Goal: Task Accomplishment & Management: Manage account settings

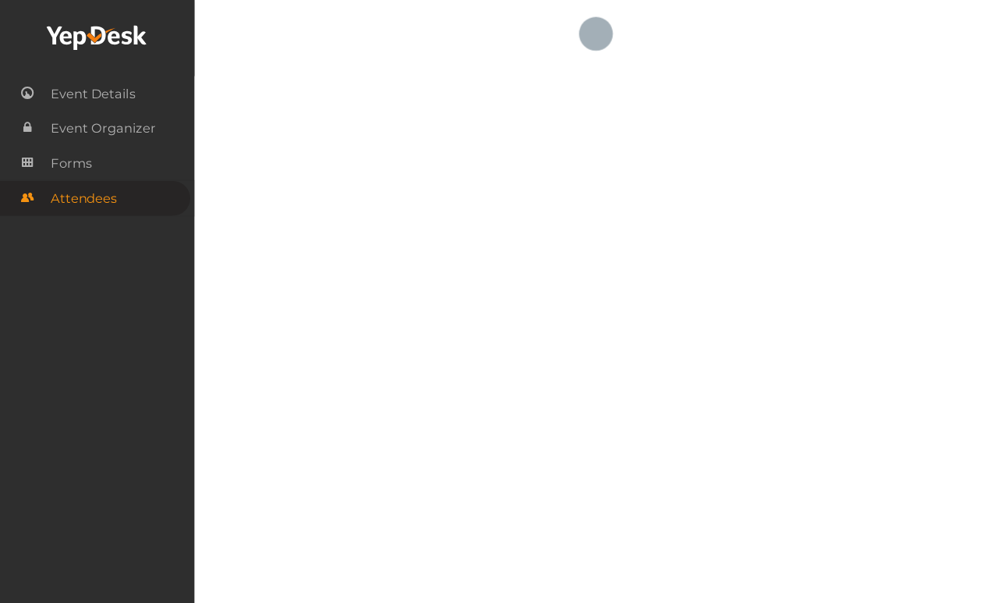
scroll to position [0, 174]
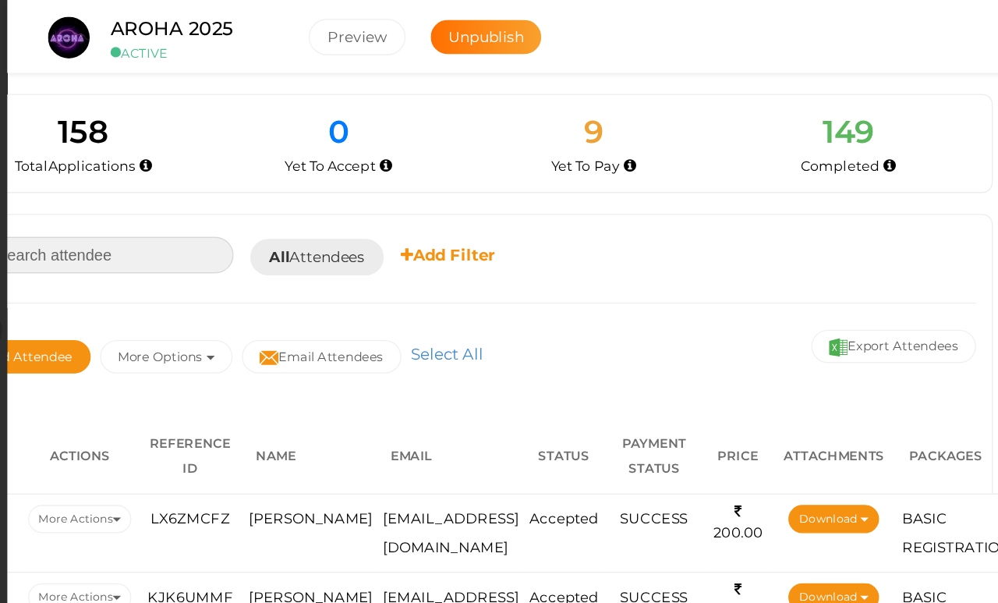
click at [154, 187] on input at bounding box center [247, 190] width 203 height 27
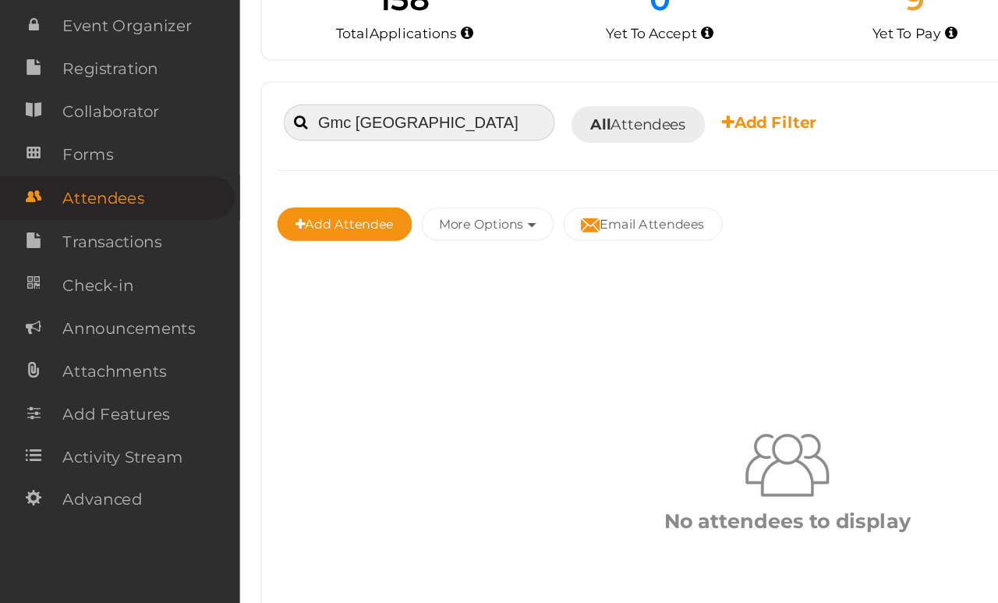
click at [389, 177] on input "Gmc amritsar" at bounding box center [313, 190] width 203 height 27
type input "G"
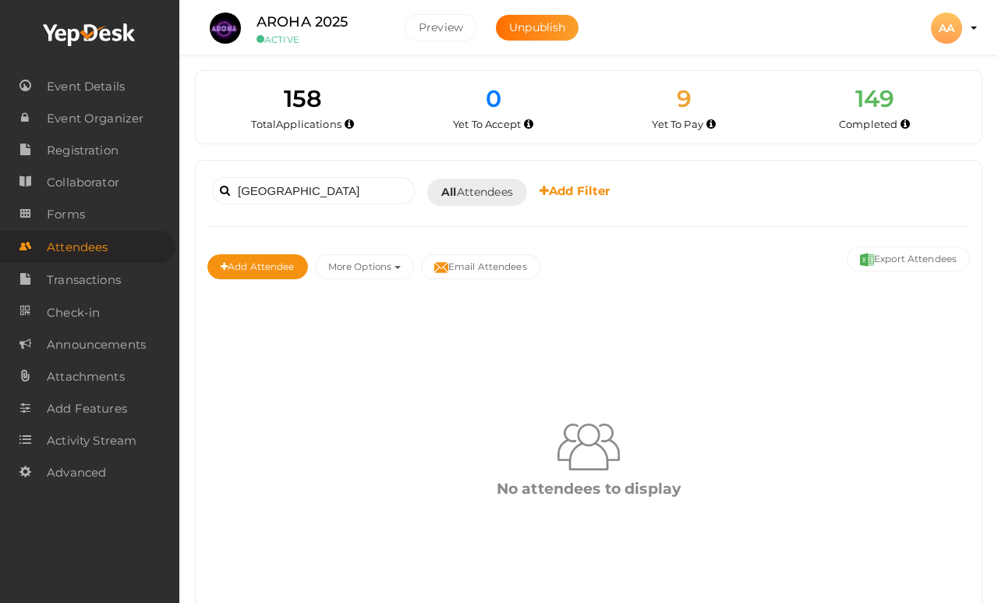
scroll to position [33, 0]
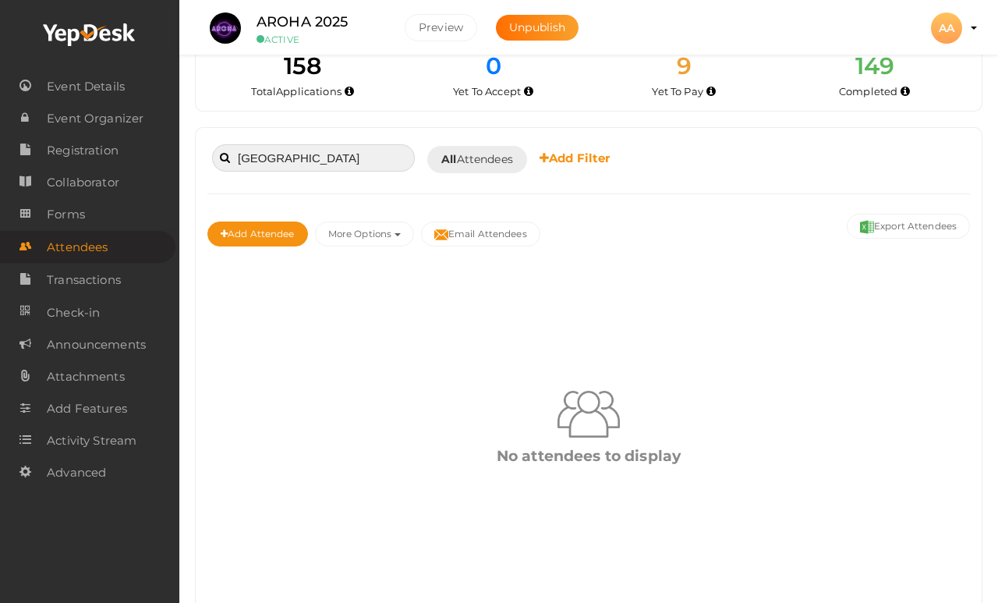
click at [352, 159] on input "Amritsar" at bounding box center [313, 157] width 203 height 27
type input "A"
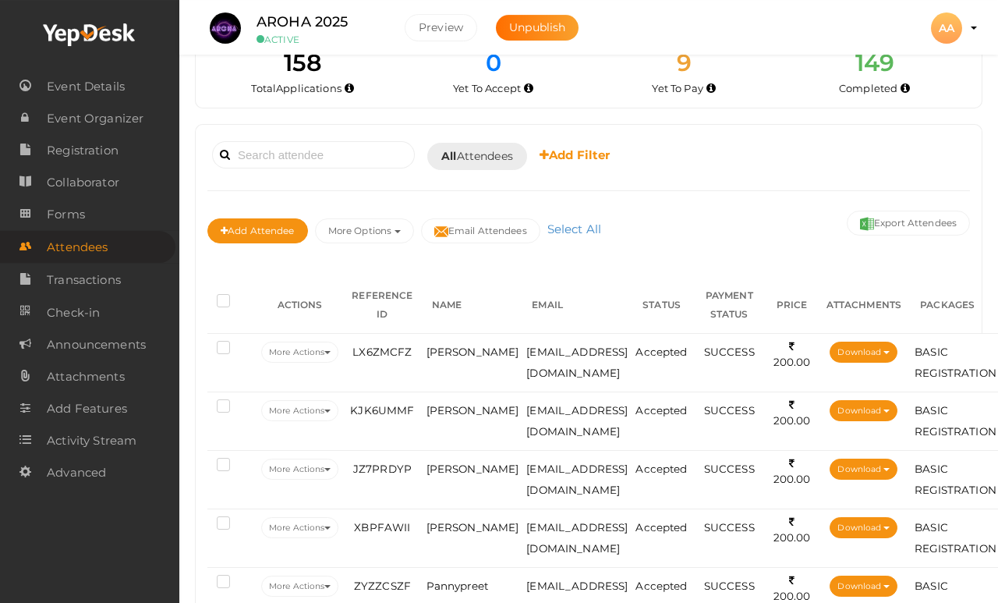
scroll to position [36, 0]
click at [267, 157] on input at bounding box center [313, 154] width 203 height 27
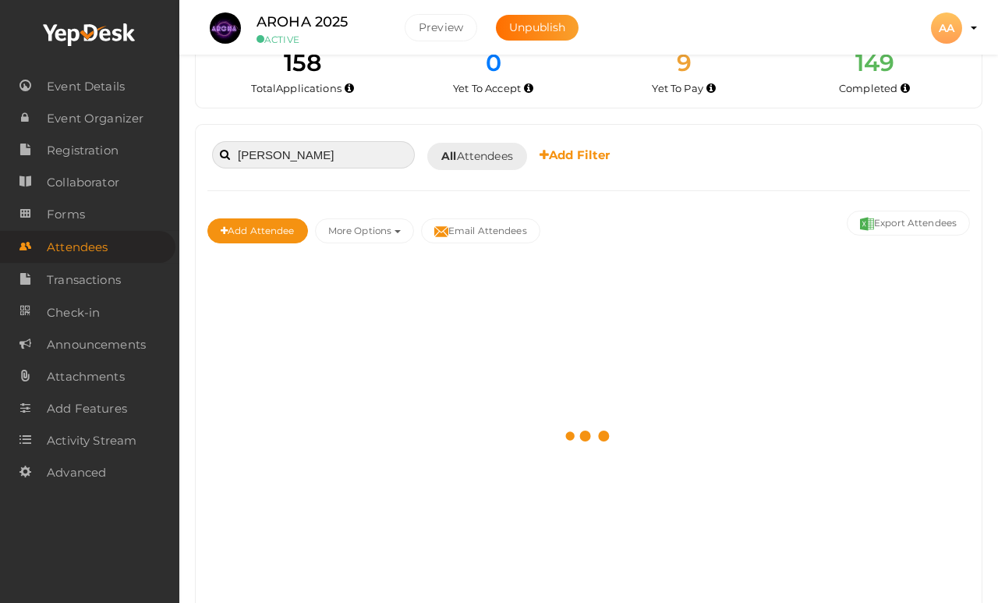
click at [348, 154] on input "Harsh singh" at bounding box center [313, 154] width 203 height 27
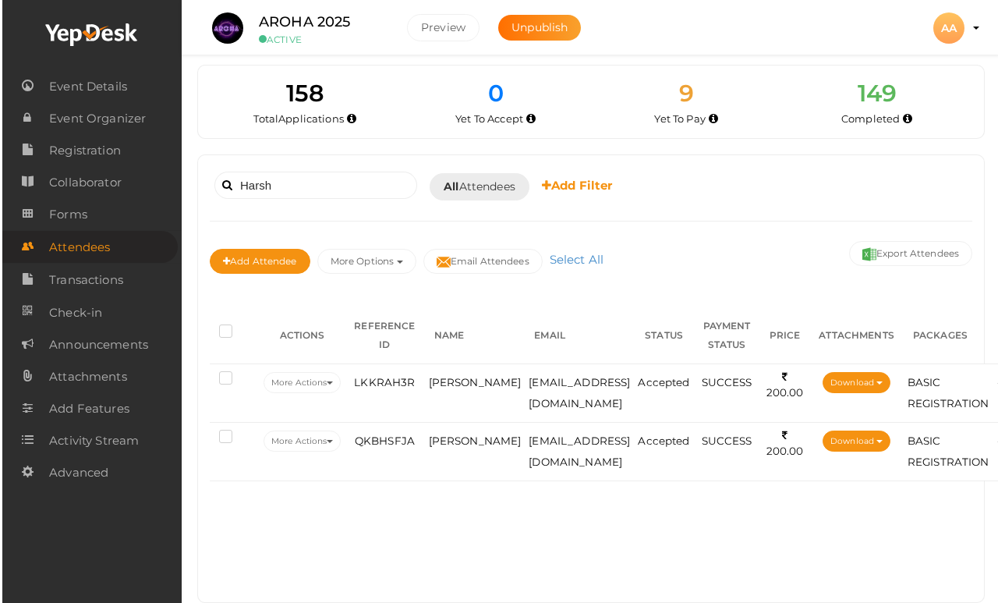
scroll to position [0, 0]
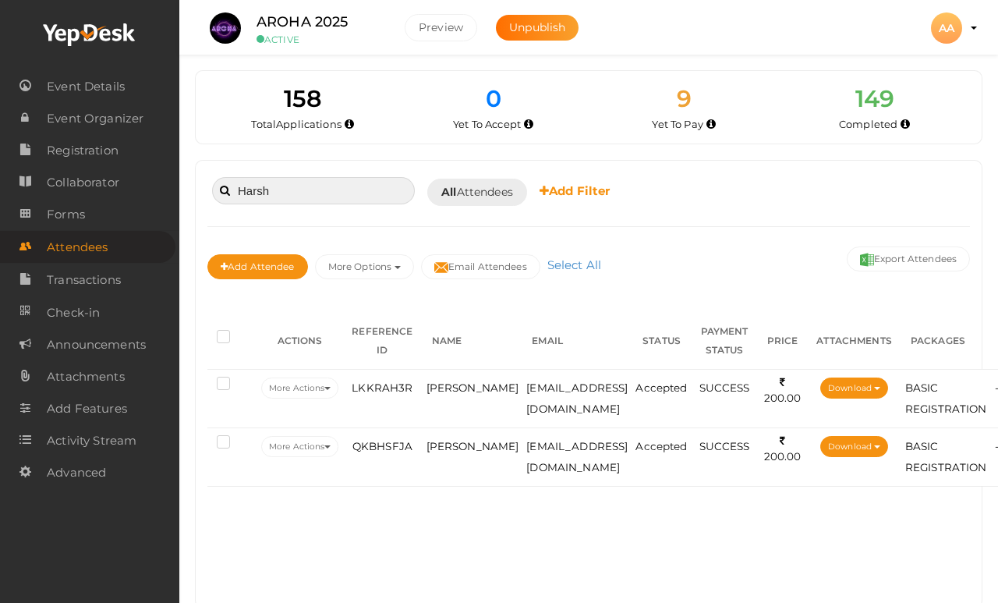
click at [310, 200] on input "Harsh" at bounding box center [313, 190] width 203 height 27
type input "H"
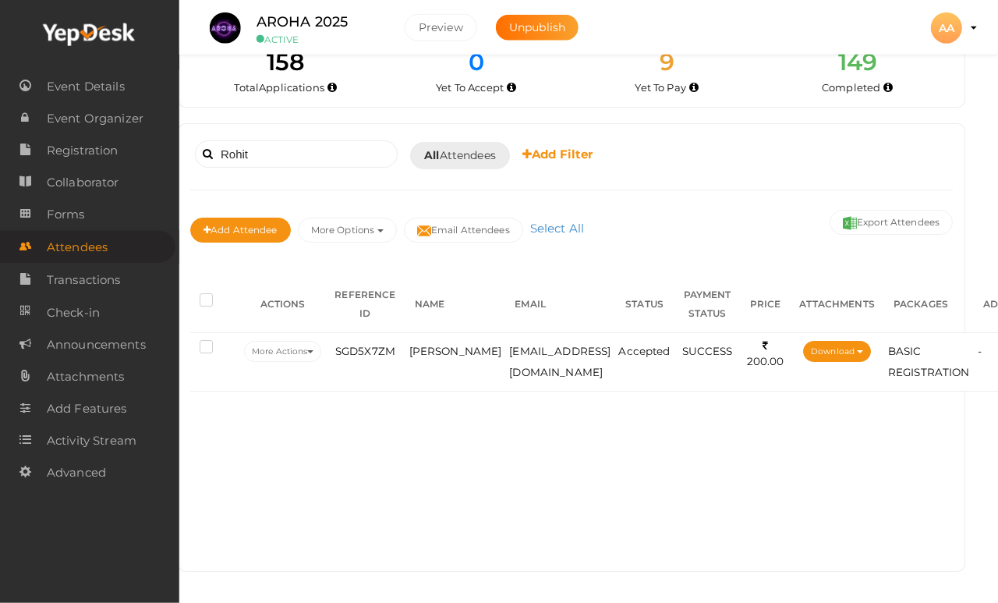
scroll to position [46, 0]
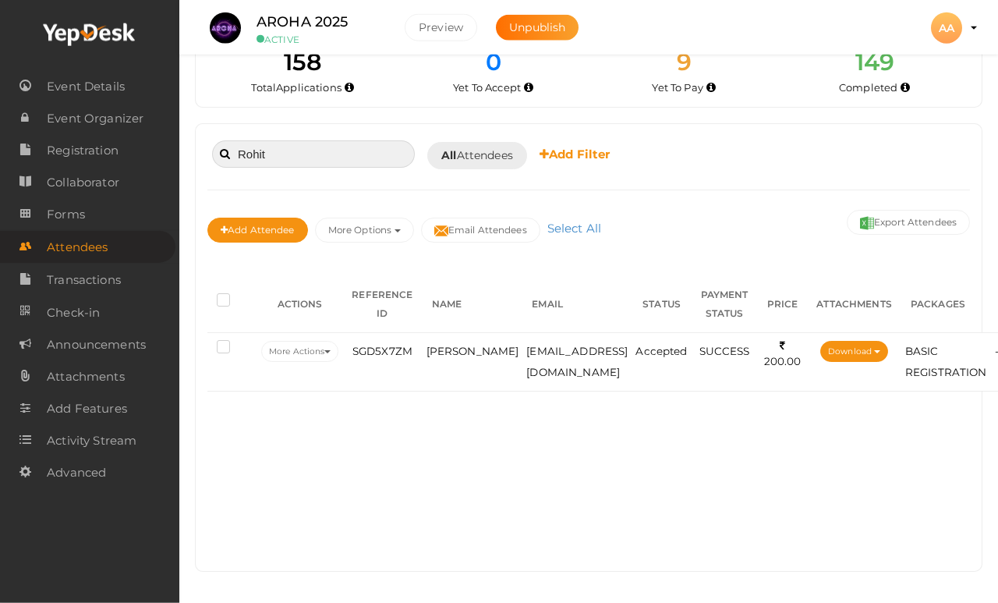
click at [366, 142] on input "Rohit" at bounding box center [313, 153] width 203 height 27
type input "R"
type input "Abdul"
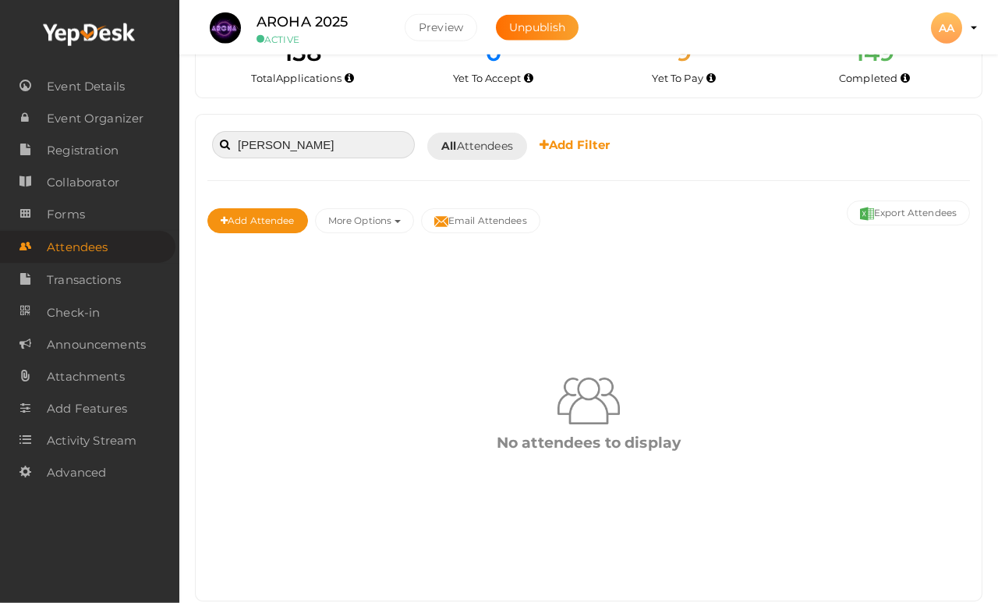
click at [339, 134] on input "Abdul" at bounding box center [313, 144] width 203 height 27
click at [317, 134] on input "Abdul" at bounding box center [313, 144] width 203 height 27
click at [323, 150] on input "Talib" at bounding box center [313, 144] width 203 height 27
type input "T"
click at [343, 144] on input "Jimmy" at bounding box center [313, 144] width 203 height 27
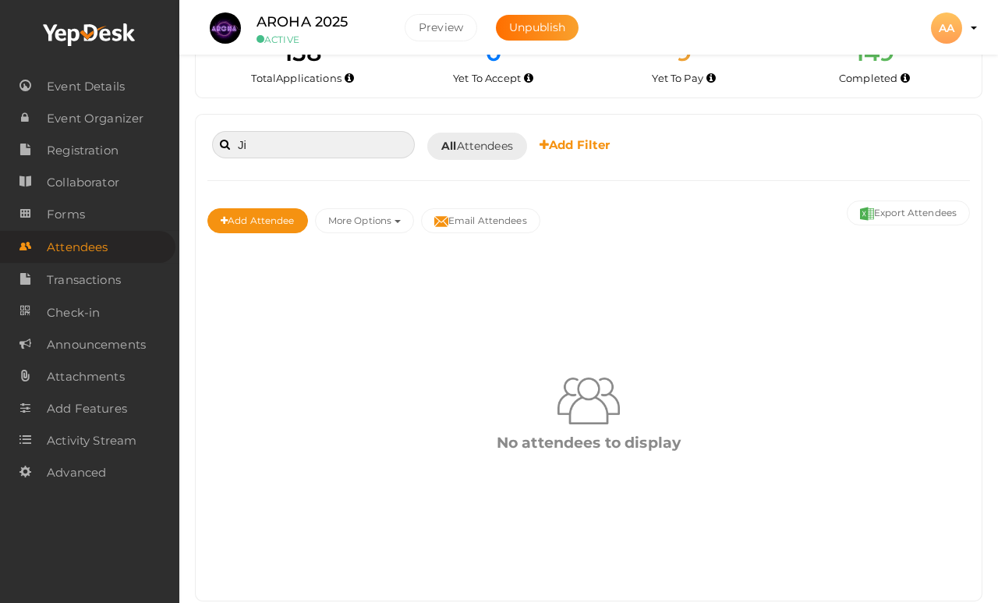
type input "J"
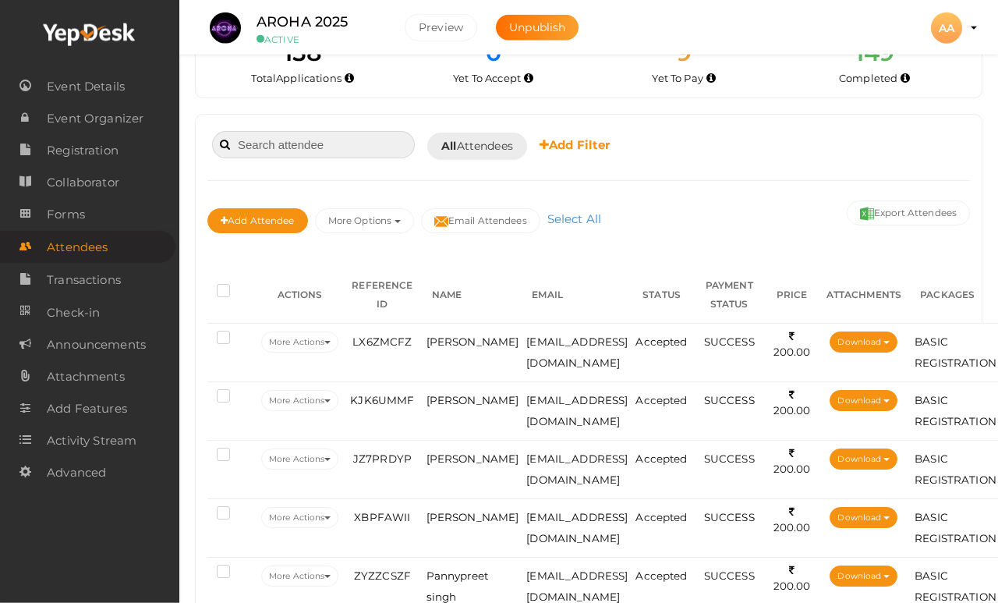
click at [324, 139] on input at bounding box center [313, 144] width 203 height 27
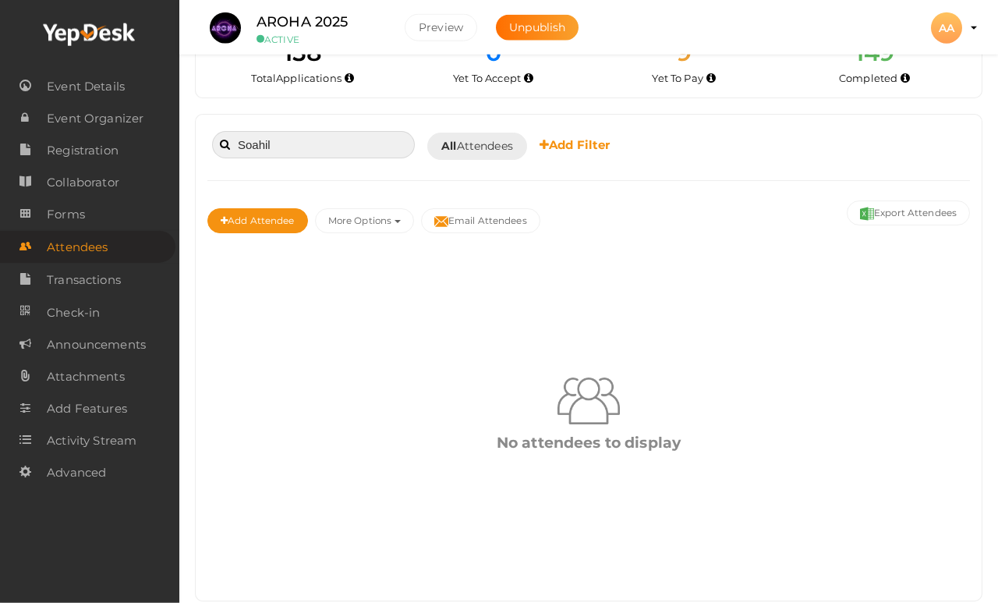
click at [312, 146] on input "Soahil" at bounding box center [313, 144] width 203 height 27
type input "S"
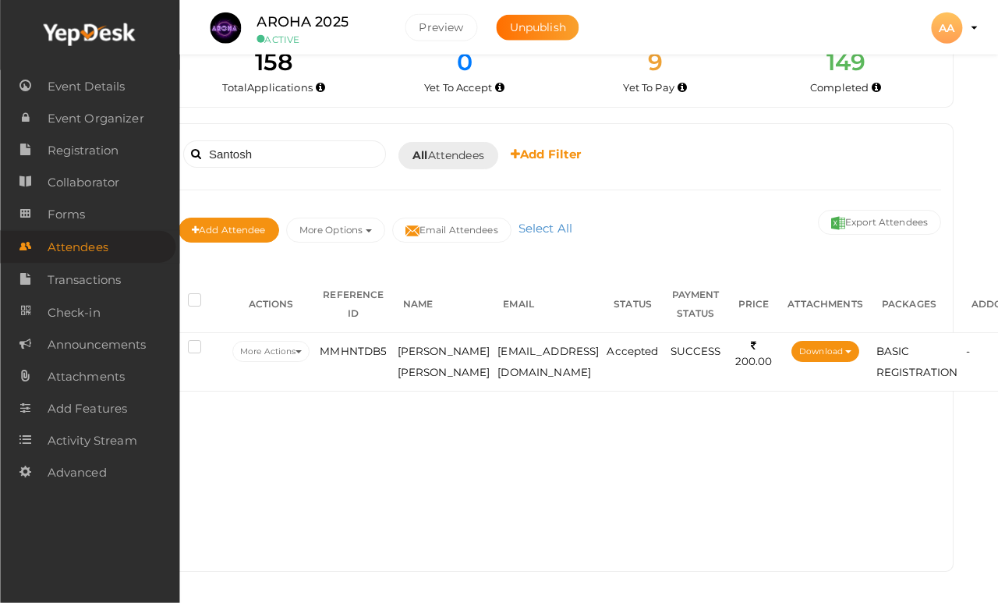
scroll to position [46, 64]
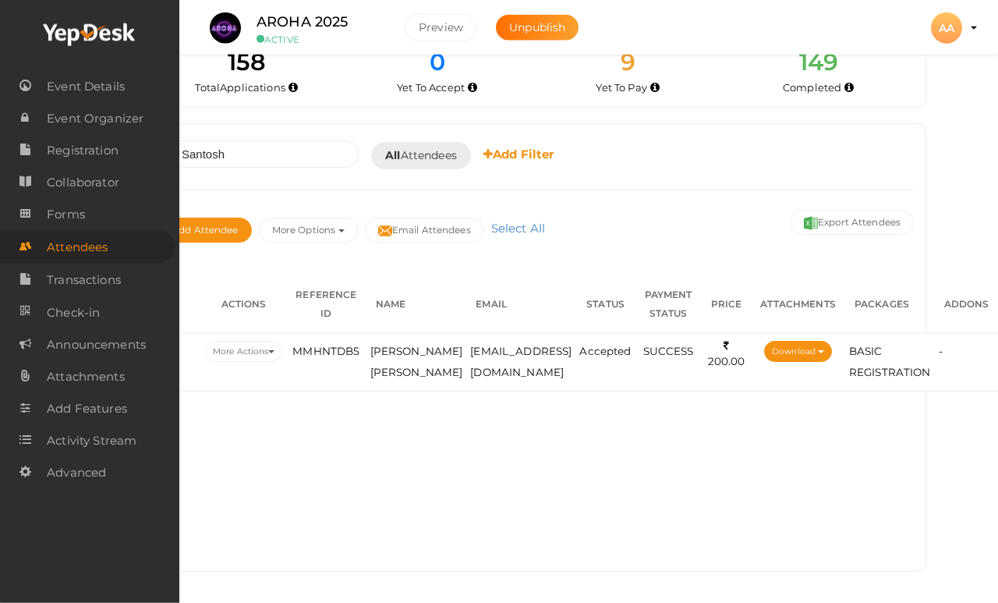
click at [802, 341] on button "Download" at bounding box center [798, 351] width 68 height 21
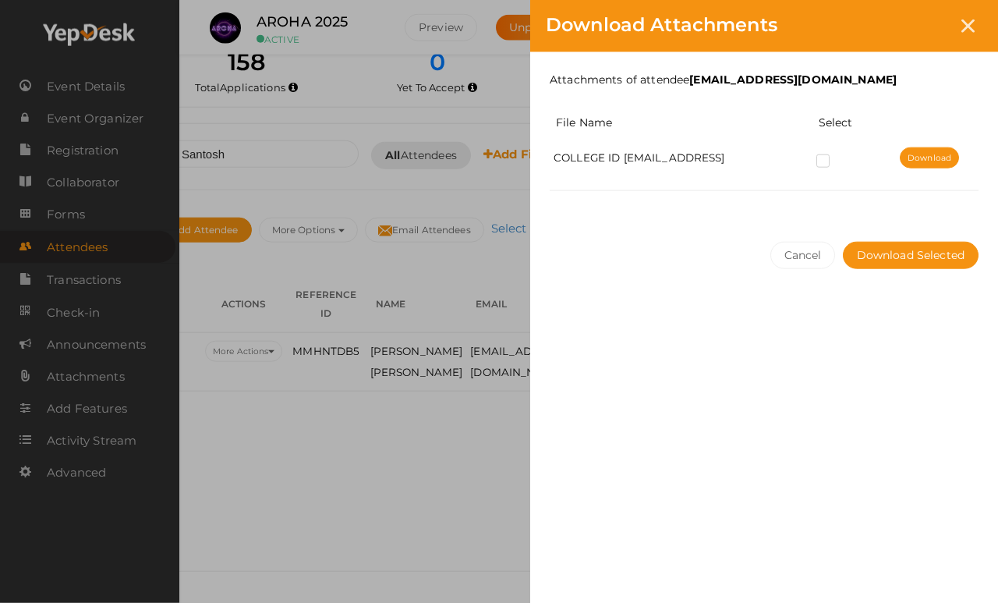
click at [919, 150] on link "Download" at bounding box center [929, 157] width 59 height 21
click at [919, 4] on div "Download Attachments" at bounding box center [764, 26] width 468 height 52
click at [919, 23] on icon at bounding box center [967, 25] width 13 height 13
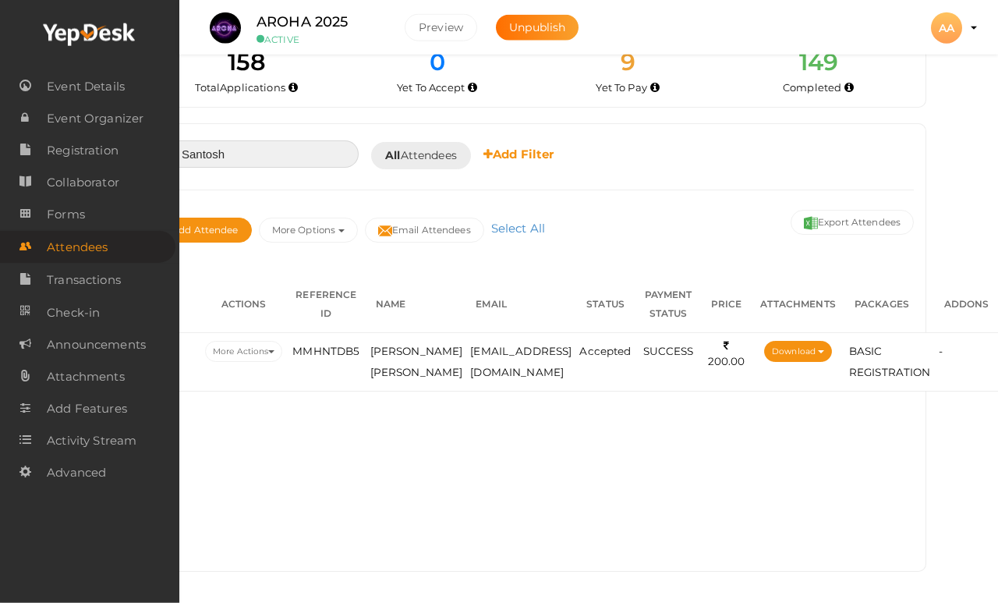
click at [264, 155] on input "Santosh" at bounding box center [257, 153] width 203 height 27
type input "S"
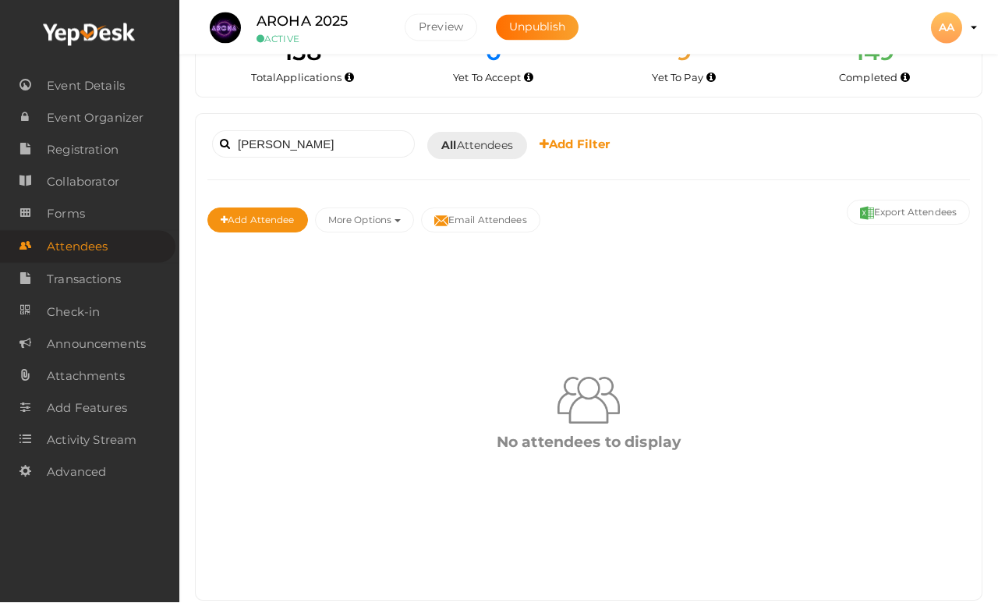
scroll to position [47, 0]
click at [340, 143] on input "Pranshul" at bounding box center [313, 143] width 203 height 27
type input "P"
click at [363, 150] on input "Dhruv" at bounding box center [313, 143] width 203 height 27
type input "D"
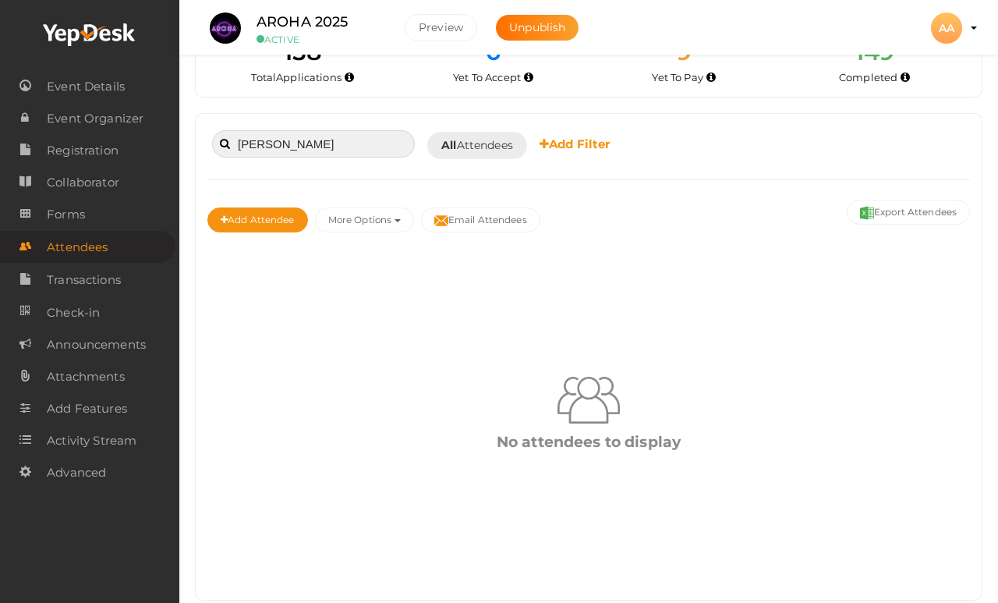
click at [355, 137] on input "Soumen" at bounding box center [313, 143] width 203 height 27
type input "S"
click at [352, 135] on input "Ayush" at bounding box center [313, 143] width 203 height 27
click at [356, 133] on input "Ayush" at bounding box center [313, 143] width 203 height 27
click at [357, 144] on input "Ayush" at bounding box center [313, 143] width 203 height 27
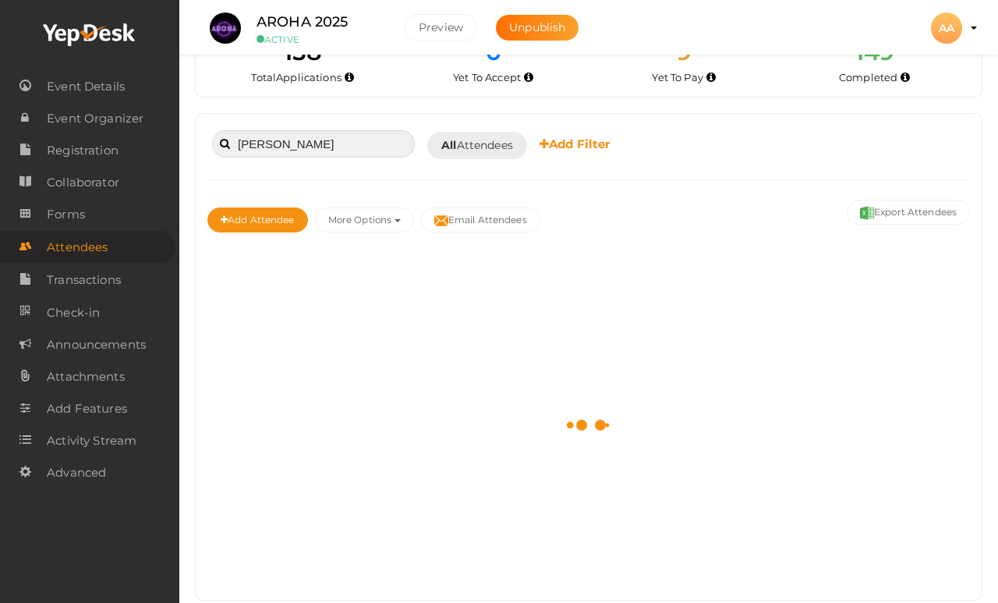
click at [352, 141] on input "Ayush" at bounding box center [313, 143] width 203 height 27
type input "A"
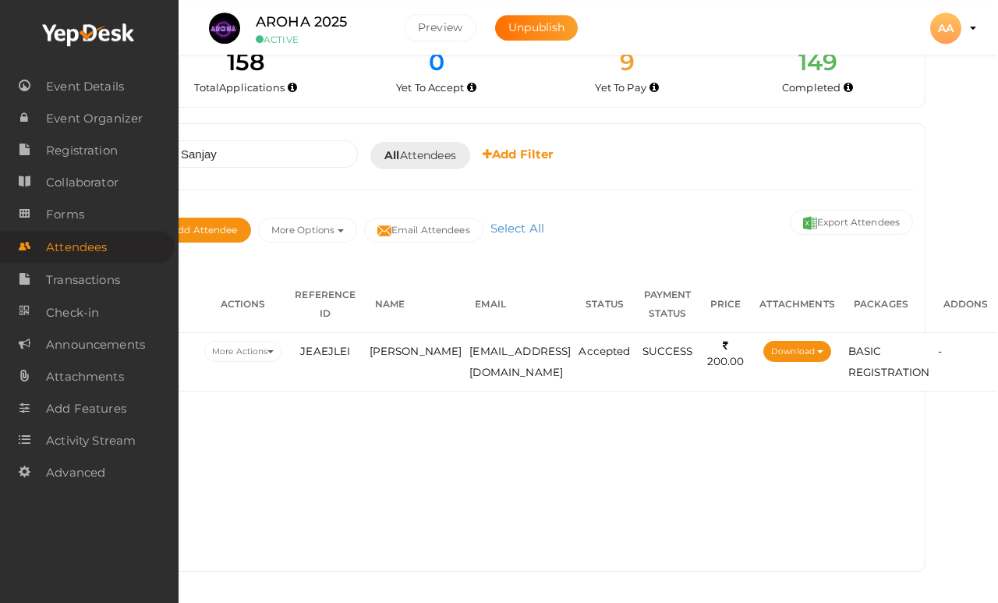
scroll to position [47, 78]
click at [828, 343] on button "Download" at bounding box center [798, 351] width 68 height 21
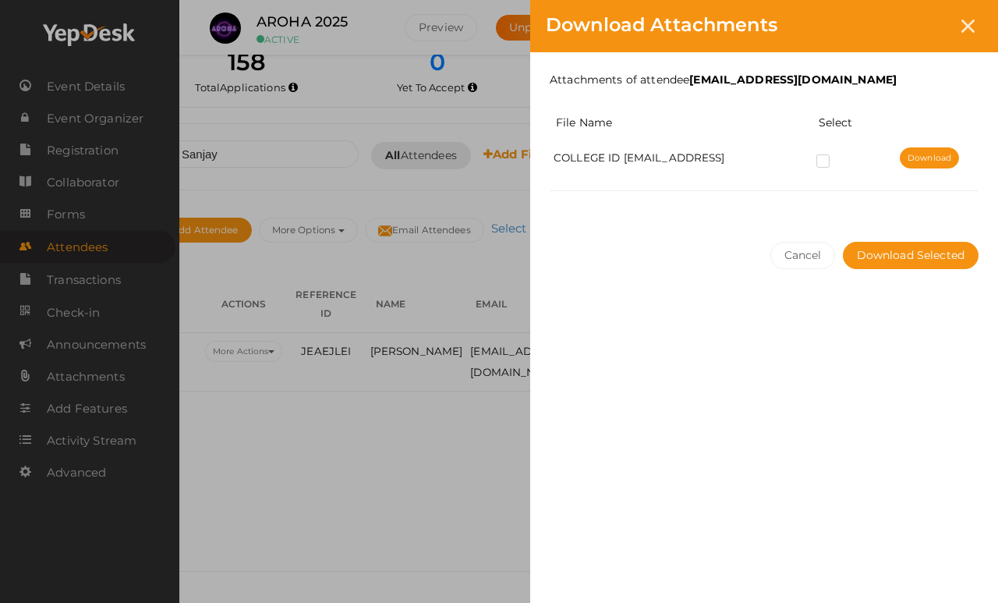
click at [919, 161] on link "Download" at bounding box center [929, 157] width 59 height 21
click at [410, 285] on div "Download Attachments Attachments of attendee sanjaymeena09279@gmail.com File Na…" at bounding box center [499, 301] width 998 height 603
click at [919, 32] on div at bounding box center [968, 26] width 29 height 29
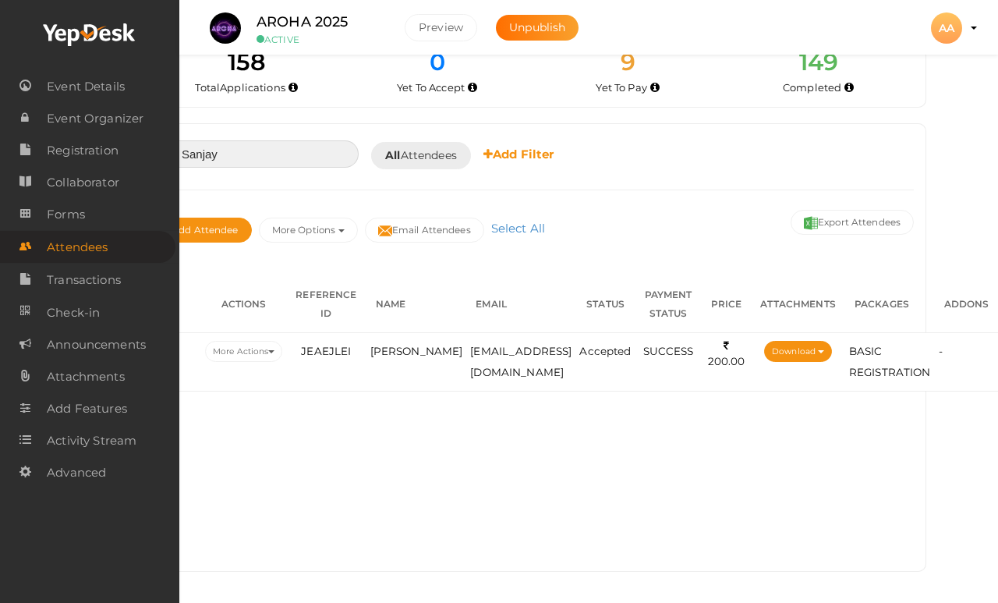
click at [259, 148] on input "Sanjay" at bounding box center [257, 153] width 203 height 27
type input "S"
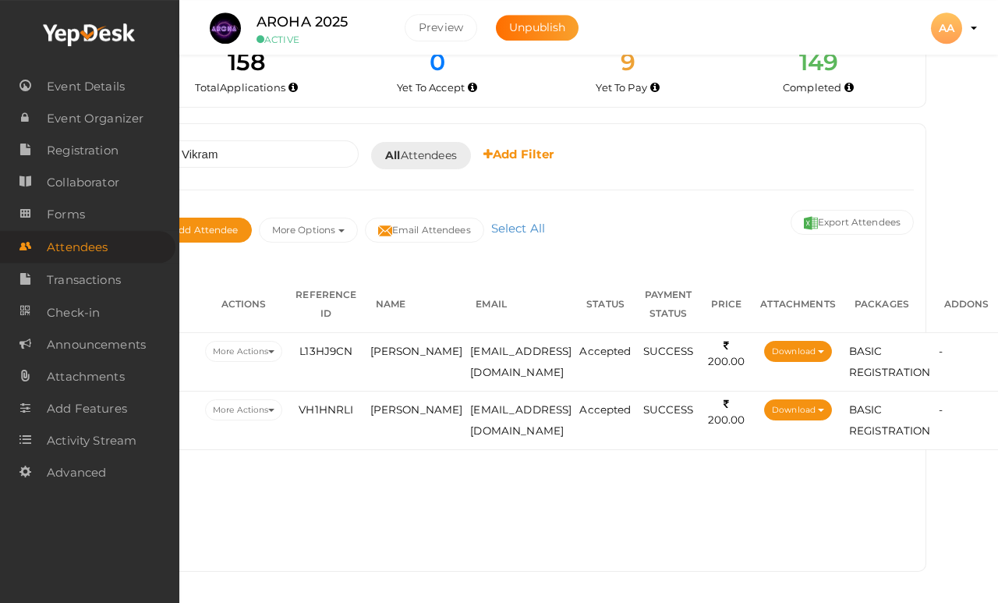
scroll to position [47, 67]
click at [832, 341] on button "Download" at bounding box center [798, 351] width 68 height 21
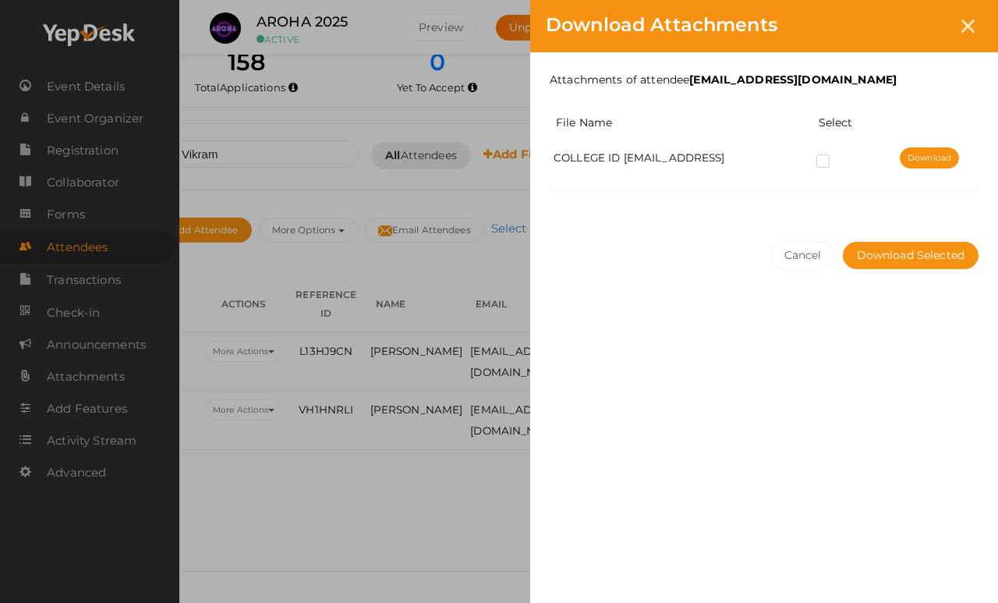
click at [919, 168] on link "Download" at bounding box center [929, 157] width 59 height 21
click at [476, 439] on div "Download Attachments Attachments of attendee vikramyadav3370@gmail.com File Nam…" at bounding box center [499, 301] width 998 height 603
click at [476, 476] on div "Download Attachments Attachments of attendee vikramyadav3370@gmail.com File Nam…" at bounding box center [499, 301] width 998 height 603
click at [919, 30] on icon at bounding box center [967, 25] width 13 height 13
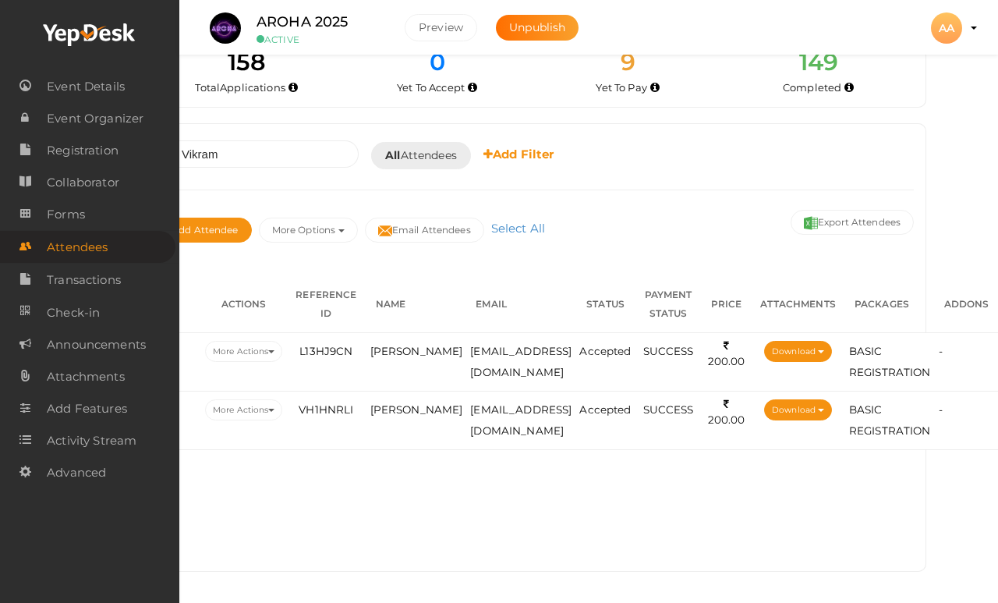
click at [824, 409] on span "button" at bounding box center [821, 410] width 6 height 3
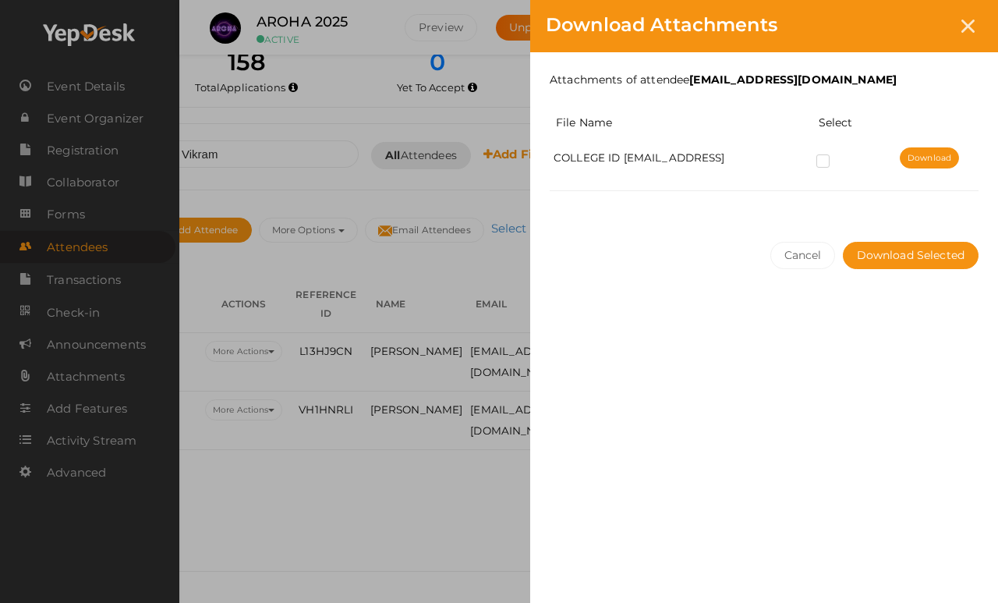
click at [919, 168] on link "Download" at bounding box center [929, 157] width 59 height 21
click at [919, 165] on link "Download" at bounding box center [929, 157] width 59 height 21
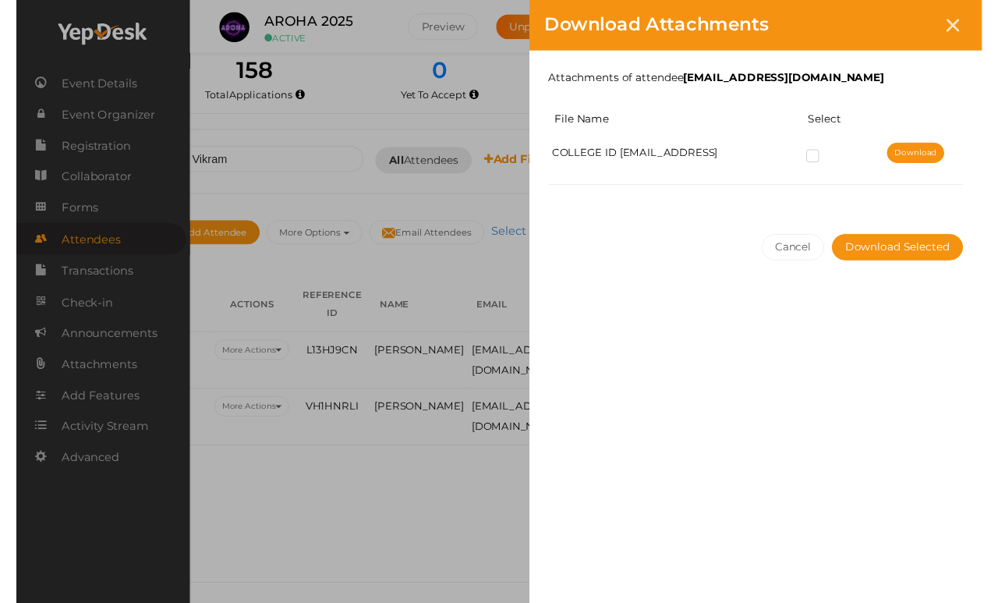
scroll to position [0, 0]
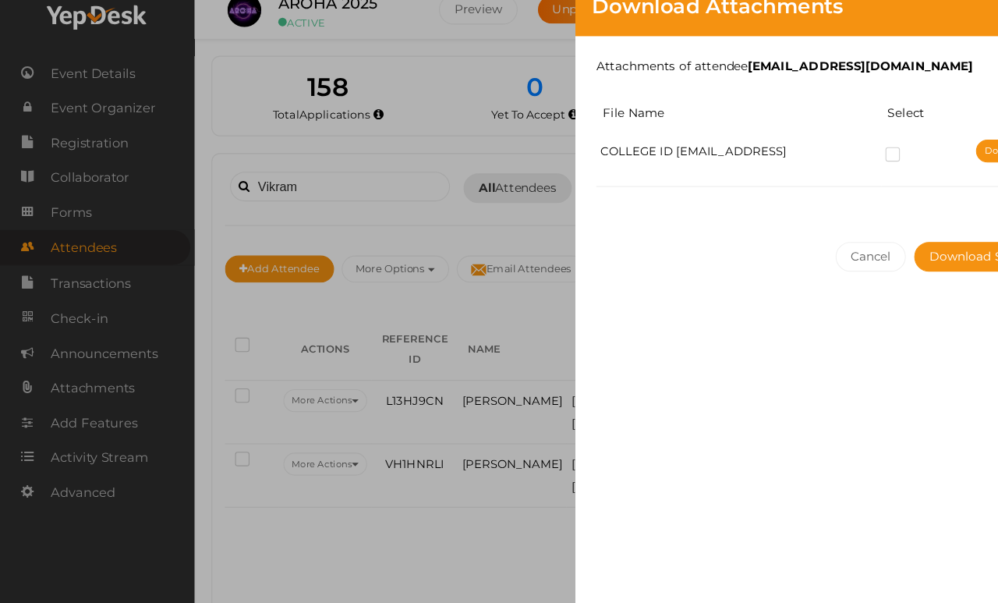
click at [473, 348] on div "Download Attachments Attachments of attendee vikrambithu93@gmail.com File Name …" at bounding box center [499, 301] width 998 height 603
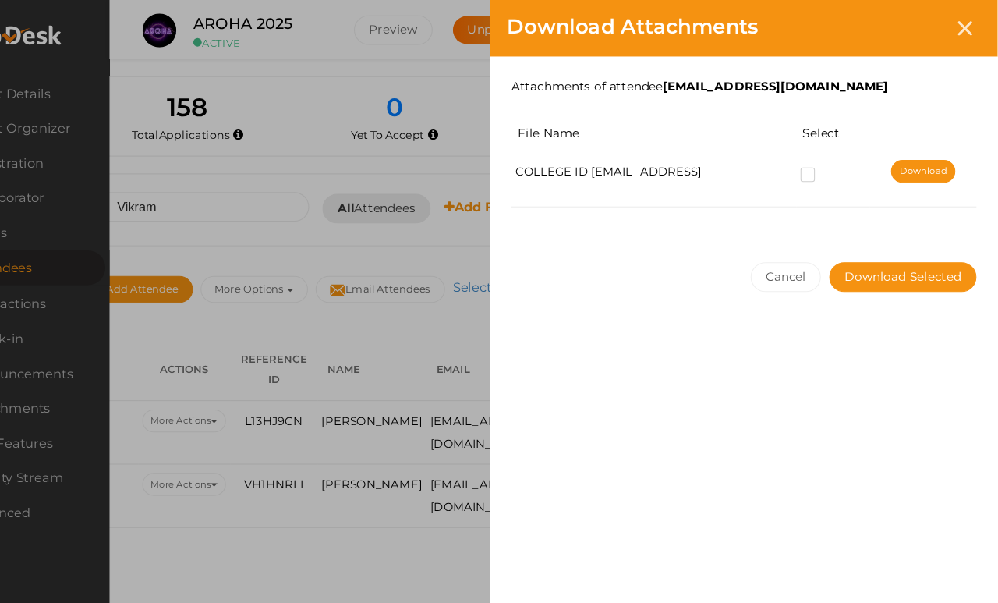
scroll to position [0, 64]
click at [919, 16] on div at bounding box center [968, 26] width 29 height 29
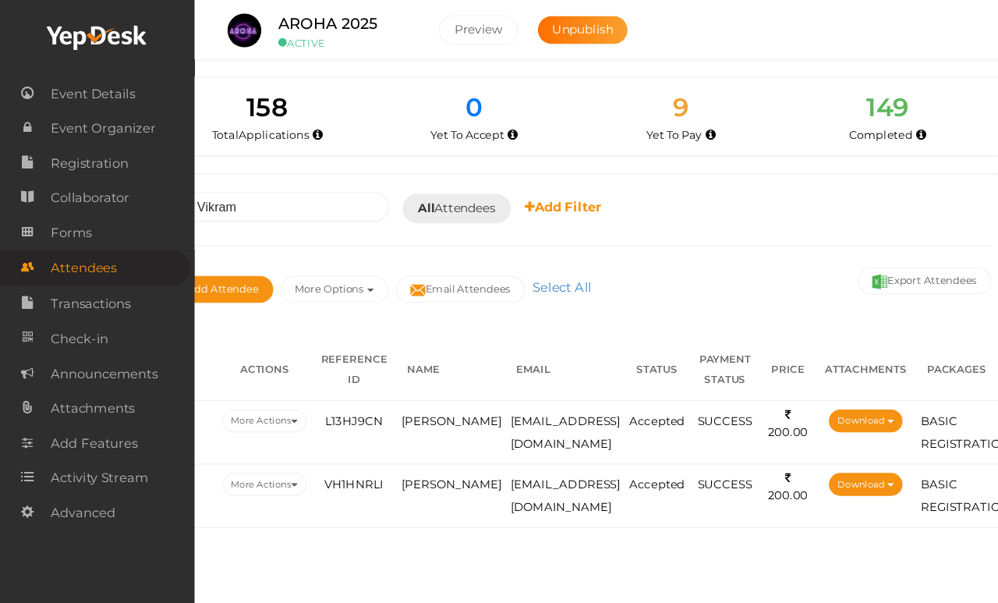
scroll to position [0, 0]
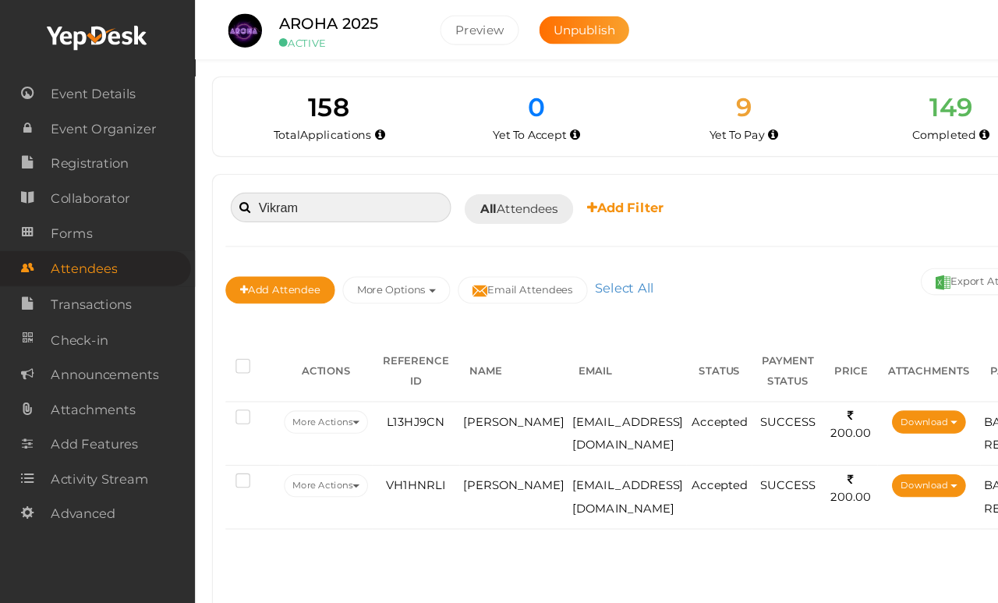
click at [360, 197] on input "Vikram" at bounding box center [313, 190] width 203 height 27
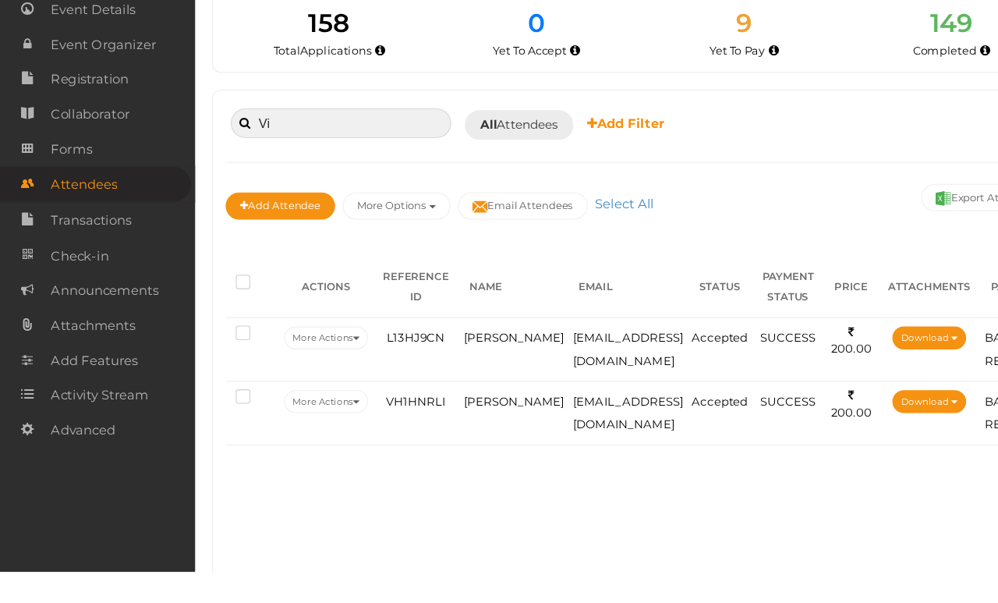
type input "V"
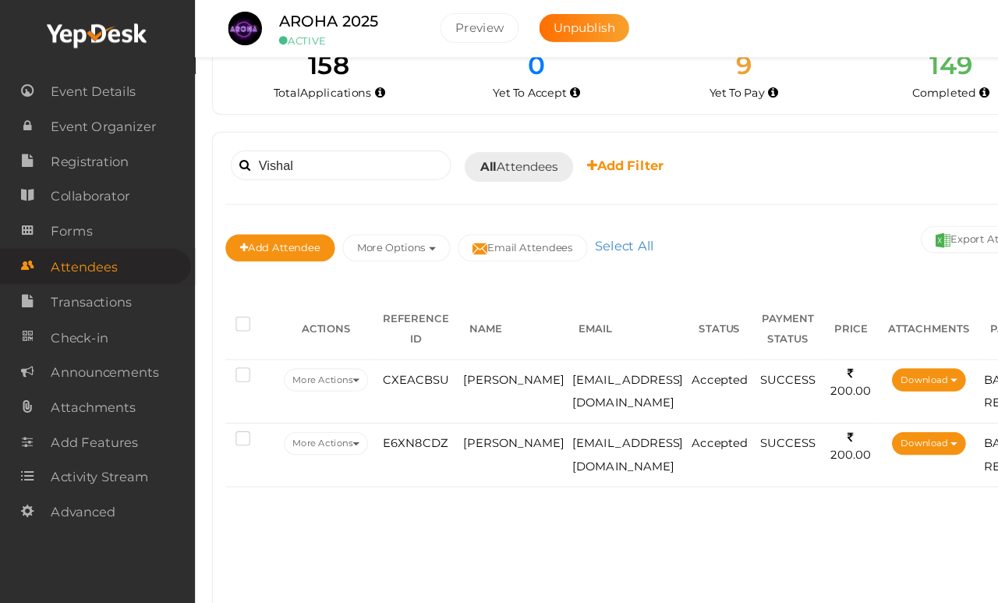
scroll to position [45, 0]
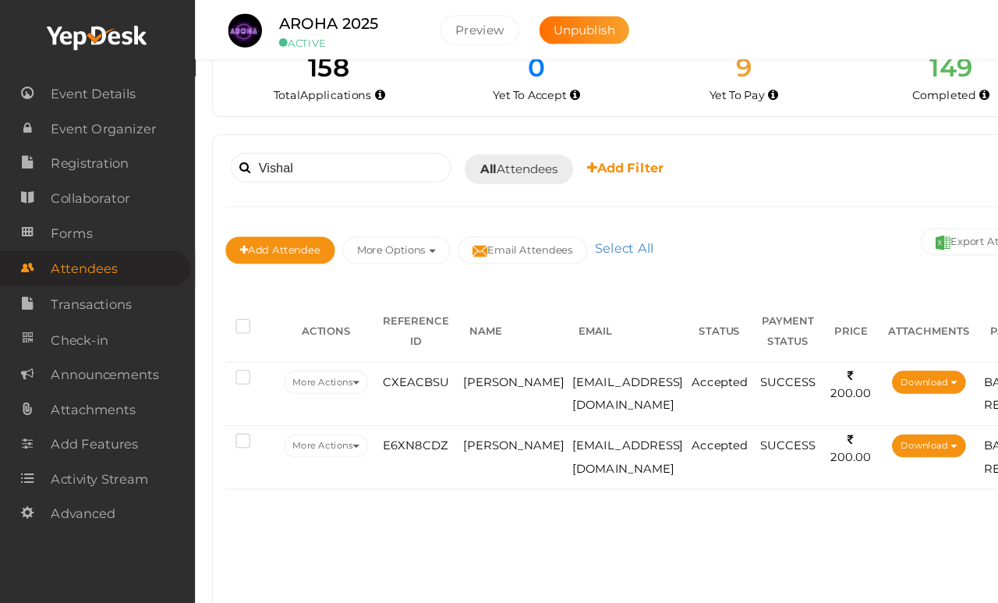
click at [447, 353] on td "VISHAL MOTTAN" at bounding box center [473, 361] width 101 height 58
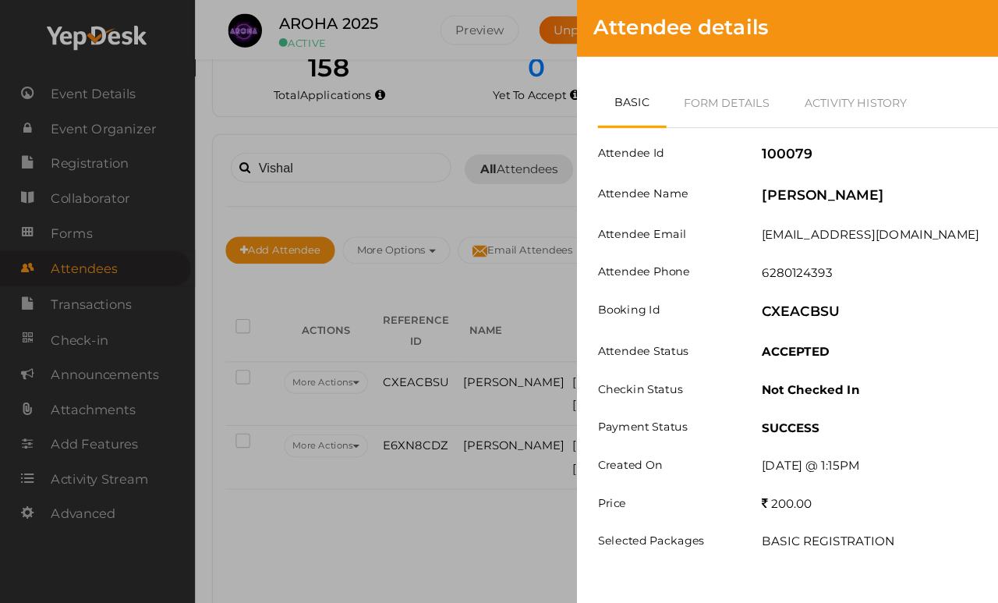
click at [689, 83] on link "Form Details" at bounding box center [669, 94] width 112 height 45
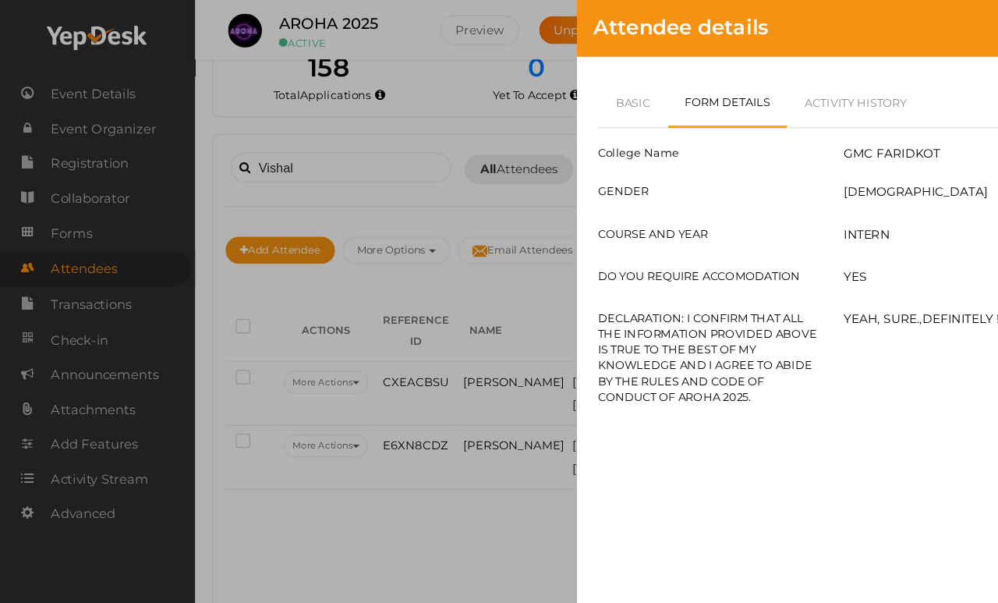
click at [440, 498] on div "Attendee details Basic Form Details Activity History Attendee Id 100079 Attende…" at bounding box center [499, 301] width 998 height 603
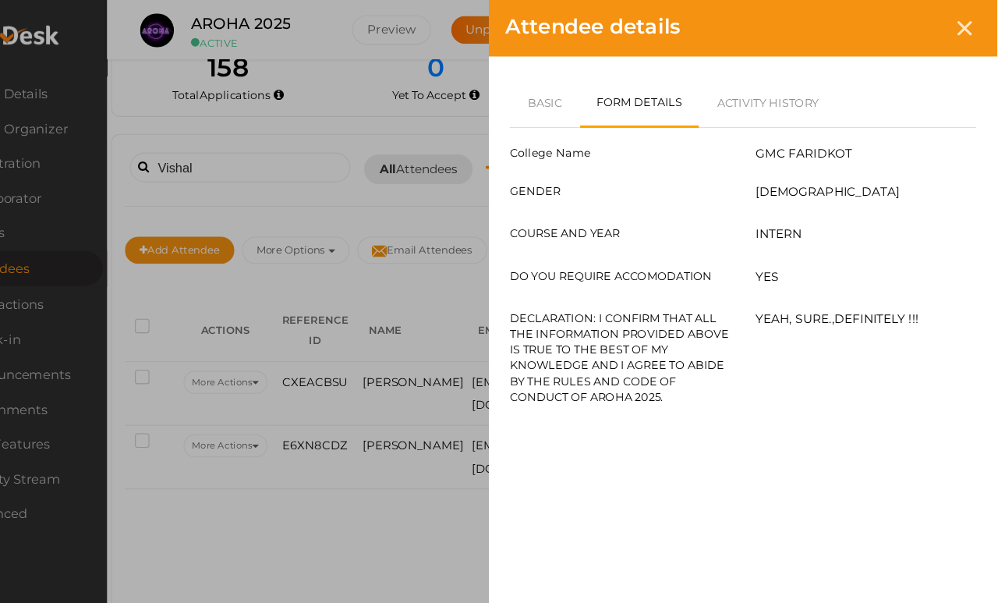
scroll to position [44, 90]
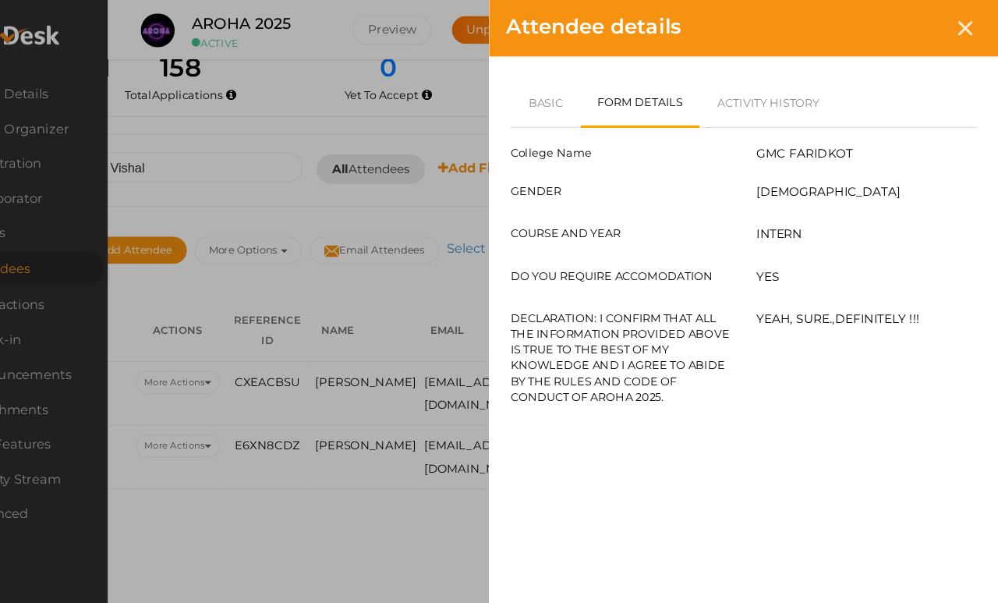
click at [919, 21] on icon at bounding box center [967, 25] width 13 height 13
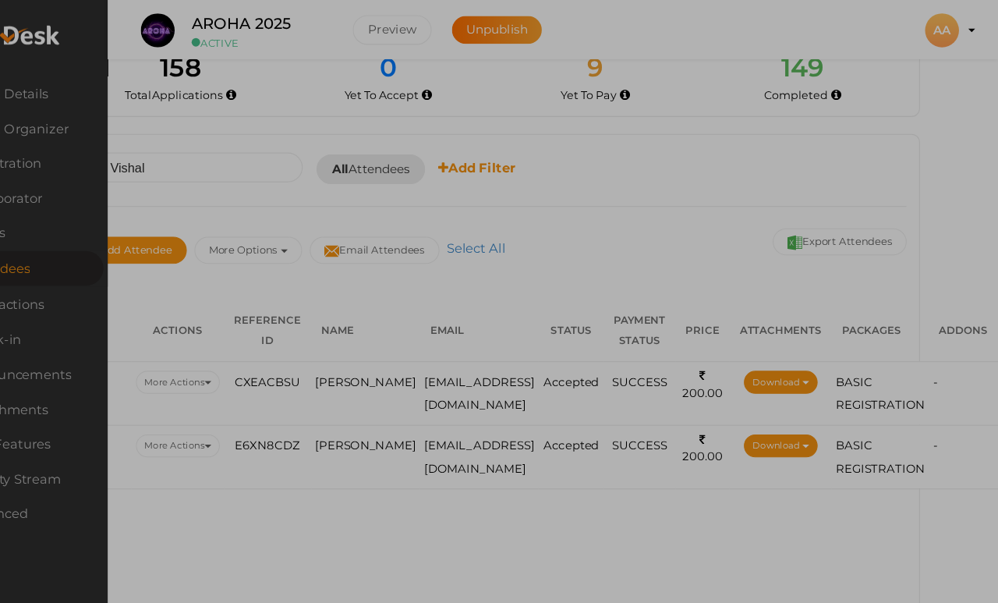
scroll to position [45, 90]
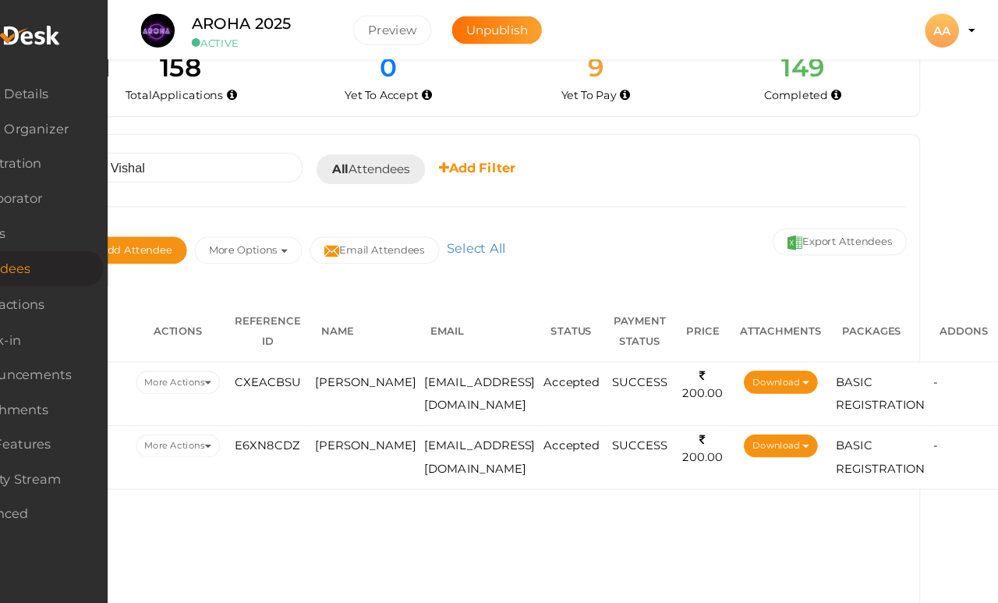
click at [370, 405] on span "Vishal parihar" at bounding box center [416, 409] width 93 height 12
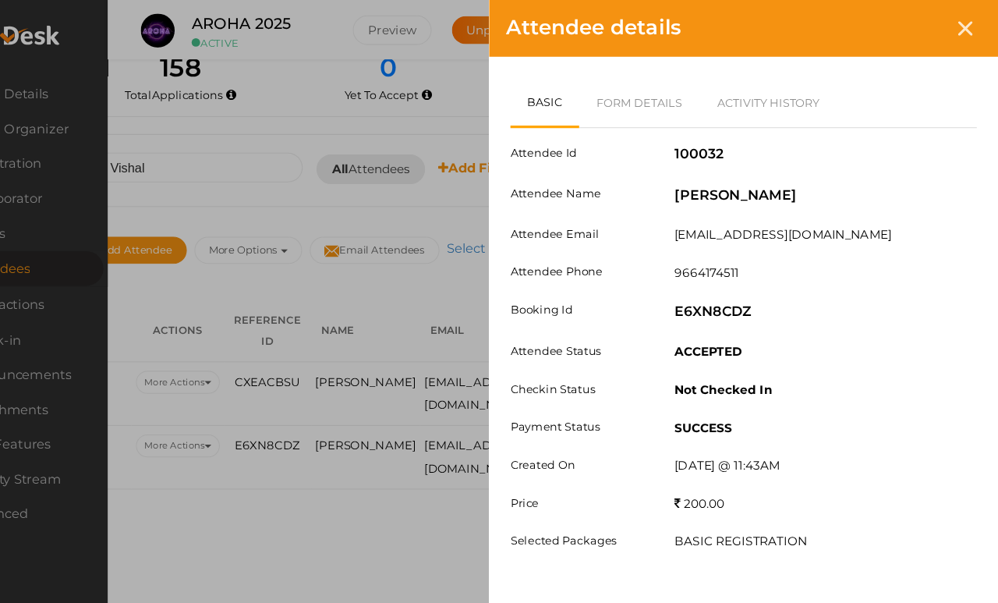
click at [614, 100] on link "Form Details" at bounding box center [669, 94] width 112 height 45
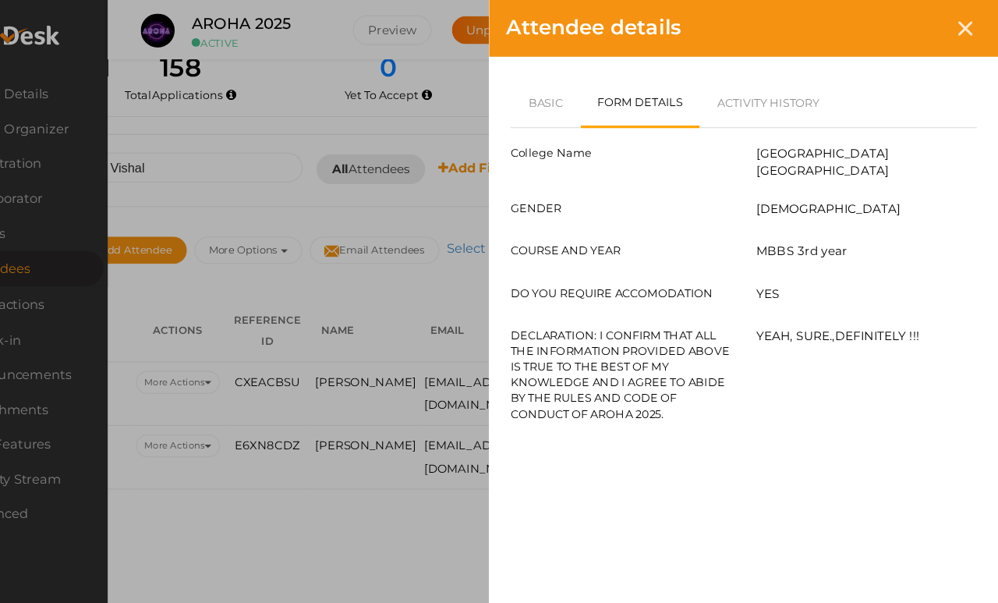
click at [614, 88] on link "Form Details" at bounding box center [669, 95] width 110 height 46
click at [919, 30] on div at bounding box center [968, 26] width 29 height 29
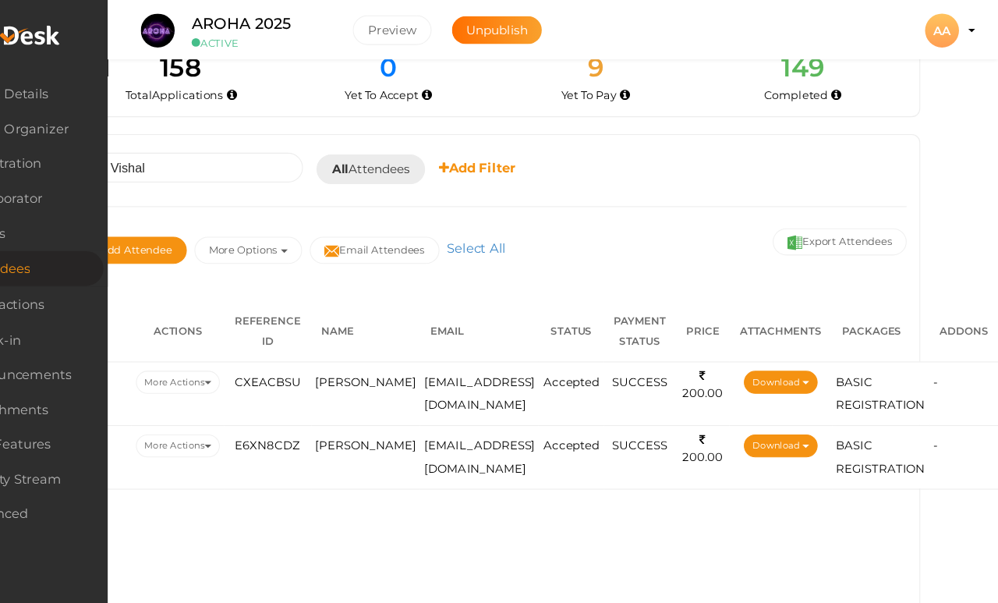
click at [370, 403] on span "Vishal parihar" at bounding box center [416, 409] width 93 height 12
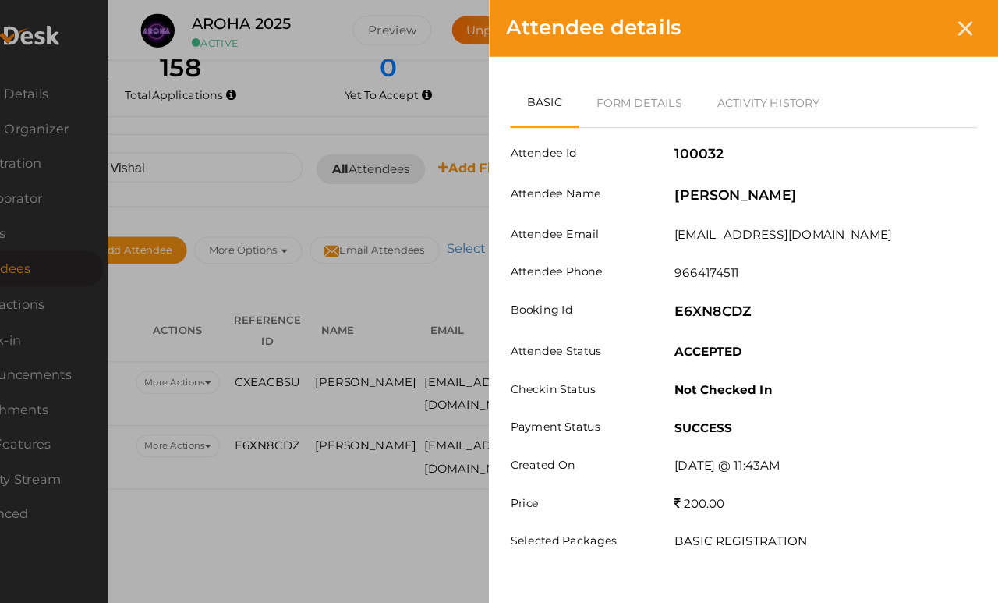
click at [613, 87] on link "Form Details" at bounding box center [669, 94] width 112 height 45
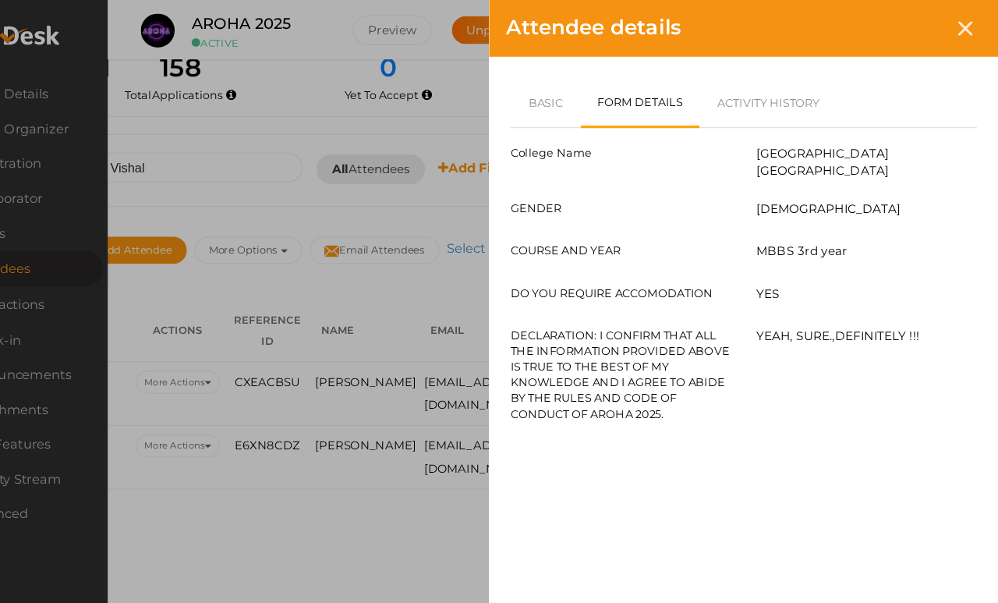
click at [550, 90] on link "Basic" at bounding box center [582, 94] width 65 height 45
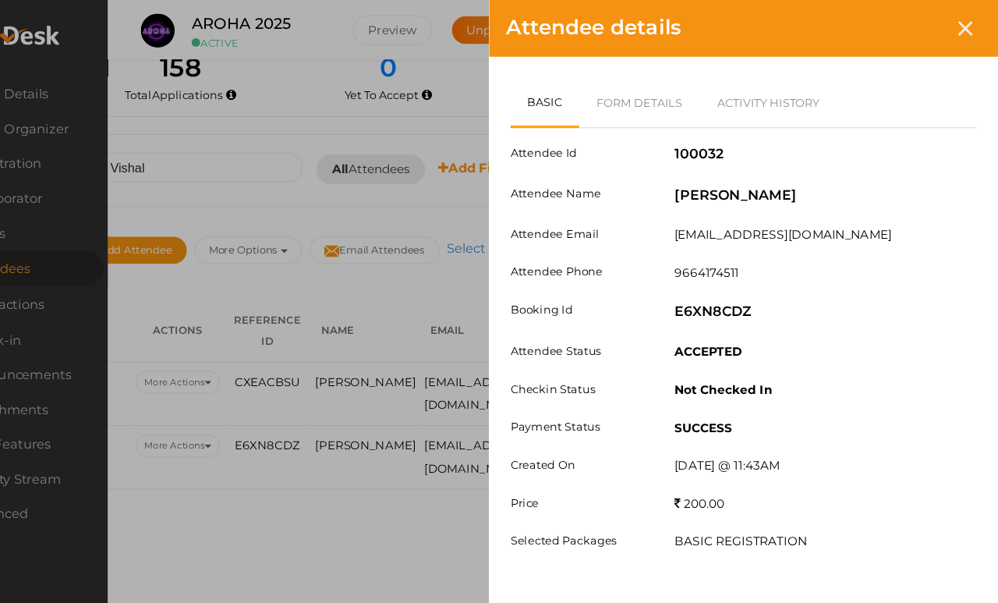
click at [919, 20] on icon at bounding box center [967, 25] width 13 height 13
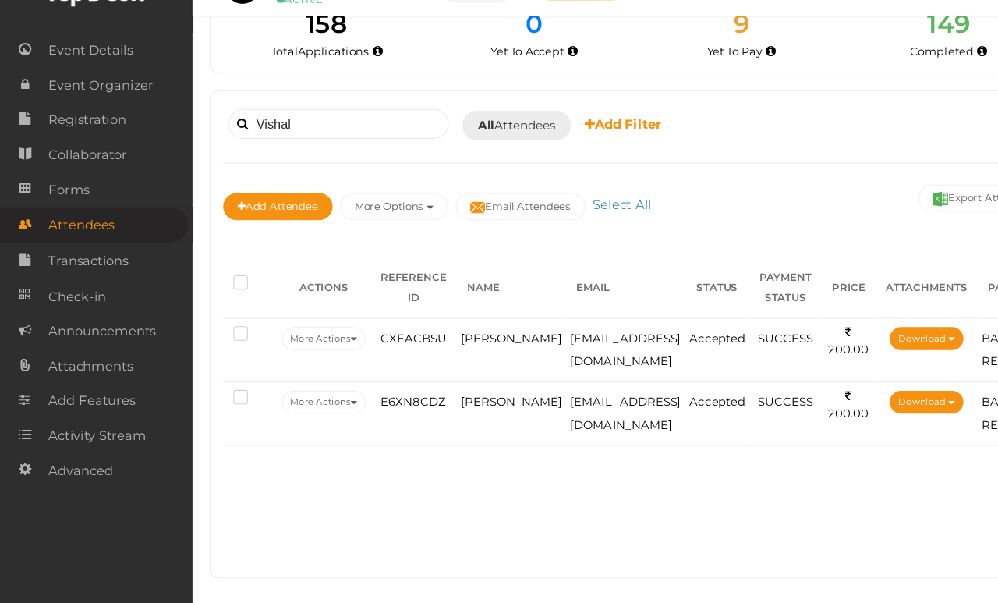
scroll to position [0, 0]
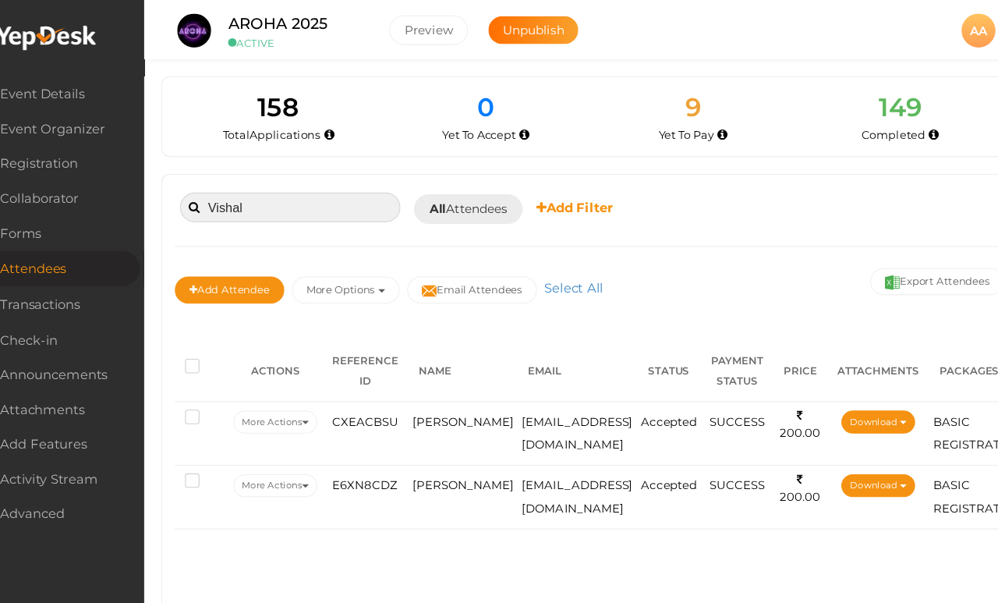
click at [317, 187] on input "Vishal" at bounding box center [313, 190] width 203 height 27
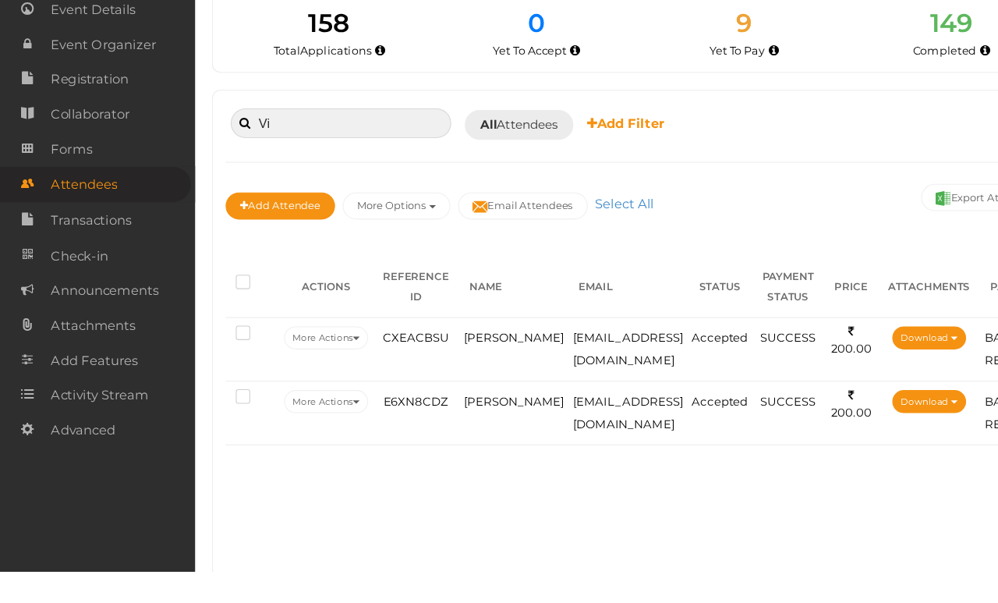
type input "V"
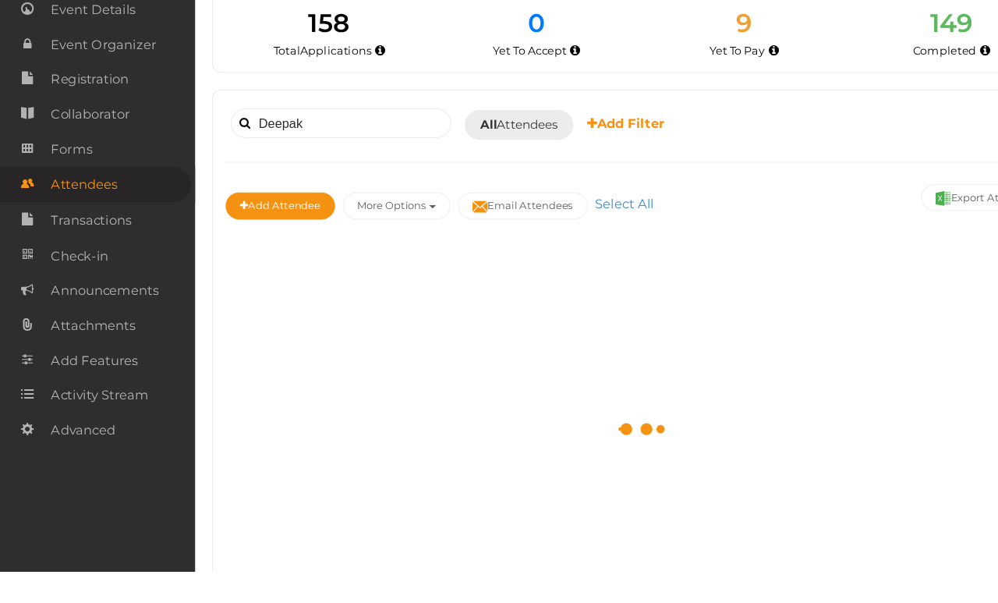
scroll to position [29, 0]
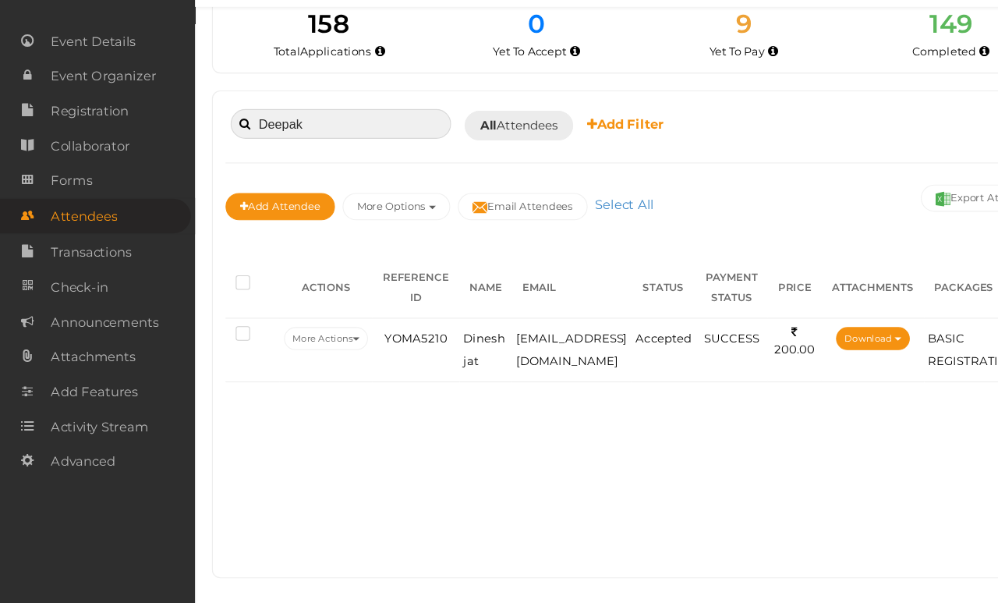
click at [350, 148] on input "Deepak" at bounding box center [313, 161] width 203 height 27
type input "Deepak"
click at [451, 340] on td "Dinesh jat" at bounding box center [447, 369] width 49 height 58
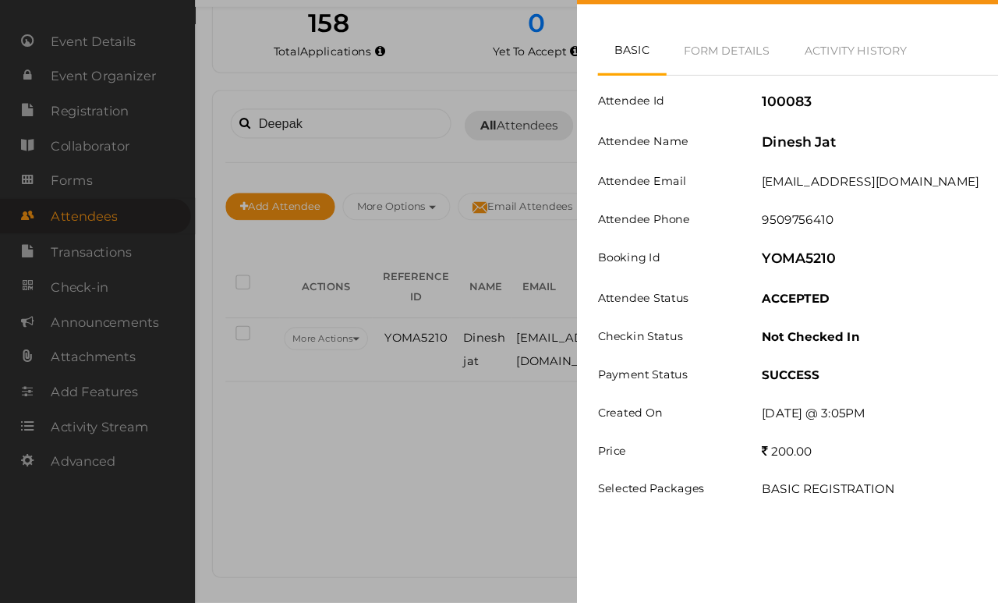
click at [648, 72] on link "Form Details" at bounding box center [669, 94] width 112 height 45
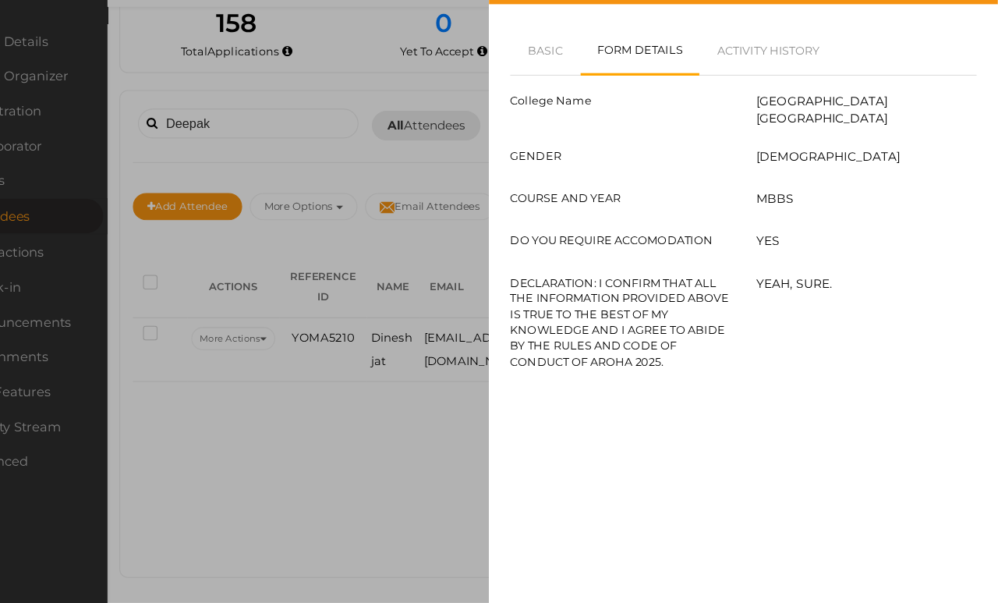
scroll to position [29, 27]
click at [394, 455] on div "Attendee details Basic Form Details Activity History Attendee Id 100083 Attende…" at bounding box center [499, 301] width 998 height 603
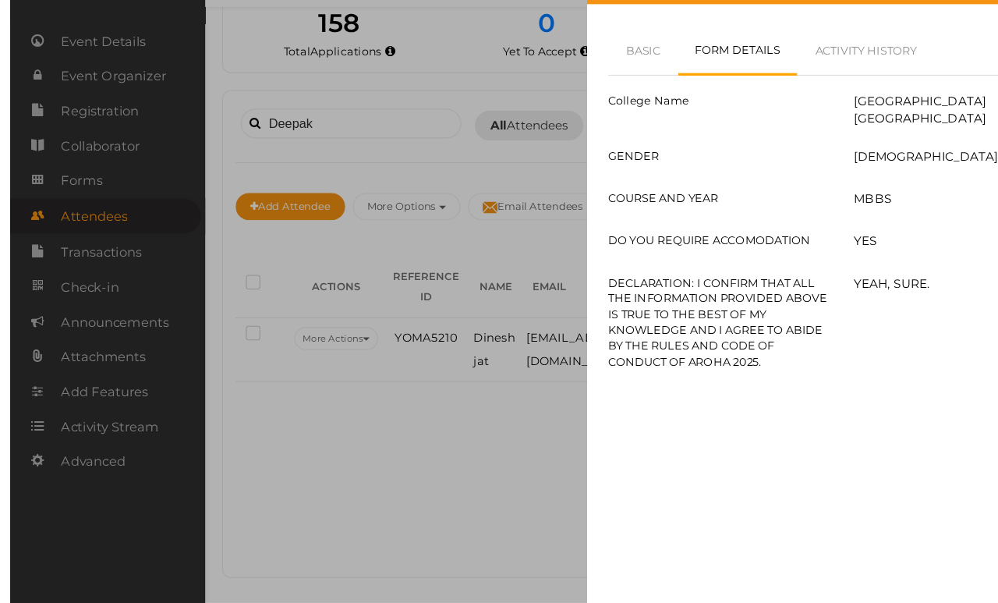
scroll to position [29, 55]
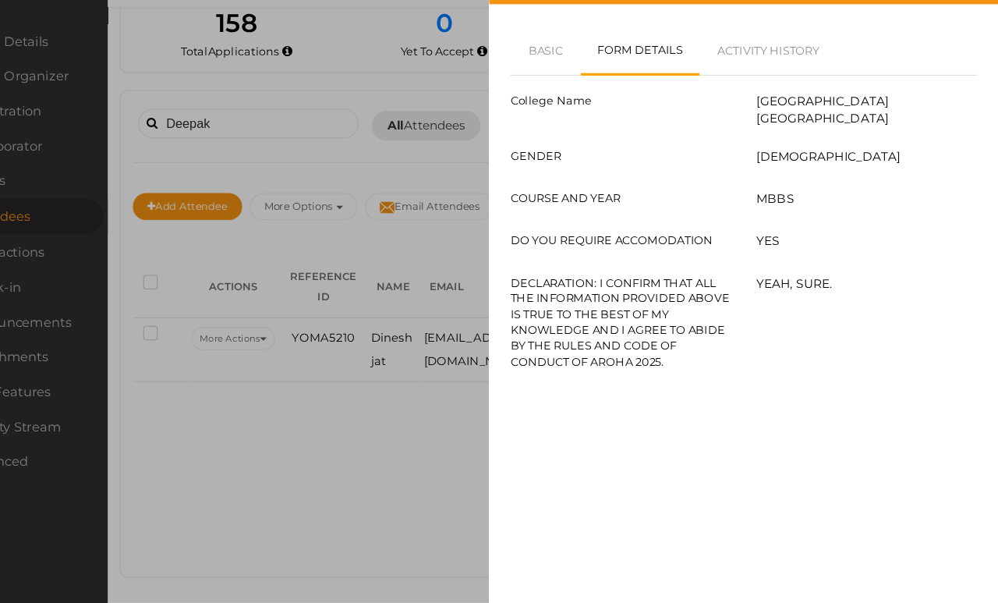
click at [550, 72] on link "Basic" at bounding box center [582, 94] width 65 height 45
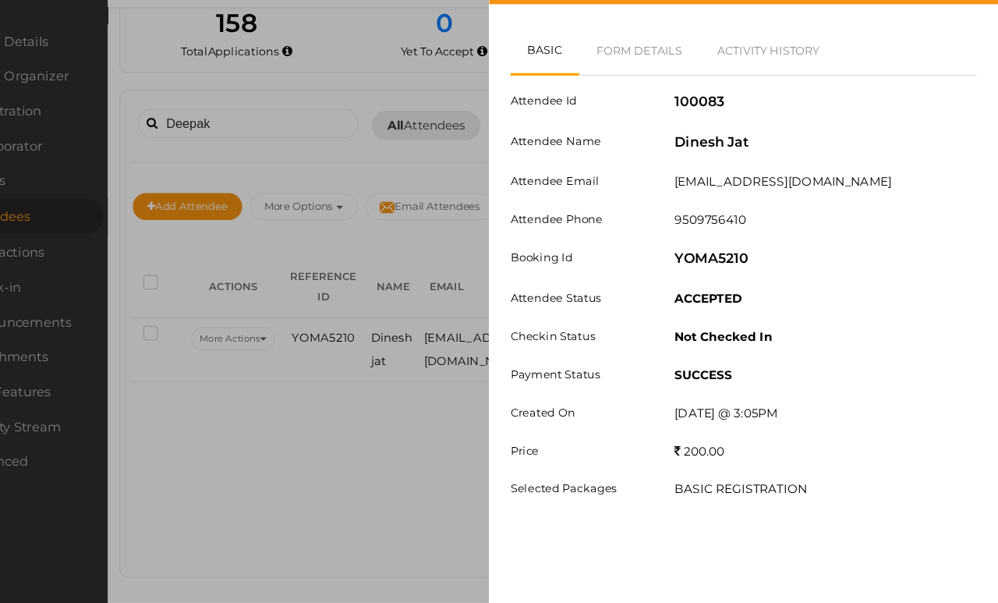
scroll to position [76, 55]
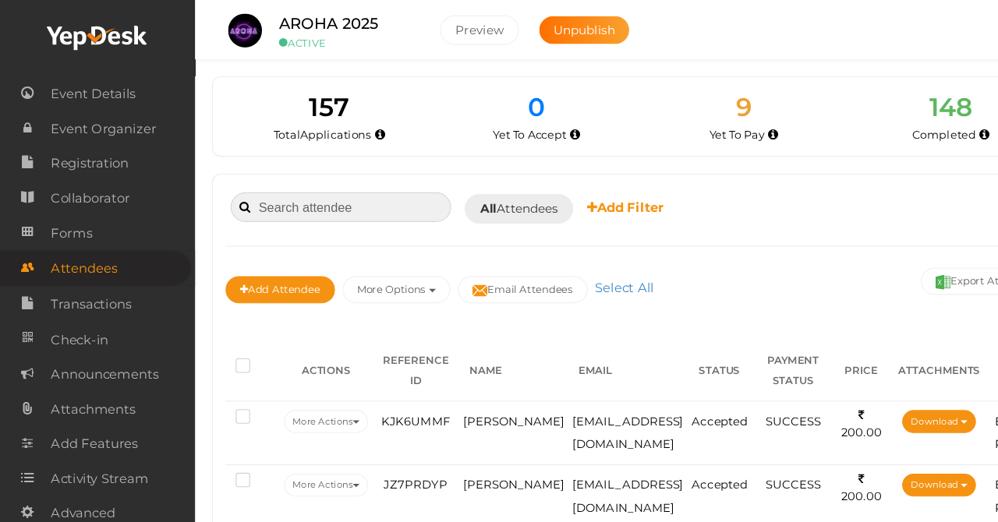
click at [313, 192] on input at bounding box center [313, 190] width 203 height 27
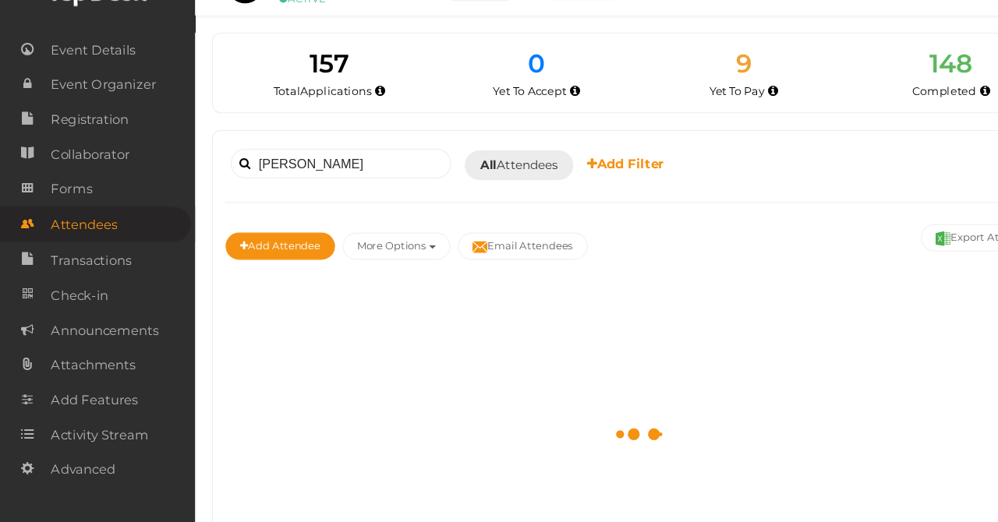
scroll to position [40, 0]
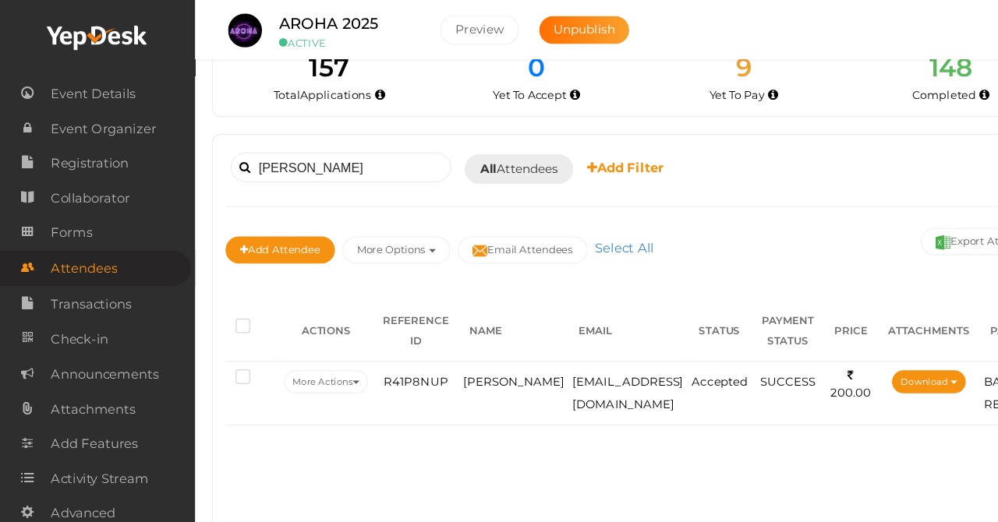
click at [410, 334] on td "R41P8NUP" at bounding box center [382, 361] width 80 height 58
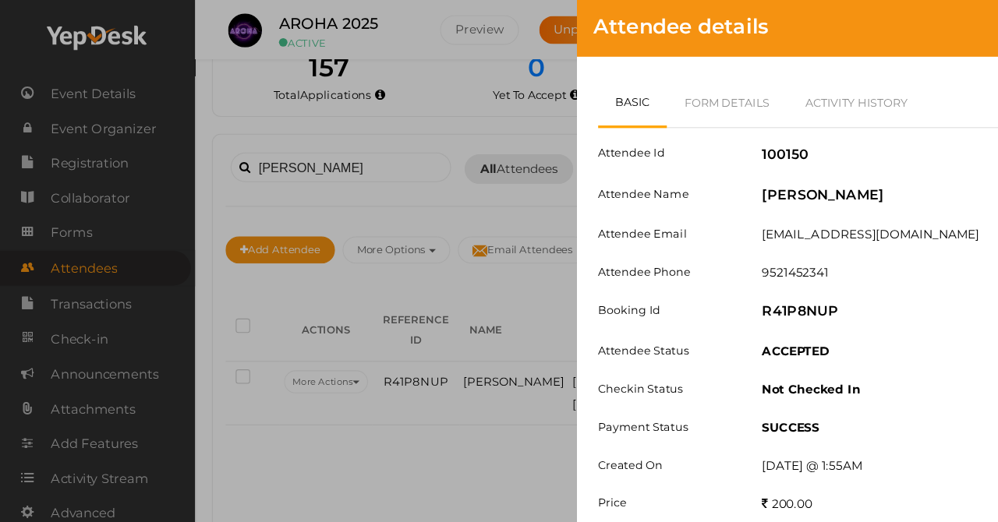
click at [659, 99] on link "Form Details" at bounding box center [669, 94] width 112 height 45
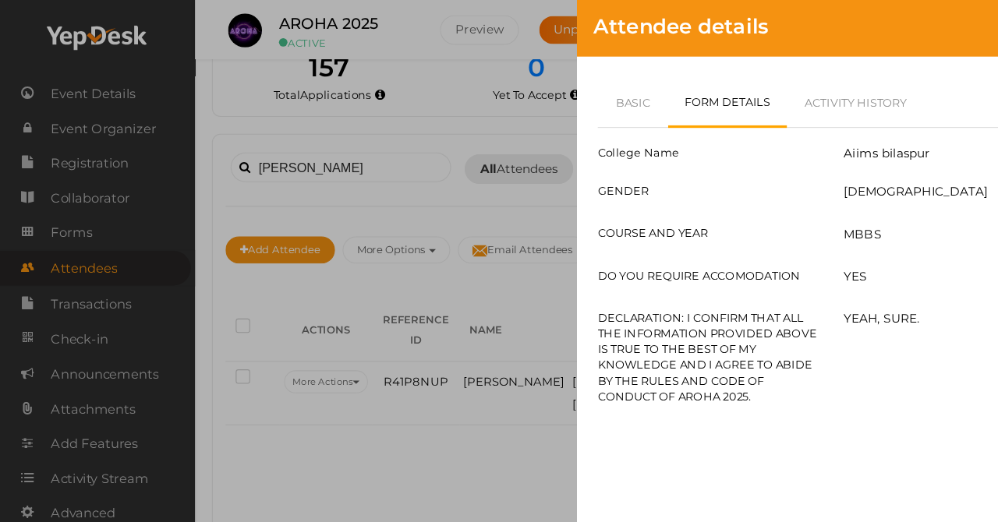
click at [581, 97] on link "Basic" at bounding box center [582, 94] width 65 height 45
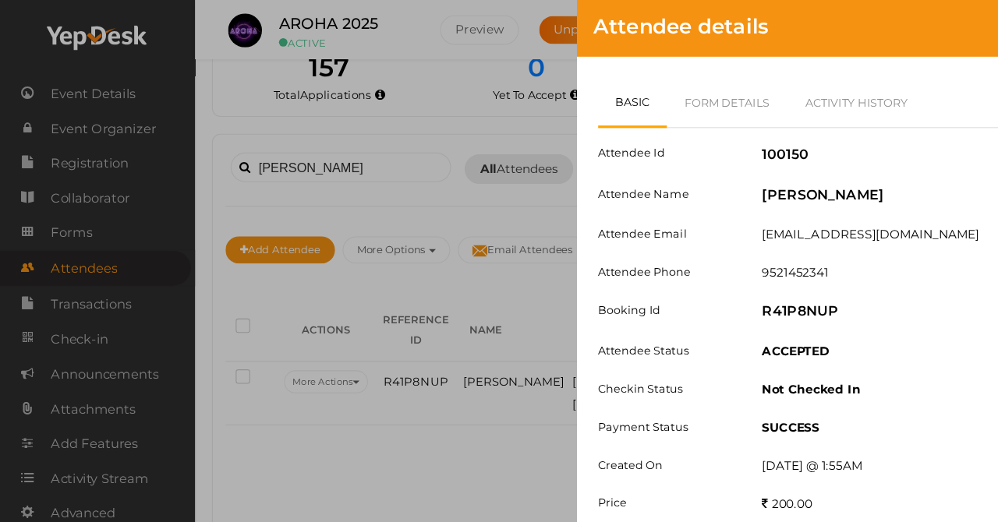
click at [363, 398] on div "Attendee details Basic Form Details Activity History Attendee Id 100150 Attende…" at bounding box center [499, 261] width 998 height 522
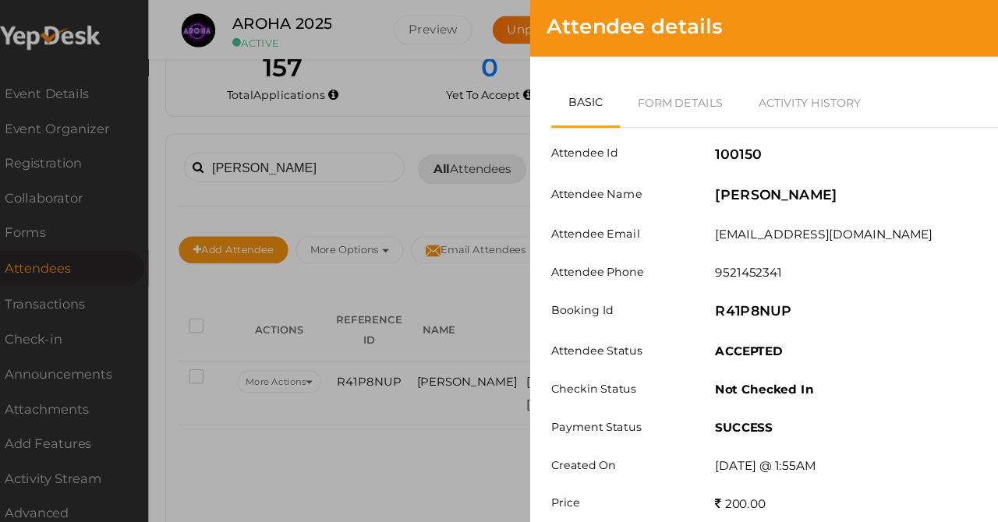
scroll to position [40, 70]
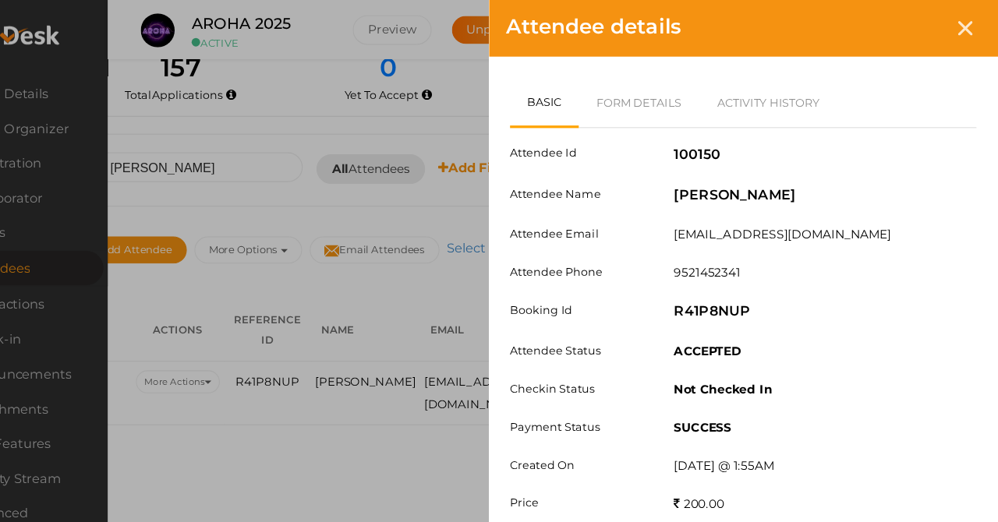
click at [954, 25] on div at bounding box center [968, 26] width 29 height 29
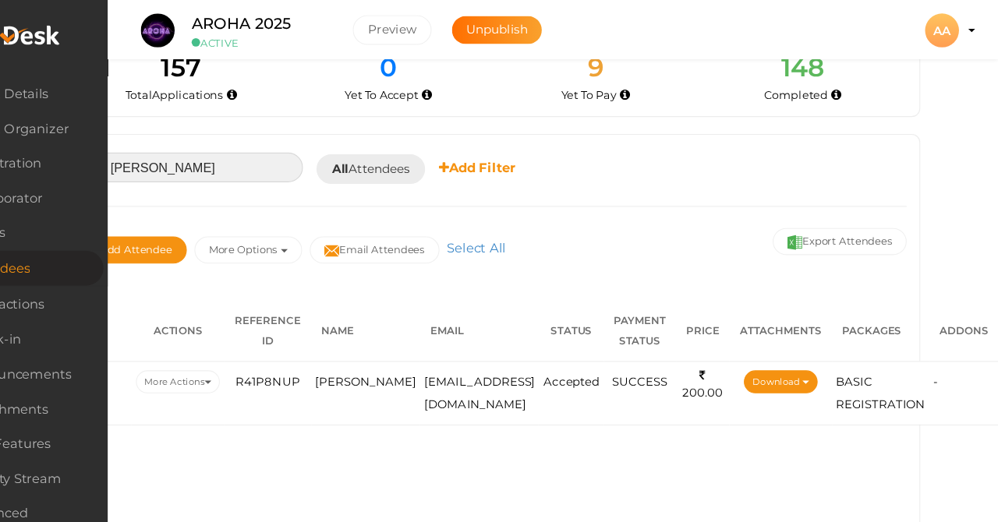
click at [193, 143] on input "[PERSON_NAME]" at bounding box center [257, 153] width 203 height 27
type input "V"
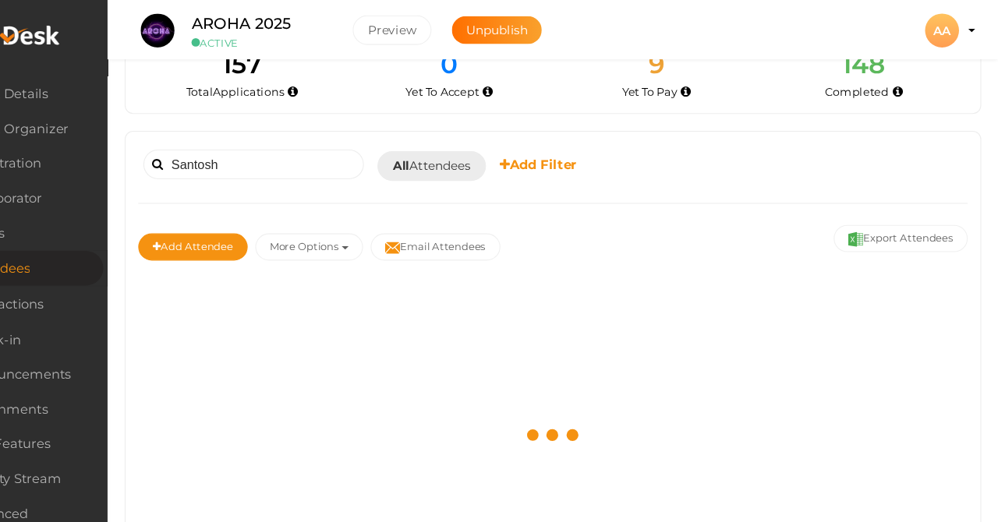
scroll to position [40, 0]
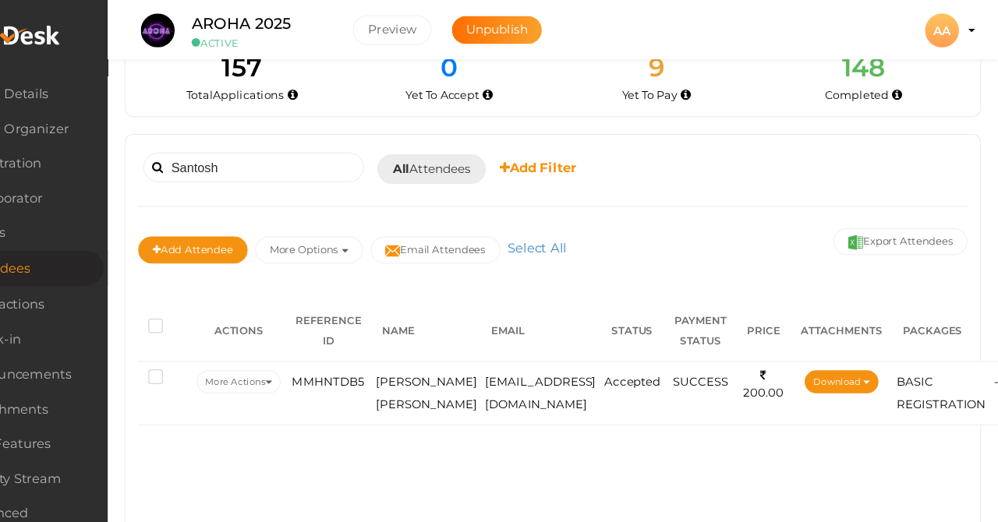
click at [349, 349] on span "MMHNTDB5" at bounding box center [382, 351] width 67 height 12
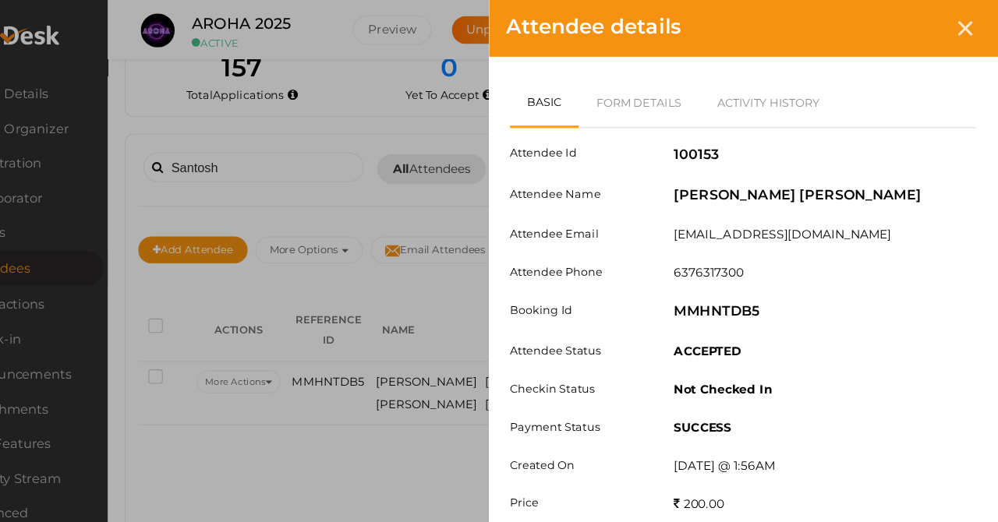
click at [613, 79] on link "Form Details" at bounding box center [669, 94] width 112 height 45
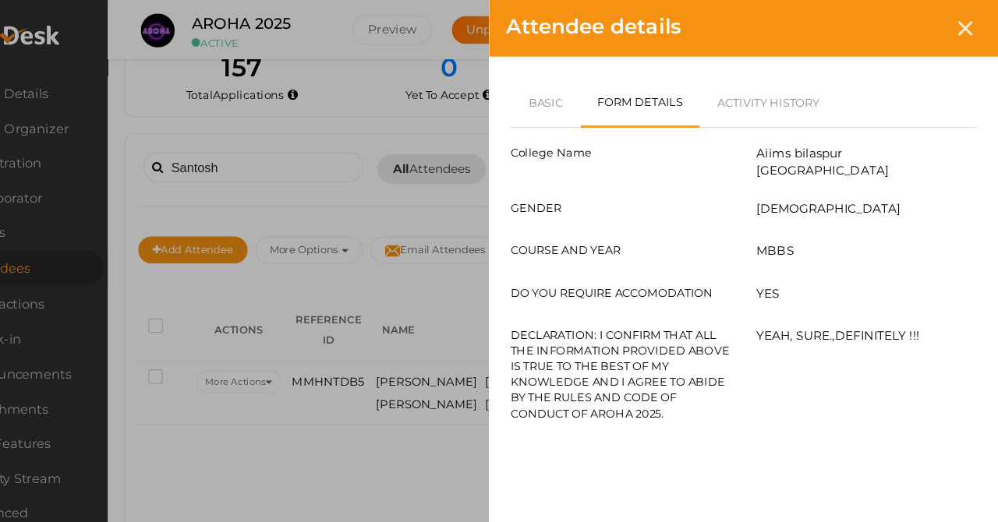
click at [874, 16] on div "Attendee details" at bounding box center [764, 26] width 468 height 52
click at [250, 139] on div "Attendee details Basic Form Details Activity History Attendee Id 100153 Attende…" at bounding box center [499, 261] width 998 height 522
click at [961, 24] on icon at bounding box center [967, 25] width 13 height 13
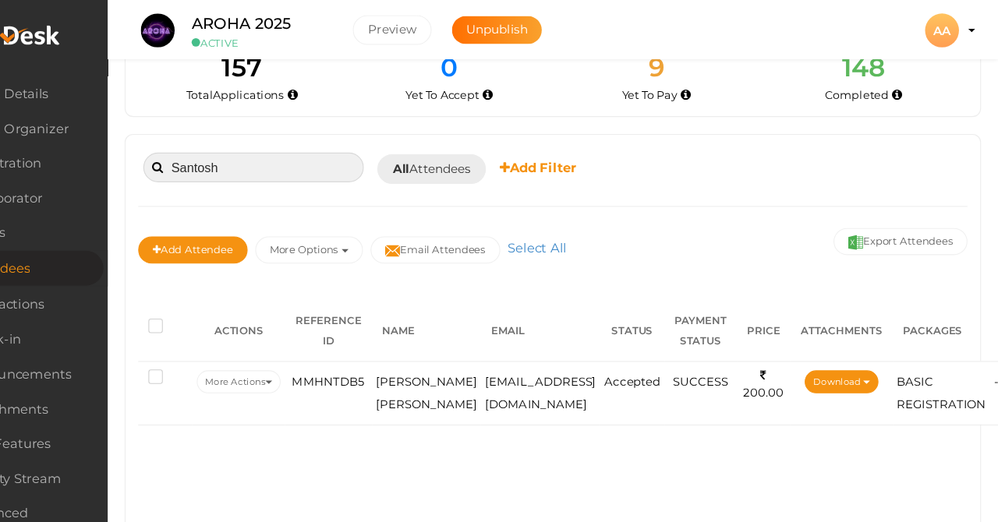
click at [313, 144] on input "Santosh" at bounding box center [313, 153] width 203 height 27
type input "S"
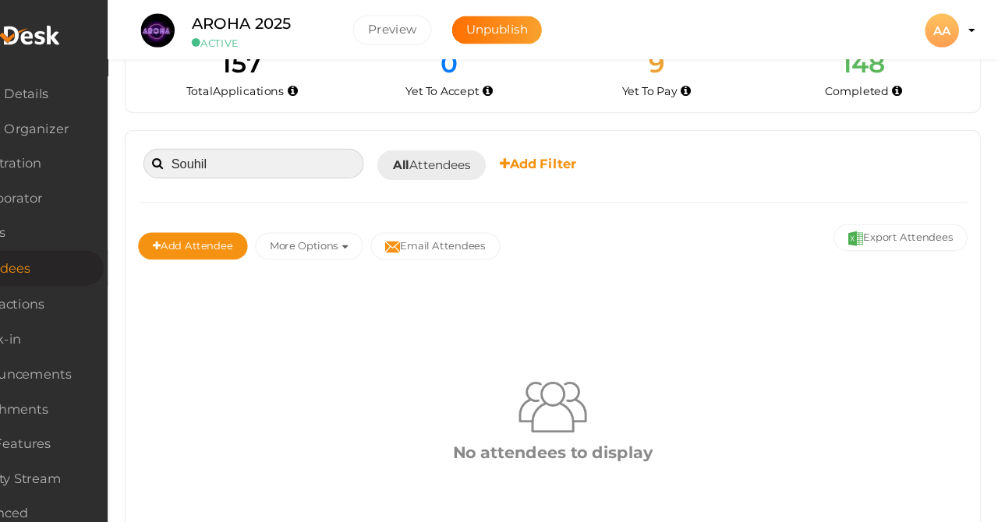
click at [293, 141] on input "Souhil" at bounding box center [313, 150] width 203 height 27
click at [229, 152] on input "Souhil" at bounding box center [313, 150] width 203 height 27
type input "S"
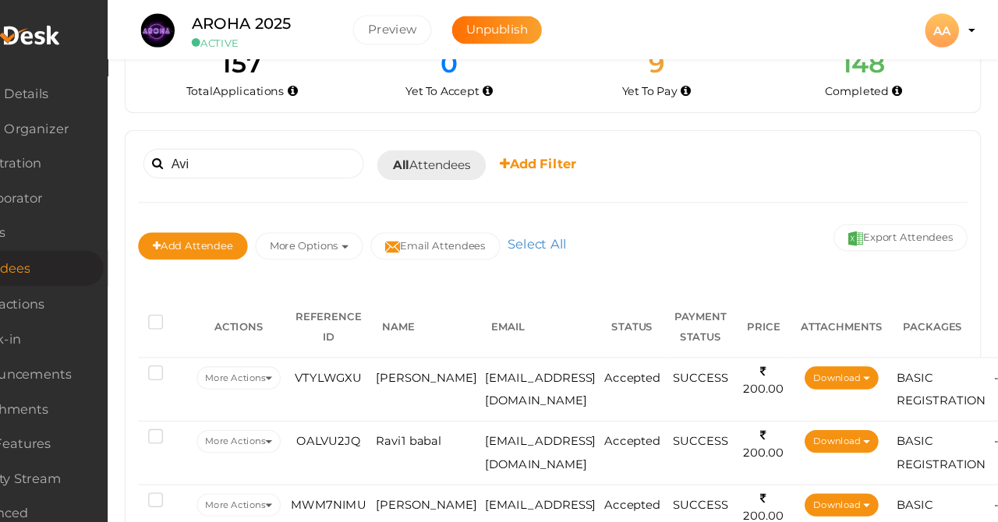
click at [352, 342] on span "VTYLWGXU" at bounding box center [383, 348] width 62 height 12
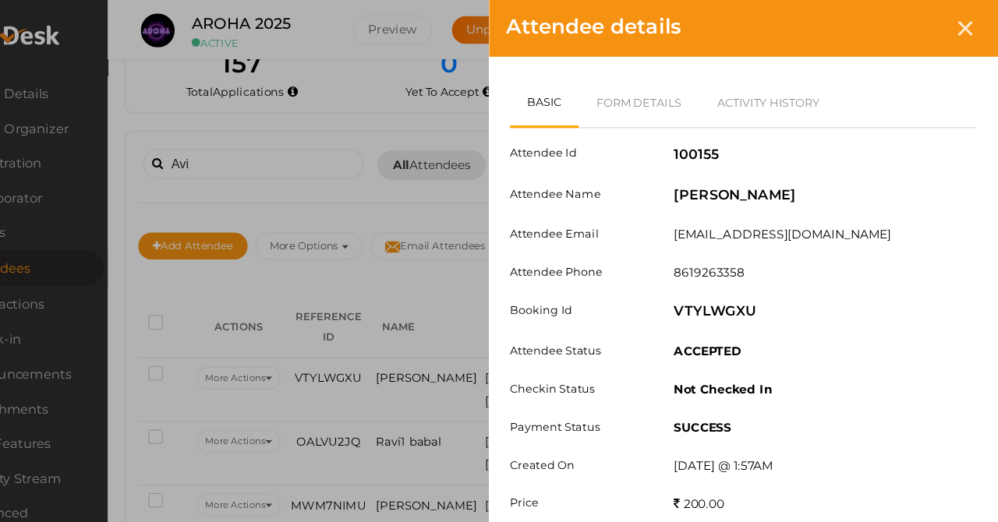
click at [613, 80] on link "Form Details" at bounding box center [669, 94] width 112 height 45
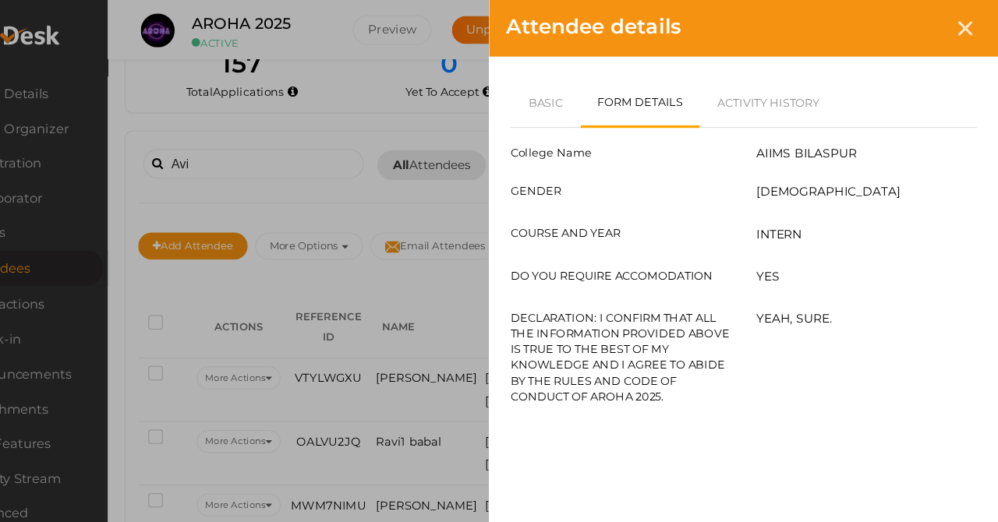
click at [954, 17] on div at bounding box center [968, 26] width 29 height 29
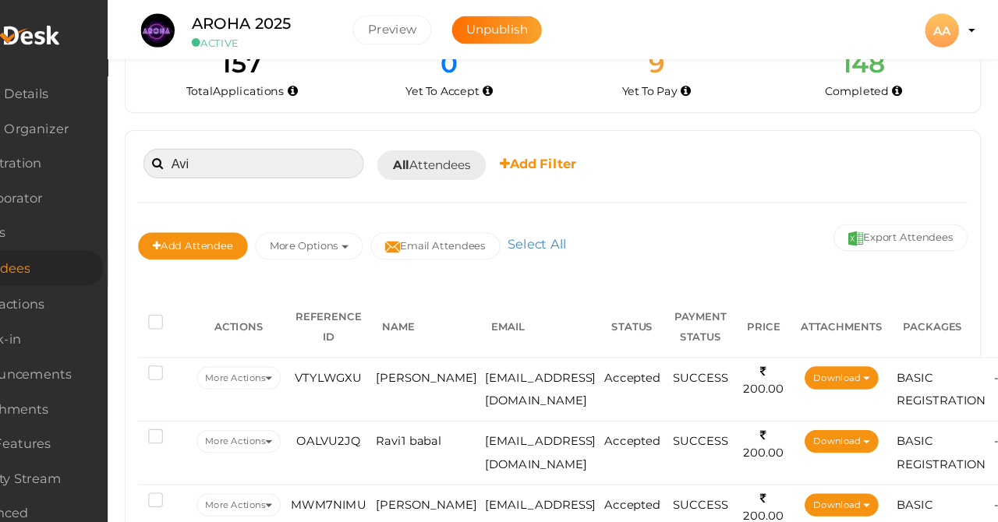
click at [271, 161] on input "Avi" at bounding box center [313, 150] width 203 height 27
type input "A"
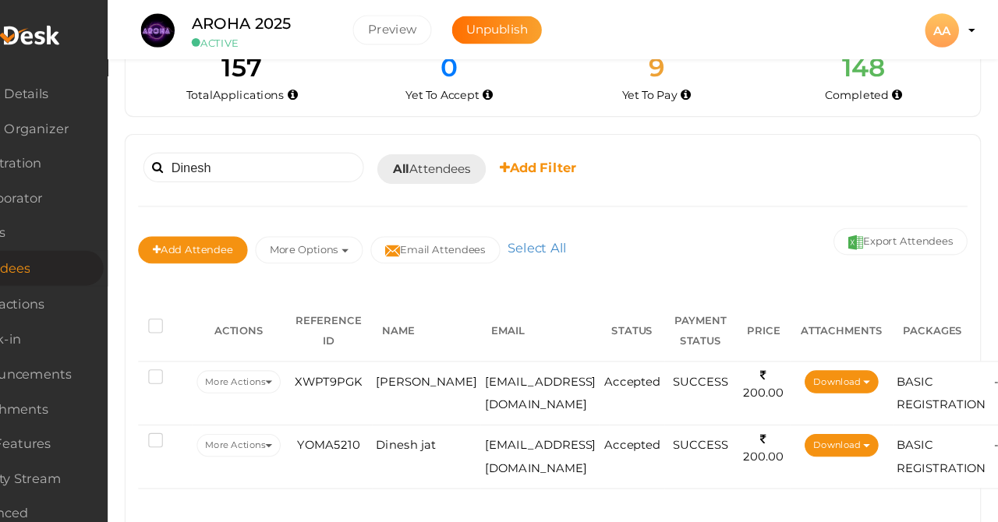
click at [423, 338] on td "[PERSON_NAME]" at bounding box center [473, 361] width 101 height 58
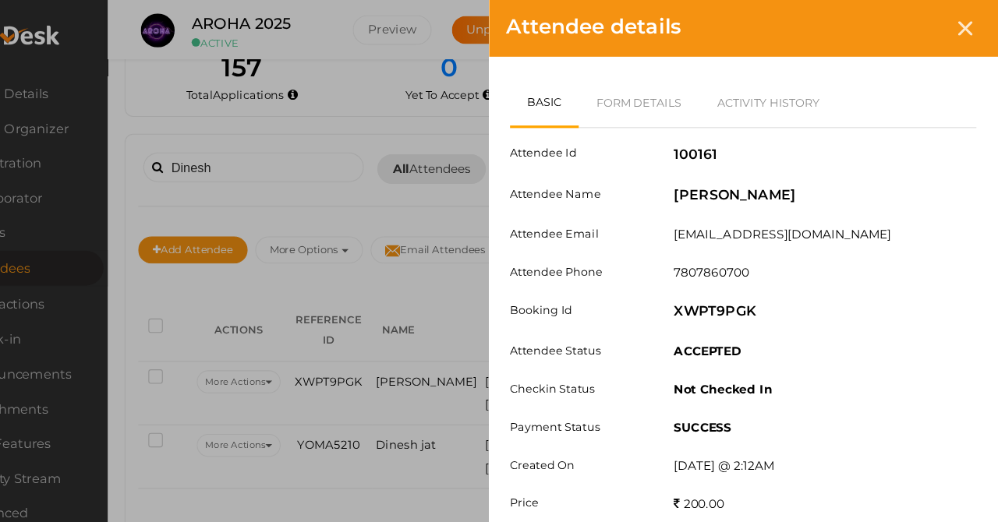
click at [613, 90] on link "Form Details" at bounding box center [669, 94] width 112 height 45
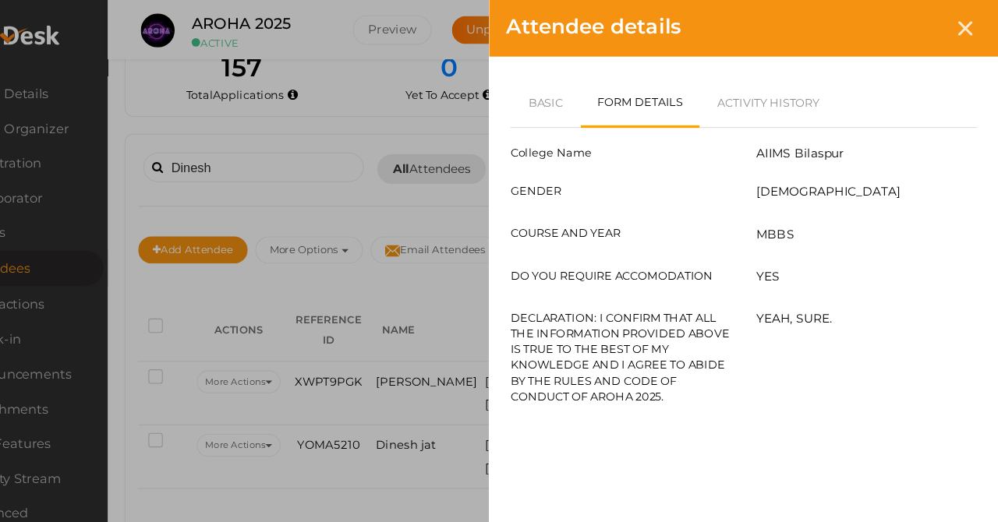
click at [954, 16] on div at bounding box center [968, 26] width 29 height 29
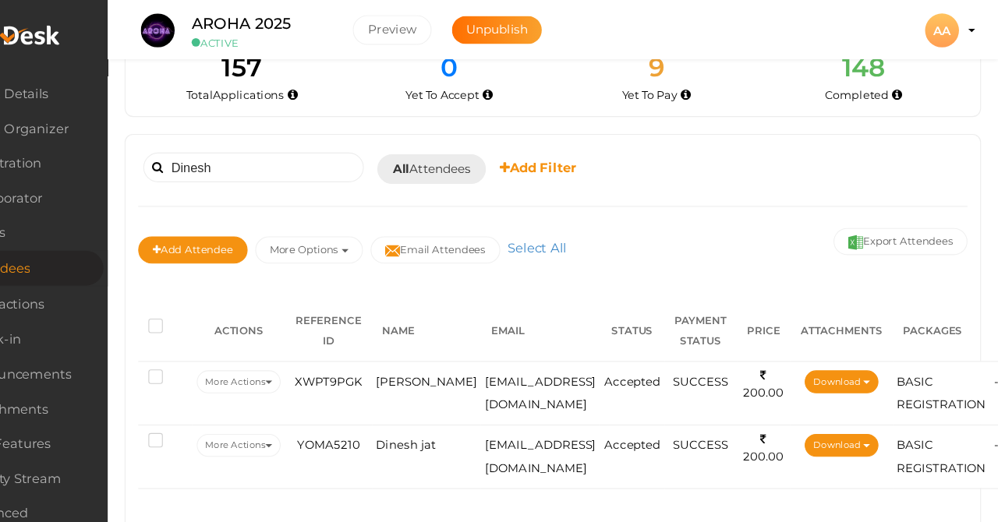
click at [427, 403] on span "Dinesh jat" at bounding box center [454, 409] width 55 height 12
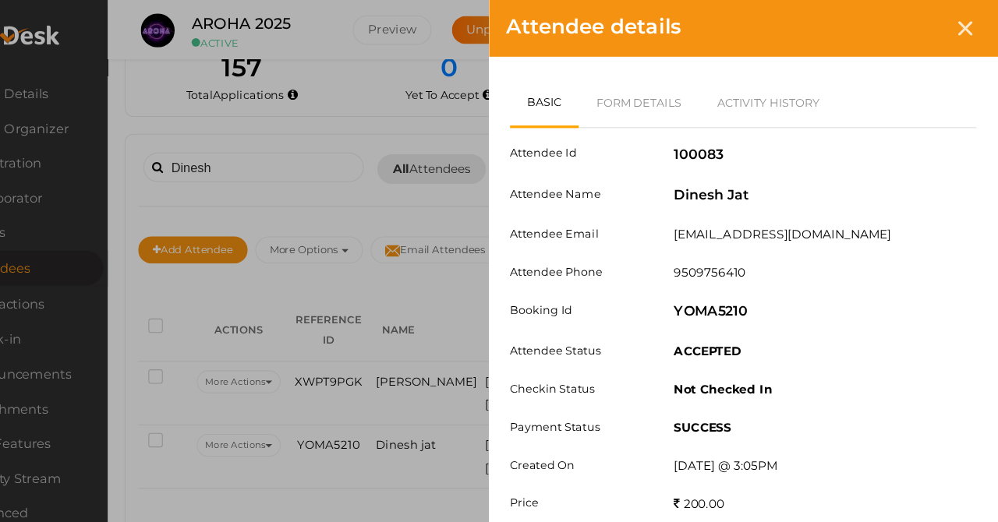
click at [613, 83] on link "Form Details" at bounding box center [669, 94] width 112 height 45
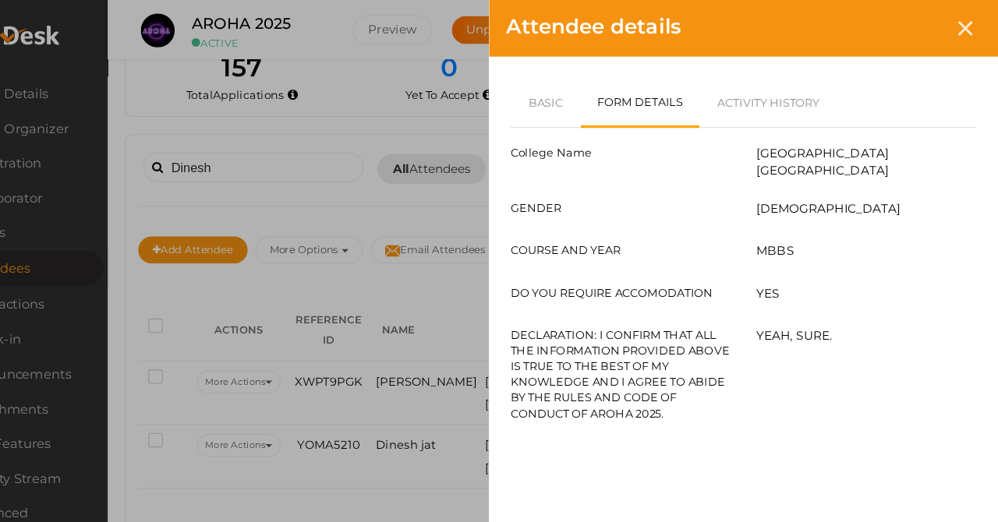
click at [954, 37] on div at bounding box center [968, 26] width 29 height 29
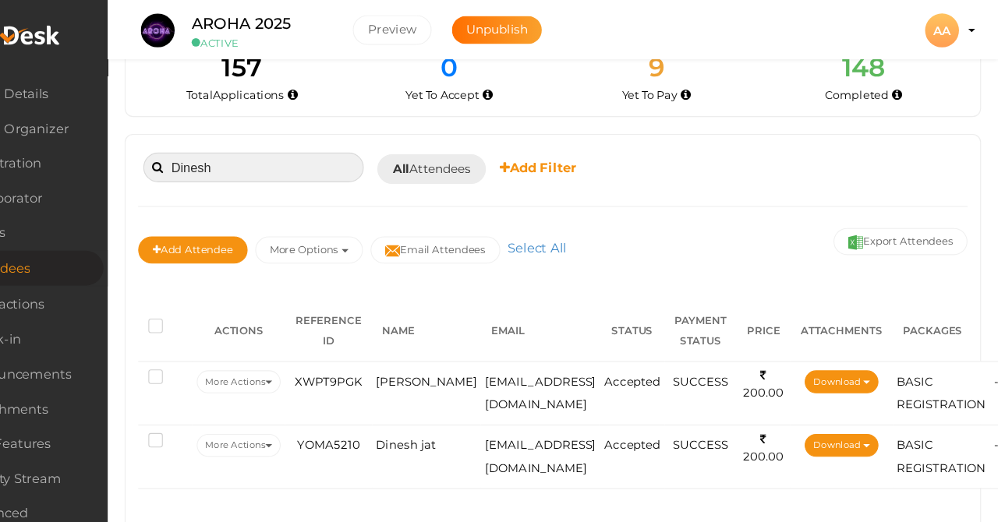
click at [288, 158] on input "Dinesh" at bounding box center [313, 153] width 203 height 27
type input "D"
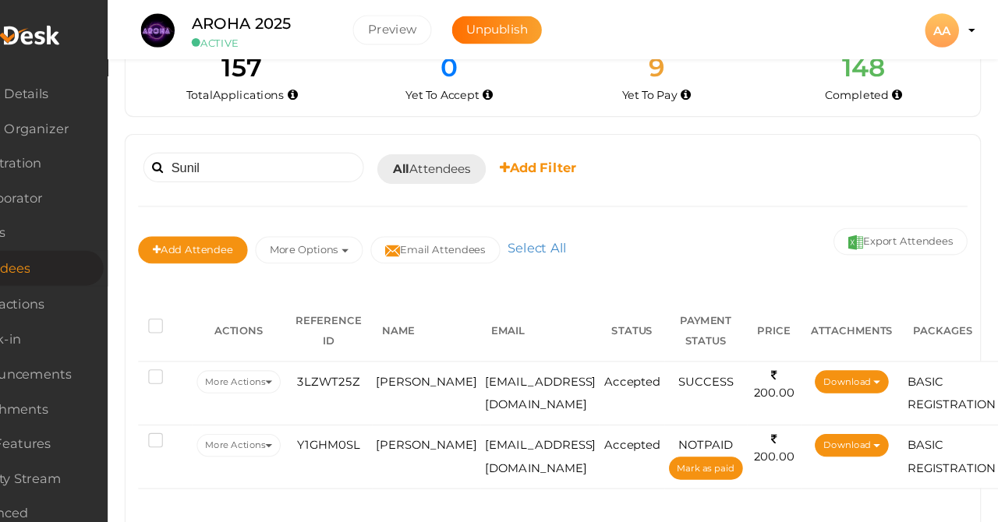
click at [353, 345] on span "3LZWT25Z" at bounding box center [382, 351] width 58 height 12
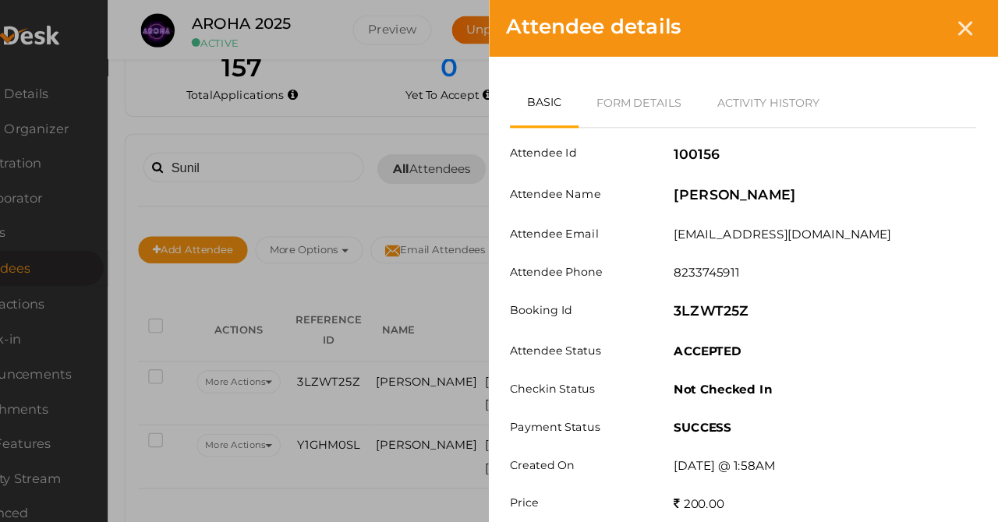
click at [613, 82] on link "Form Details" at bounding box center [669, 94] width 112 height 45
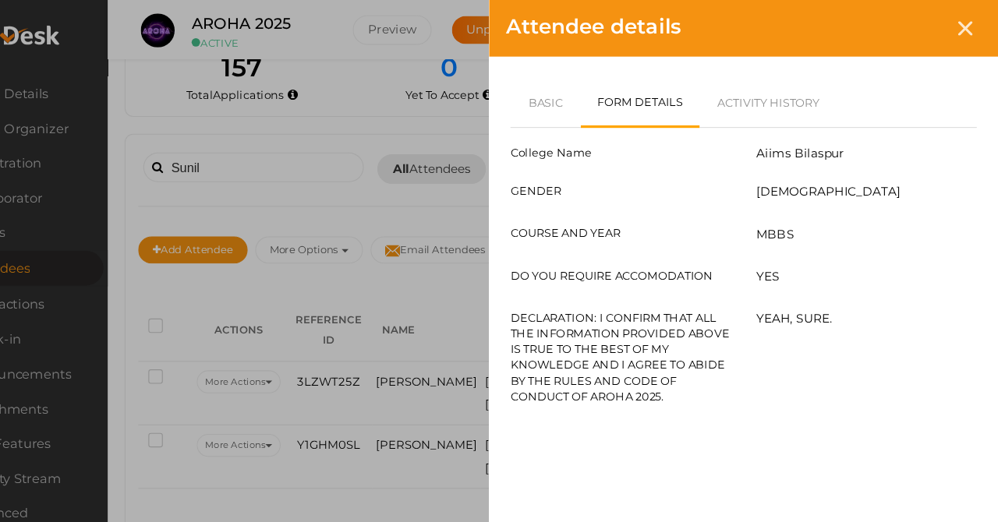
click at [961, 22] on icon at bounding box center [967, 25] width 13 height 13
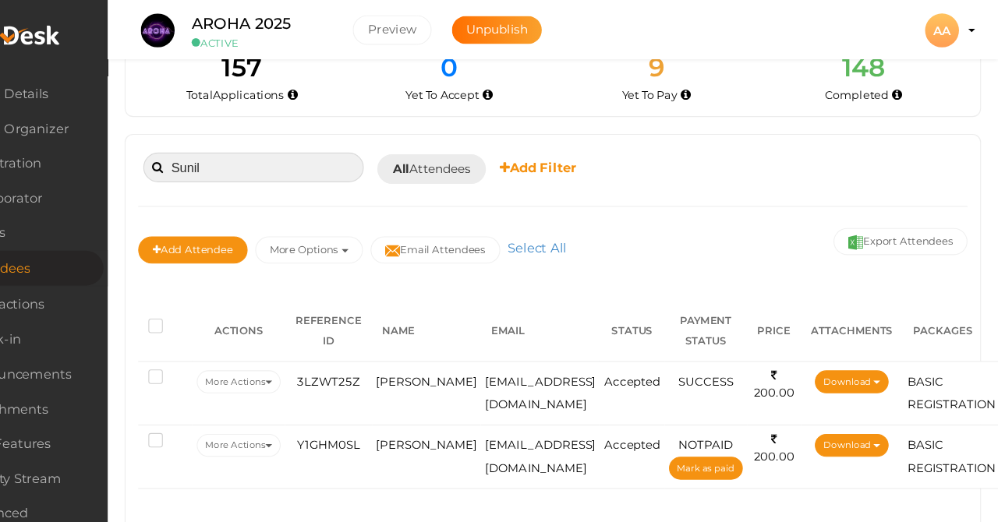
click at [280, 147] on input "Sunil" at bounding box center [313, 153] width 203 height 27
type input "S"
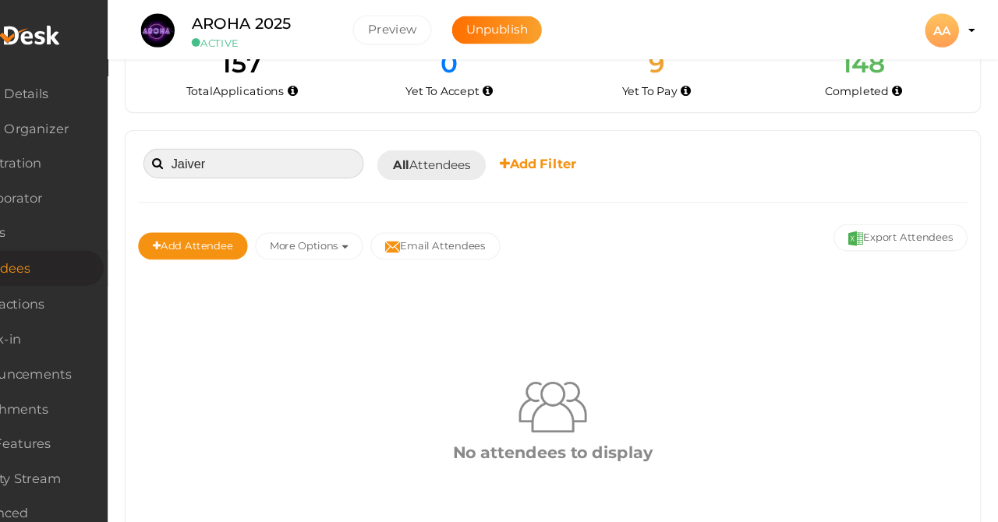
click at [287, 146] on input "Jaiver" at bounding box center [313, 150] width 203 height 27
click at [276, 144] on input "Jaiver" at bounding box center [313, 150] width 203 height 27
type input "J"
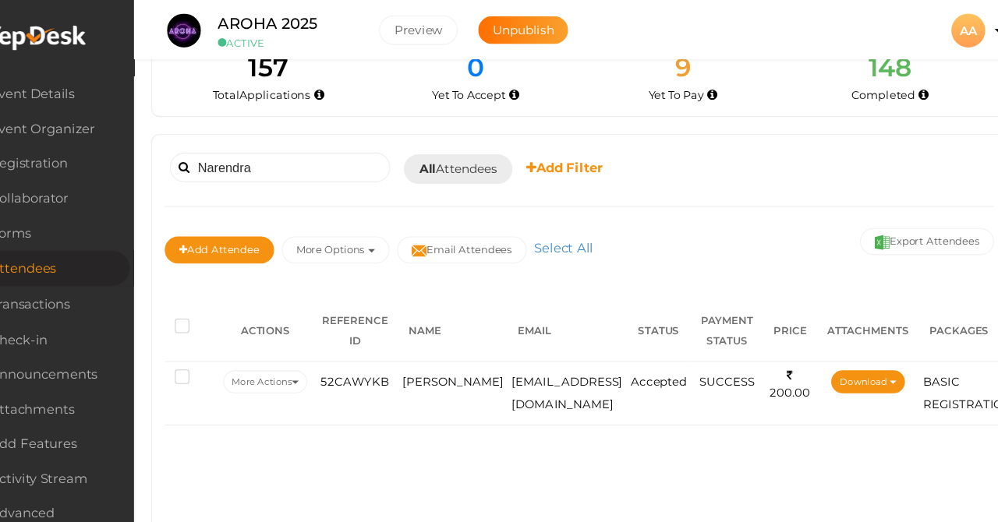
scroll to position [90, 0]
click at [427, 345] on span "[PERSON_NAME]" at bounding box center [473, 351] width 93 height 12
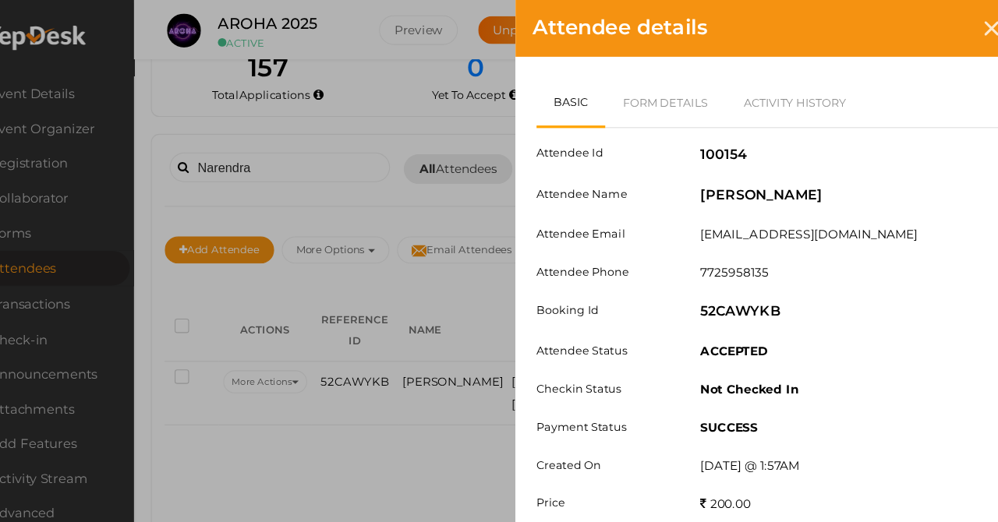
click at [627, 78] on link "Form Details" at bounding box center [669, 94] width 112 height 45
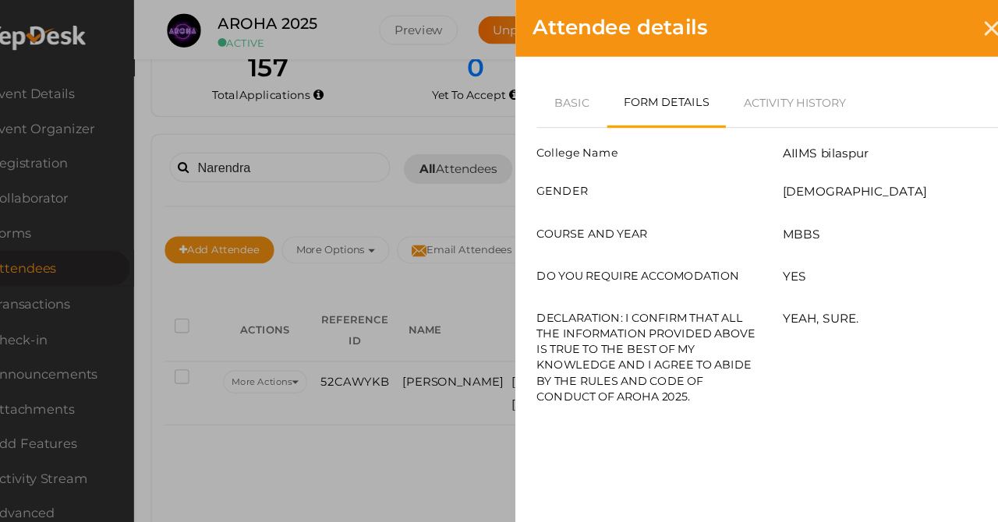
click at [954, 27] on div at bounding box center [968, 26] width 29 height 29
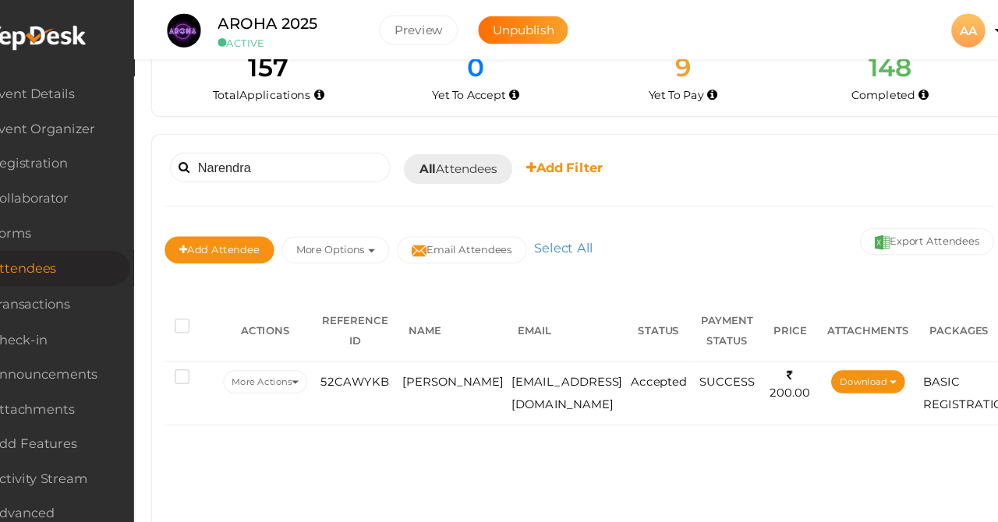
scroll to position [0, 0]
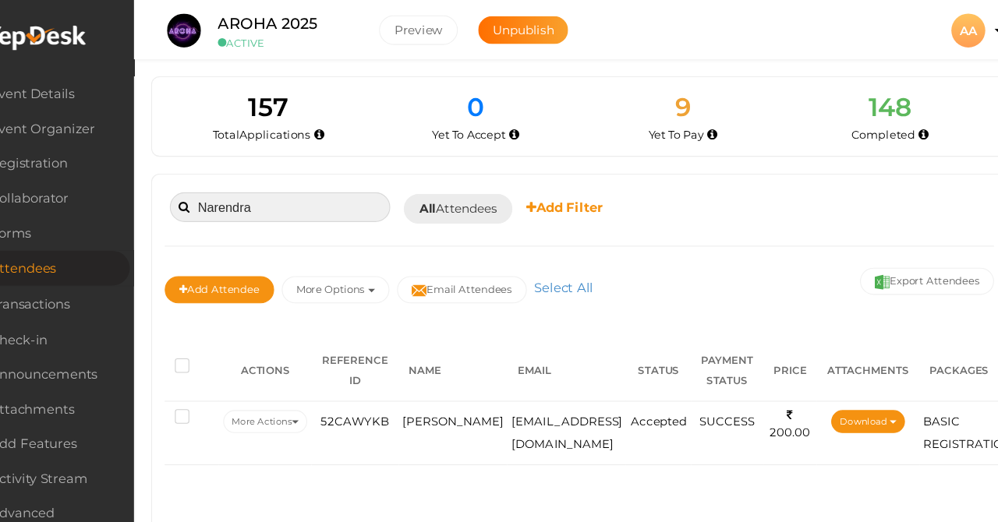
click at [310, 197] on input "Narendra" at bounding box center [313, 190] width 203 height 27
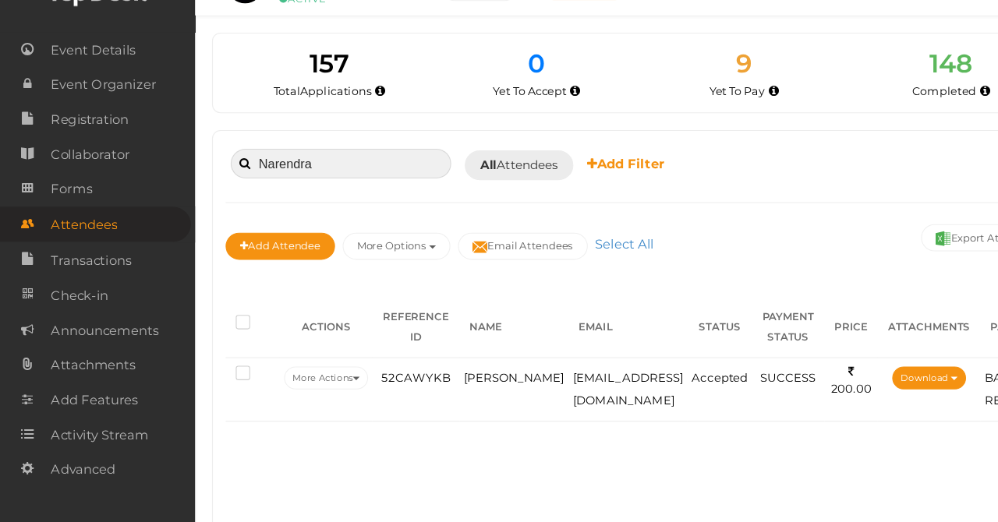
click at [391, 177] on input "Narendra" at bounding box center [313, 190] width 203 height 27
click at [344, 177] on input "Narendra" at bounding box center [313, 190] width 203 height 27
type input "N"
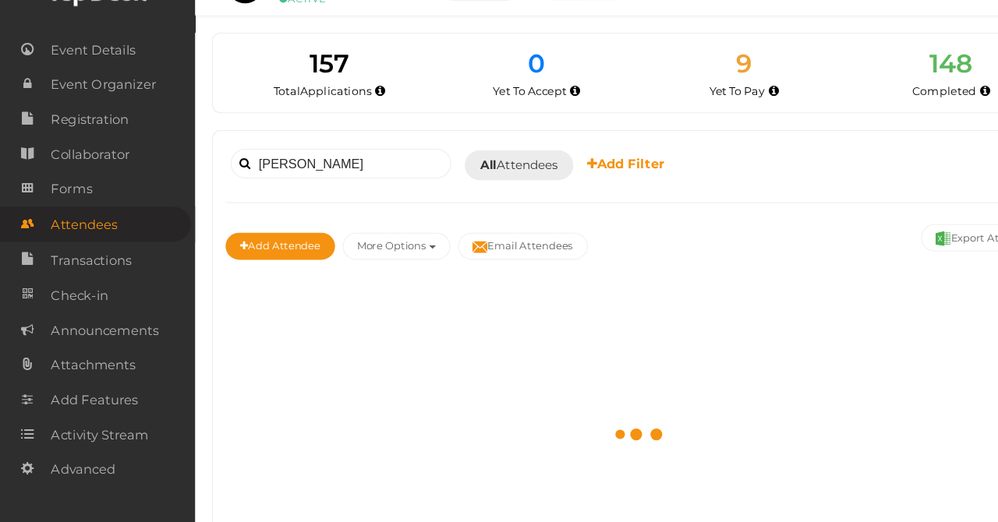
scroll to position [41, 0]
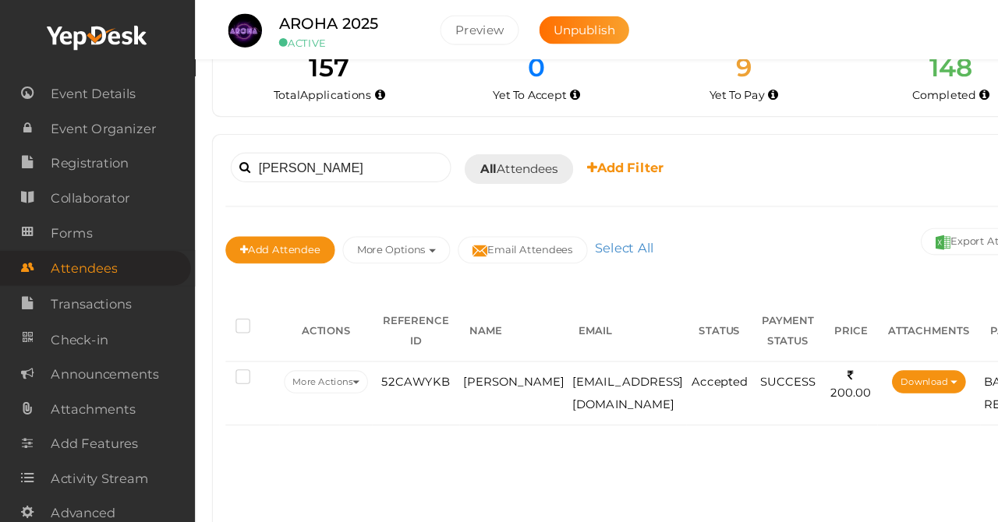
click at [457, 358] on td "[PERSON_NAME]" at bounding box center [473, 361] width 101 height 58
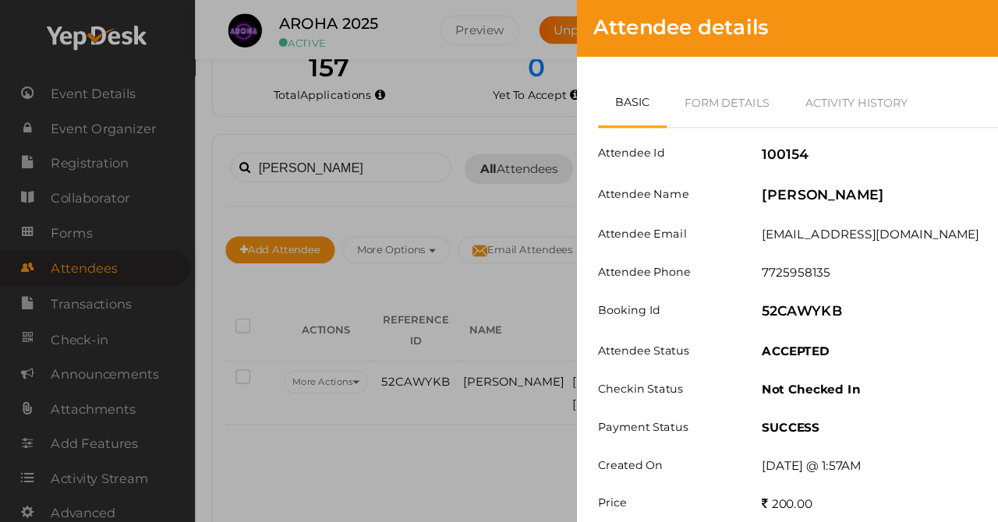
click at [444, 428] on div "Attendee details Basic Form Details Activity History Attendee Id 100154 Attende…" at bounding box center [499, 261] width 998 height 522
click at [436, 390] on div "Attendee details Basic Form Details Activity History Attendee Id 100154 Attende…" at bounding box center [499, 261] width 998 height 522
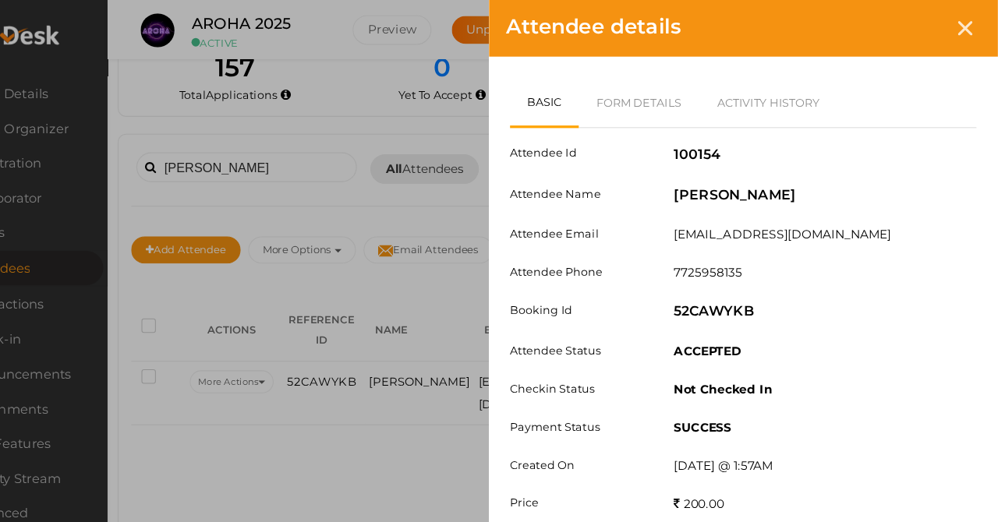
scroll to position [40, 108]
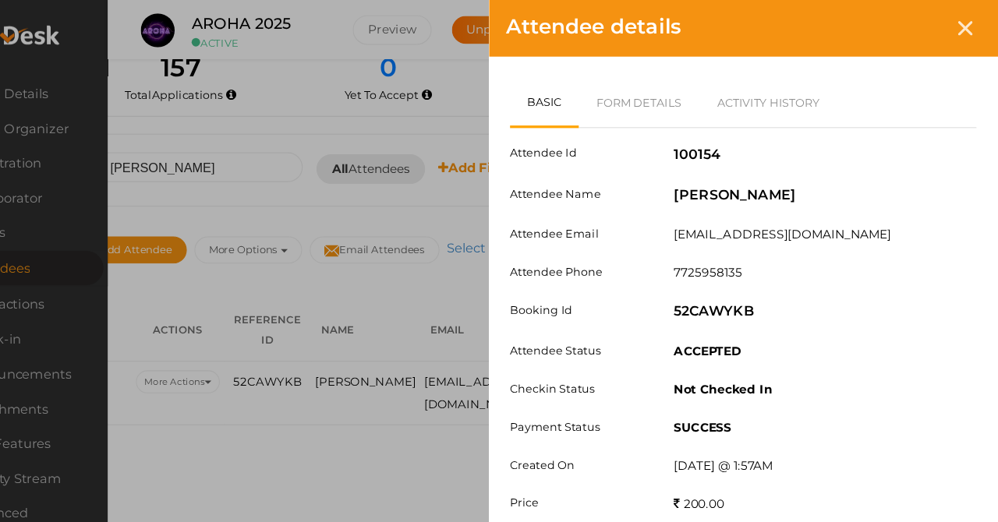
click at [954, 32] on div at bounding box center [968, 26] width 29 height 29
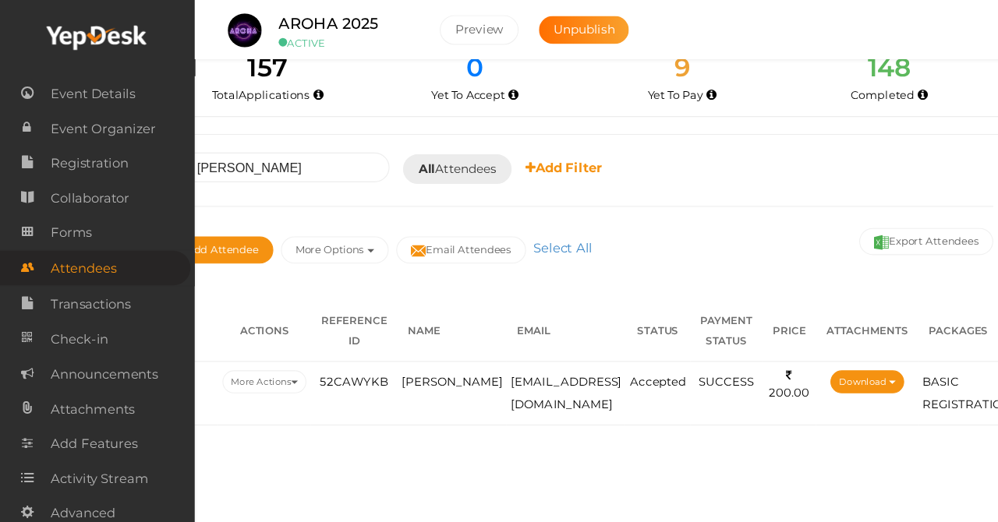
scroll to position [40, 0]
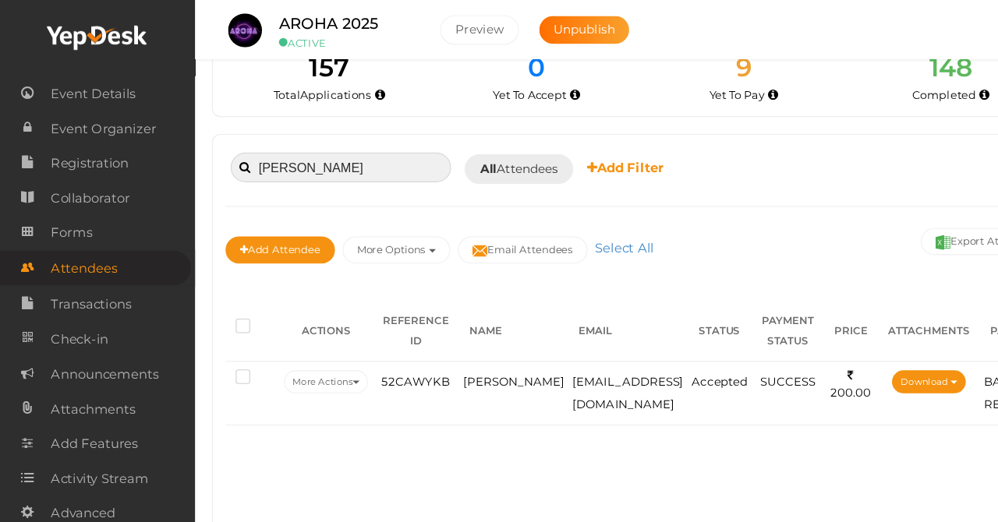
click at [351, 140] on input "[PERSON_NAME]" at bounding box center [313, 153] width 203 height 27
click at [453, 348] on span "[PERSON_NAME]" at bounding box center [473, 351] width 93 height 12
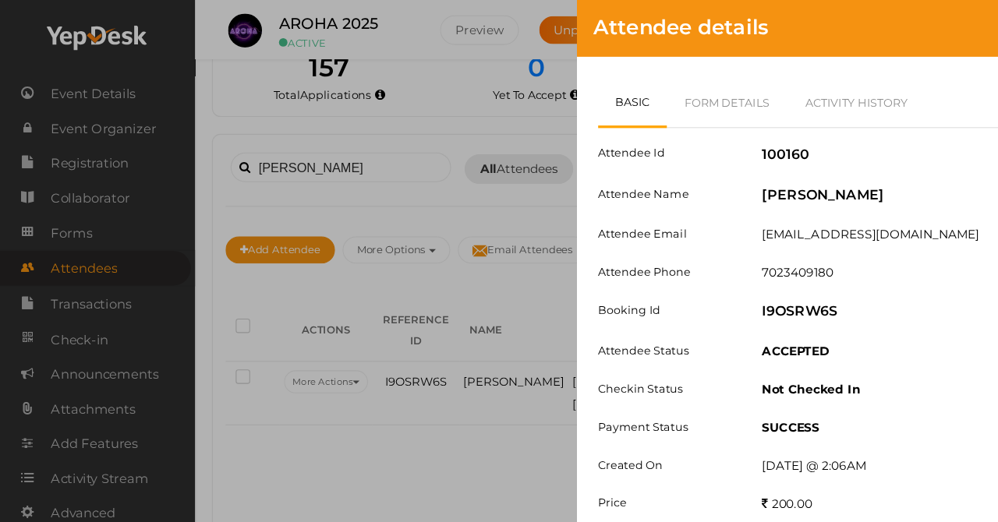
click at [678, 80] on link "Form Details" at bounding box center [669, 94] width 112 height 45
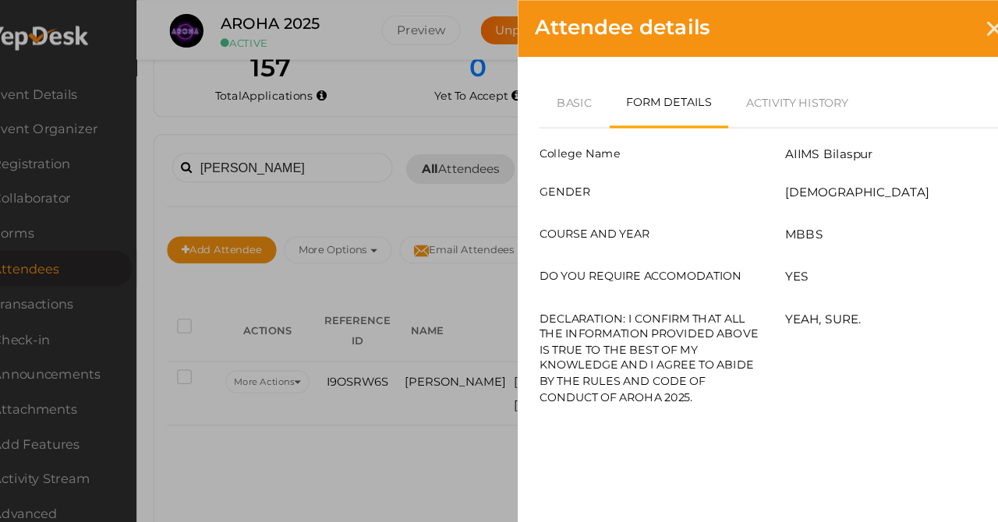
scroll to position [41, 46]
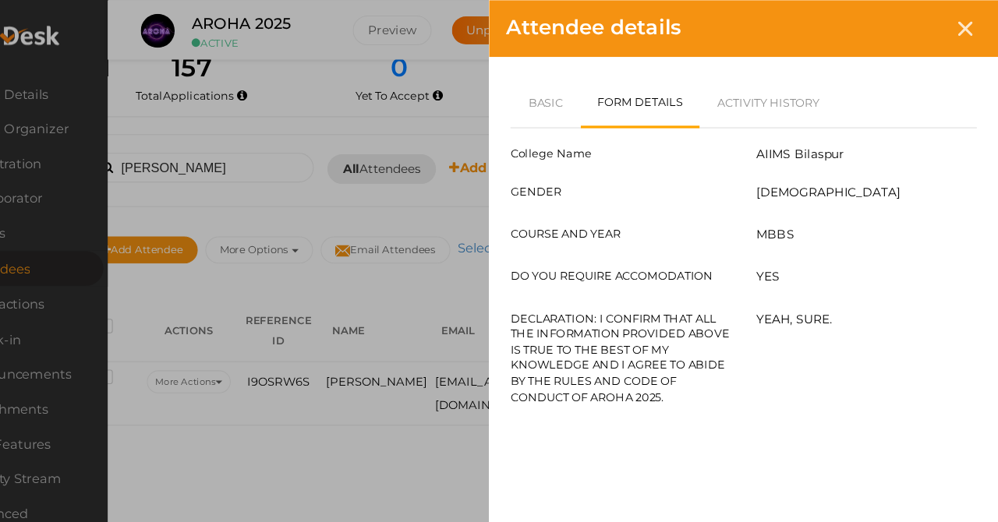
click at [961, 24] on icon at bounding box center [967, 25] width 13 height 13
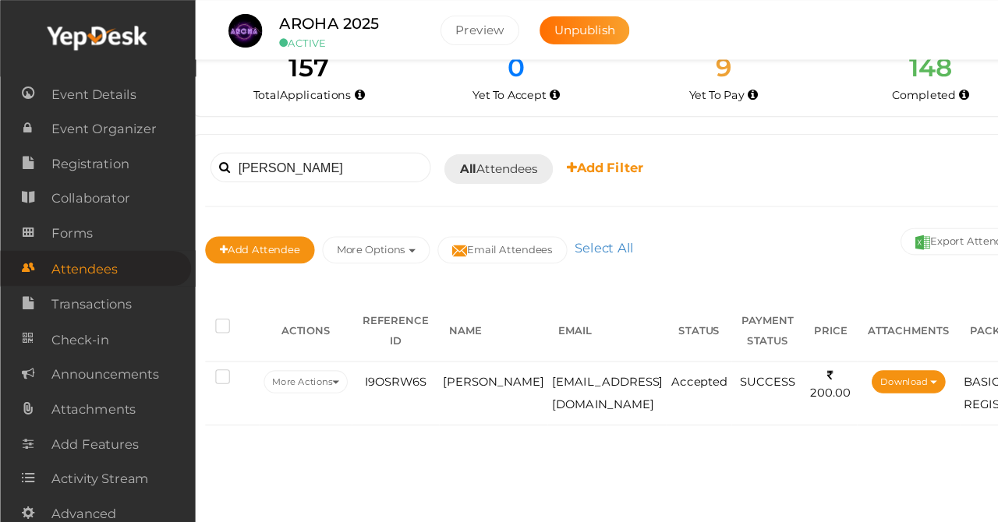
scroll to position [41, 0]
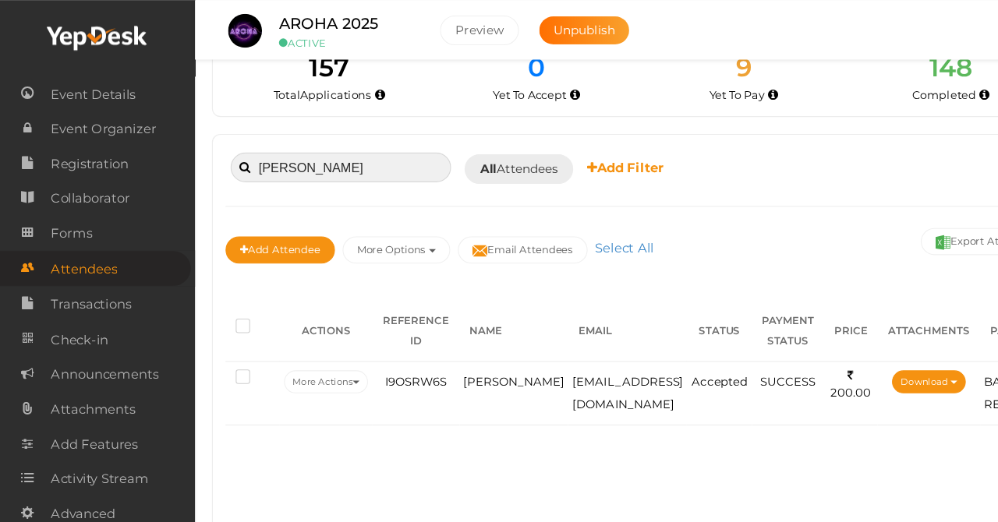
click at [358, 140] on input "[PERSON_NAME]" at bounding box center [313, 153] width 203 height 27
click at [326, 124] on div "[PERSON_NAME] Booked for [DATE] [DATE] [DATE] This Week Custom Date All Attende…" at bounding box center [589, 307] width 786 height 366
click at [342, 158] on input "[PERSON_NAME]" at bounding box center [313, 153] width 203 height 27
type input "D"
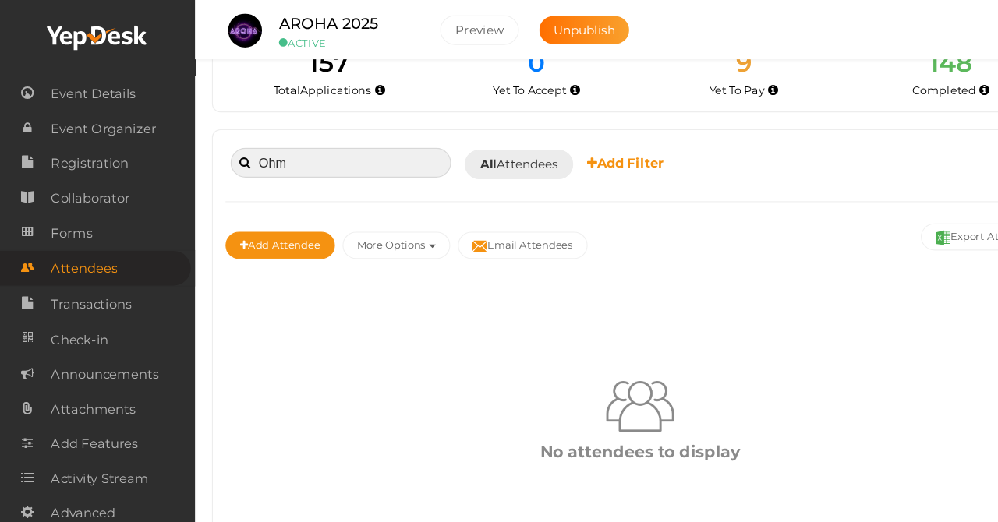
click at [366, 136] on input "Ohm" at bounding box center [313, 149] width 203 height 27
click at [359, 138] on input "Ohm" at bounding box center [313, 149] width 203 height 27
click at [349, 137] on input "Ohm" at bounding box center [313, 149] width 203 height 27
click at [360, 147] on input "Ohm" at bounding box center [313, 149] width 203 height 27
type input "O"
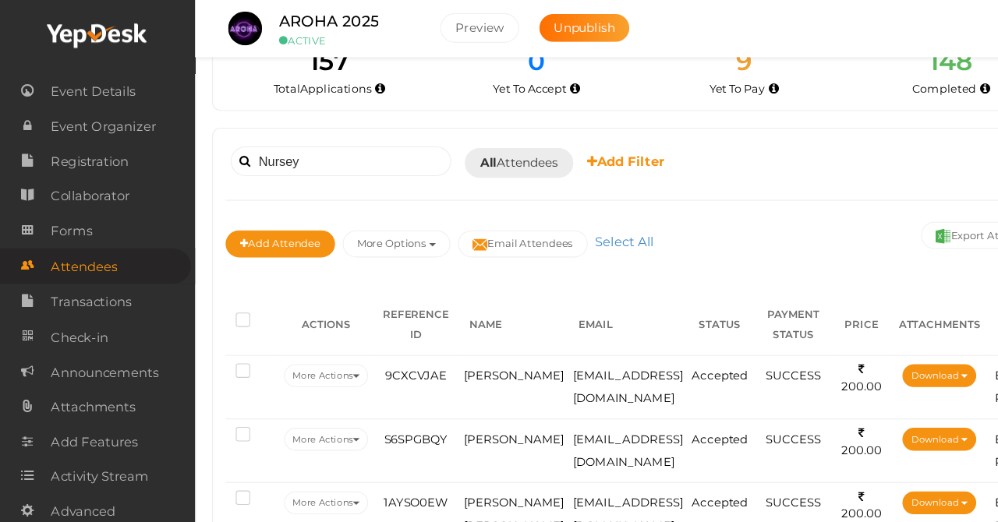
scroll to position [43, 0]
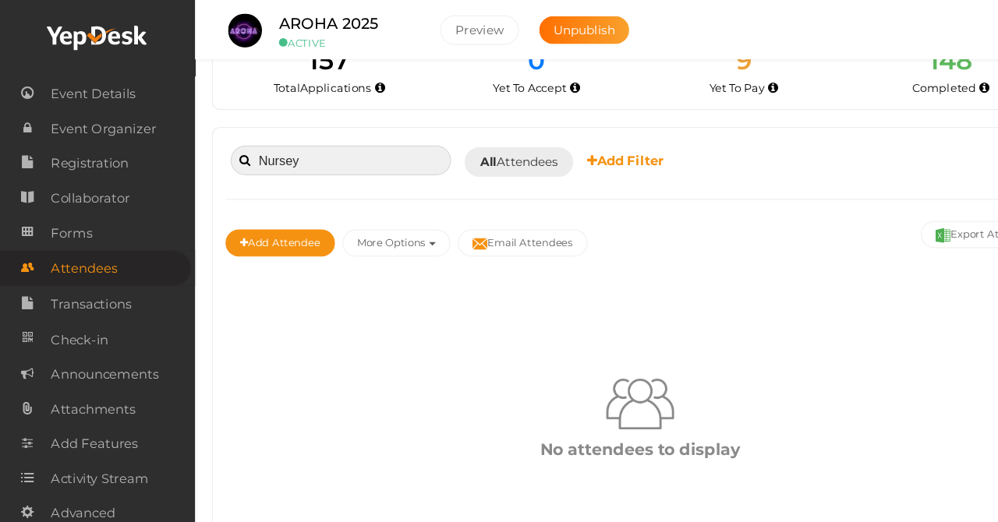
type input "Nursey"
click at [9, 228] on link "Forms" at bounding box center [89, 214] width 179 height 32
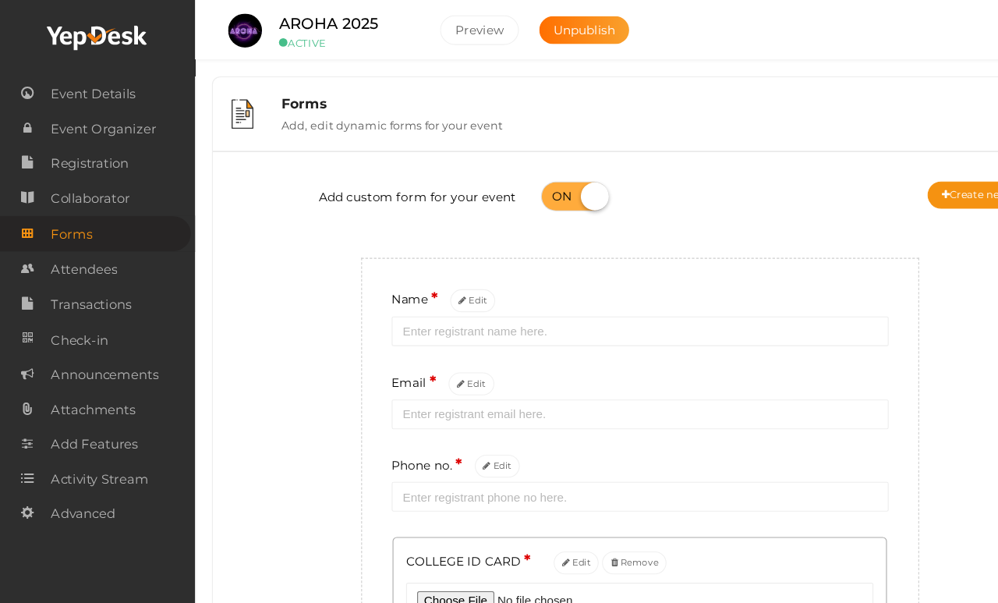
click at [71, 80] on span "Event Details" at bounding box center [86, 86] width 78 height 31
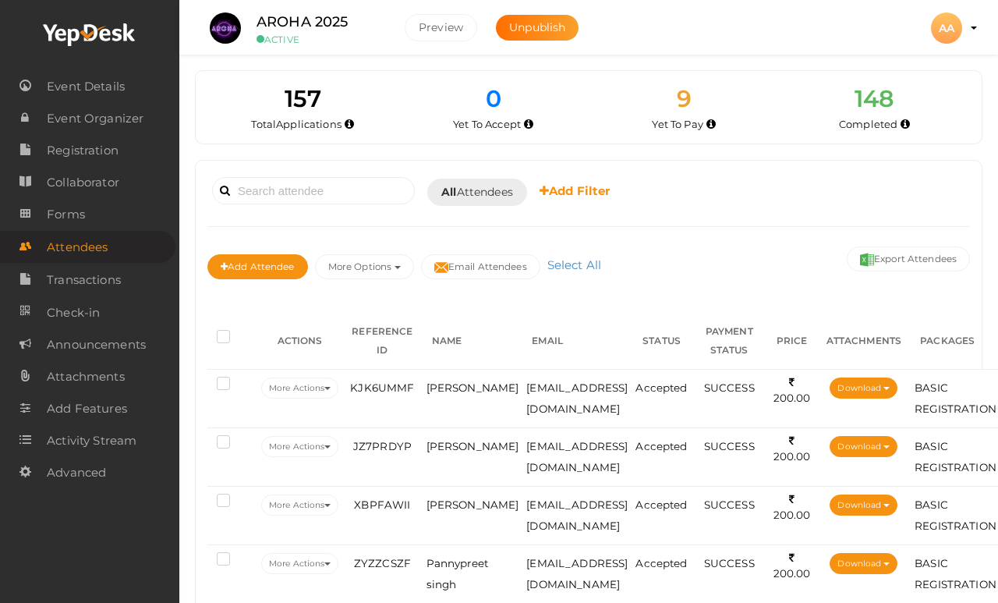
scroll to position [30, 0]
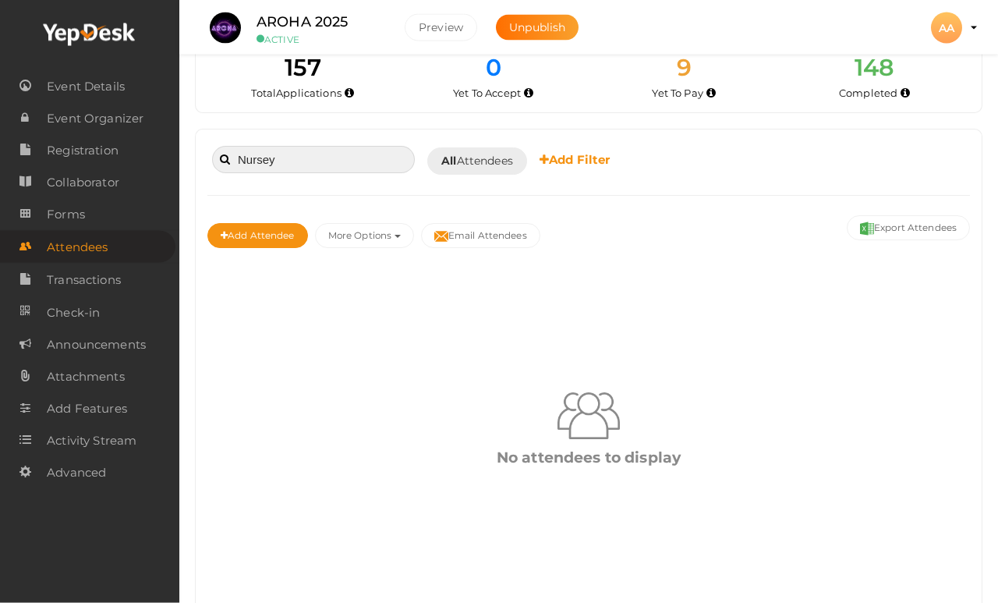
click at [325, 162] on input "Nursey" at bounding box center [313, 160] width 203 height 27
type input "N"
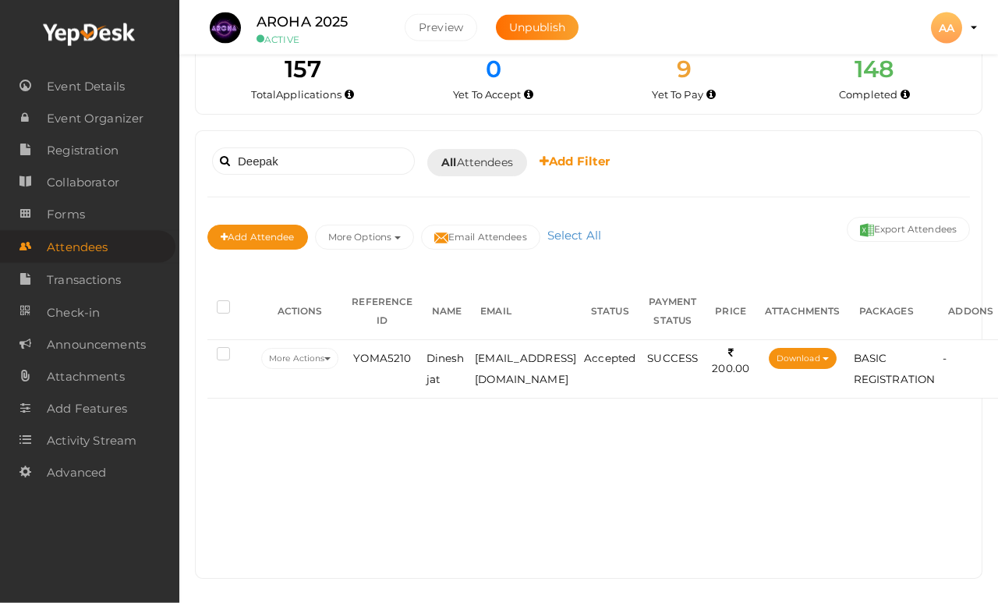
click at [411, 358] on span "YOMA5210" at bounding box center [382, 358] width 58 height 12
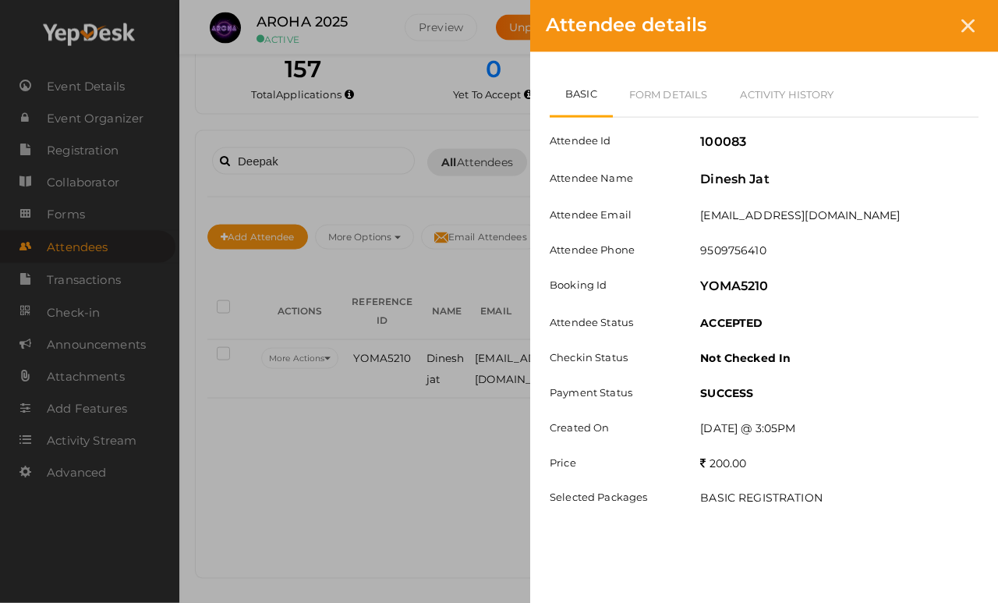
click at [689, 93] on link "Form Details" at bounding box center [669, 94] width 112 height 45
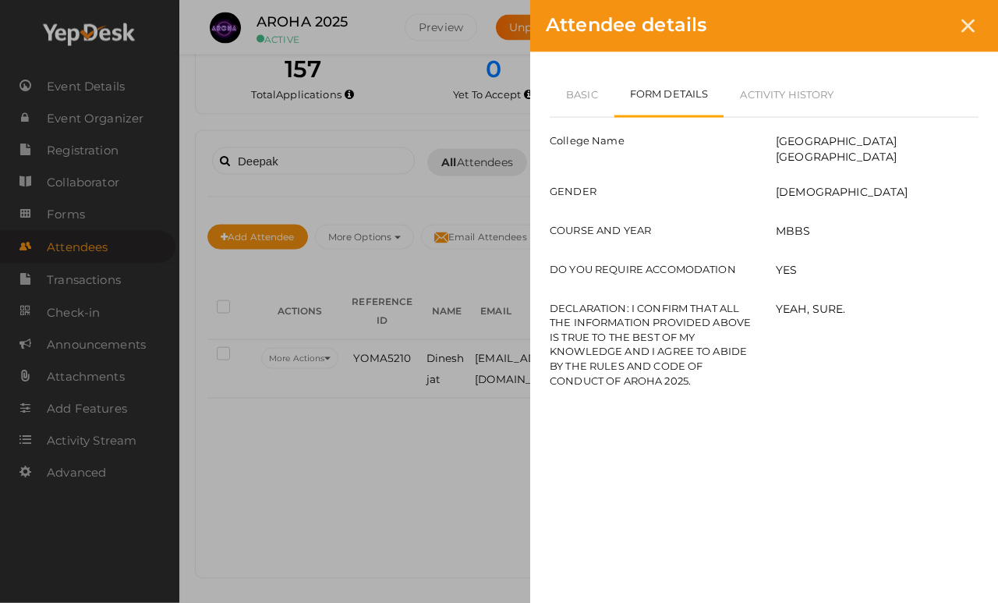
click at [972, 20] on icon at bounding box center [967, 25] width 13 height 13
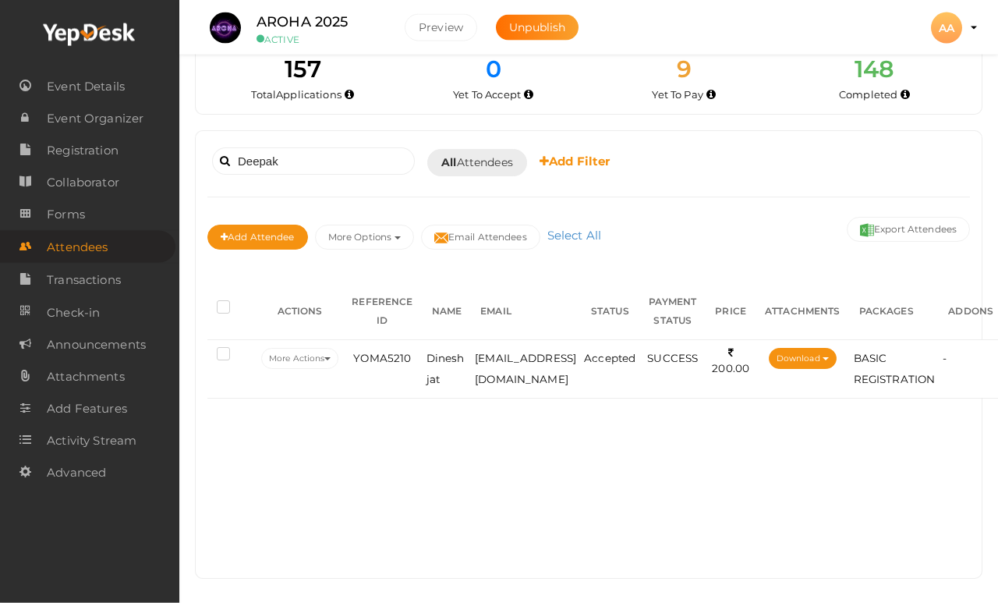
click at [395, 143] on div "Deepak Booked for Today Today Tomorrow This Week Custom Date All Attendees All …" at bounding box center [588, 162] width 763 height 38
click at [344, 154] on input "Deepak" at bounding box center [313, 160] width 203 height 27
click at [352, 156] on input "Deepak" at bounding box center [313, 160] width 203 height 27
type input "D"
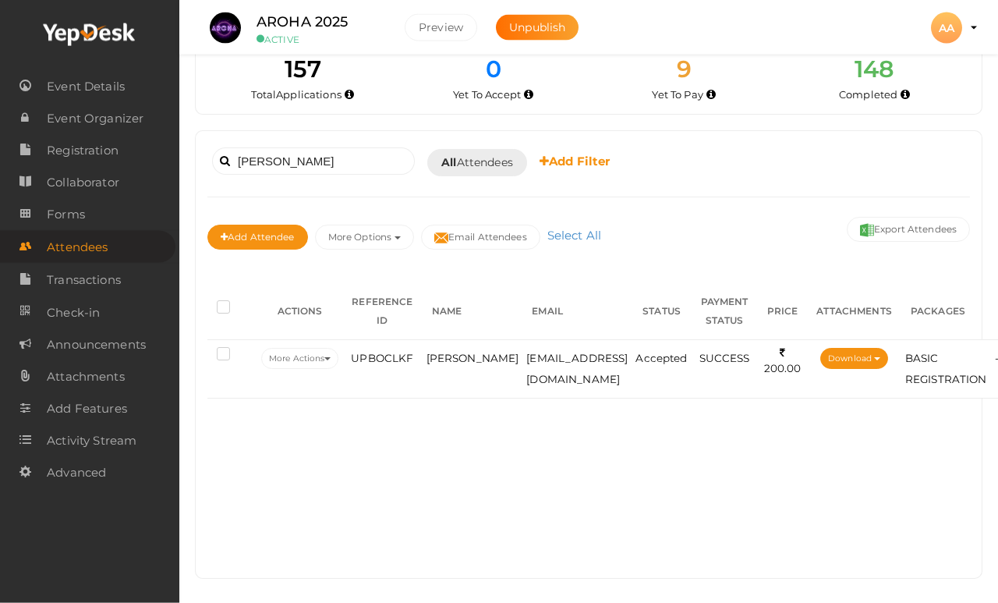
click at [443, 364] on span "[PERSON_NAME]" at bounding box center [473, 358] width 93 height 12
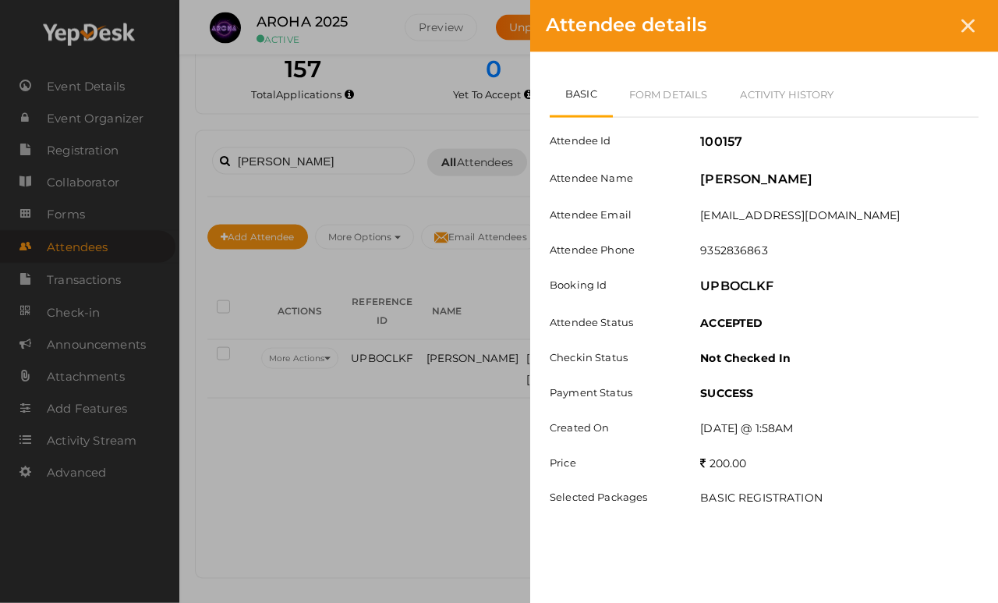
click at [679, 81] on link "Form Details" at bounding box center [669, 94] width 112 height 45
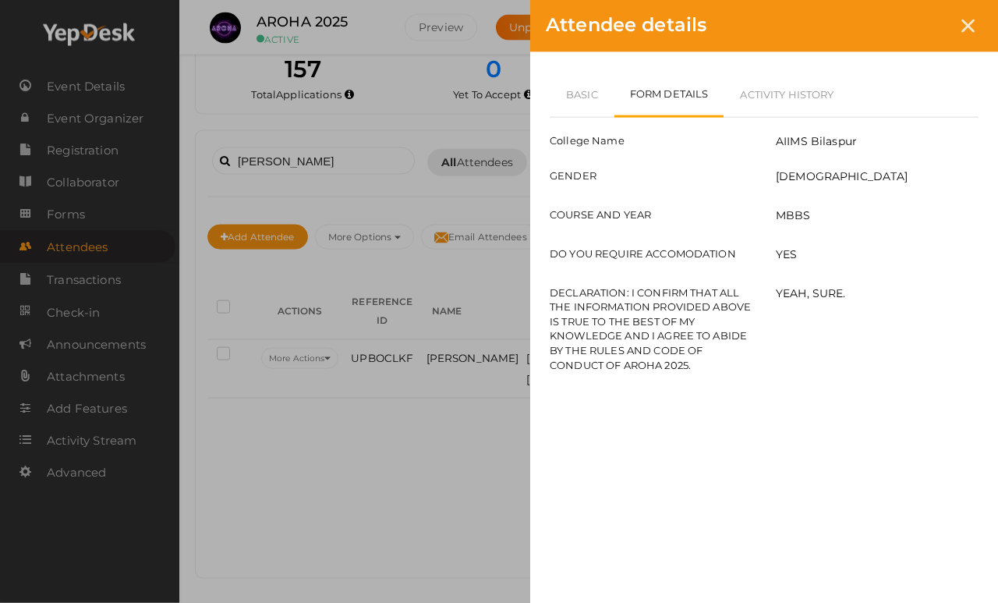
click at [976, 23] on div at bounding box center [968, 26] width 29 height 29
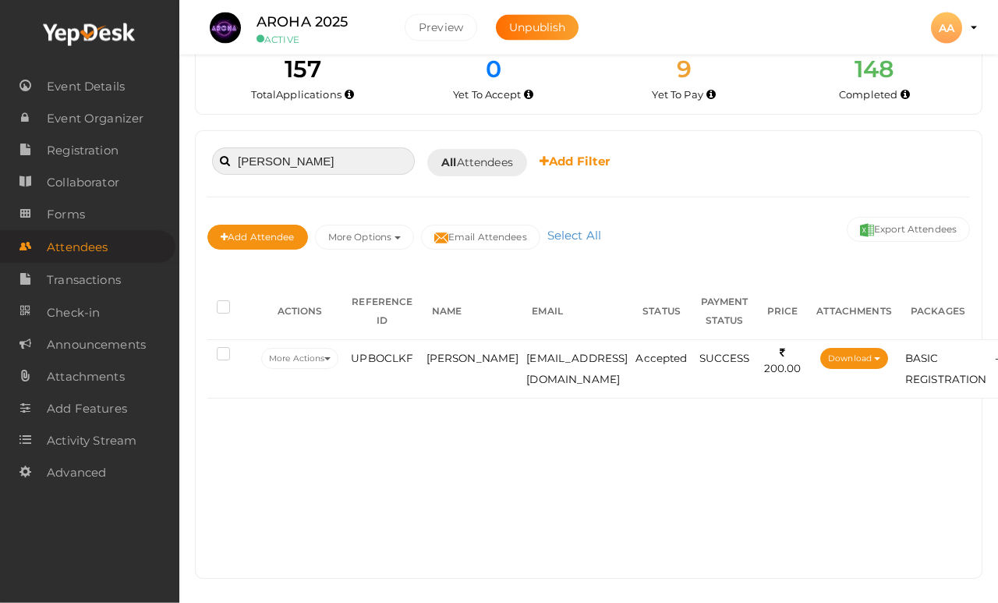
click at [326, 172] on input "Surendra" at bounding box center [313, 160] width 203 height 27
type input "S"
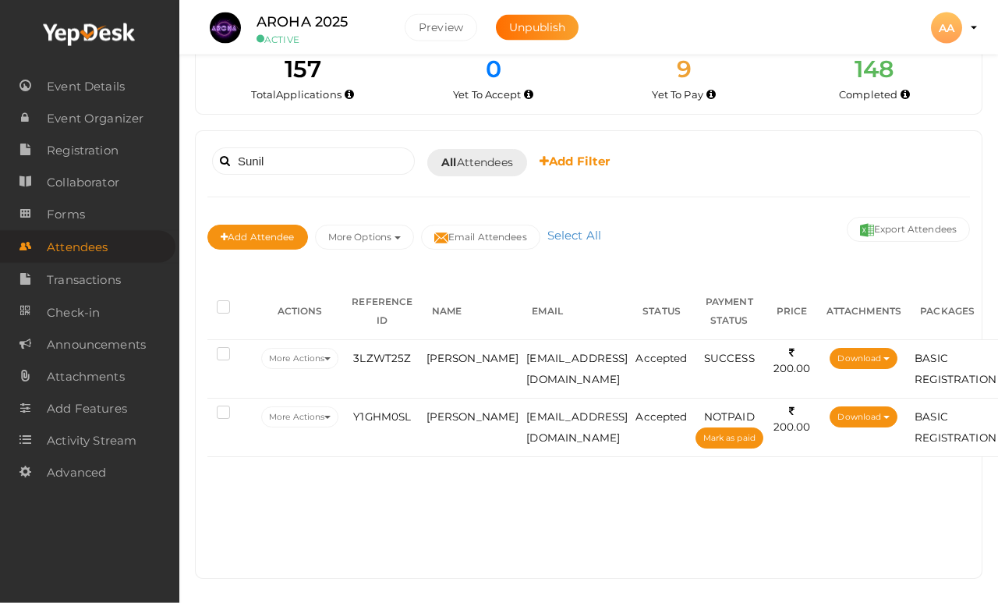
click at [461, 359] on td "[PERSON_NAME]" at bounding box center [473, 368] width 101 height 58
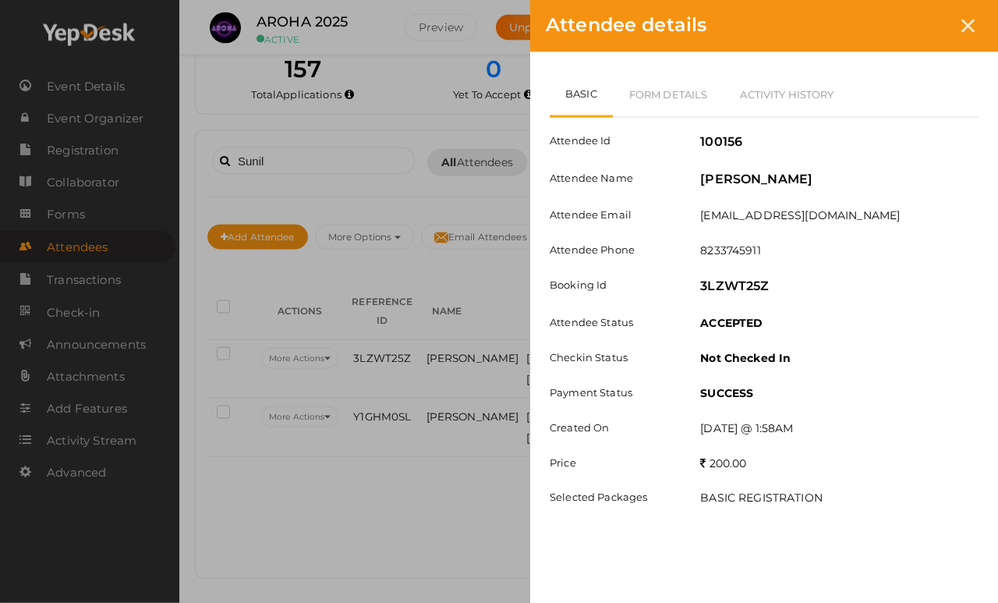
click at [682, 80] on link "Form Details" at bounding box center [669, 94] width 112 height 45
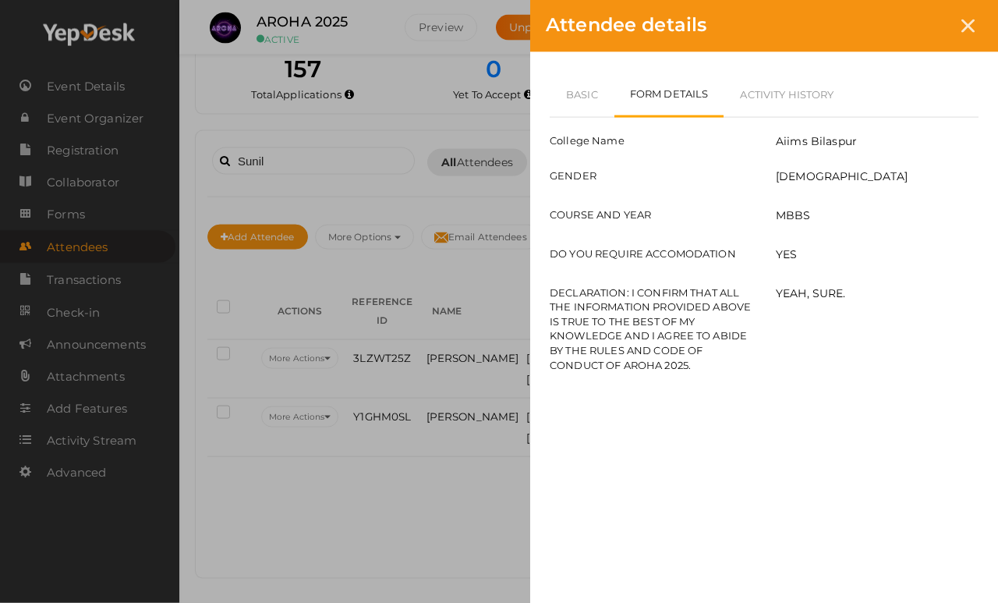
click at [973, 13] on div at bounding box center [968, 26] width 29 height 29
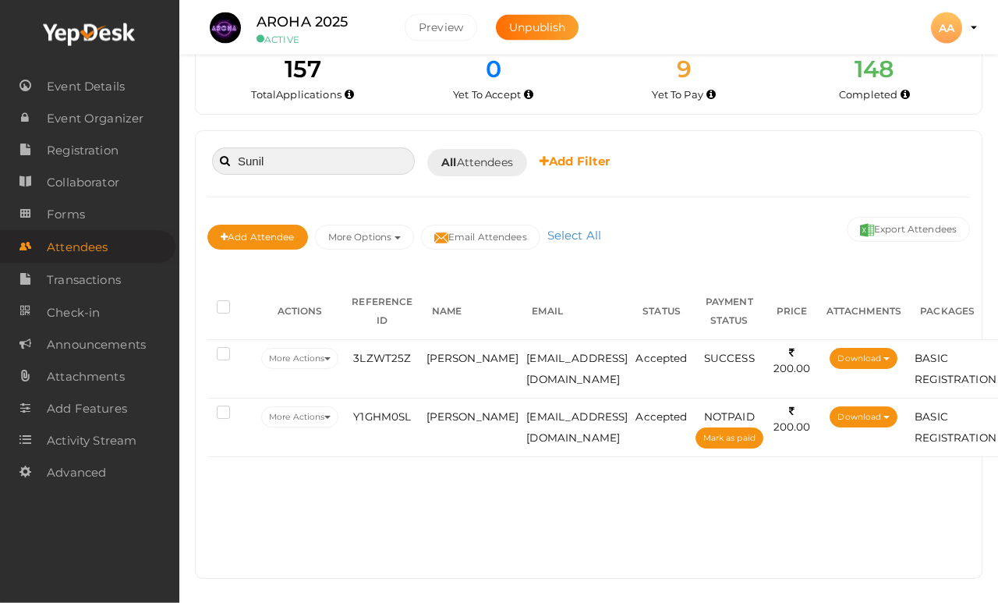
click at [374, 147] on input "Sunil" at bounding box center [313, 160] width 203 height 27
click at [337, 137] on div "Sunil Booked for Today Today Tomorrow This Week Custom Date All Attendees All Y…" at bounding box center [589, 354] width 786 height 447
click at [355, 173] on input "Sunil" at bounding box center [313, 160] width 203 height 27
type input "S"
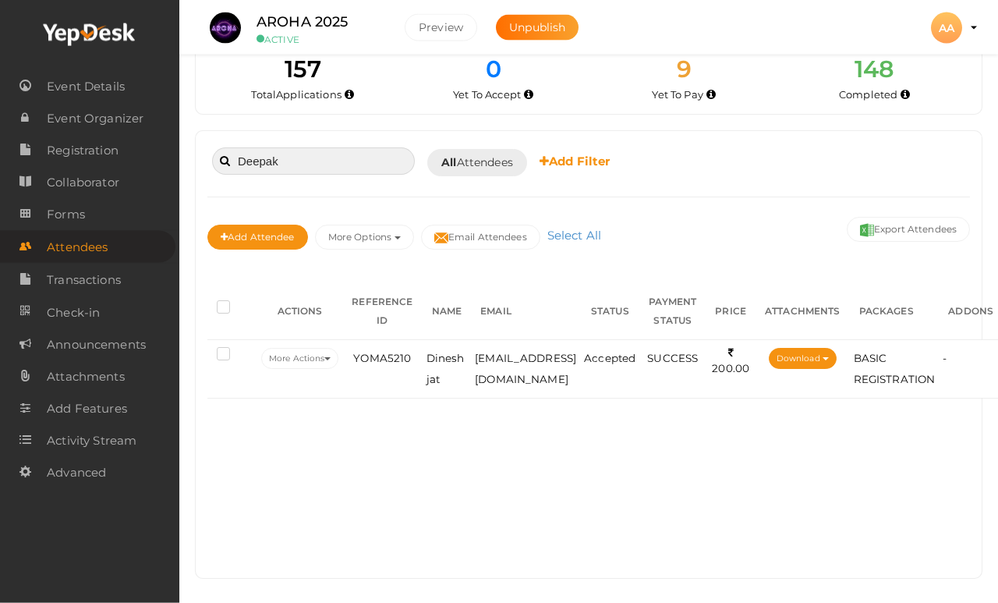
click at [374, 147] on input "Deepak" at bounding box center [313, 160] width 203 height 27
click at [332, 155] on input "Deepak" at bounding box center [313, 160] width 203 height 27
type input "D"
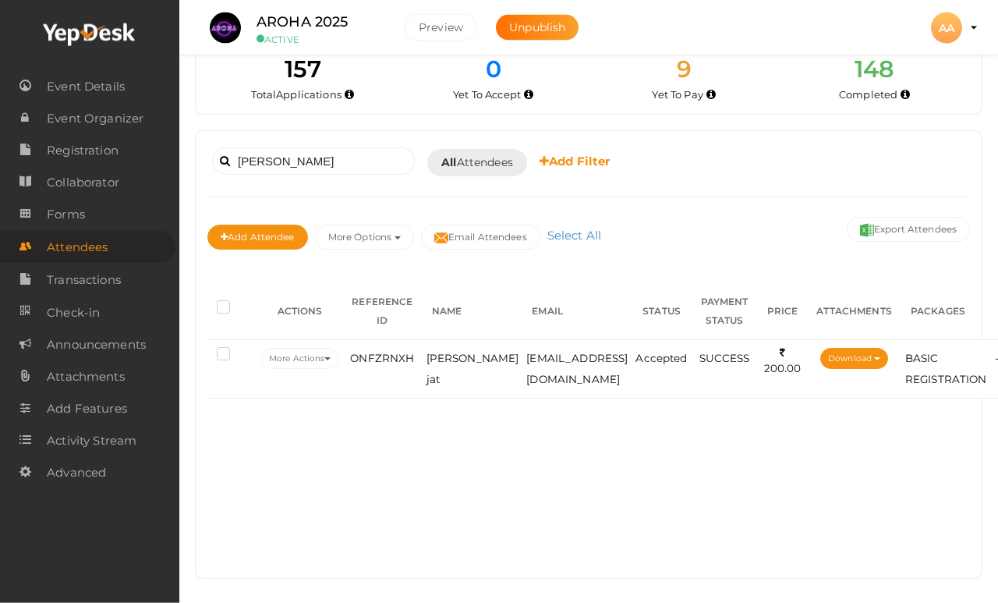
click at [446, 360] on span "[PERSON_NAME] jat" at bounding box center [473, 369] width 93 height 34
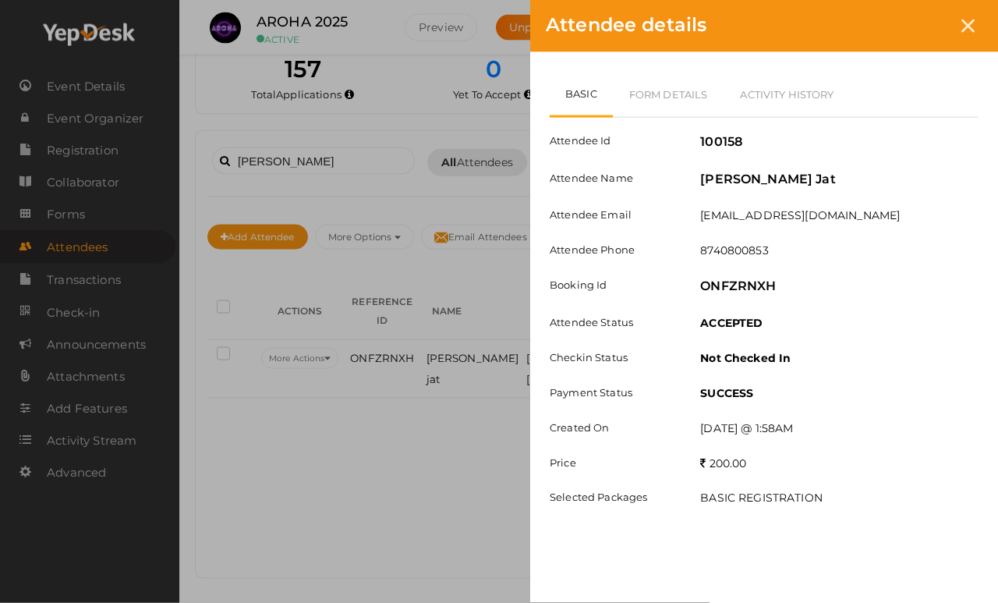
click at [692, 96] on link "Form Details" at bounding box center [669, 94] width 112 height 45
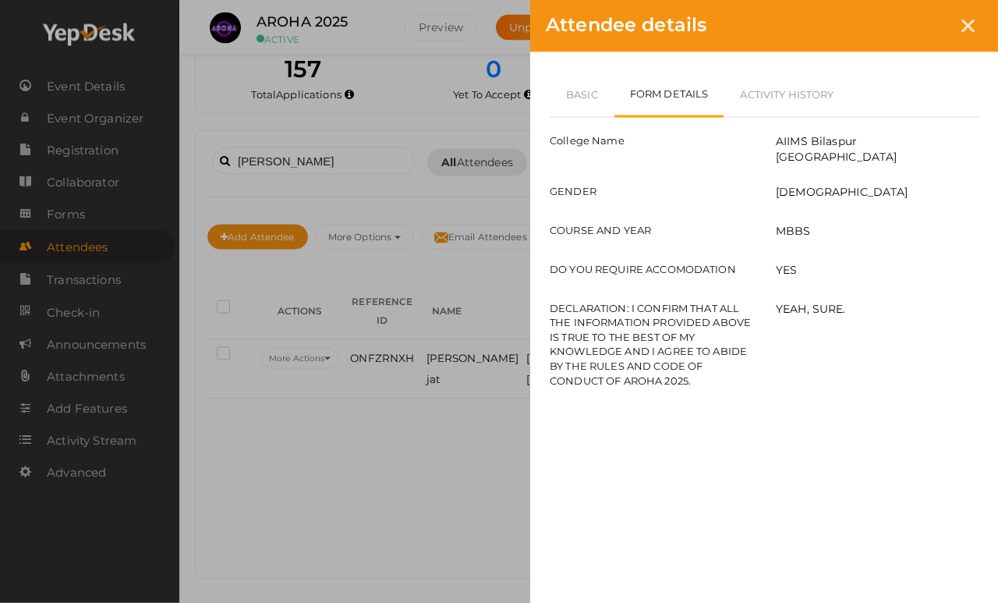
click at [973, 17] on div at bounding box center [968, 26] width 29 height 29
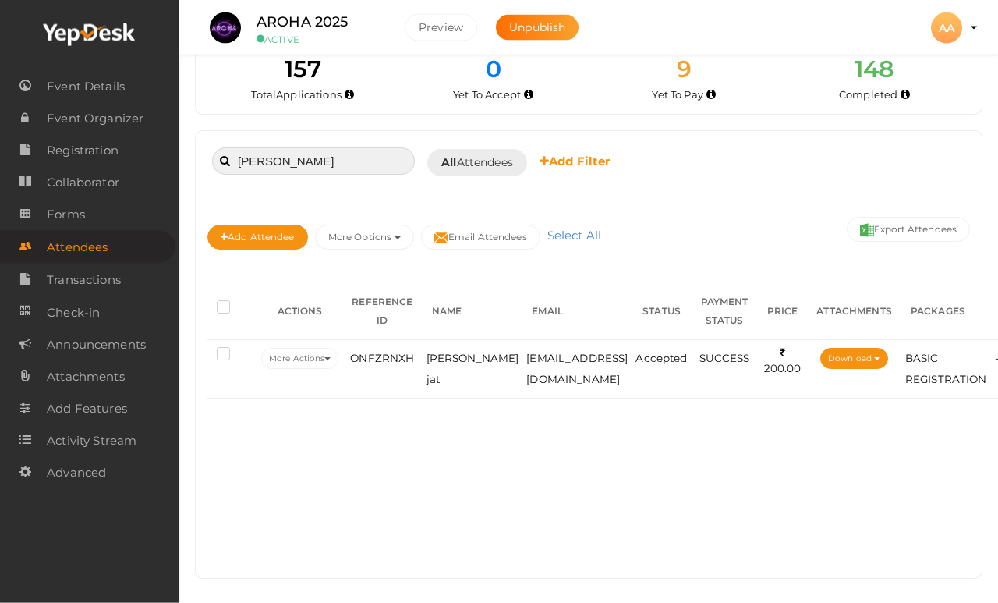
click at [386, 147] on input "Narsi" at bounding box center [313, 160] width 203 height 27
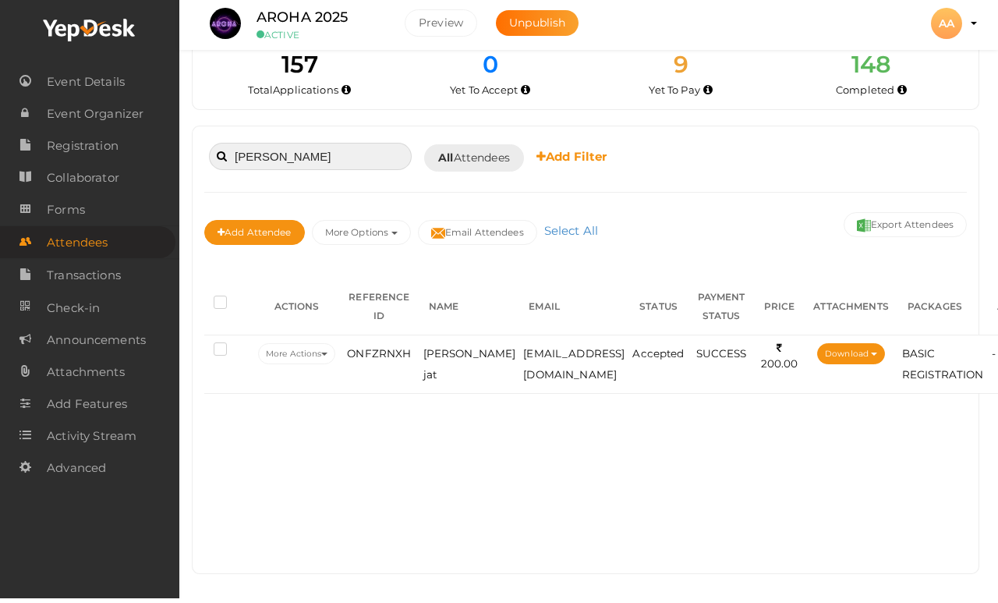
click at [352, 153] on input "Narsi" at bounding box center [310, 160] width 203 height 27
type input "N"
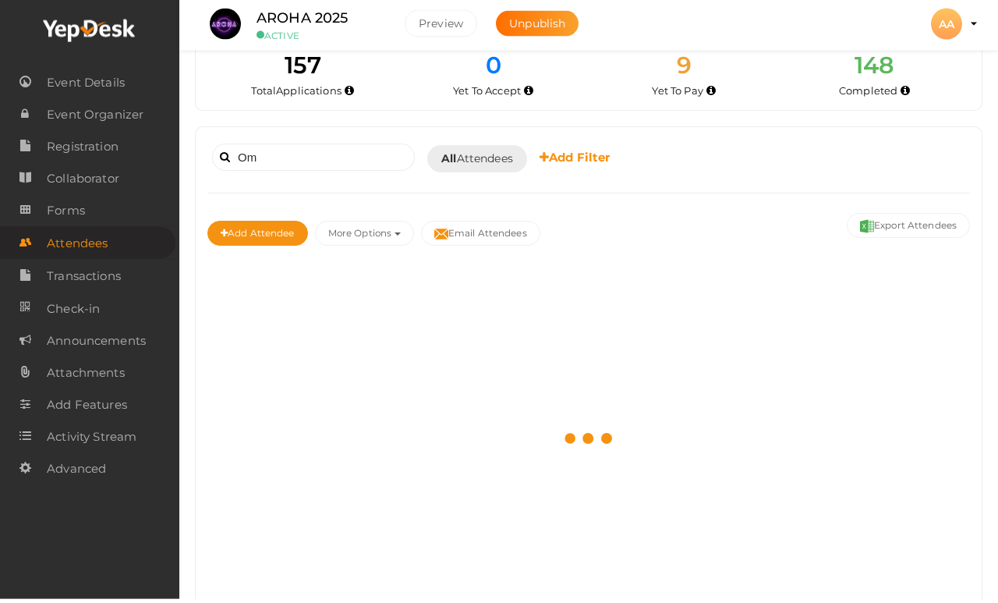
scroll to position [34, 0]
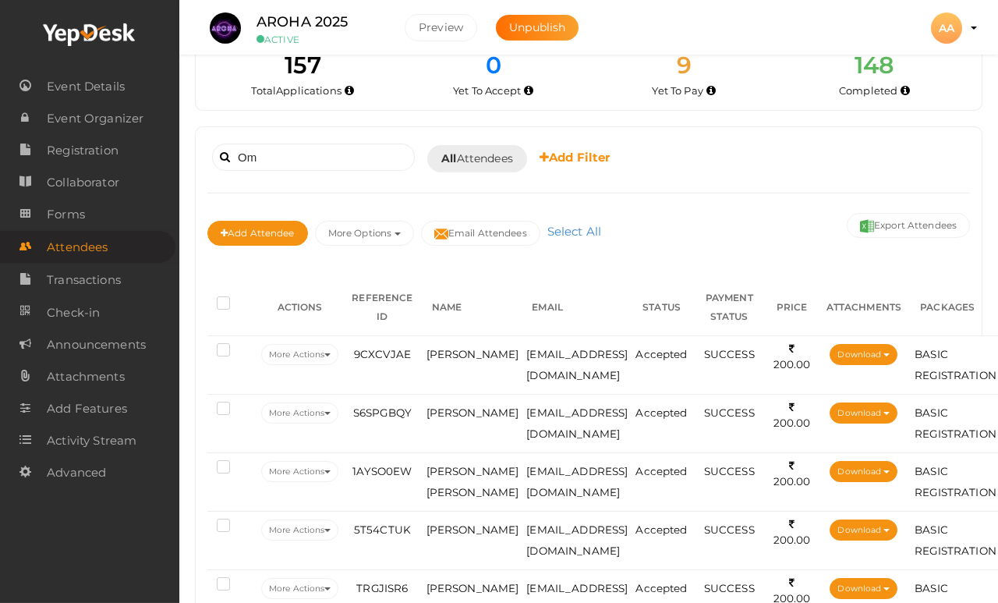
click at [323, 139] on div "Om Booked for Today Today Tomorrow This Week Custom Date All Attendees All Yet …" at bounding box center [588, 158] width 763 height 38
click at [372, 160] on input "Om" at bounding box center [313, 156] width 203 height 27
click at [333, 165] on input "Om" at bounding box center [313, 156] width 203 height 27
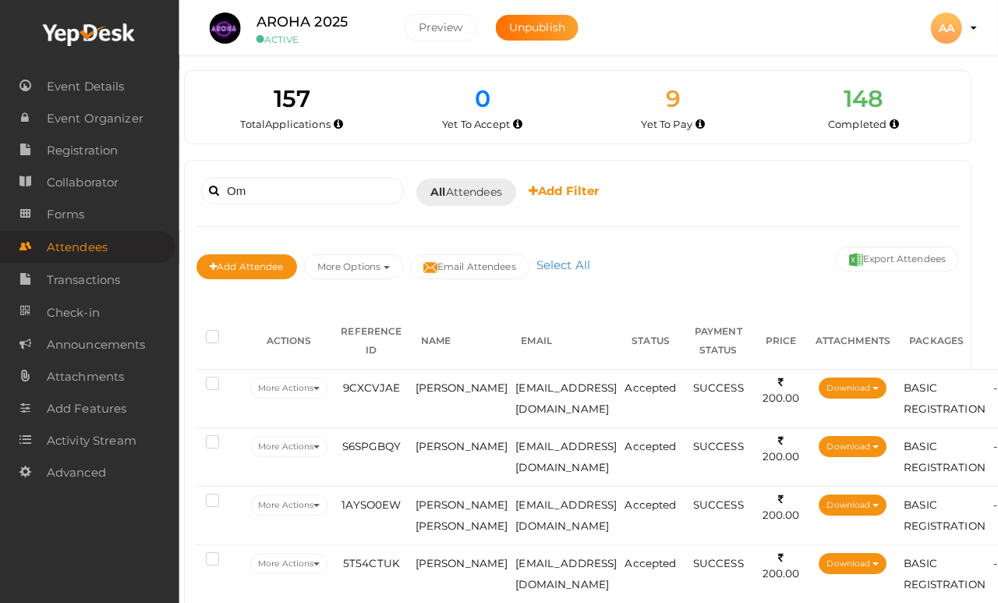
scroll to position [0, 0]
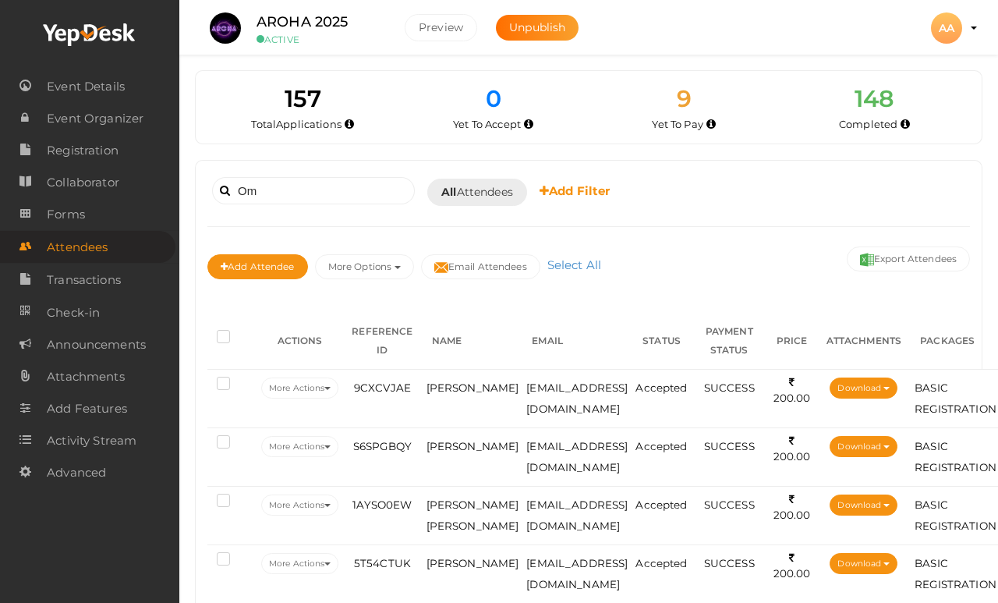
click at [353, 188] on input "Om" at bounding box center [313, 190] width 203 height 27
click at [331, 179] on input "Om" at bounding box center [313, 190] width 203 height 27
click at [316, 186] on input "Om" at bounding box center [313, 190] width 203 height 27
type input "O"
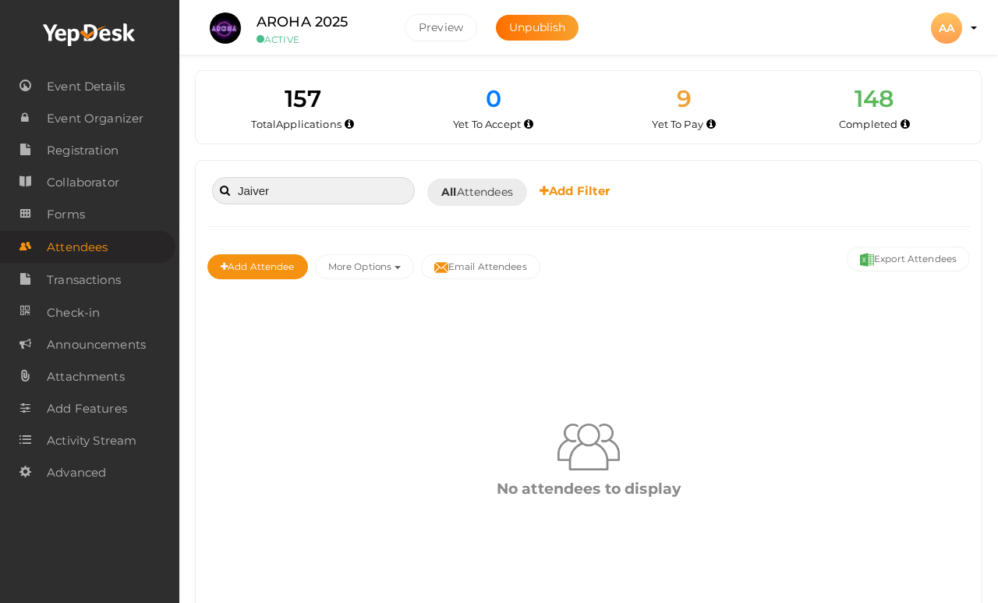
click at [317, 203] on input "Jaiver" at bounding box center [313, 190] width 203 height 27
type input "J"
click at [363, 203] on input "Om kiran" at bounding box center [313, 190] width 203 height 27
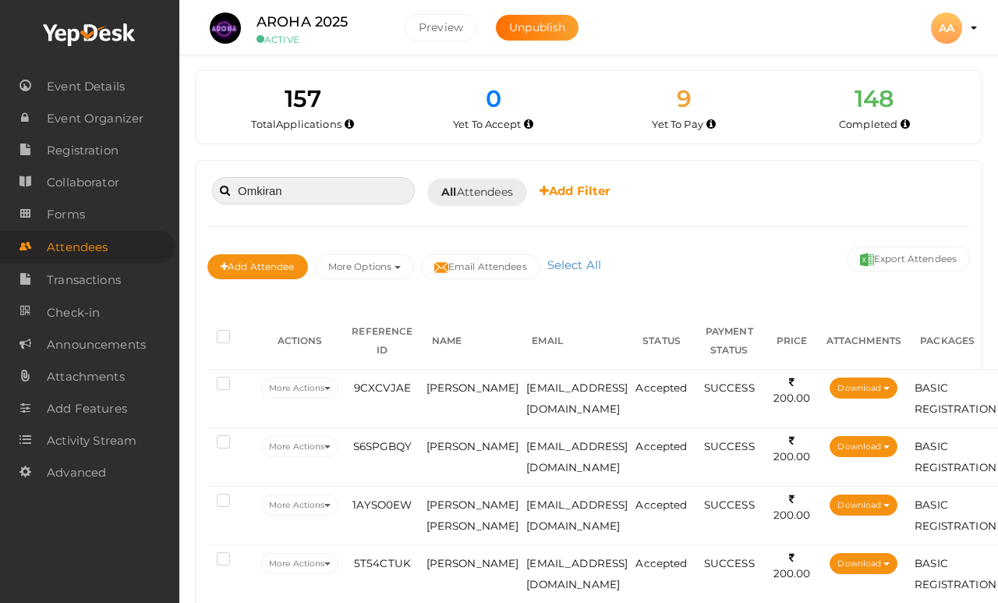
click at [372, 186] on input "Omkiran" at bounding box center [313, 190] width 203 height 27
type input "O"
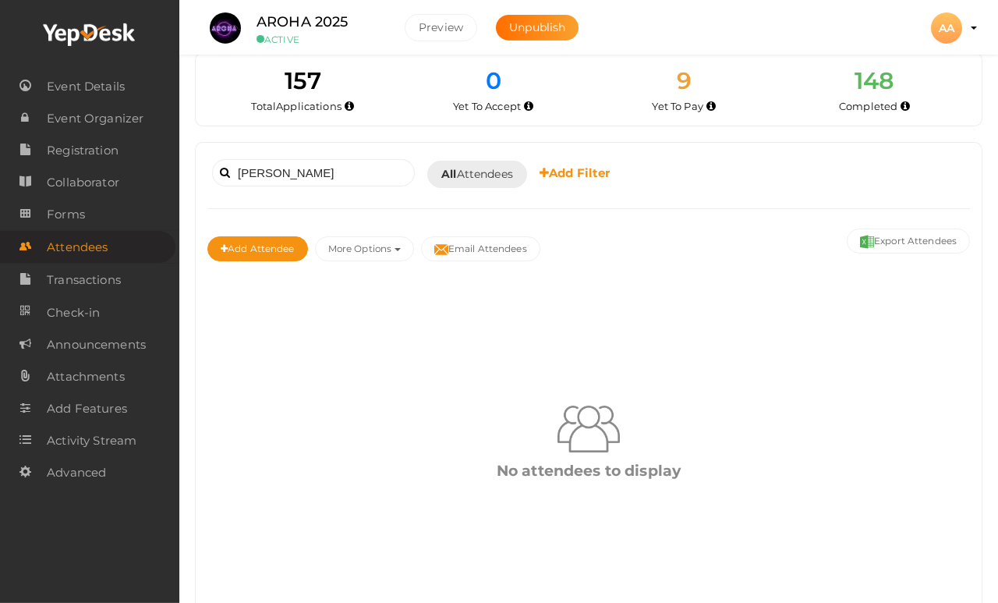
scroll to position [20, 0]
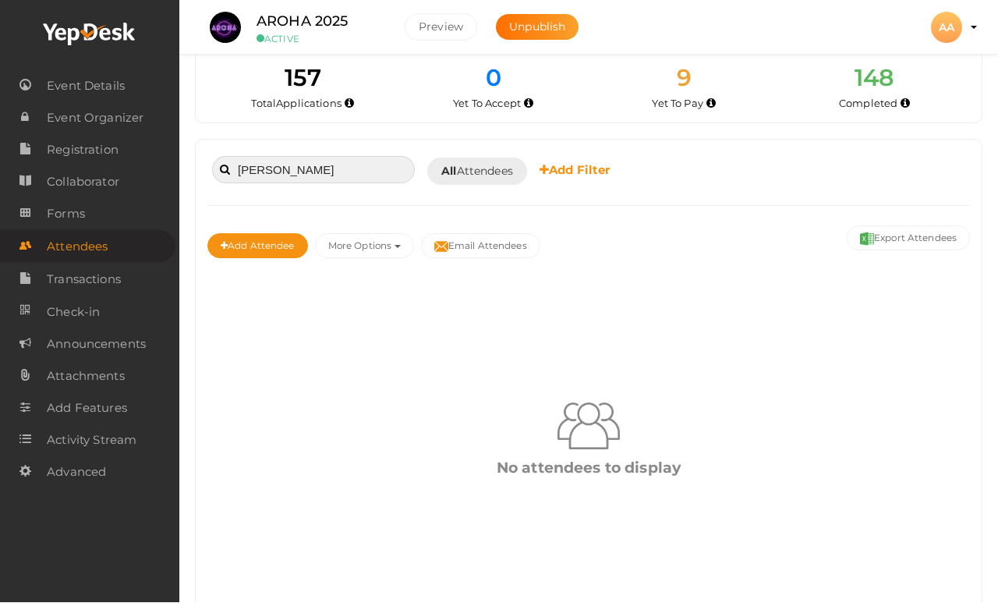
click at [360, 168] on input "Lokesh" at bounding box center [313, 170] width 203 height 27
type input "L"
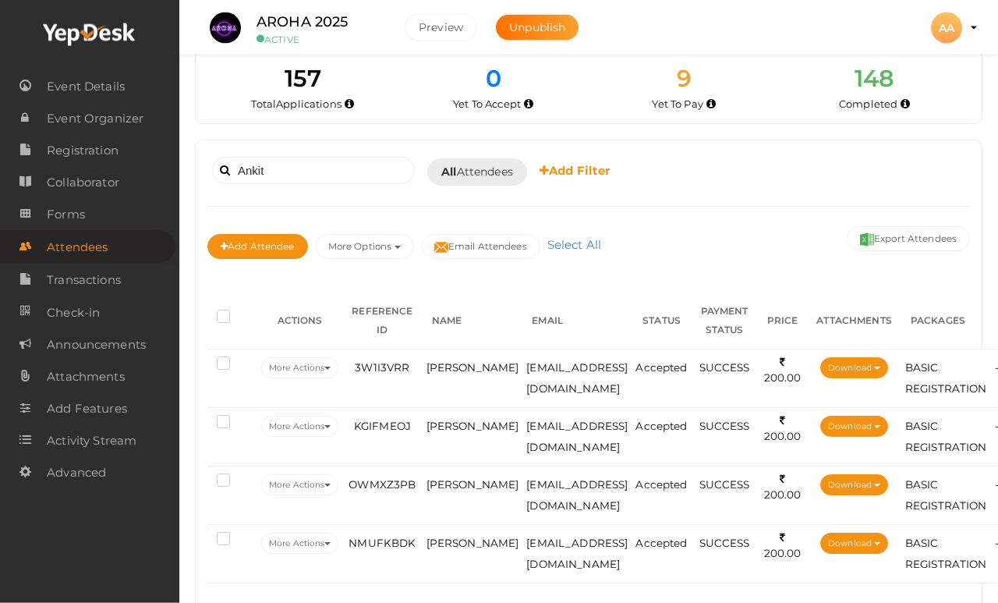
click at [454, 425] on span "Ankit Sihag" at bounding box center [473, 426] width 93 height 12
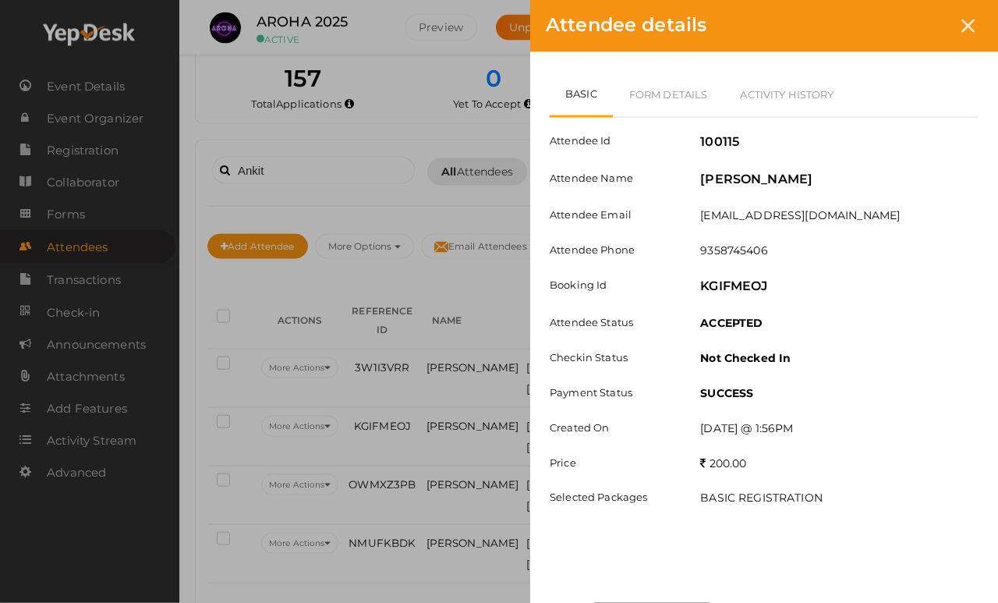
click at [676, 94] on link "Form Details" at bounding box center [669, 94] width 112 height 45
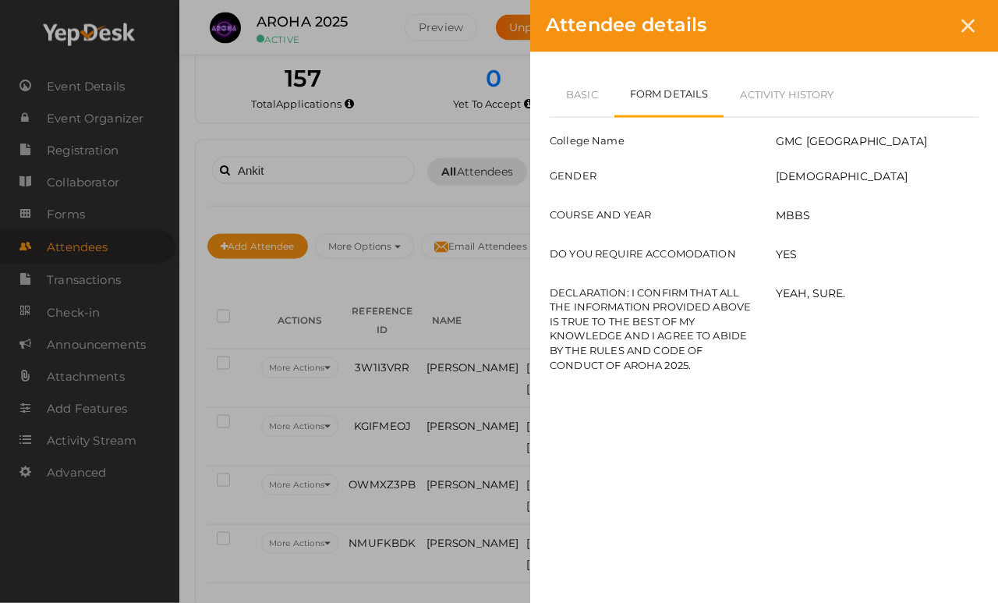
click at [970, 28] on icon at bounding box center [967, 25] width 13 height 13
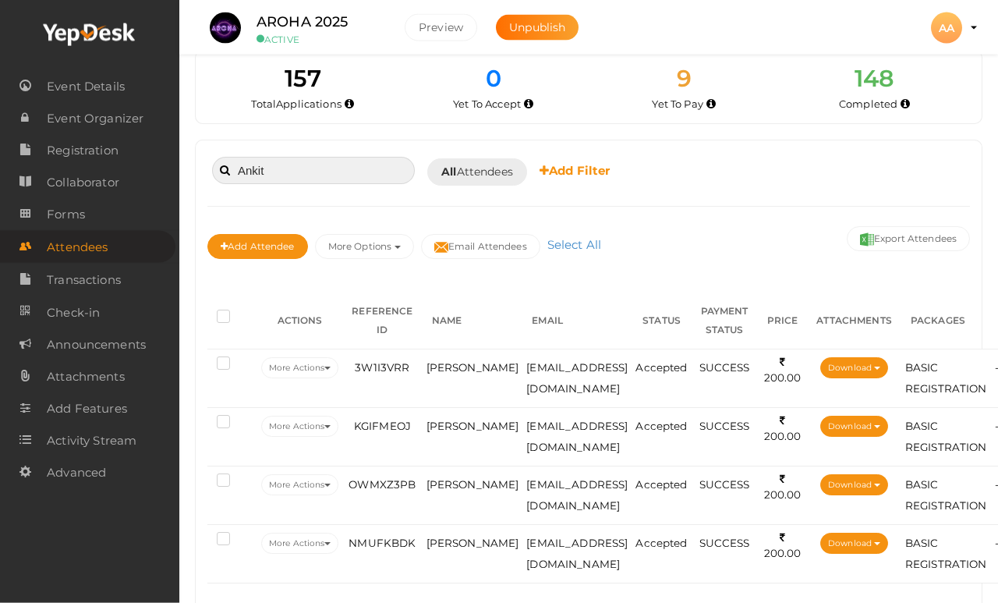
click at [363, 178] on input "Ankit" at bounding box center [313, 170] width 203 height 27
type input "A"
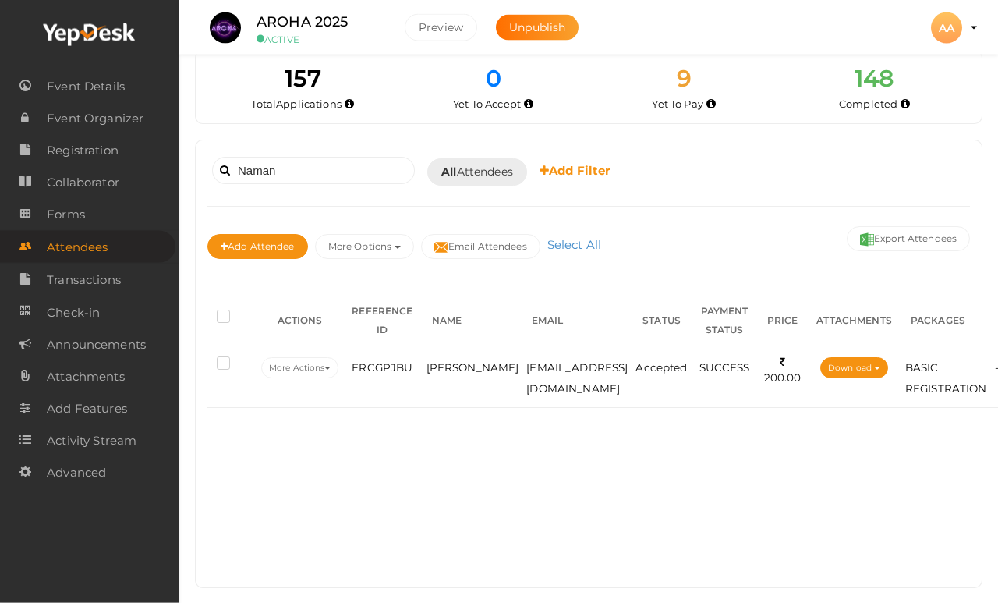
click at [463, 361] on span "Naman bhatia" at bounding box center [473, 367] width 93 height 12
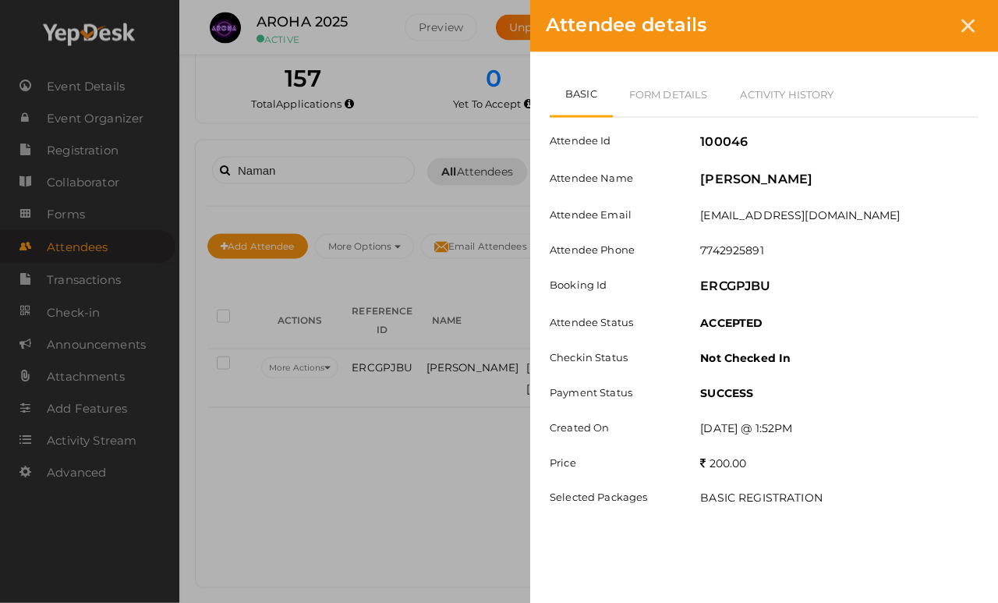
click at [670, 90] on link "Form Details" at bounding box center [669, 94] width 112 height 45
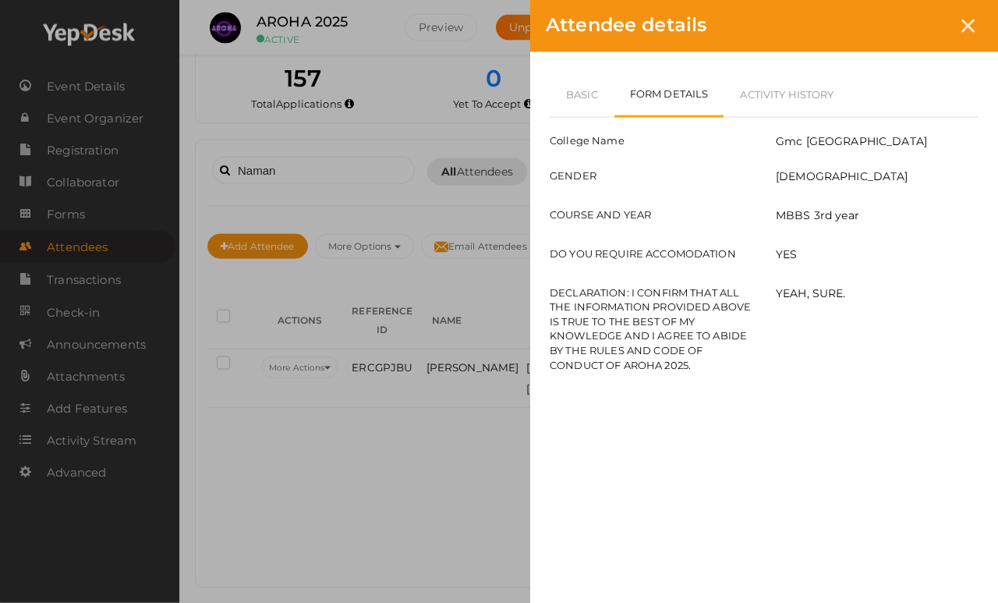
click at [975, 23] on div at bounding box center [968, 26] width 29 height 29
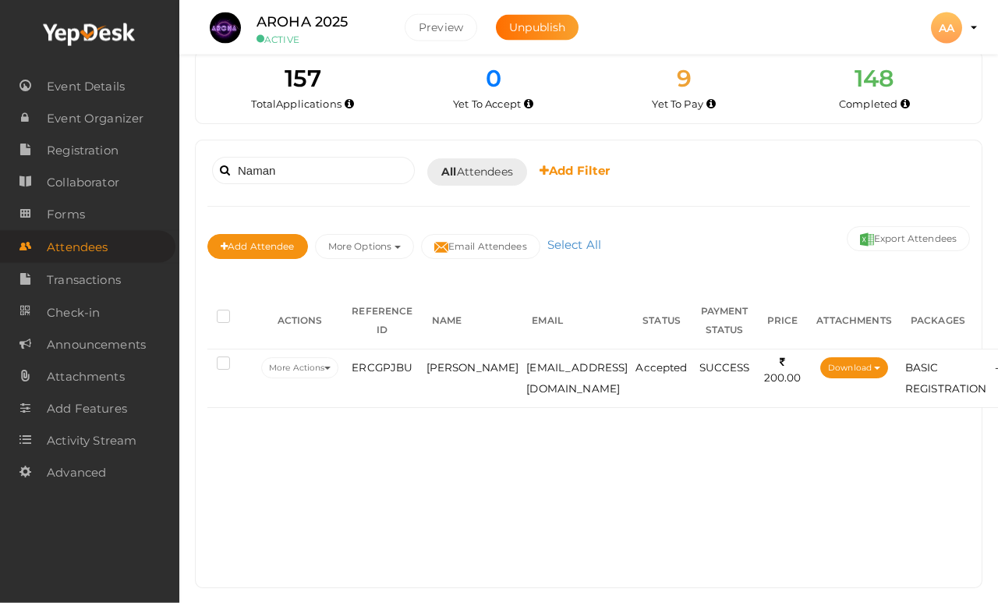
click at [364, 150] on div "Naman Booked for Today Today Tomorrow This Week Custom Date All Attendees All Y…" at bounding box center [589, 363] width 786 height 447
click at [371, 160] on input "Naman" at bounding box center [313, 170] width 203 height 27
click at [322, 169] on input "Naman" at bounding box center [313, 170] width 203 height 27
type input "N"
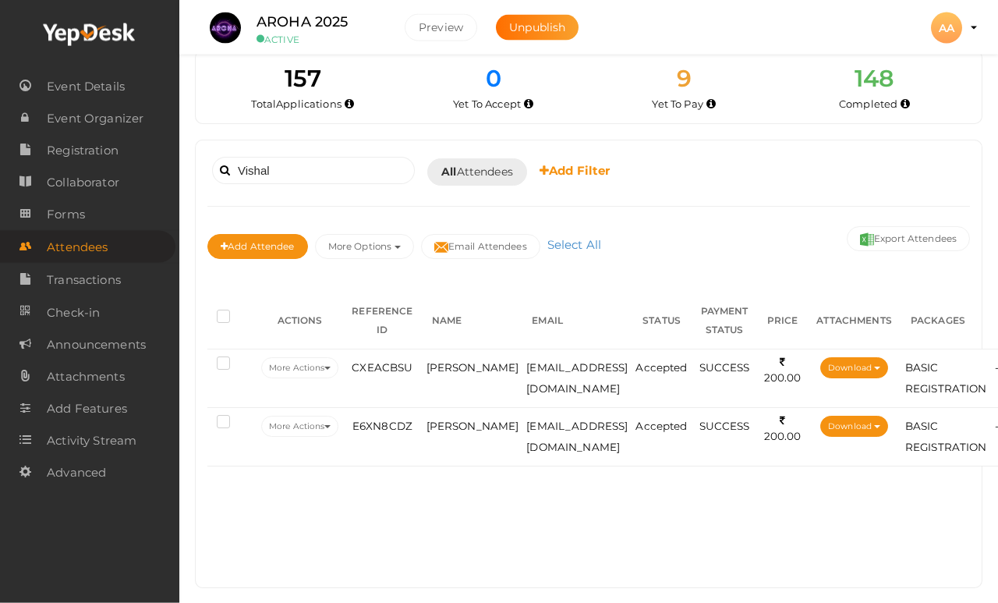
click at [455, 374] on span "VISHAL MOTTAN" at bounding box center [473, 367] width 93 height 12
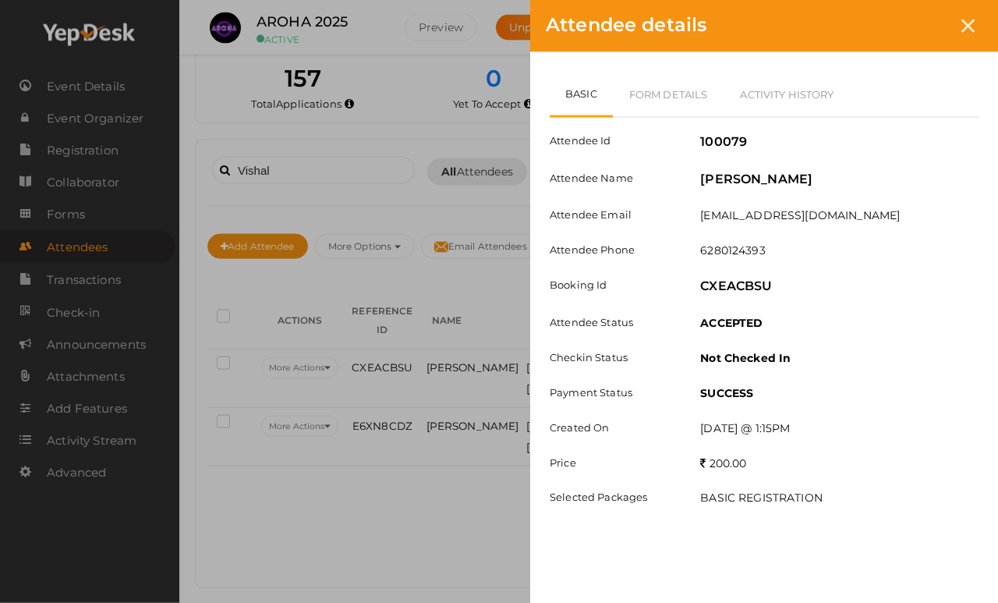
click at [671, 89] on link "Form Details" at bounding box center [669, 94] width 112 height 45
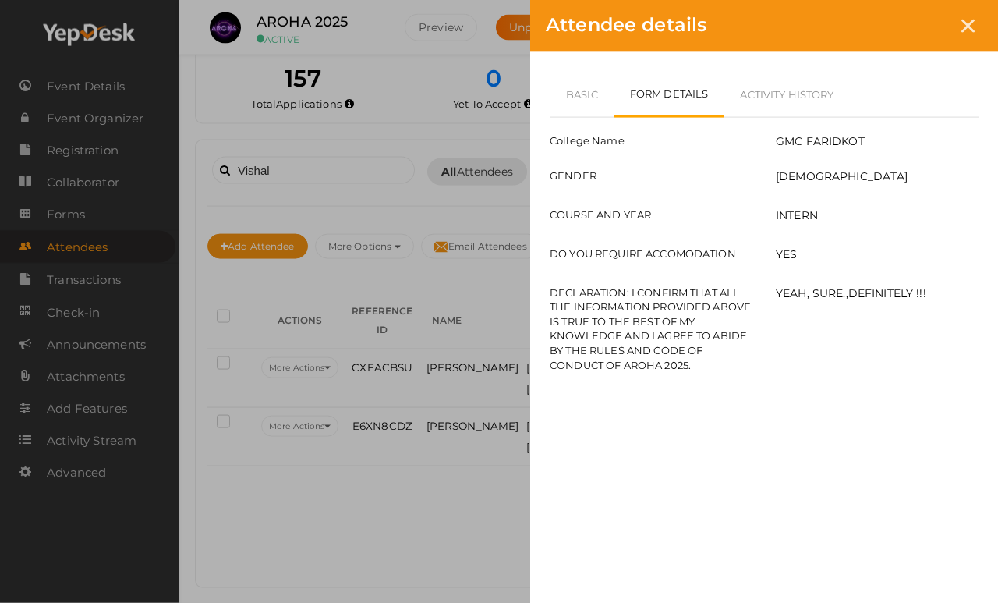
click at [972, 22] on icon at bounding box center [967, 25] width 13 height 13
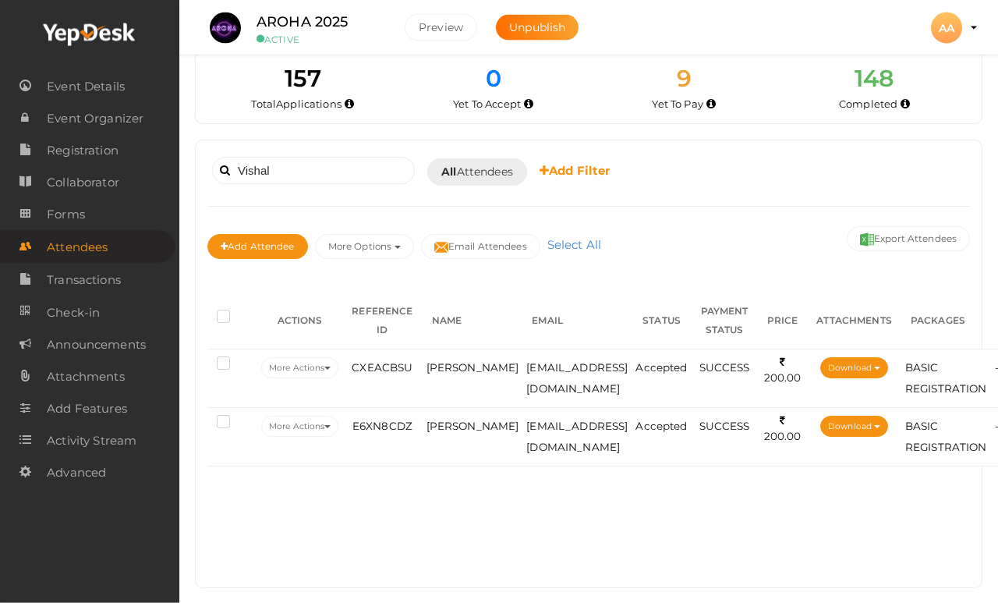
click at [453, 415] on td "Vishal parihar" at bounding box center [473, 436] width 101 height 58
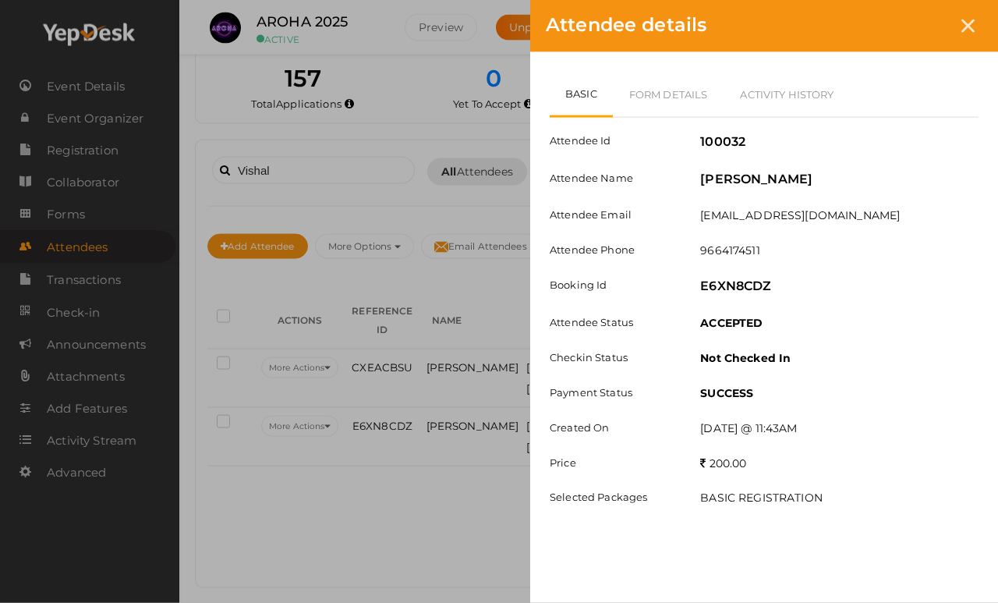
click at [689, 89] on link "Form Details" at bounding box center [669, 94] width 112 height 45
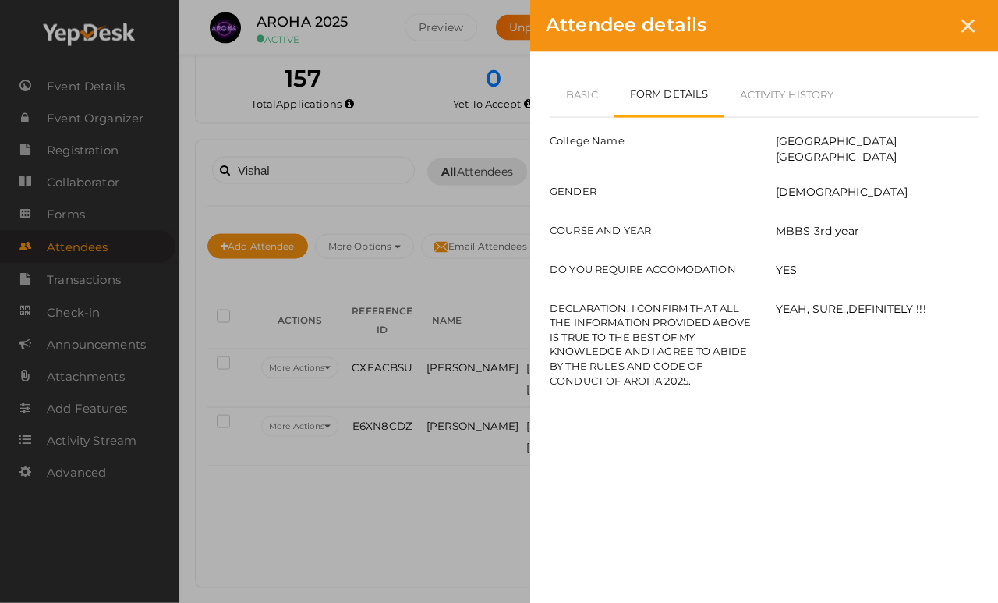
click at [954, 39] on div "Attendee details" at bounding box center [764, 26] width 468 height 52
click at [982, 27] on div at bounding box center [968, 26] width 29 height 29
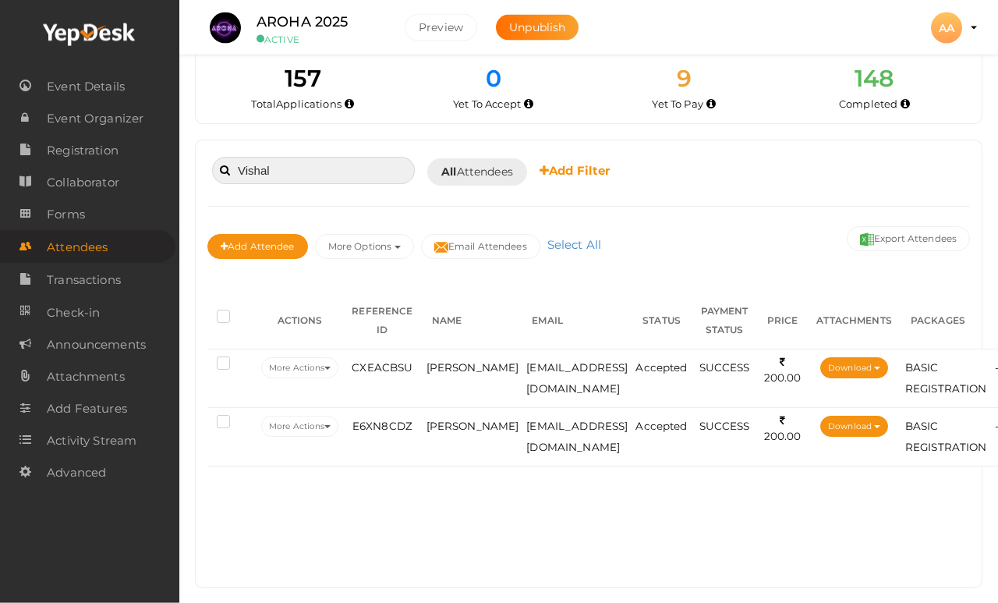
click at [347, 160] on input "Vishal" at bounding box center [313, 170] width 203 height 27
click at [349, 163] on input "Vishal" at bounding box center [313, 170] width 203 height 27
type input "V"
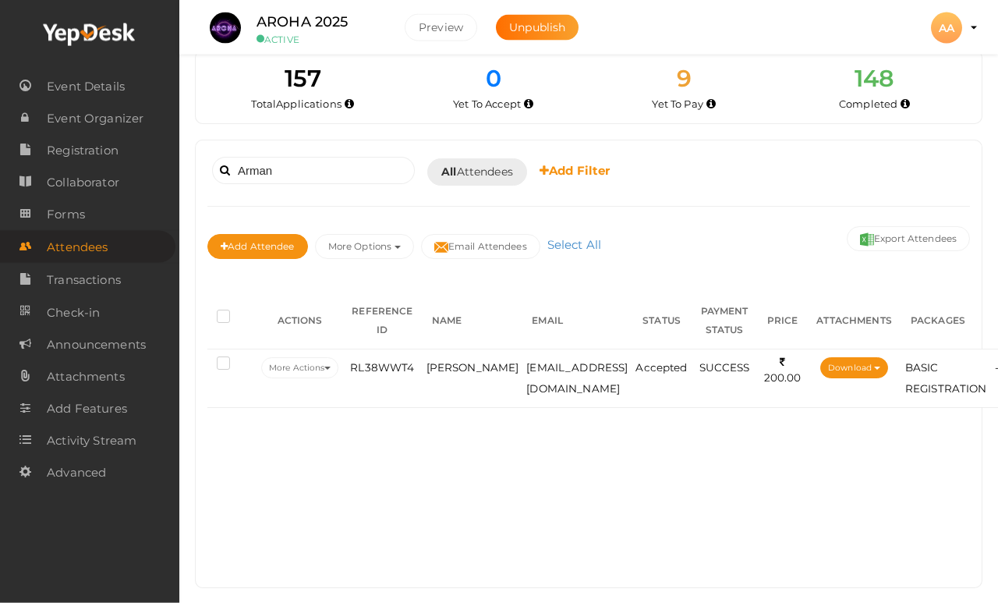
click at [451, 374] on span "Arman Godara" at bounding box center [473, 367] width 93 height 12
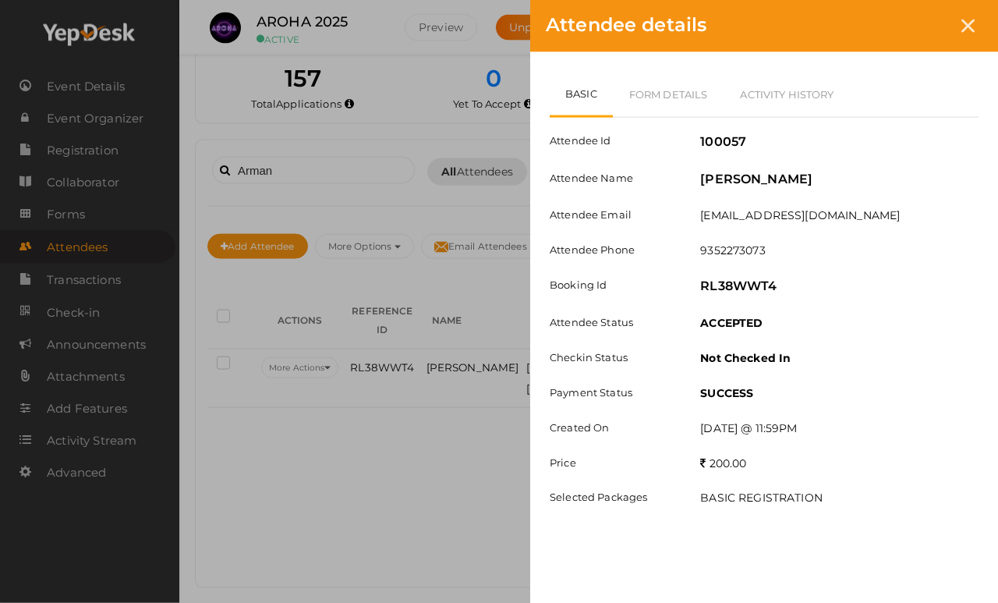
click at [675, 83] on link "Form Details" at bounding box center [669, 94] width 112 height 45
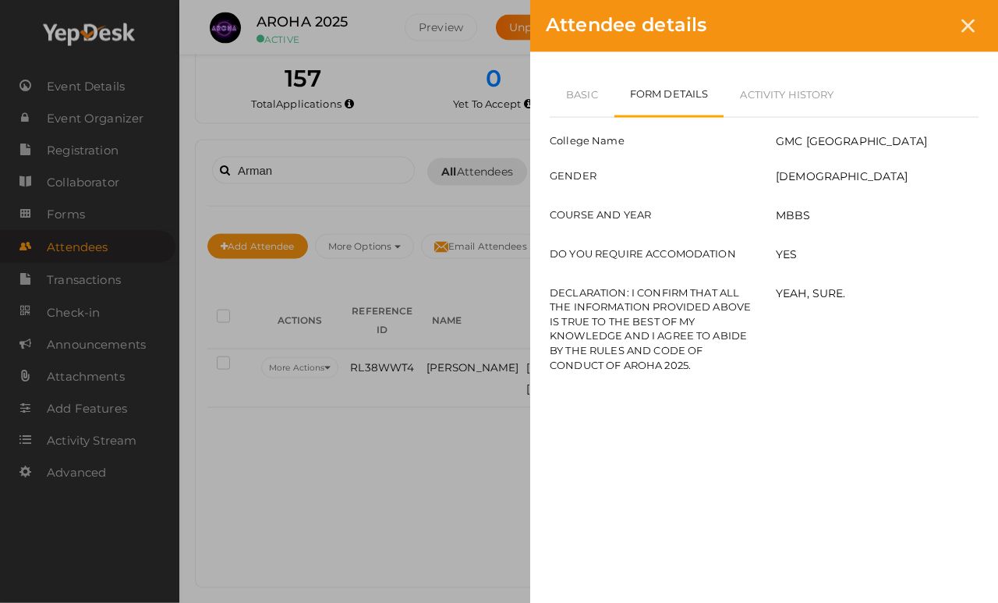
click at [967, 13] on div at bounding box center [968, 26] width 29 height 29
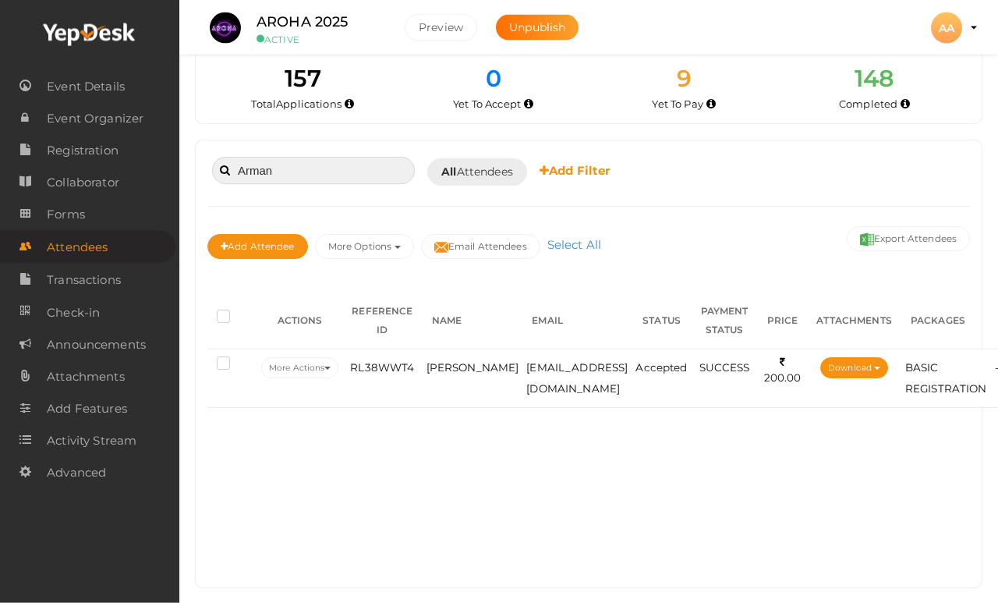
click at [356, 158] on input "Arman" at bounding box center [313, 170] width 203 height 27
click at [324, 179] on input "Arman" at bounding box center [313, 170] width 203 height 27
type input "A"
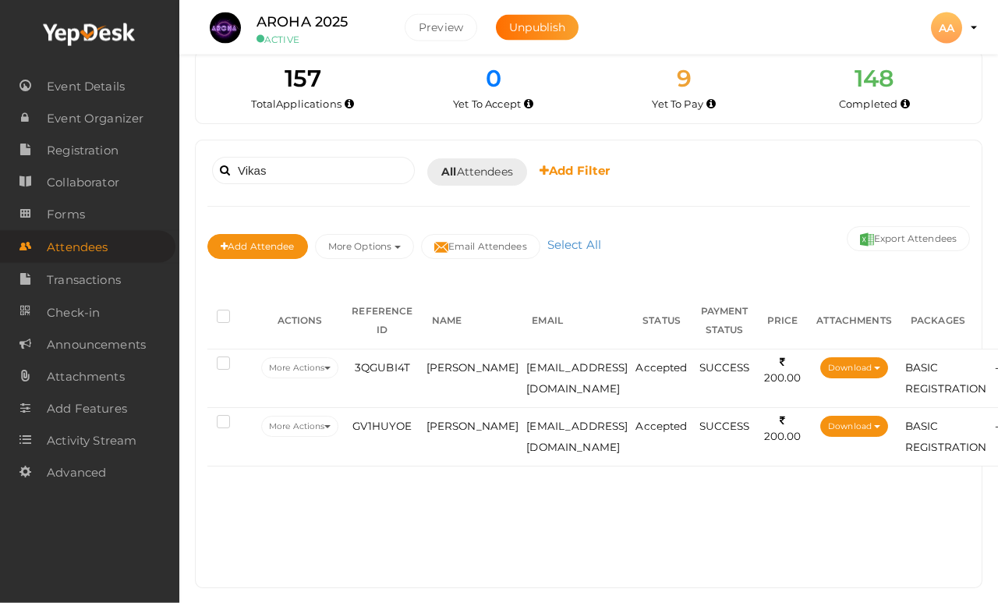
click at [445, 434] on td "Vikas Kasana" at bounding box center [473, 436] width 101 height 58
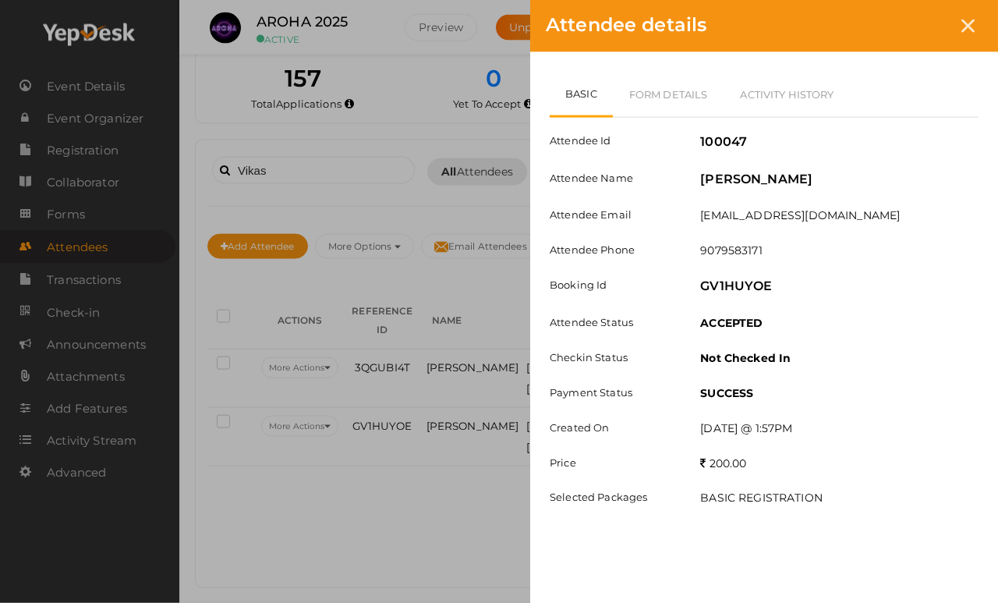
click at [683, 88] on link "Form Details" at bounding box center [669, 94] width 112 height 45
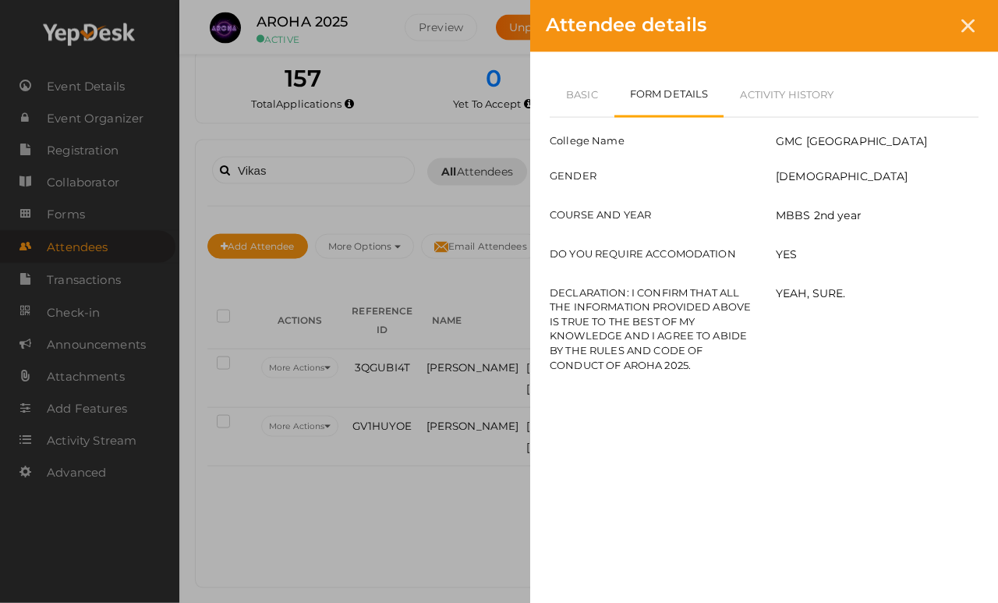
click at [973, 22] on icon at bounding box center [967, 25] width 13 height 13
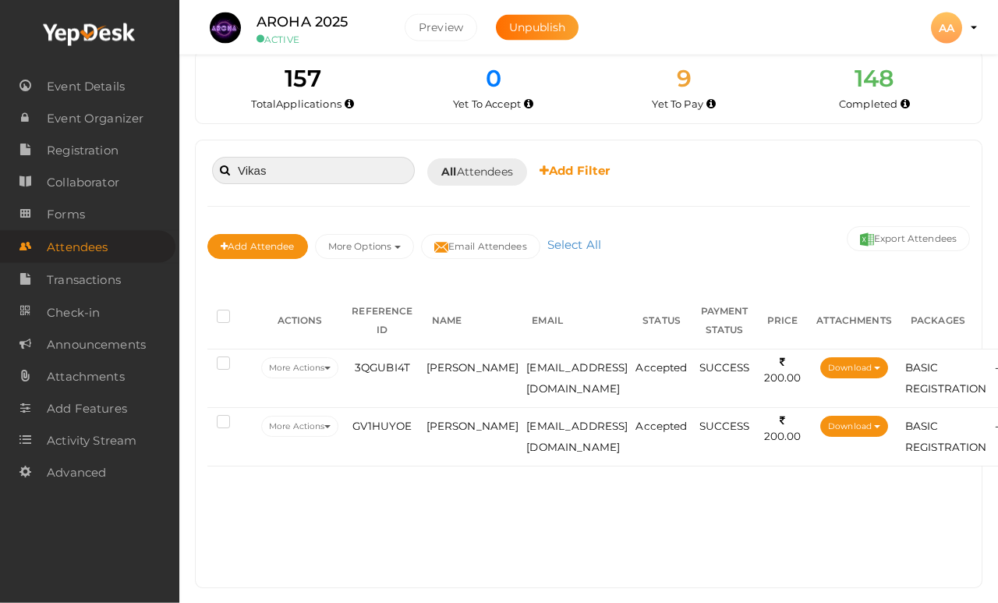
click at [359, 161] on input "Vikas" at bounding box center [313, 170] width 203 height 27
click at [340, 168] on input "Vikas" at bounding box center [313, 170] width 203 height 27
type input "V"
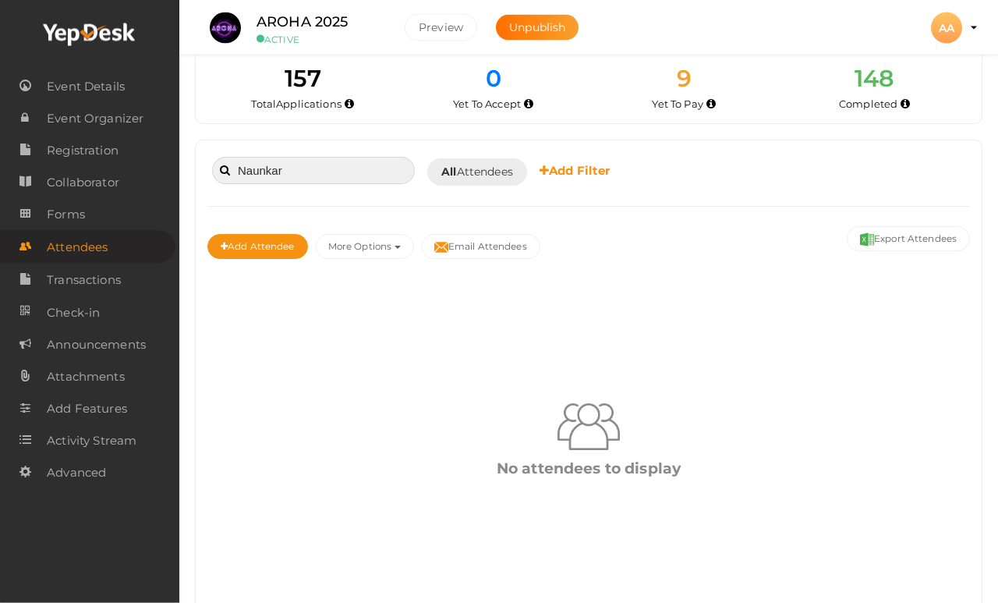
click at [257, 172] on input "Naunkar" at bounding box center [313, 170] width 203 height 27
click at [344, 175] on input "Nauankur" at bounding box center [313, 170] width 203 height 27
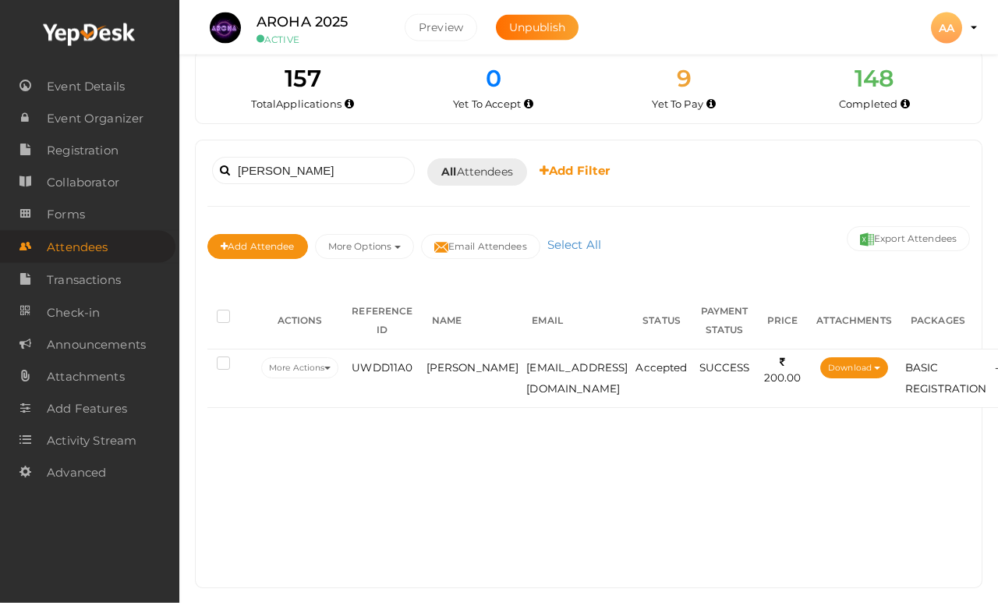
click at [448, 374] on span "Navankur Motsara" at bounding box center [473, 367] width 93 height 12
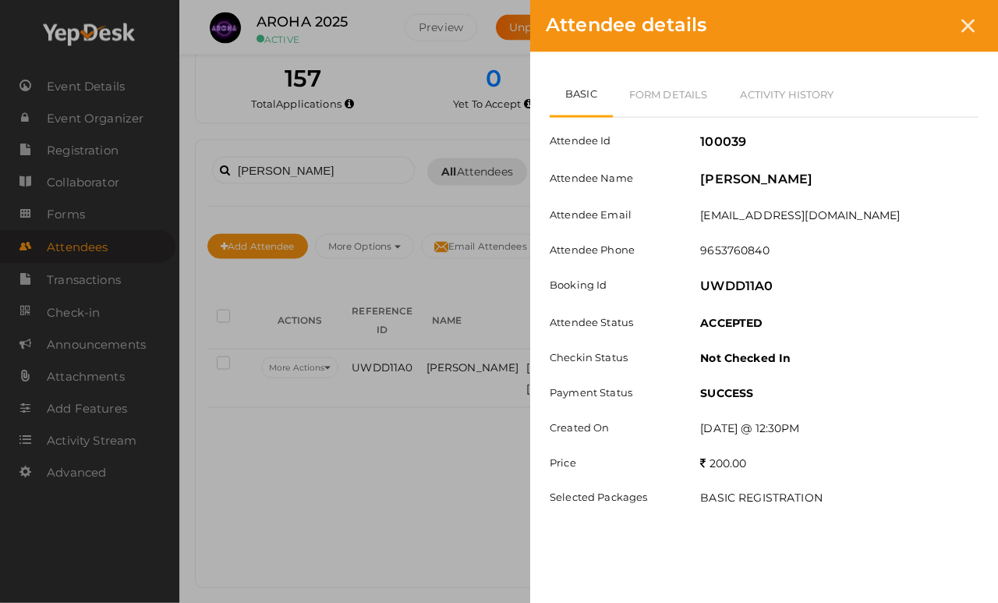
click at [690, 87] on link "Form Details" at bounding box center [669, 94] width 112 height 45
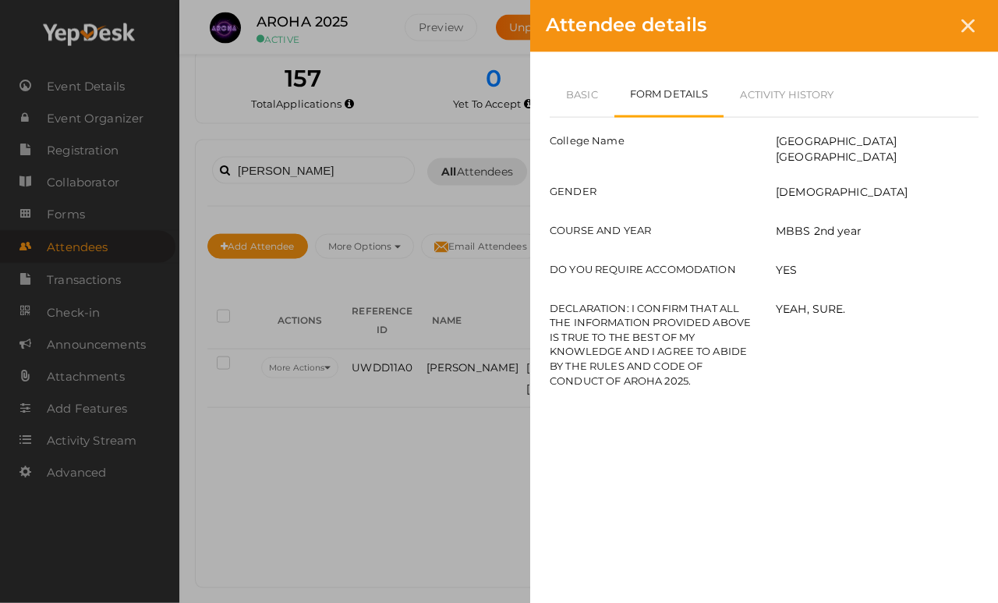
click at [976, 34] on div at bounding box center [968, 26] width 29 height 29
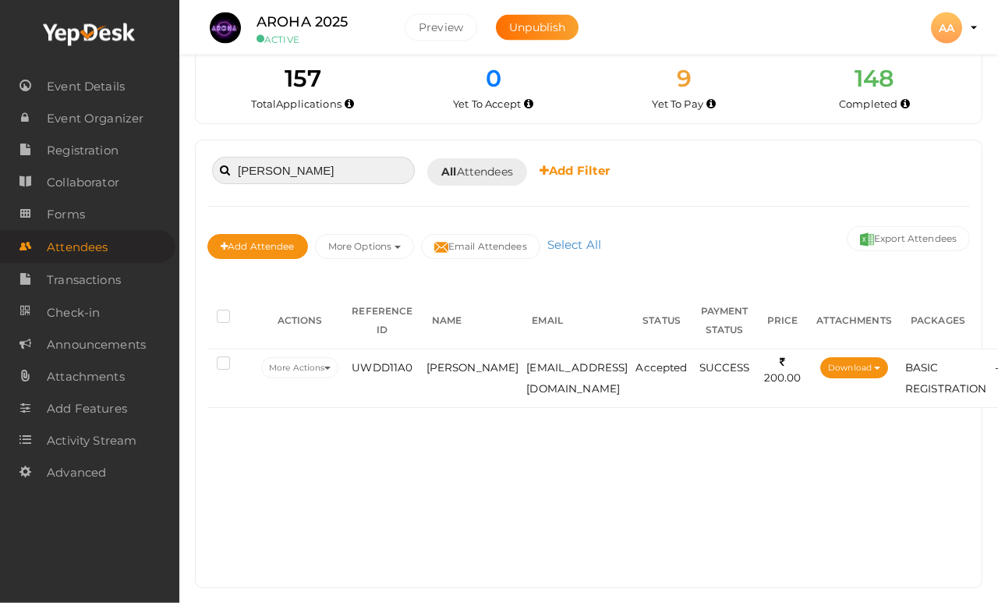
click at [303, 181] on input "Navankur" at bounding box center [313, 170] width 203 height 27
type input "N"
click at [462, 363] on span "Sameer khan" at bounding box center [473, 367] width 93 height 12
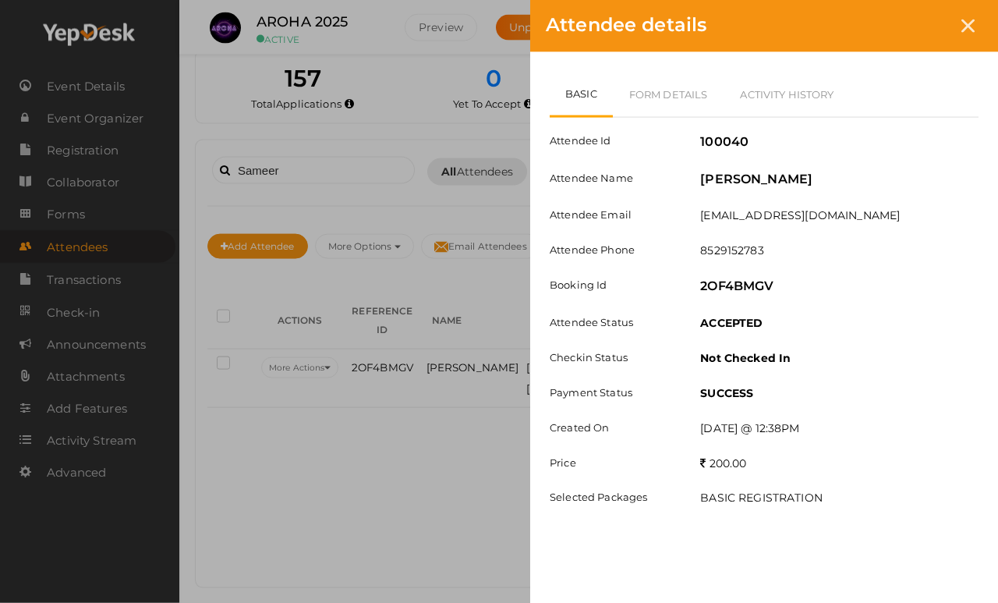
click at [690, 74] on link "Form Details" at bounding box center [669, 94] width 112 height 45
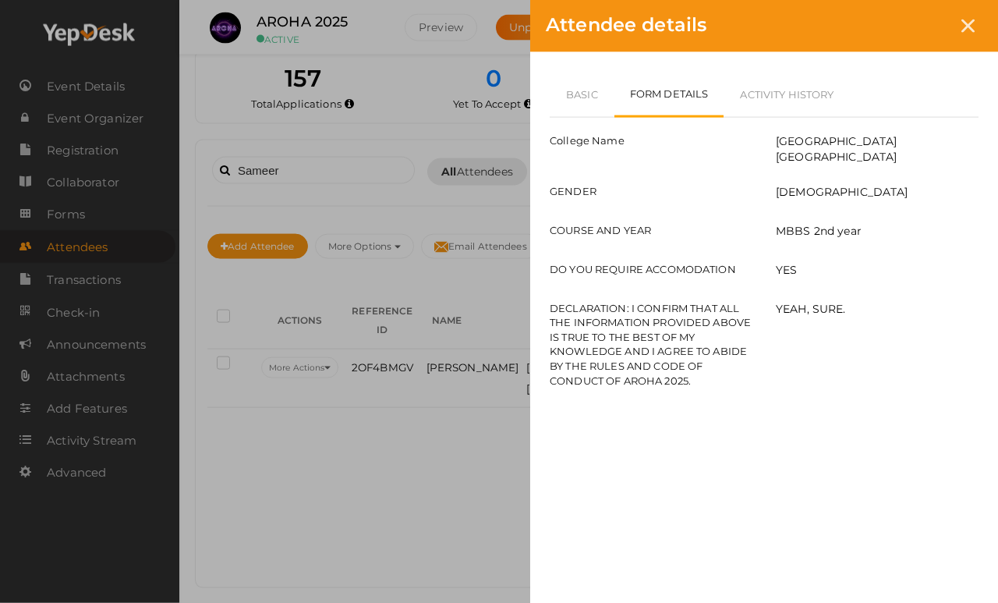
click at [966, 30] on icon at bounding box center [967, 25] width 13 height 13
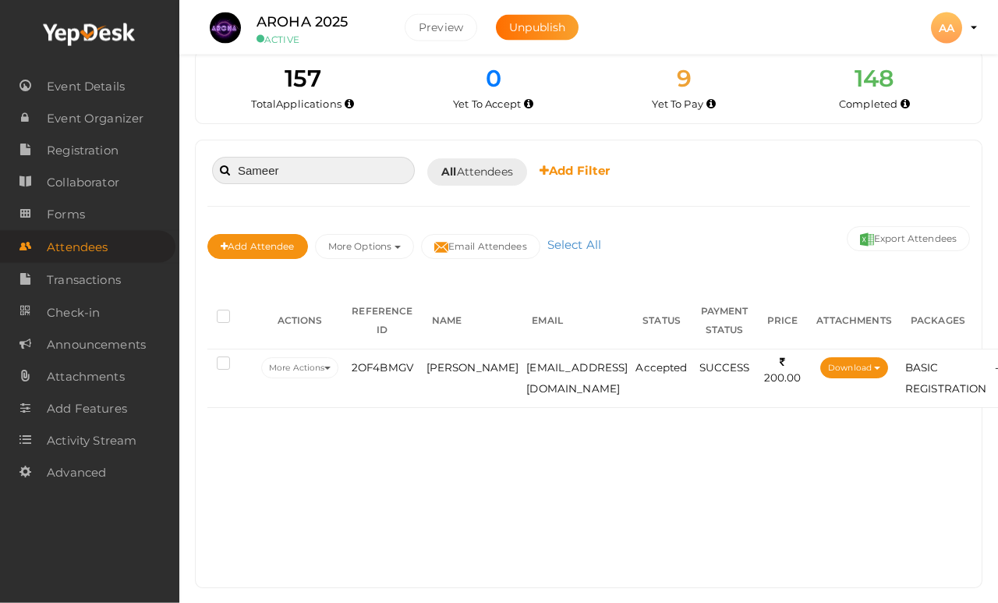
click at [351, 157] on input "Sameer" at bounding box center [313, 170] width 203 height 27
click at [331, 165] on input "Sameer" at bounding box center [313, 170] width 203 height 27
type input "S"
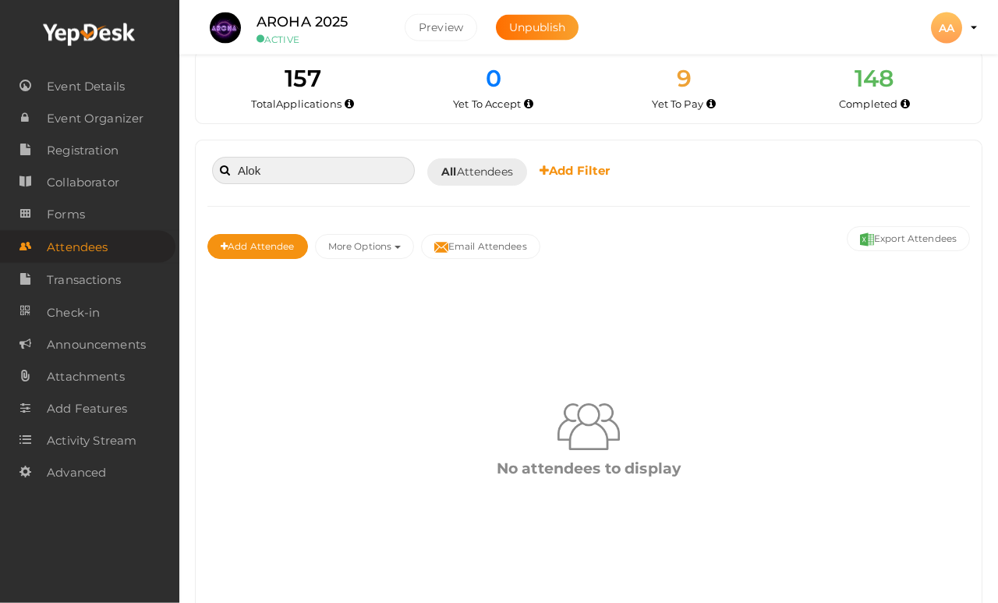
click at [331, 161] on input "Alok" at bounding box center [313, 170] width 203 height 27
click at [394, 157] on input "Alok" at bounding box center [313, 170] width 203 height 27
click at [391, 175] on input "Alok" at bounding box center [313, 170] width 203 height 27
type input "A"
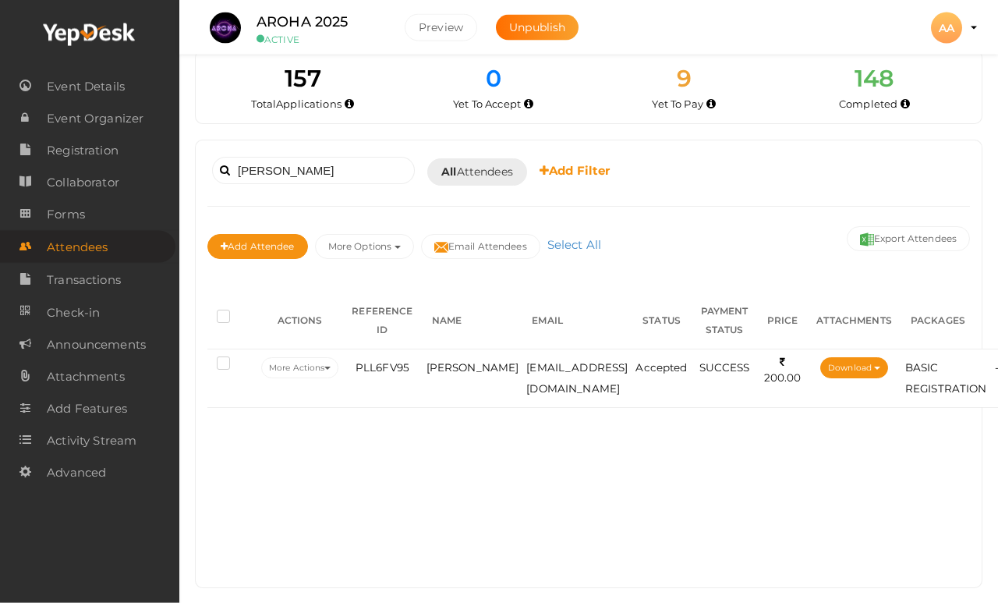
click at [455, 374] on span "Himanshu Pareek" at bounding box center [473, 367] width 93 height 12
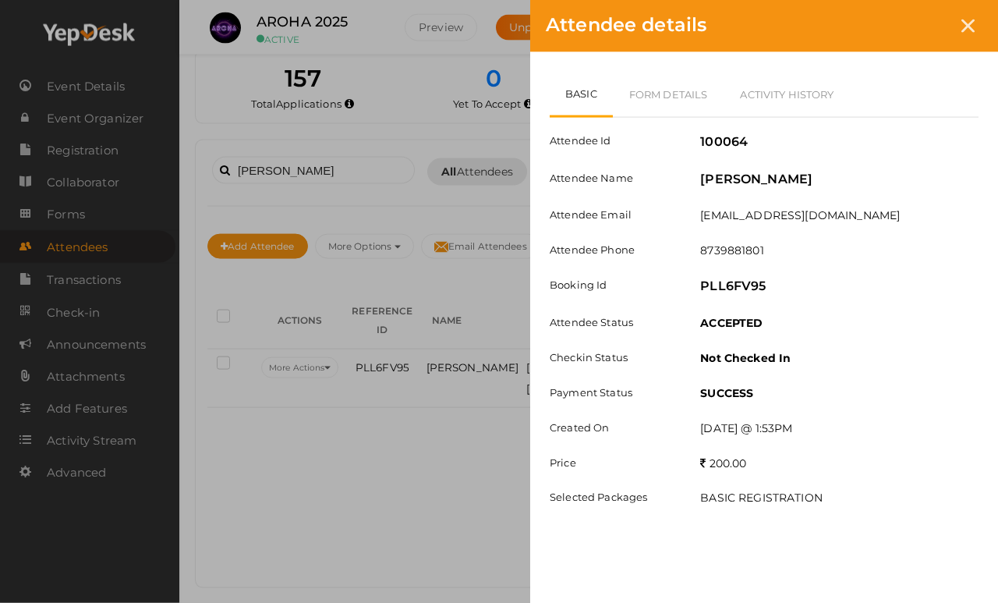
click at [653, 83] on link "Form Details" at bounding box center [669, 94] width 112 height 45
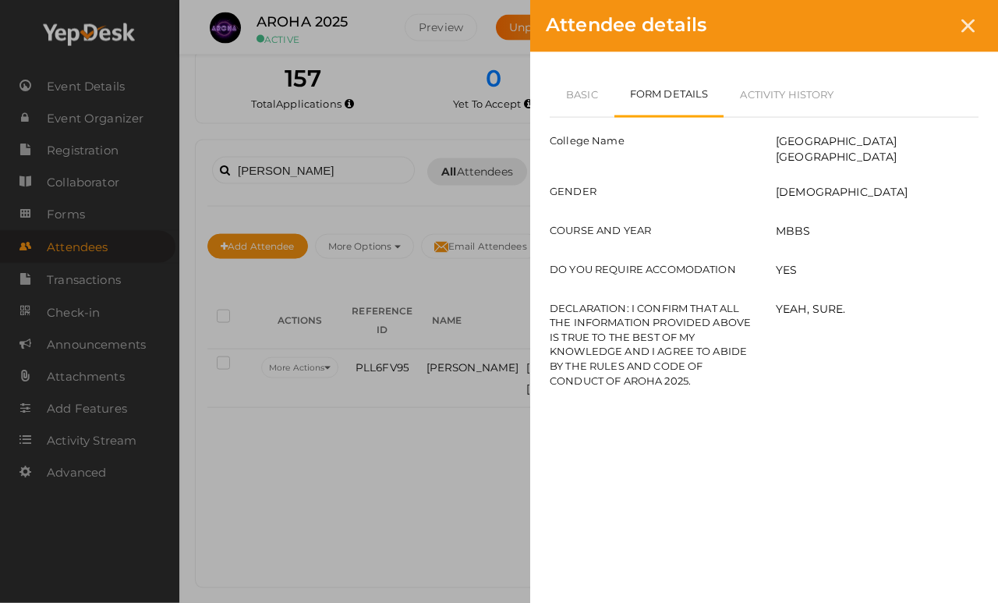
click at [975, 23] on div at bounding box center [968, 26] width 29 height 29
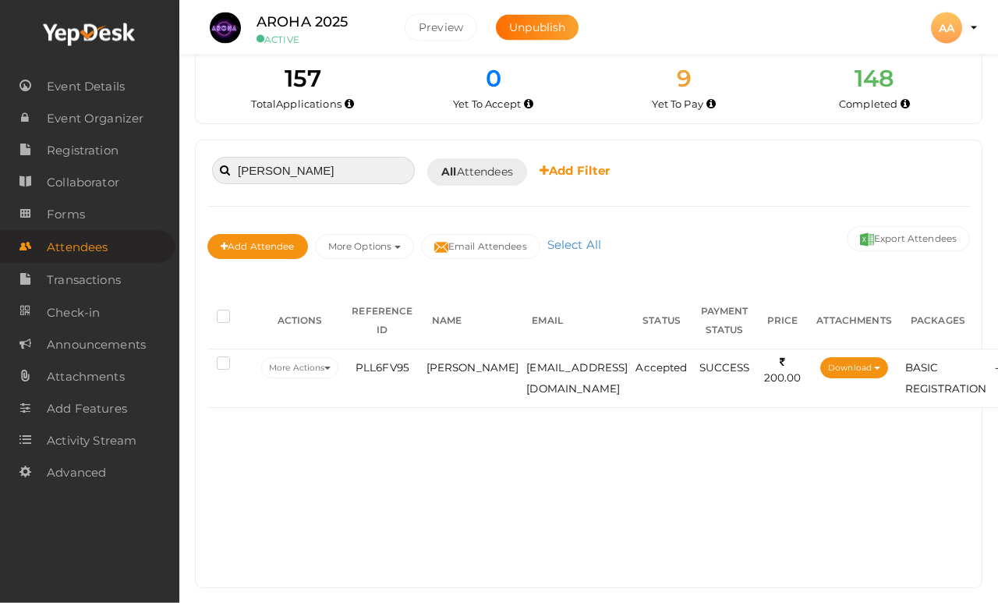
click at [345, 171] on input "Himanshu" at bounding box center [313, 170] width 203 height 27
type input "H"
click at [457, 364] on span "Mayank Dadhich" at bounding box center [473, 367] width 93 height 12
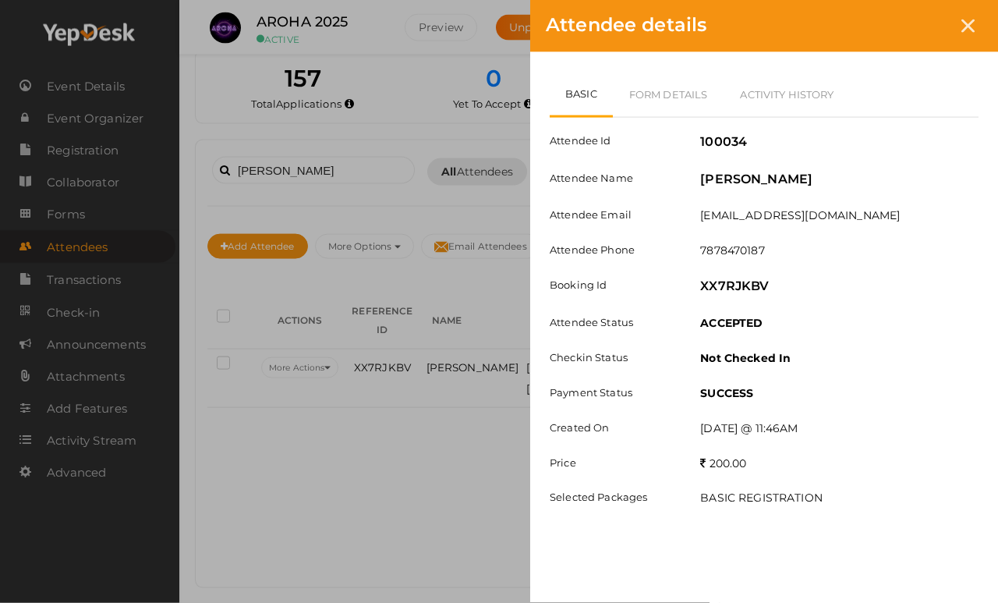
click at [662, 102] on link "Form Details" at bounding box center [669, 94] width 112 height 45
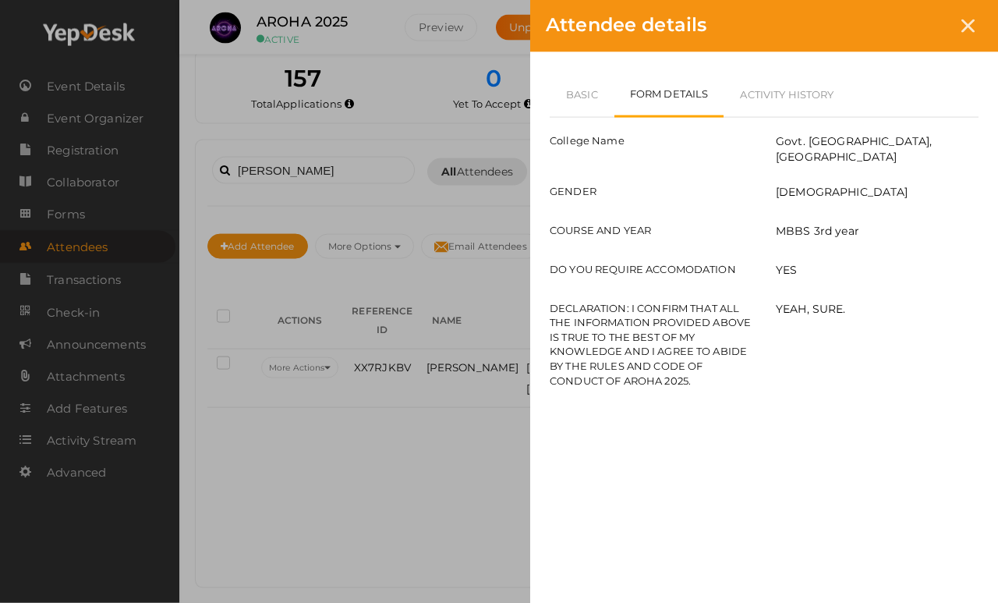
click at [979, 14] on div "Attendee details" at bounding box center [764, 26] width 468 height 52
click at [954, 37] on div "Attendee details" at bounding box center [764, 26] width 468 height 52
click at [975, 21] on div at bounding box center [968, 26] width 29 height 29
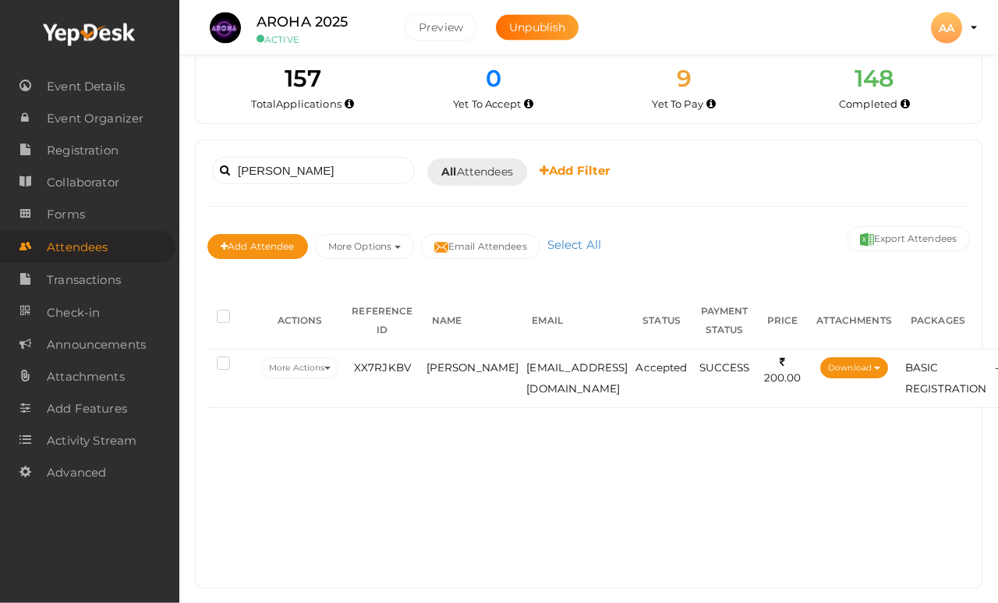
click at [369, 152] on div "Mayank Booked for Today Today Tomorrow This Week Custom Date All Attendees All …" at bounding box center [588, 171] width 763 height 38
click at [370, 163] on input "Mayank" at bounding box center [313, 170] width 203 height 27
type input "M"
click at [450, 374] on span "Kailash Sharma" at bounding box center [473, 367] width 93 height 12
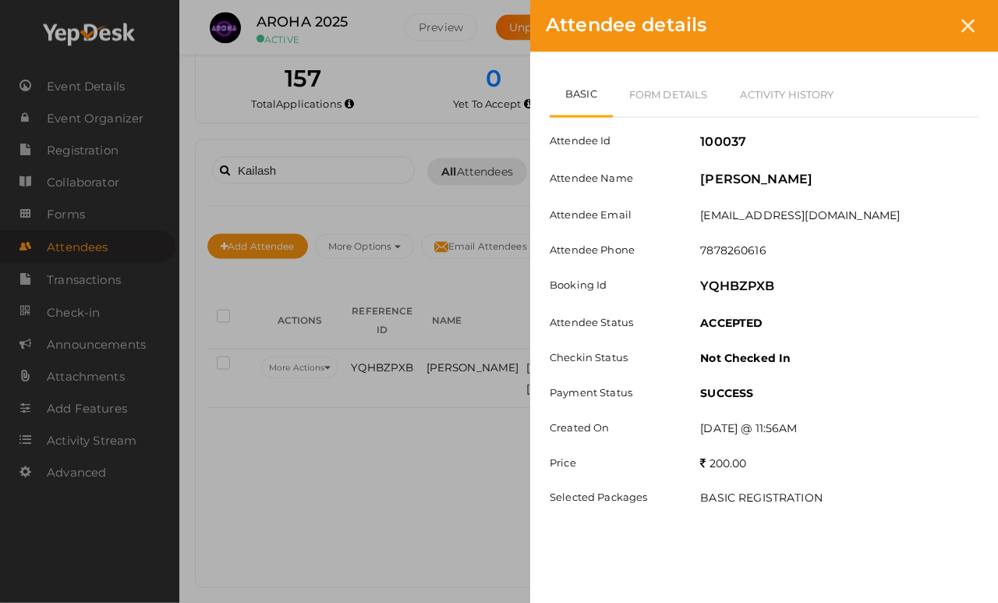
click at [681, 91] on link "Form Details" at bounding box center [669, 94] width 112 height 45
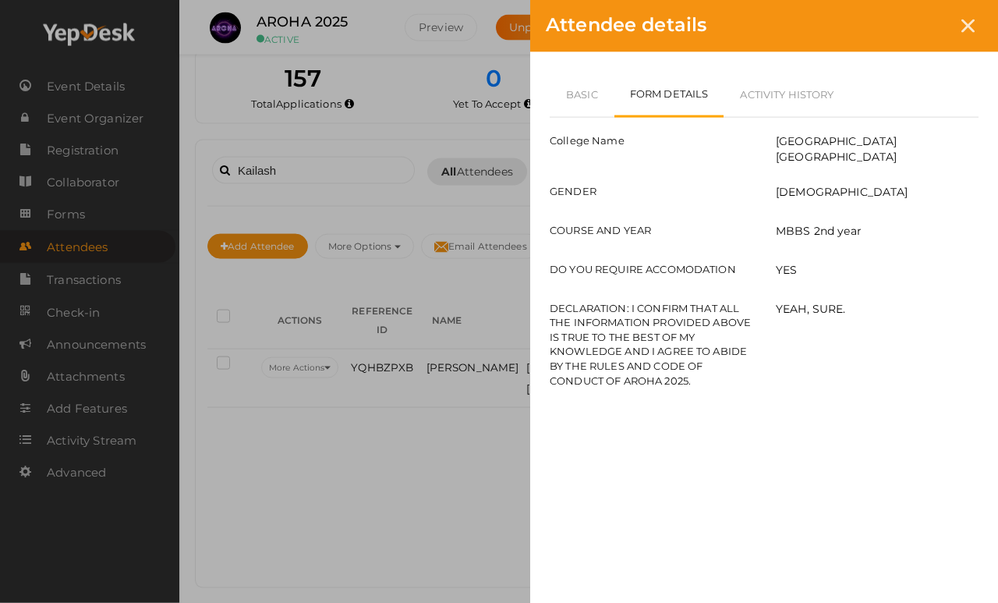
click at [981, 19] on div at bounding box center [968, 26] width 29 height 29
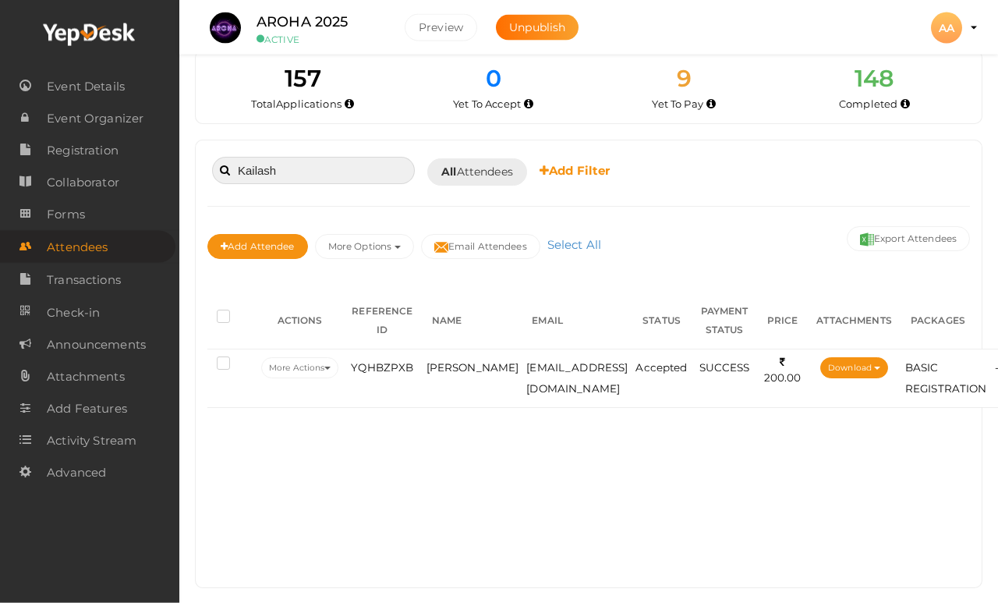
click at [346, 161] on input "Kailash" at bounding box center [313, 170] width 203 height 27
click at [328, 165] on input "Kailash" at bounding box center [313, 170] width 203 height 27
type input "K"
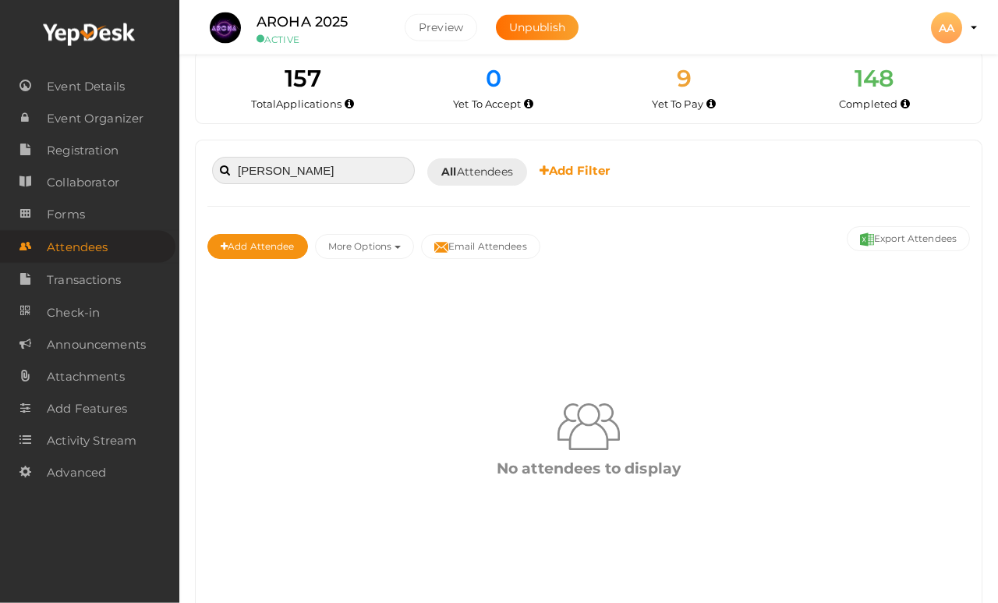
click at [326, 158] on input "Lokesh" at bounding box center [313, 170] width 203 height 27
click at [319, 177] on input "Lokesh" at bounding box center [313, 170] width 203 height 27
type input "L"
click at [380, 168] on input "Jaiver" at bounding box center [313, 170] width 203 height 27
type input "J"
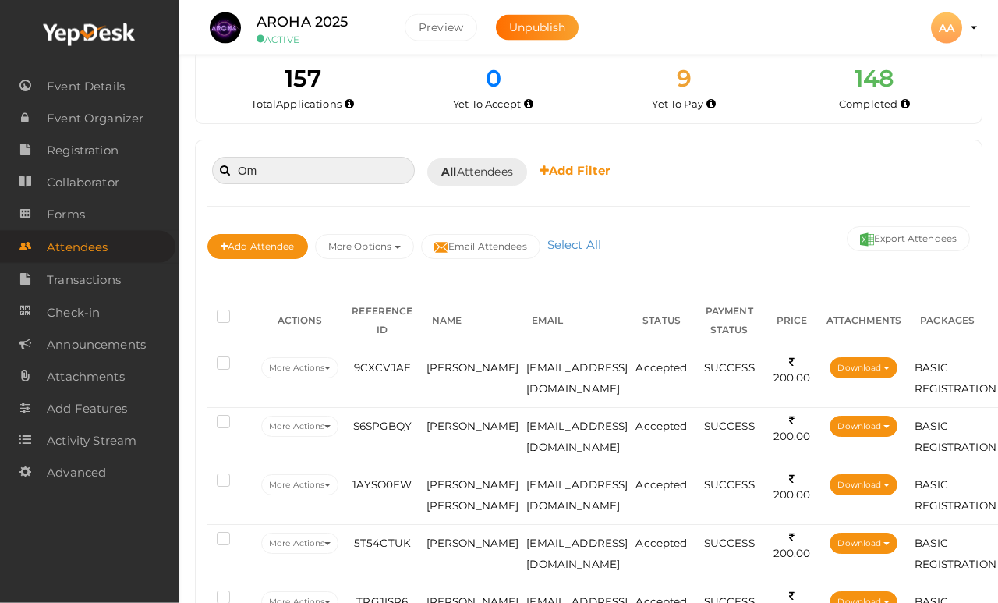
click at [337, 163] on input "Om" at bounding box center [313, 170] width 203 height 27
type input "O"
click at [332, 169] on input "Deepak" at bounding box center [313, 170] width 203 height 27
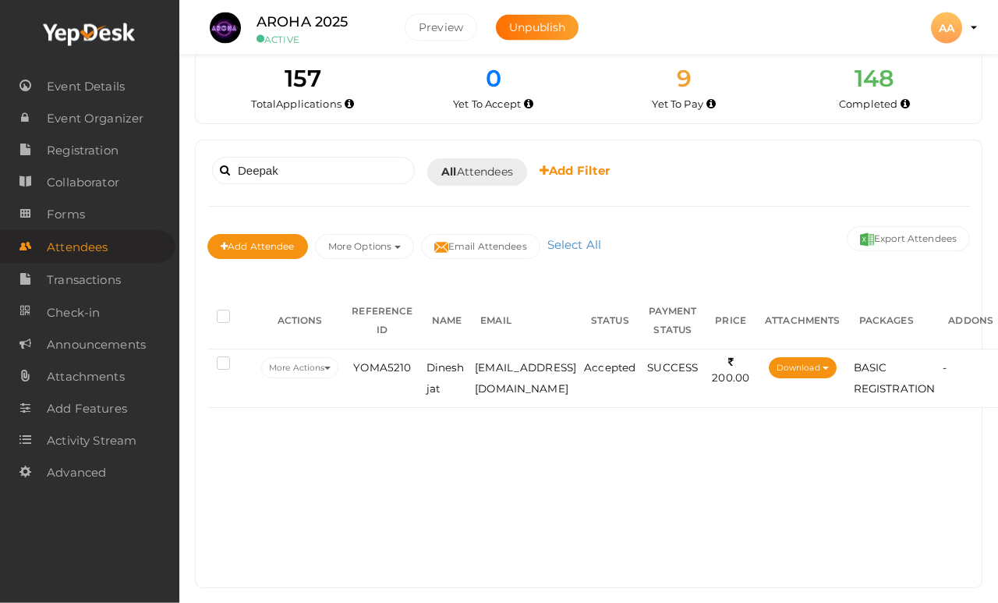
click at [905, 535] on div "Deepak Booked for Today Today Tomorrow This Week Custom Date All Attendees All …" at bounding box center [589, 363] width 786 height 447
click at [365, 169] on input "Deepak" at bounding box center [313, 170] width 203 height 27
type input "D"
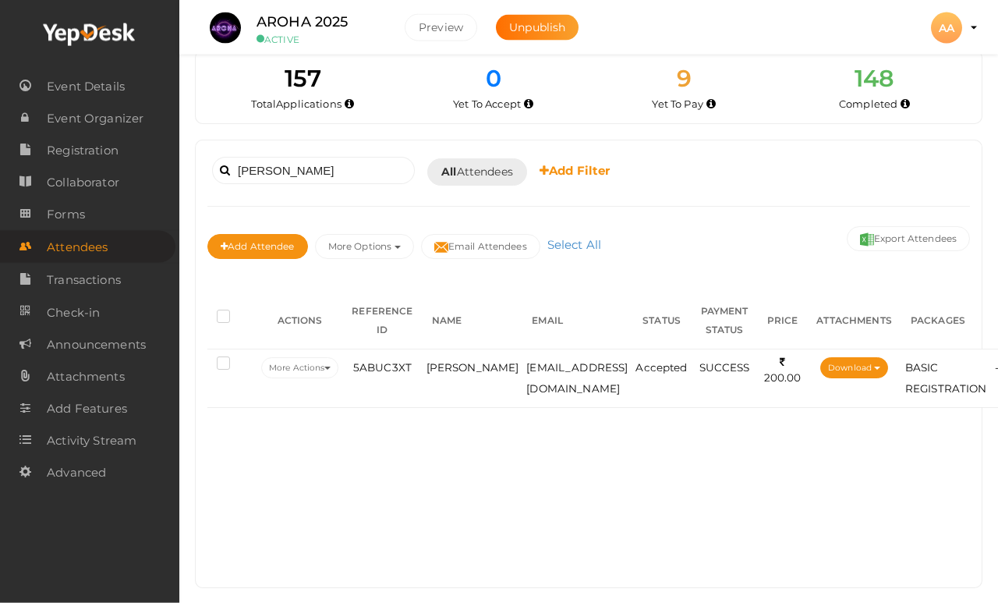
click at [522, 361] on td "[EMAIL_ADDRESS][DOMAIN_NAME]" at bounding box center [576, 378] width 109 height 58
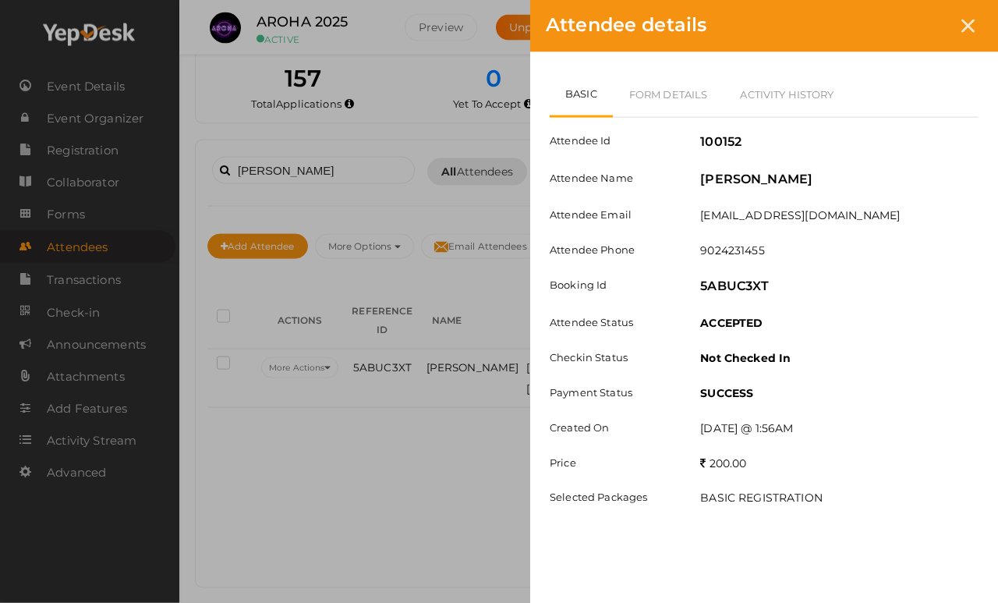
click at [665, 81] on link "Form Details" at bounding box center [669, 94] width 112 height 45
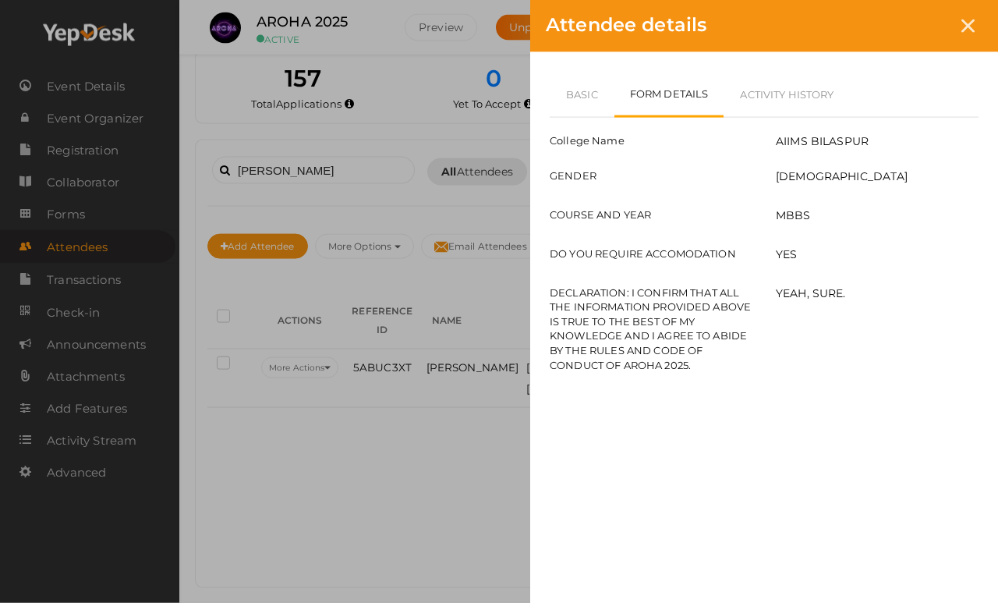
click at [981, 16] on div "Attendee details" at bounding box center [764, 26] width 468 height 52
click at [972, 27] on icon at bounding box center [967, 25] width 13 height 13
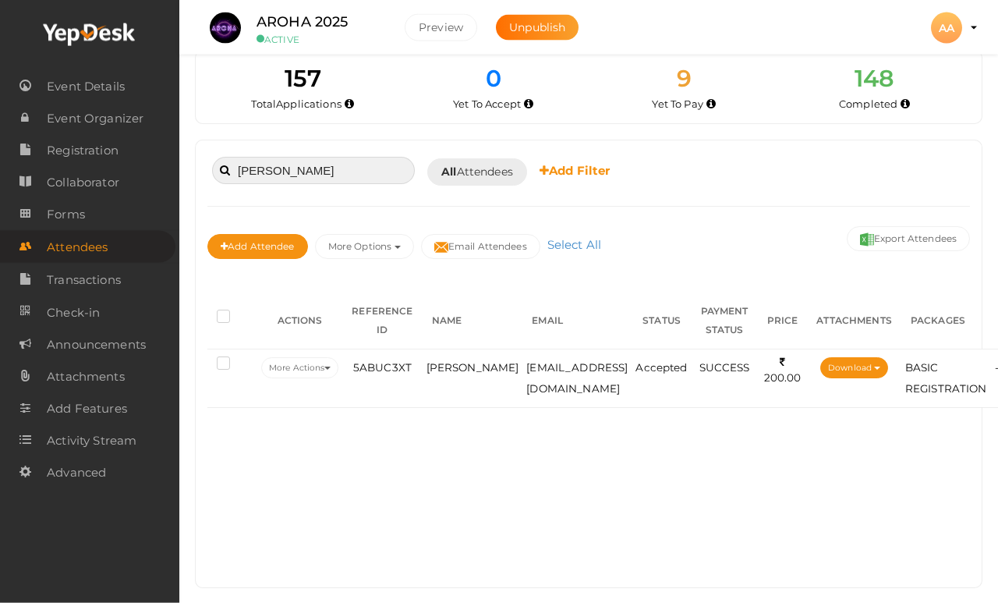
click at [358, 172] on input "[PERSON_NAME]" at bounding box center [313, 170] width 203 height 27
type input "J"
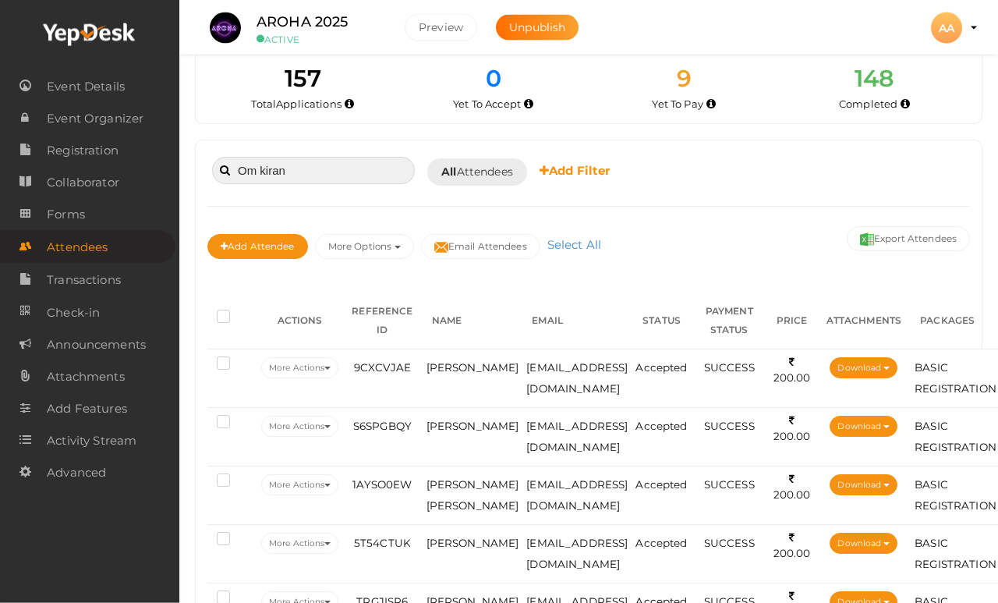
click at [374, 165] on input "Om kiran" at bounding box center [313, 170] width 203 height 27
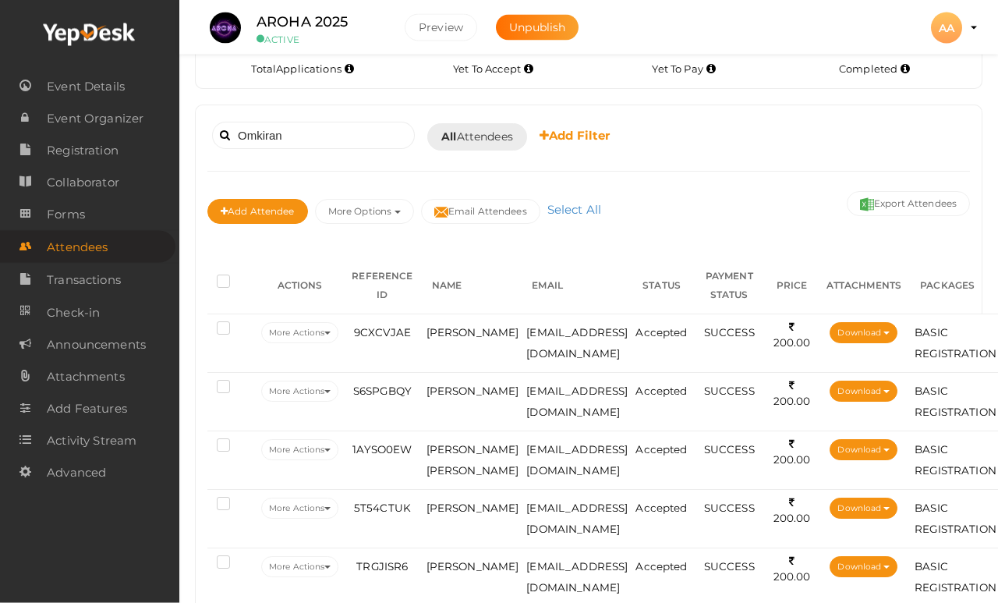
scroll to position [0, 0]
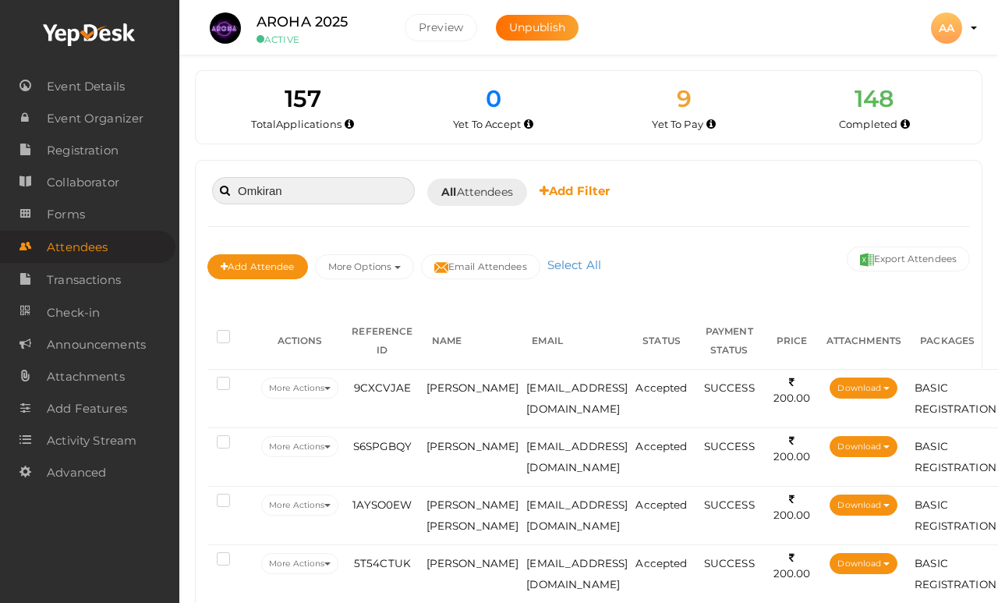
click at [347, 186] on input "Omkiran" at bounding box center [313, 190] width 203 height 27
type input "O"
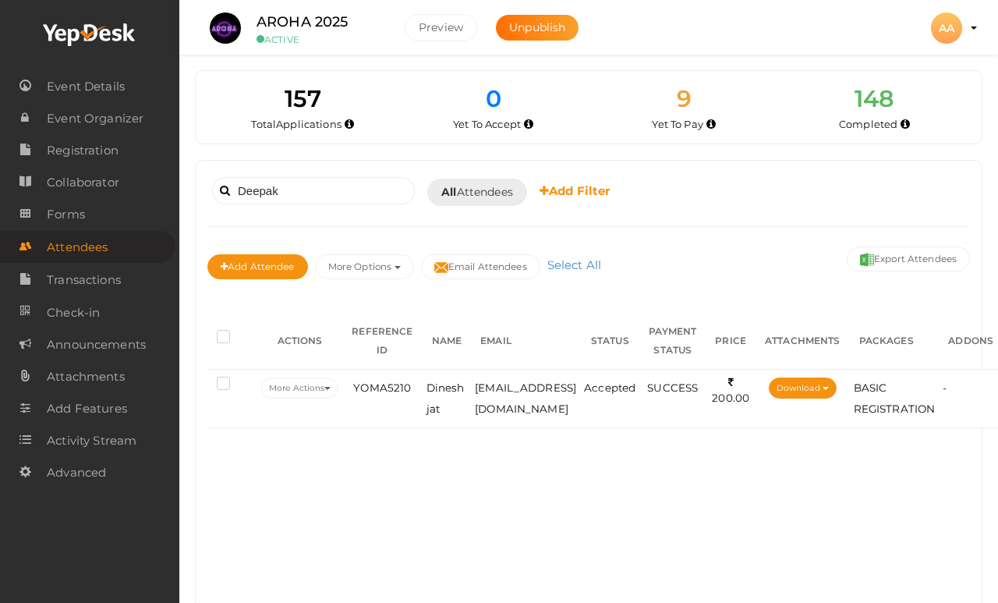
click at [422, 412] on td "YOMA5210" at bounding box center [382, 398] width 80 height 58
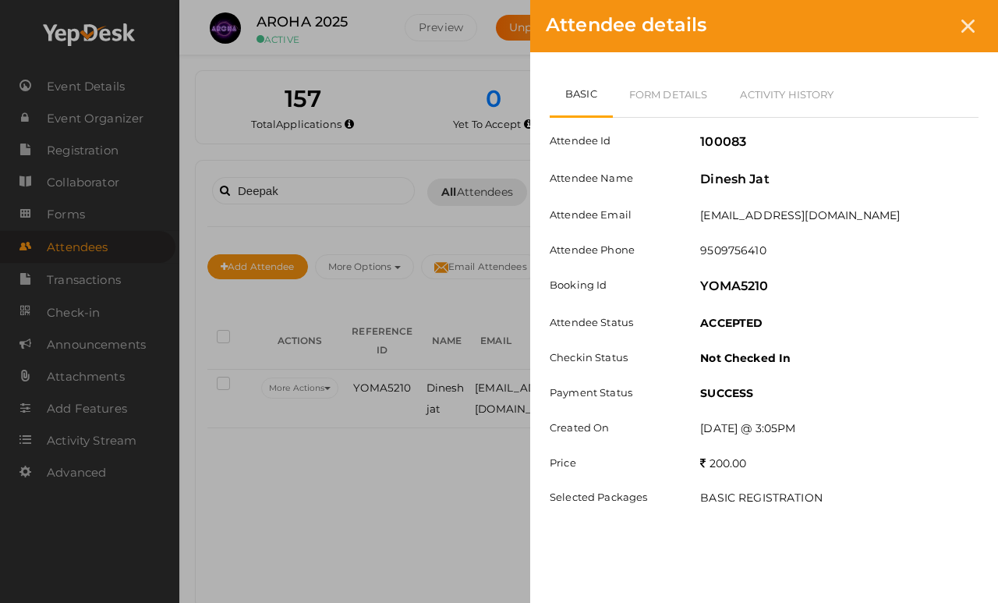
click at [692, 83] on link "Form Details" at bounding box center [669, 94] width 112 height 45
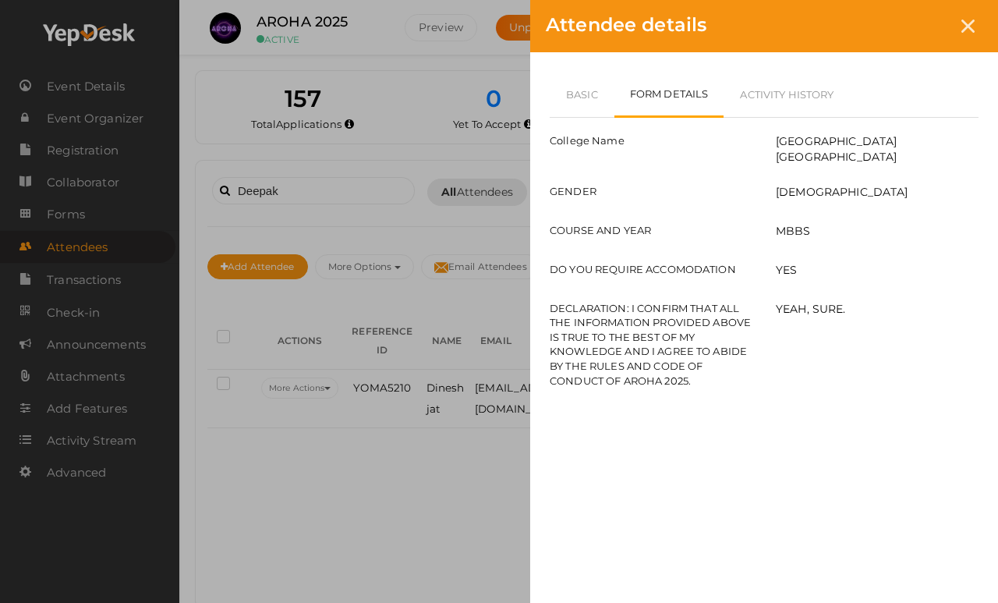
click at [987, 9] on div "Attendee details" at bounding box center [764, 26] width 468 height 52
click at [977, 20] on div at bounding box center [968, 26] width 29 height 29
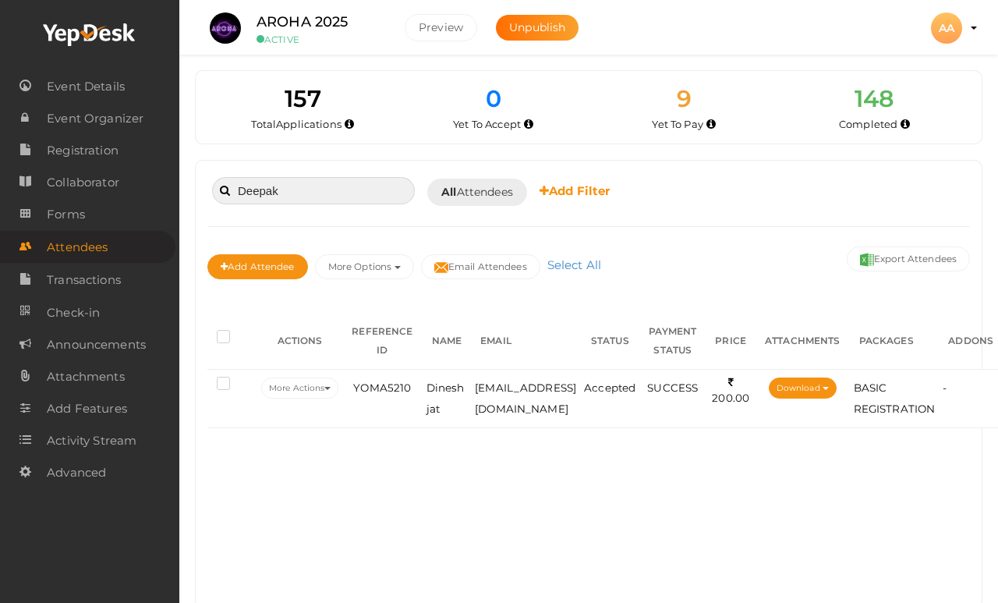
click at [353, 191] on input "Deepak" at bounding box center [313, 190] width 203 height 27
type input "D"
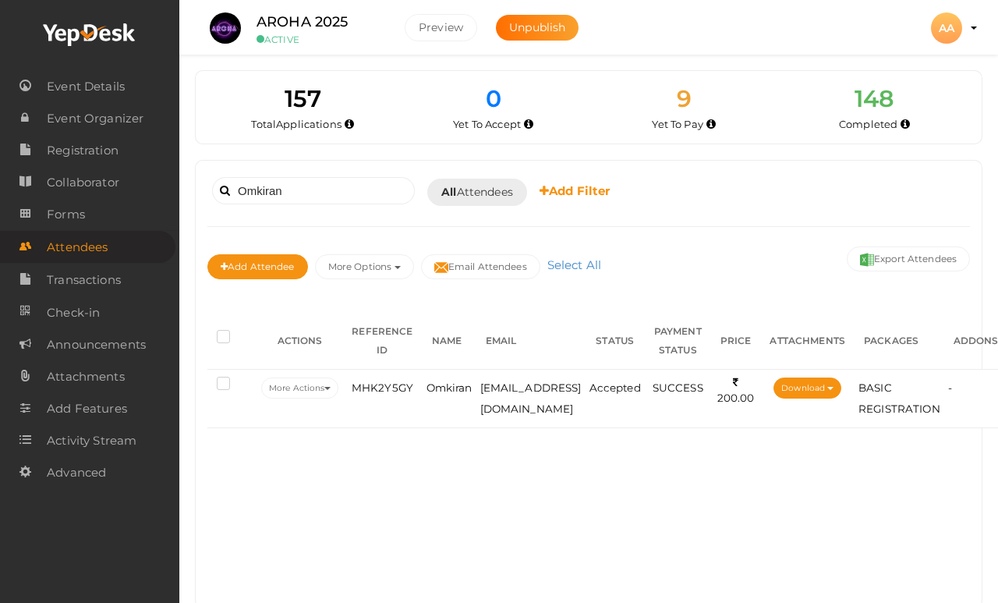
click at [487, 390] on span "[EMAIL_ADDRESS][DOMAIN_NAME]" at bounding box center [530, 398] width 101 height 34
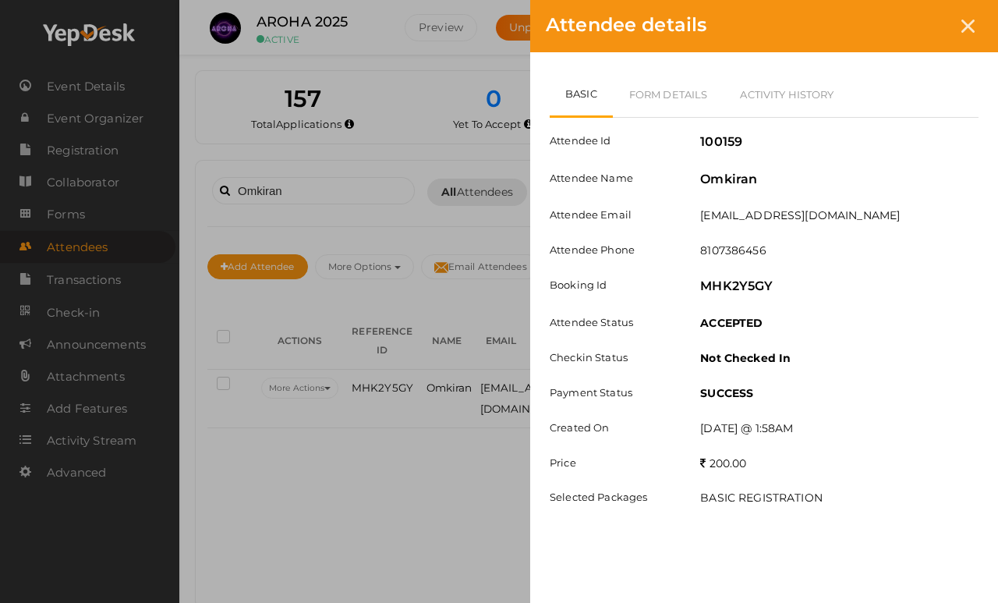
click at [656, 85] on link "Form Details" at bounding box center [669, 94] width 112 height 45
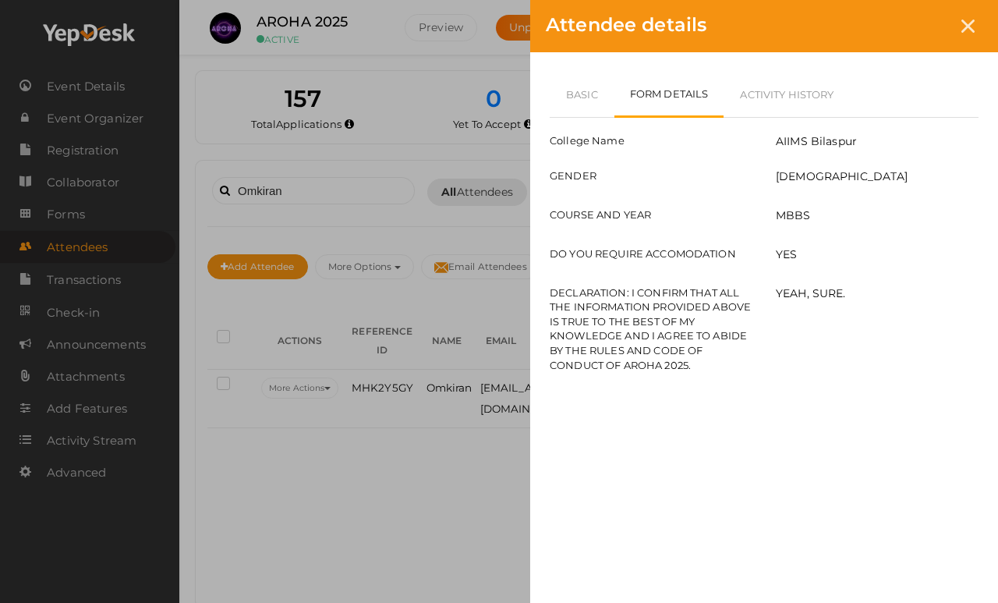
click at [964, 32] on icon at bounding box center [967, 25] width 13 height 13
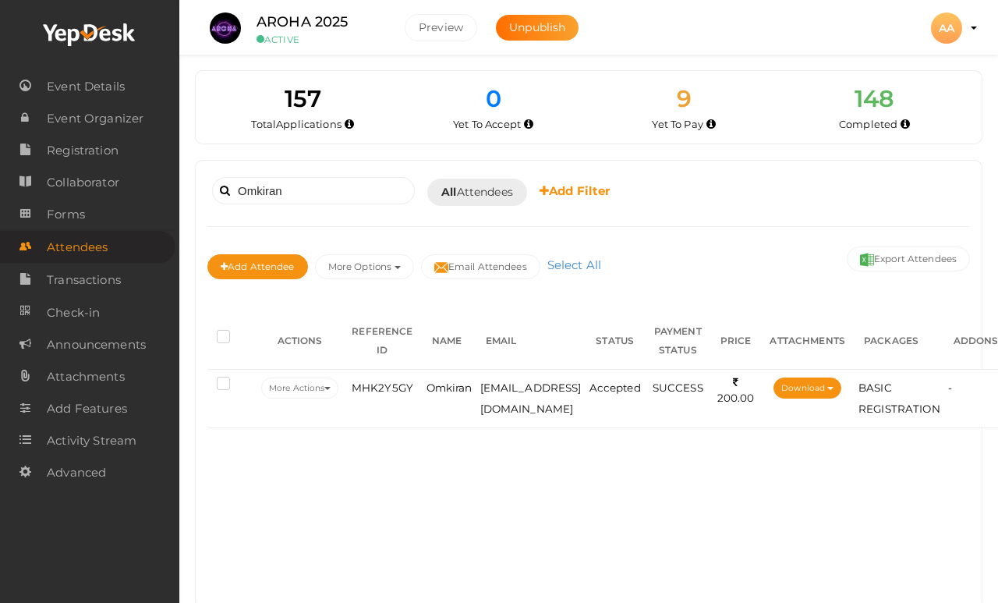
click at [373, 173] on div "Omkiran Booked for Today Today Tomorrow This Week Custom Date All Attendees All…" at bounding box center [588, 191] width 763 height 38
click at [346, 189] on input "Omkiran" at bounding box center [313, 190] width 203 height 27
type input "O"
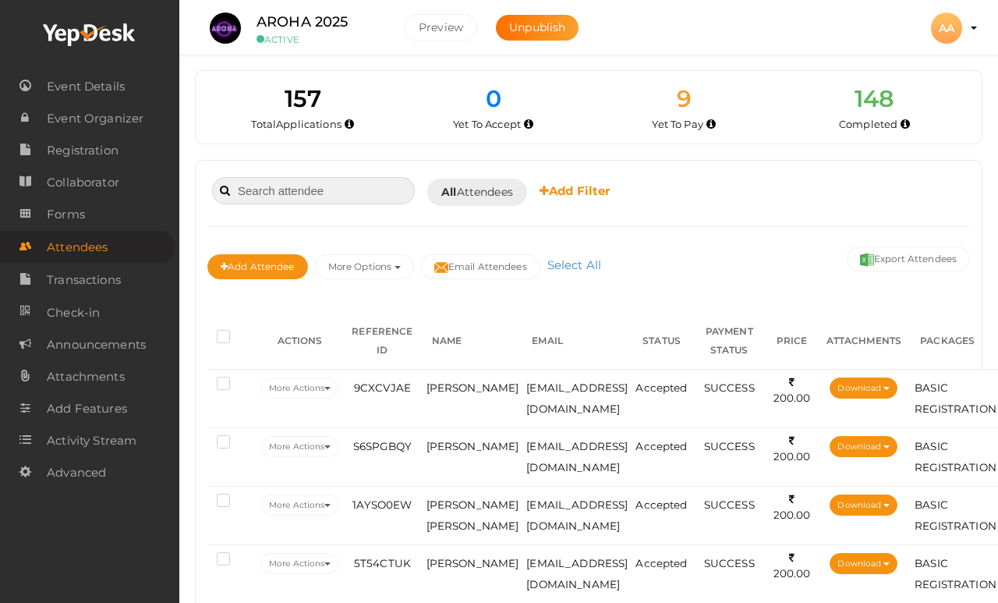
click at [330, 181] on input at bounding box center [313, 190] width 203 height 27
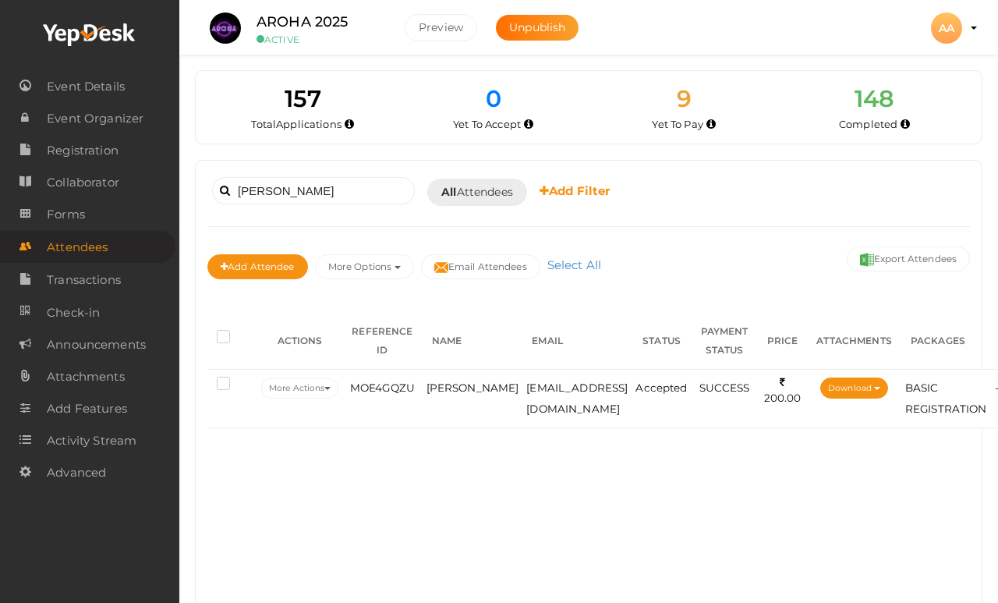
click at [440, 398] on td "Lokendra sain" at bounding box center [473, 398] width 101 height 58
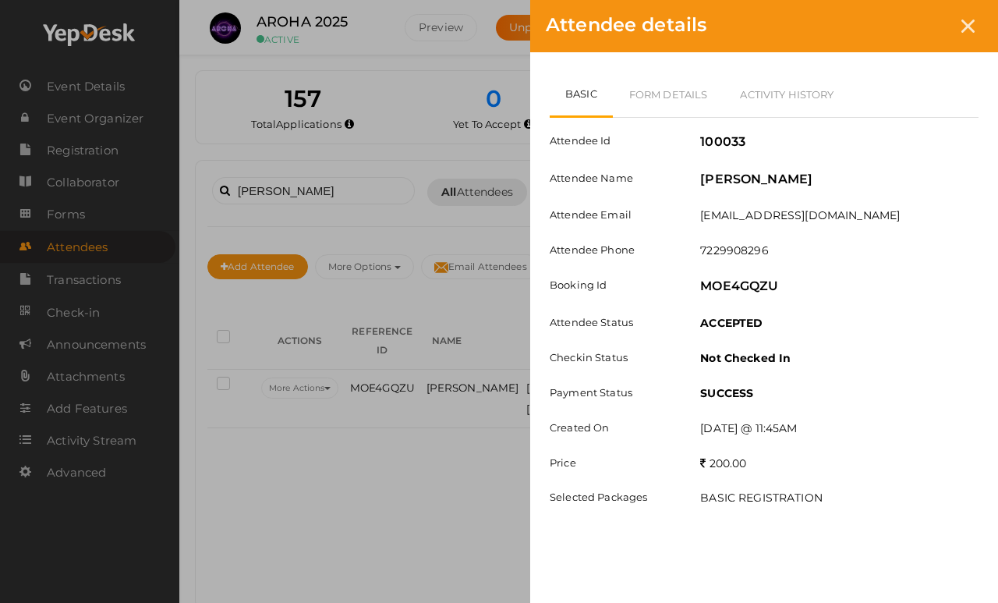
click at [696, 85] on link "Form Details" at bounding box center [669, 94] width 112 height 45
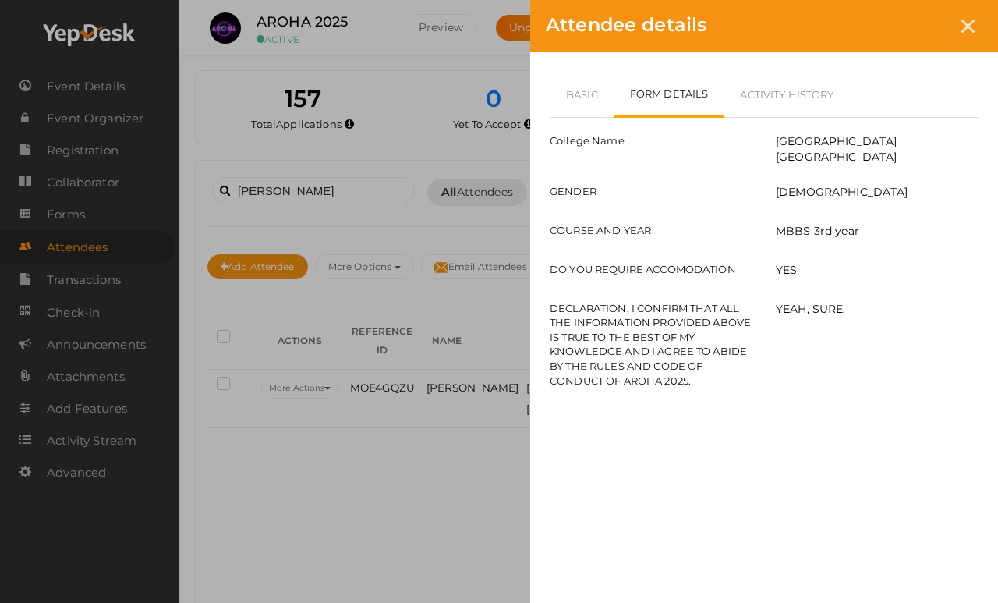
click at [970, 17] on div at bounding box center [968, 26] width 29 height 29
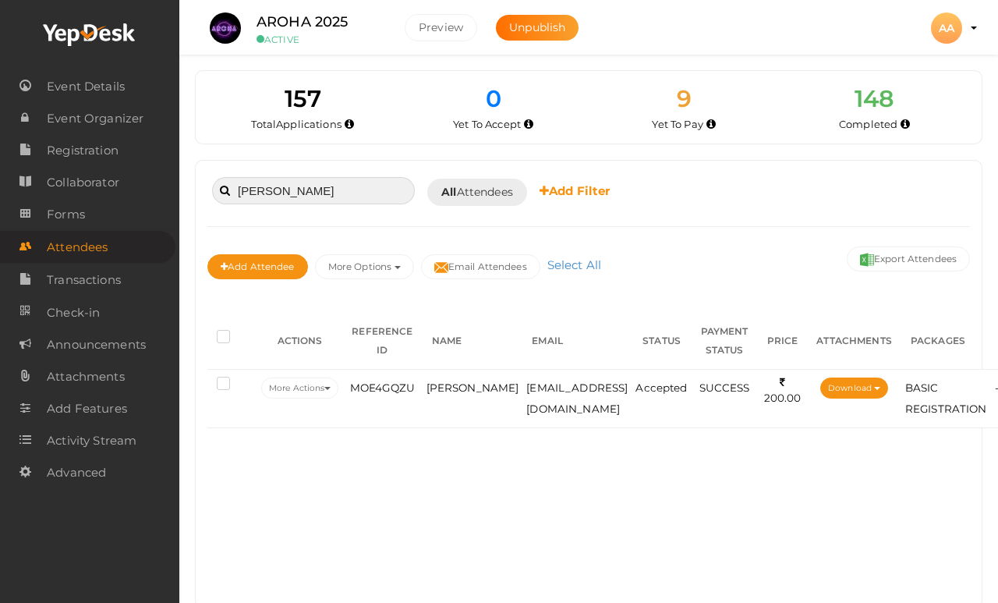
click at [381, 191] on input "Lokendra" at bounding box center [313, 190] width 203 height 27
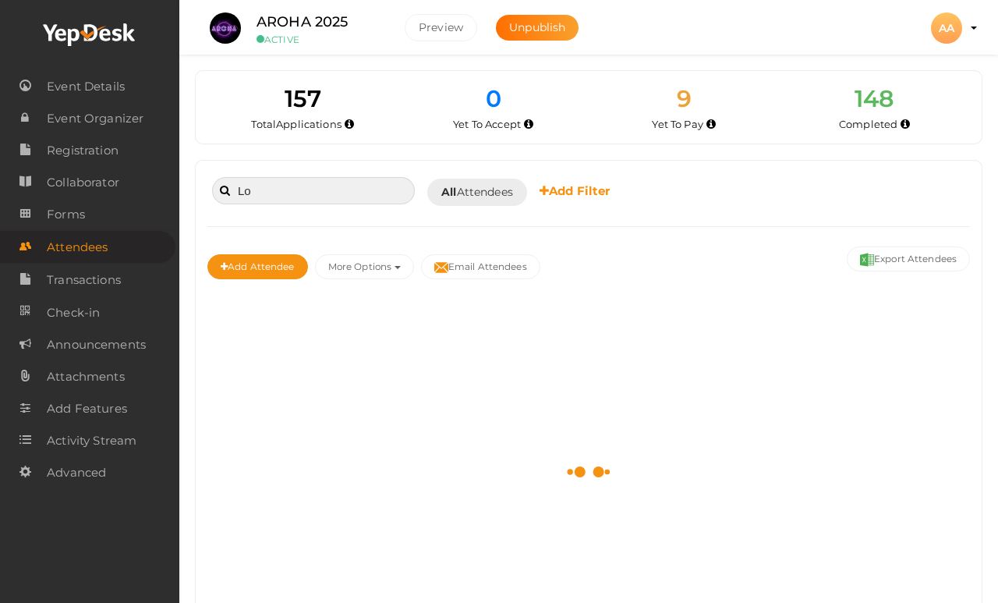
type input "L"
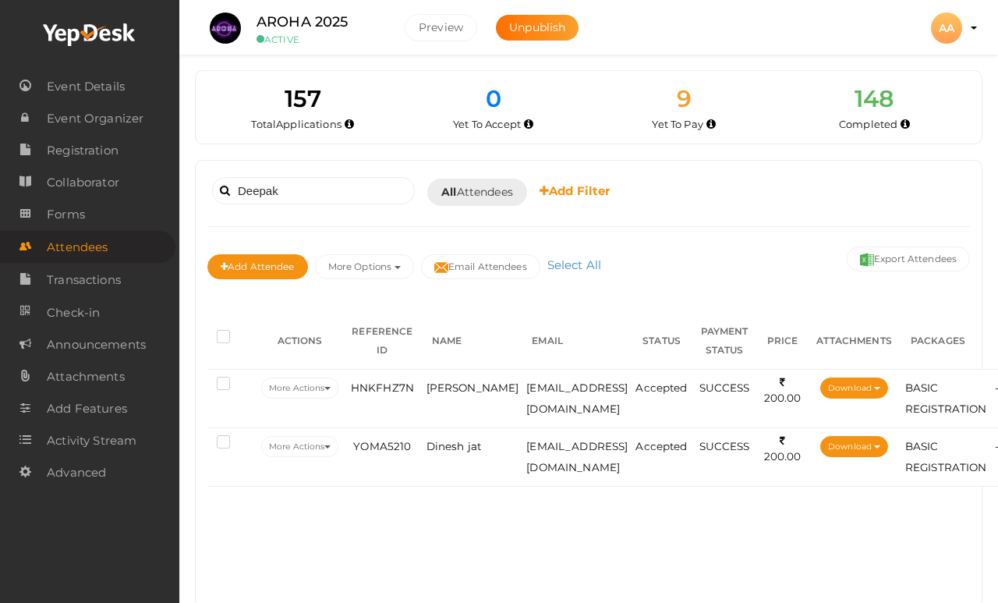
click at [442, 394] on span "Deepak bajya" at bounding box center [473, 387] width 93 height 12
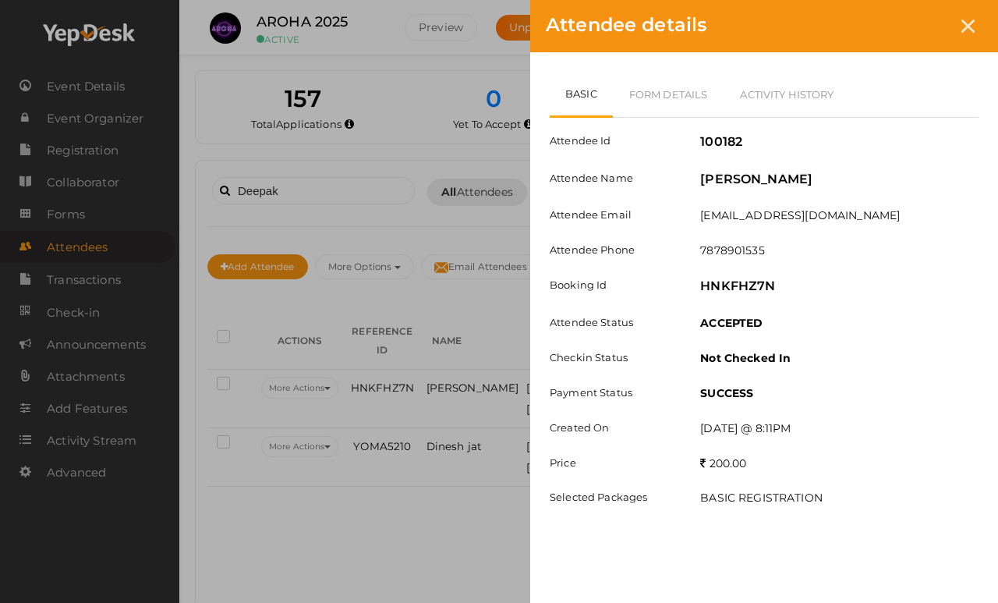
click at [692, 91] on link "Form Details" at bounding box center [669, 94] width 112 height 45
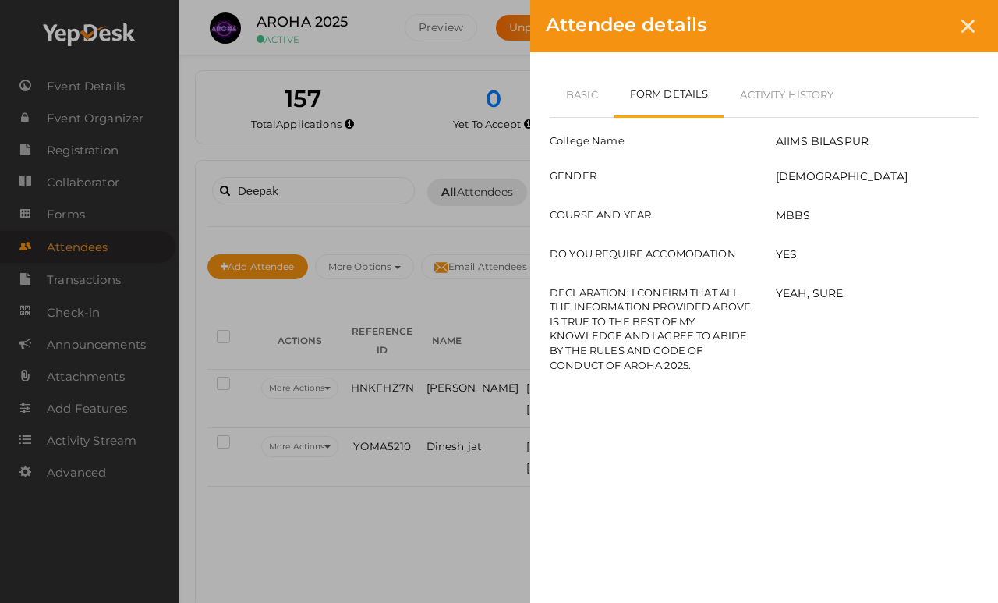
click at [981, 21] on div at bounding box center [968, 26] width 29 height 29
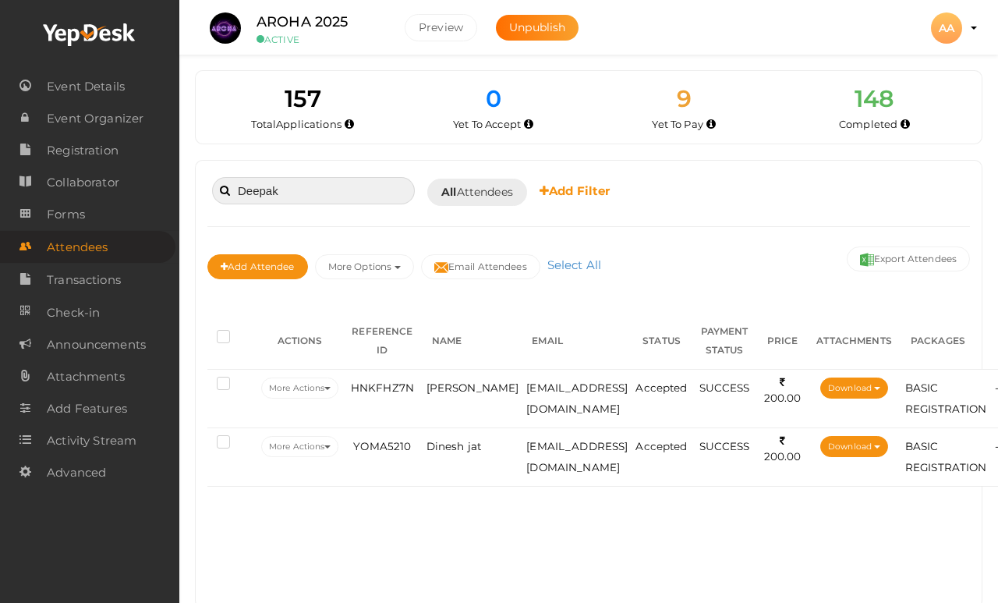
click at [337, 197] on input "Deepak" at bounding box center [313, 190] width 203 height 27
type input "D"
click at [465, 391] on span "Vikram Yadav" at bounding box center [473, 387] width 93 height 12
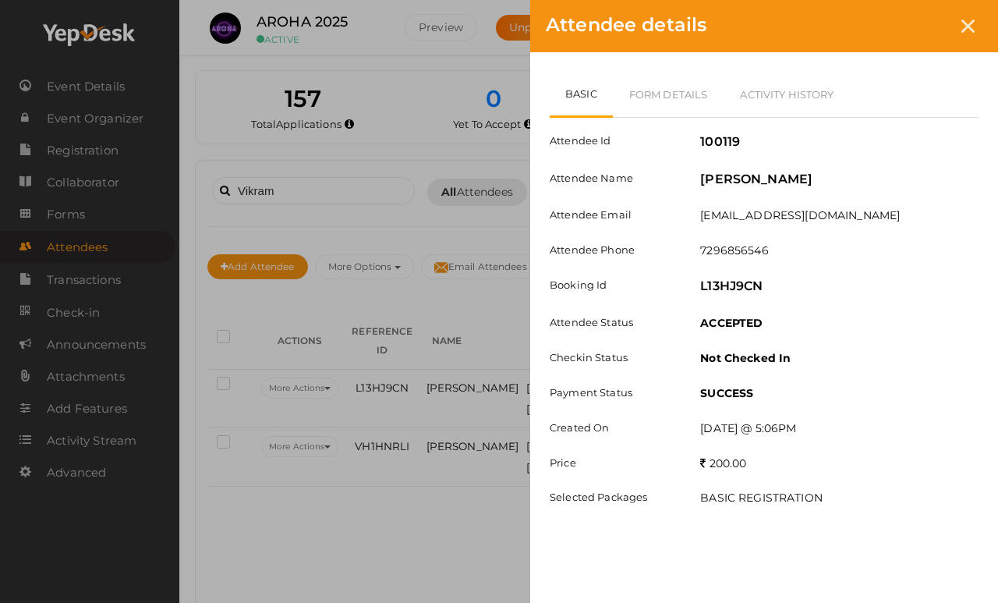
click at [683, 90] on link "Form Details" at bounding box center [669, 94] width 112 height 45
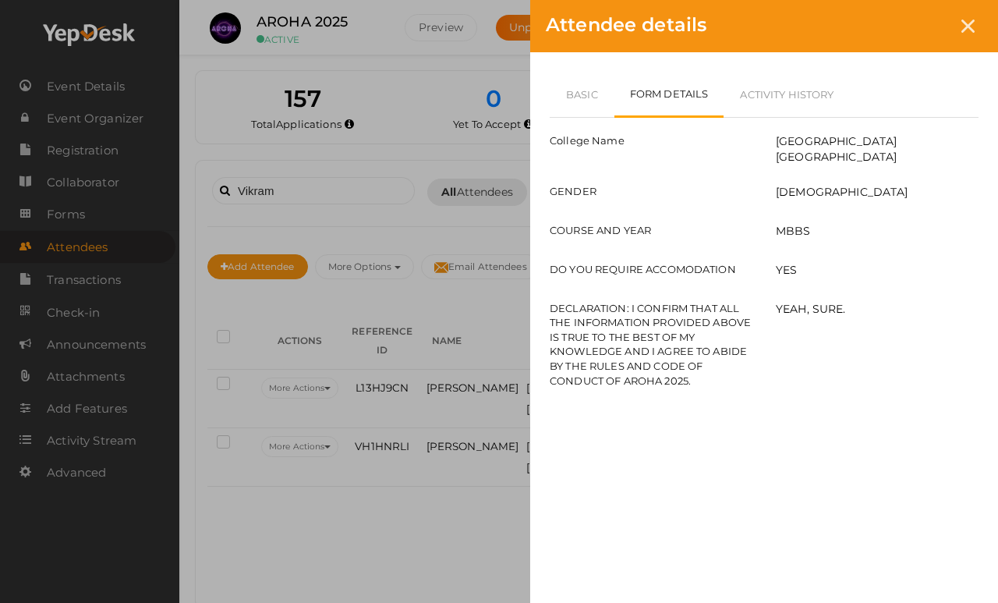
click at [970, 27] on icon at bounding box center [967, 25] width 13 height 13
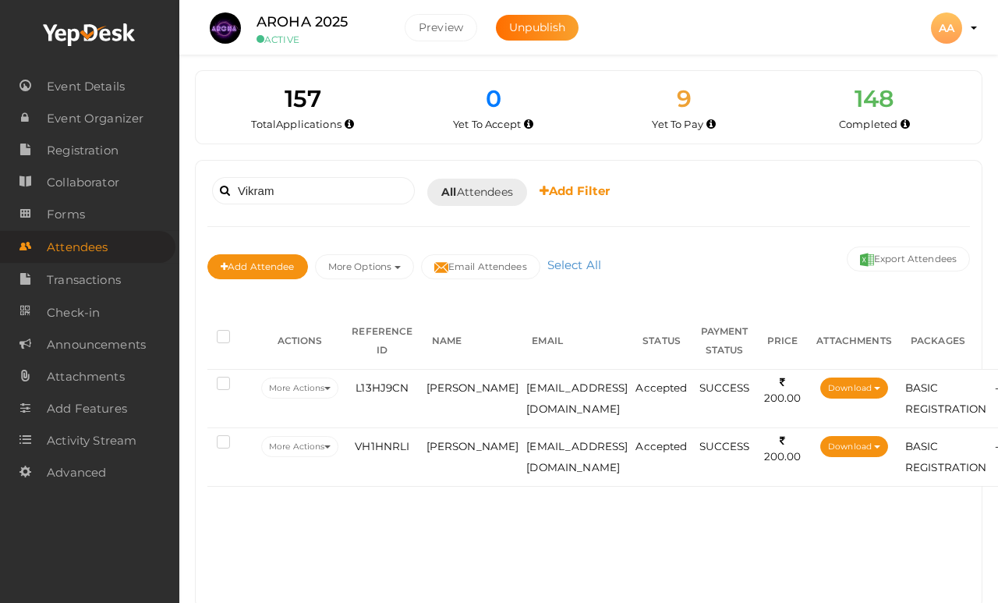
click at [448, 452] on span "Vikram Singh Bithu" at bounding box center [473, 446] width 93 height 12
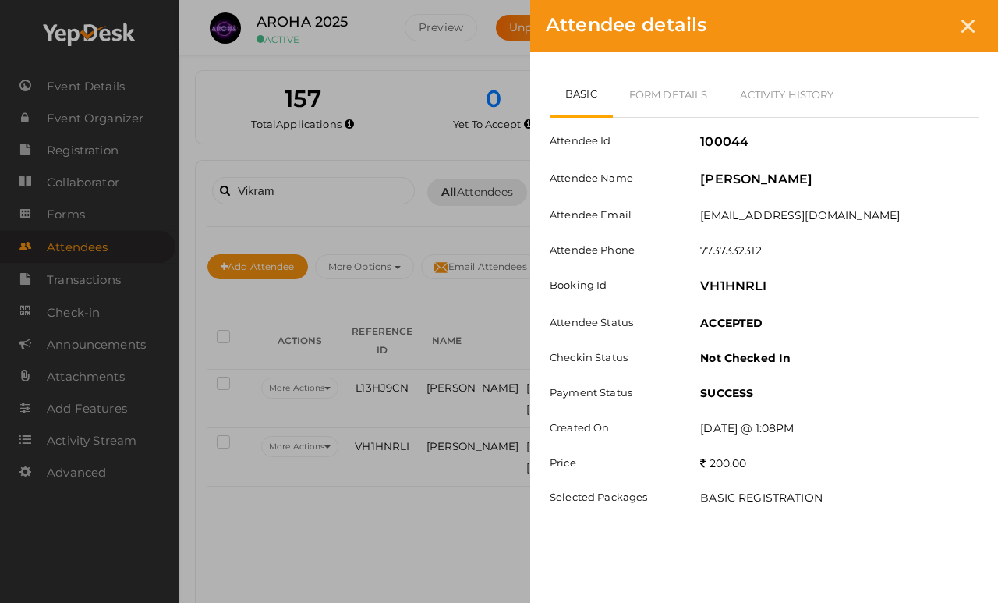
click at [690, 101] on link "Form Details" at bounding box center [669, 94] width 112 height 45
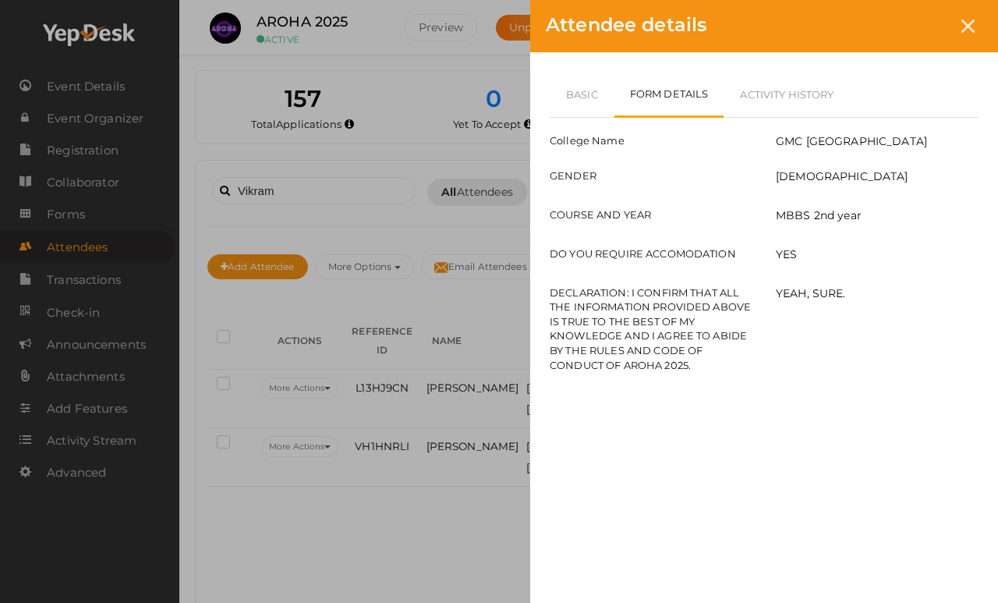
click at [981, 15] on div "Attendee details" at bounding box center [764, 26] width 468 height 52
click at [982, 39] on div "Attendee details" at bounding box center [764, 26] width 468 height 52
click at [961, 9] on div "Attendee details" at bounding box center [764, 26] width 468 height 52
click at [968, 27] on icon at bounding box center [967, 25] width 13 height 13
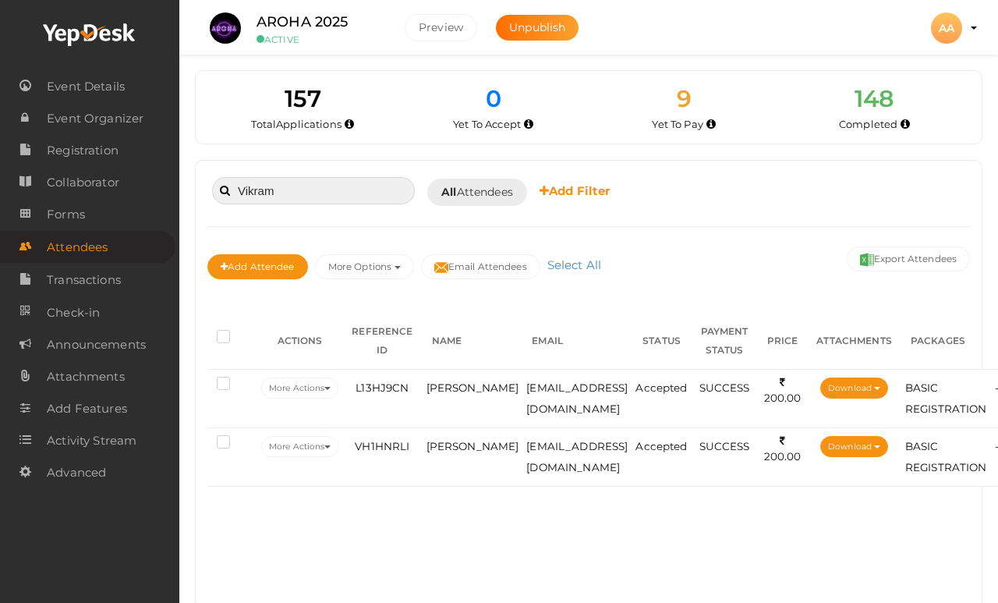
click at [355, 188] on input "Vikram" at bounding box center [313, 190] width 203 height 27
type input "V"
click at [451, 394] on span "VISHAL MOTTAN" at bounding box center [473, 387] width 93 height 12
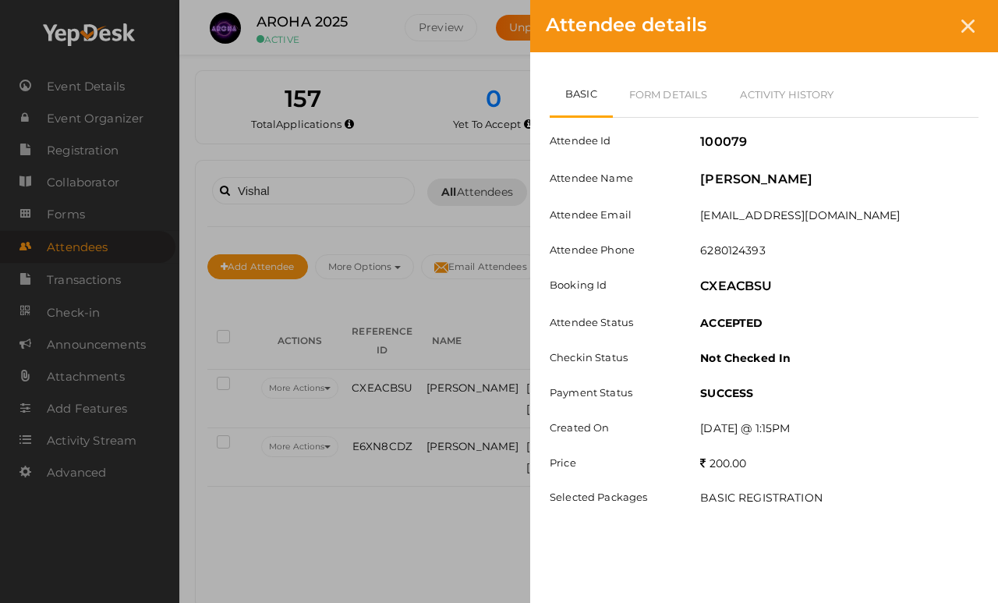
click at [668, 97] on link "Form Details" at bounding box center [669, 94] width 112 height 45
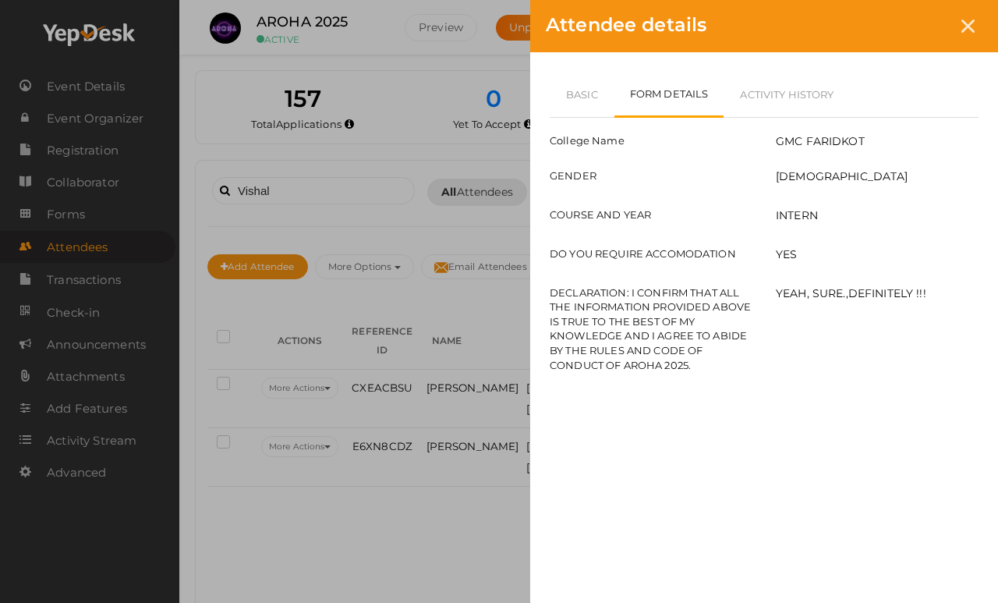
click at [974, 23] on icon at bounding box center [967, 25] width 13 height 13
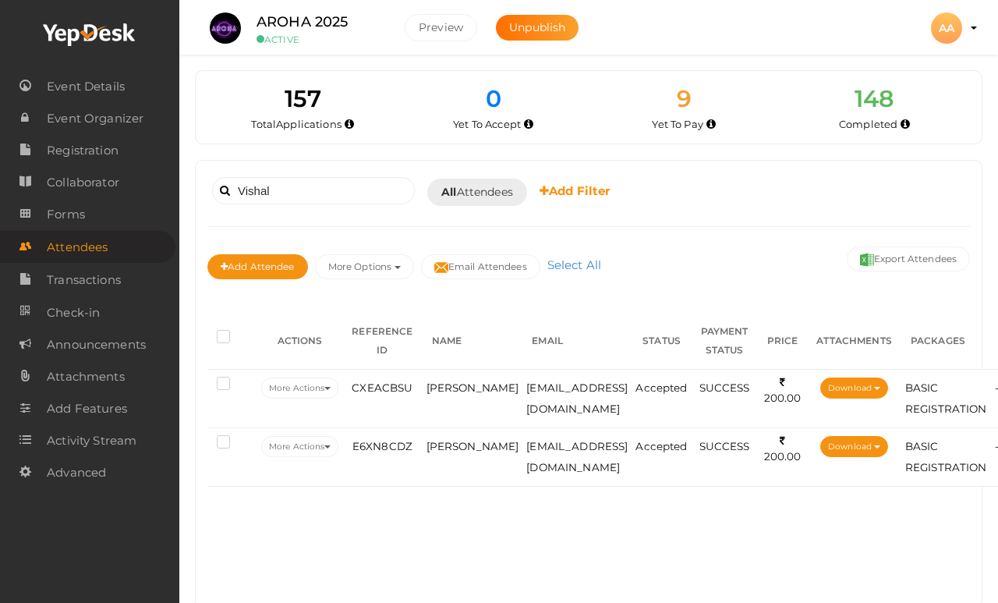
click at [443, 452] on span "Vishal parihar" at bounding box center [473, 446] width 93 height 12
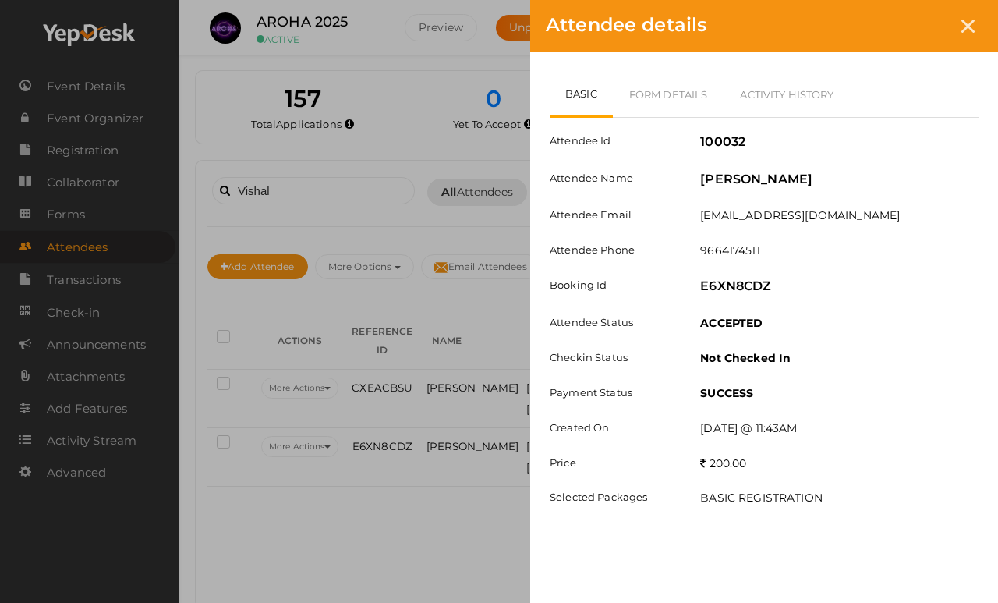
click at [668, 104] on link "Form Details" at bounding box center [669, 94] width 112 height 45
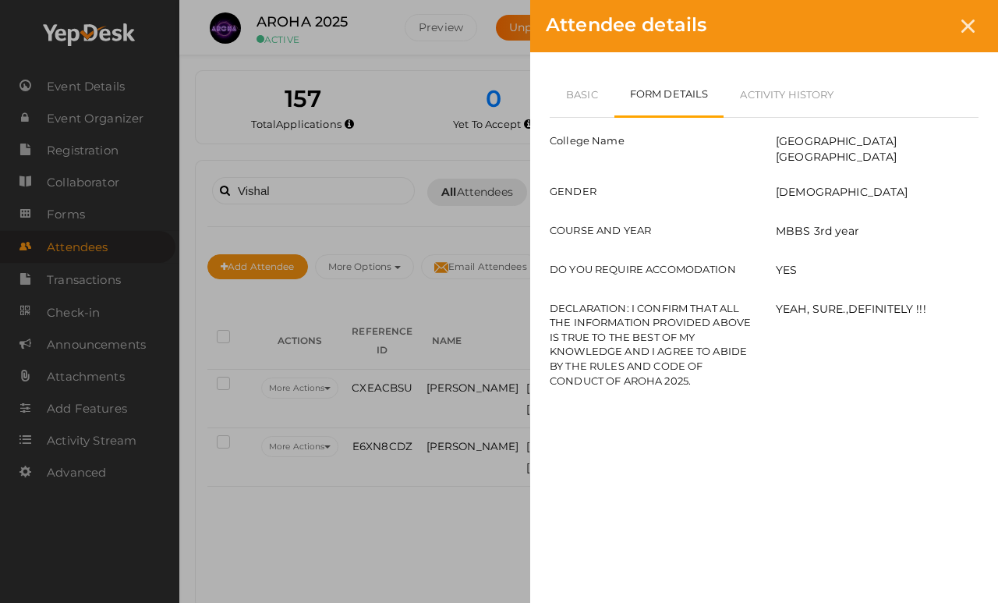
click at [962, 34] on div at bounding box center [968, 26] width 29 height 29
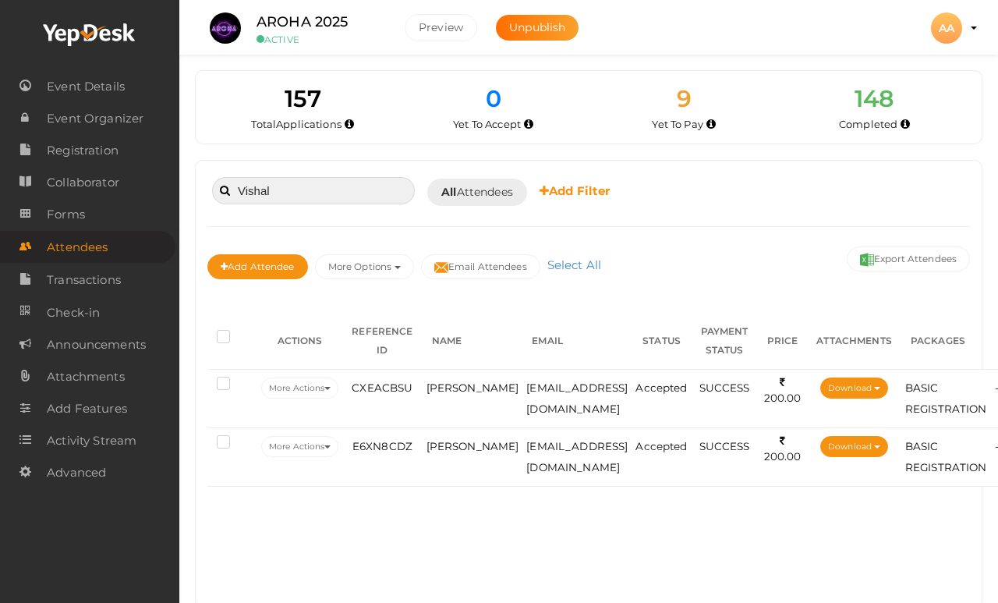
click at [363, 180] on input "Vishal" at bounding box center [313, 190] width 203 height 27
click at [349, 184] on input "Vishal" at bounding box center [313, 190] width 203 height 27
type input "V"
click at [452, 398] on td "[PERSON_NAME]" at bounding box center [473, 398] width 101 height 58
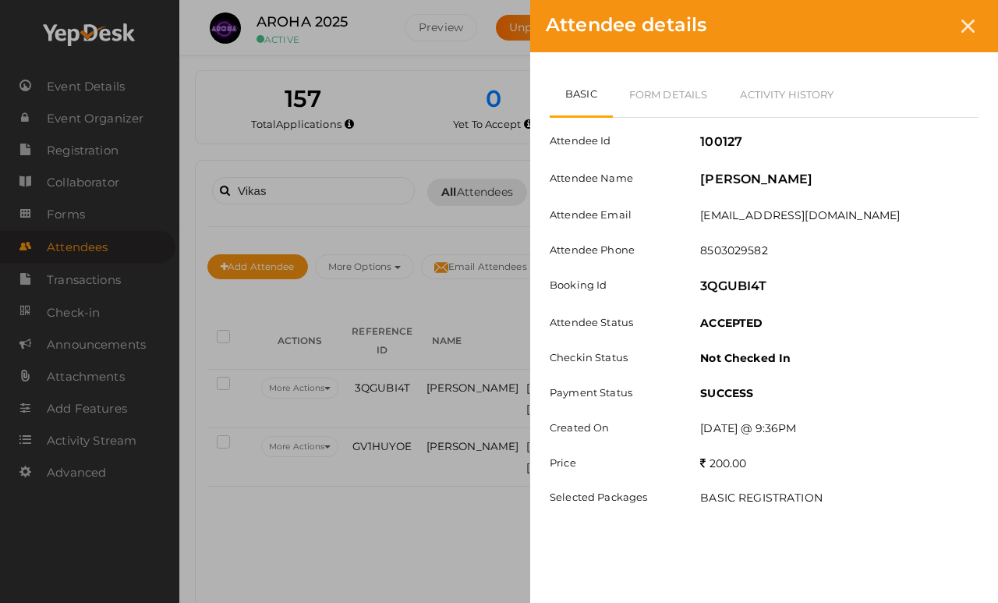
click at [680, 110] on link "Form Details" at bounding box center [669, 94] width 112 height 45
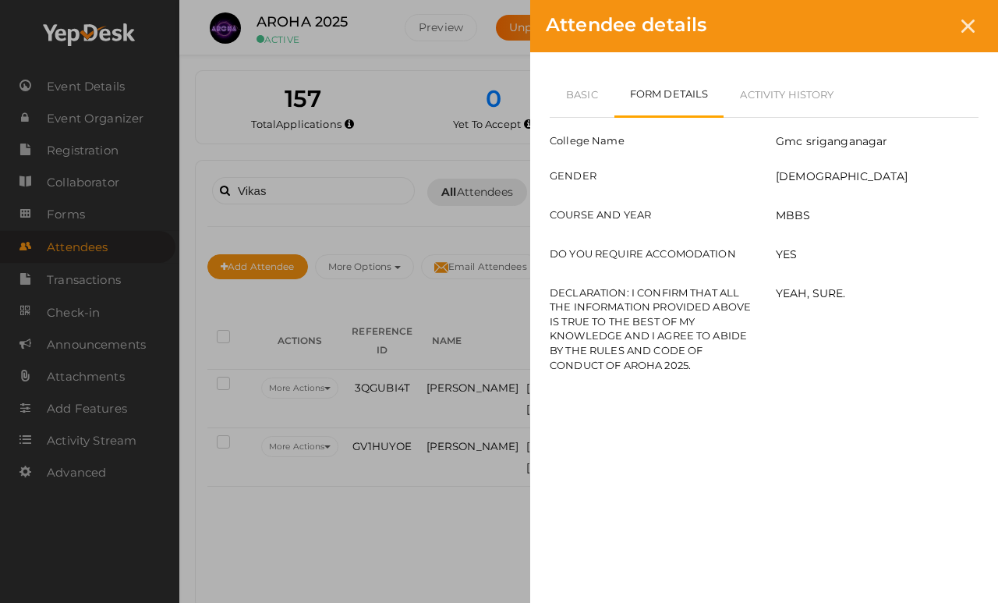
click at [981, 27] on div at bounding box center [968, 26] width 29 height 29
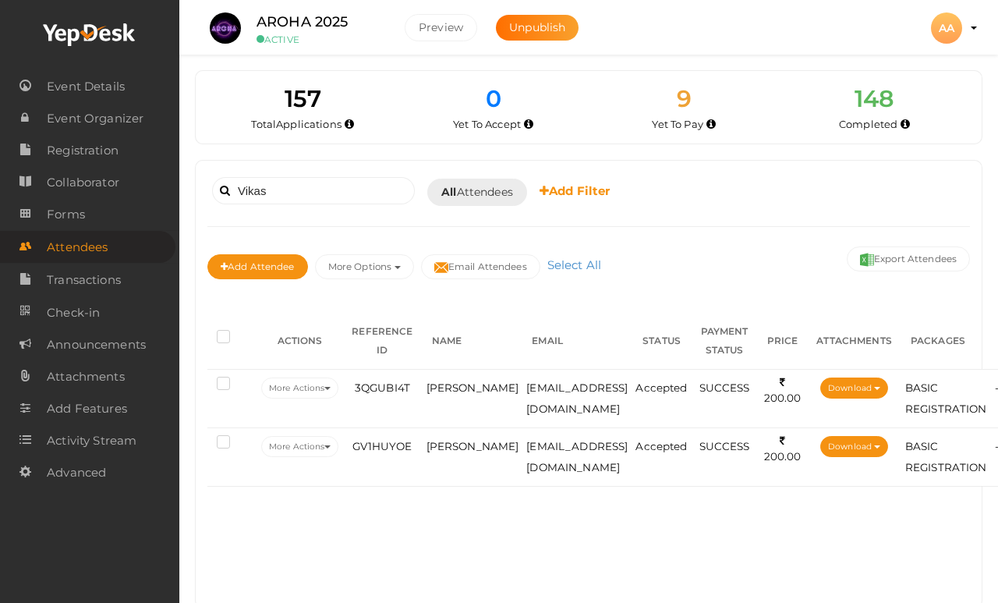
click at [466, 441] on td "Vikas Kasana" at bounding box center [473, 456] width 101 height 58
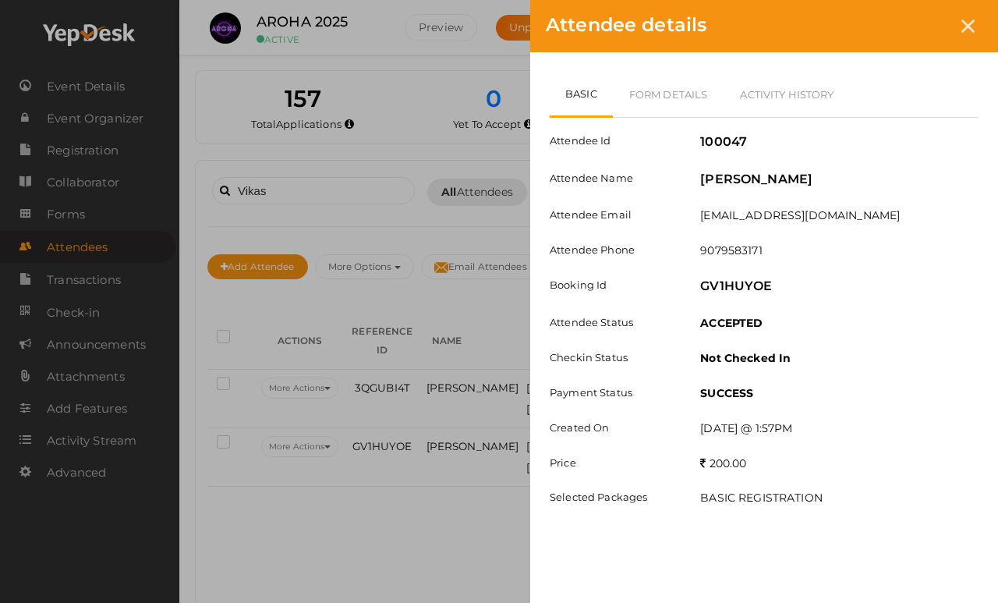
click at [687, 94] on link "Form Details" at bounding box center [669, 94] width 112 height 45
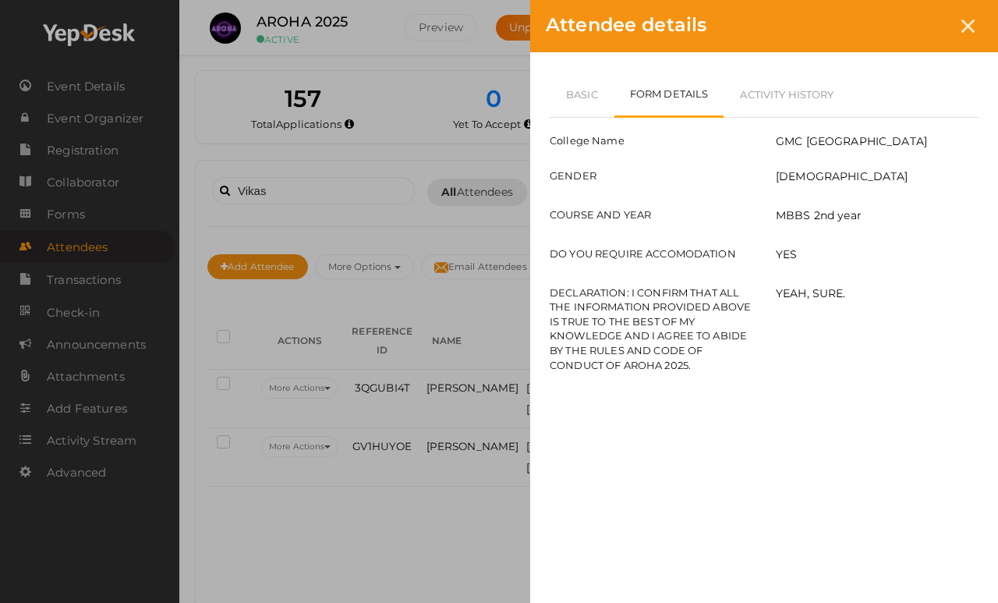
click at [974, 34] on div at bounding box center [968, 26] width 29 height 29
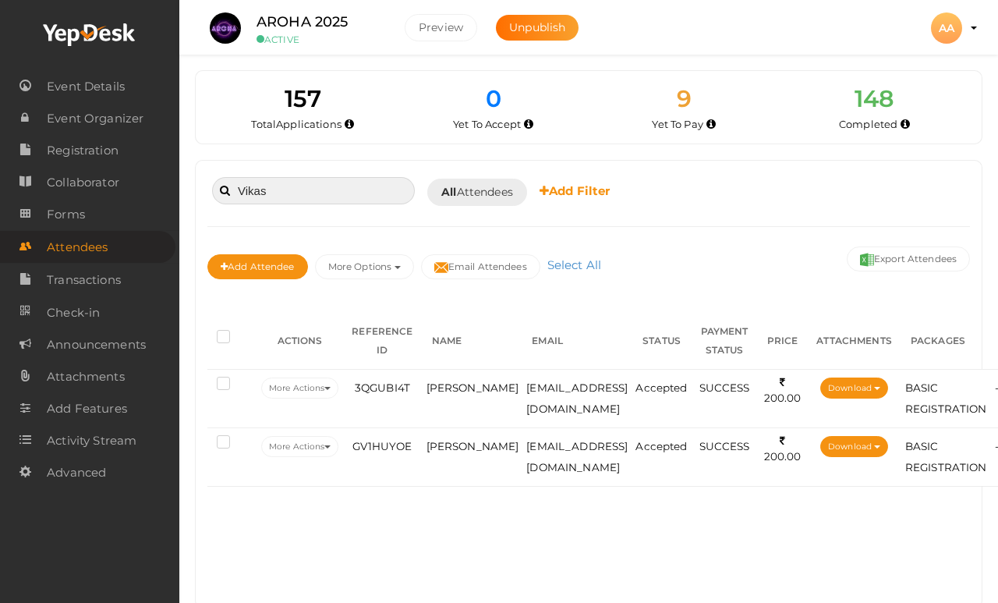
click at [335, 203] on input "Vikas" at bounding box center [313, 190] width 203 height 27
type input "V"
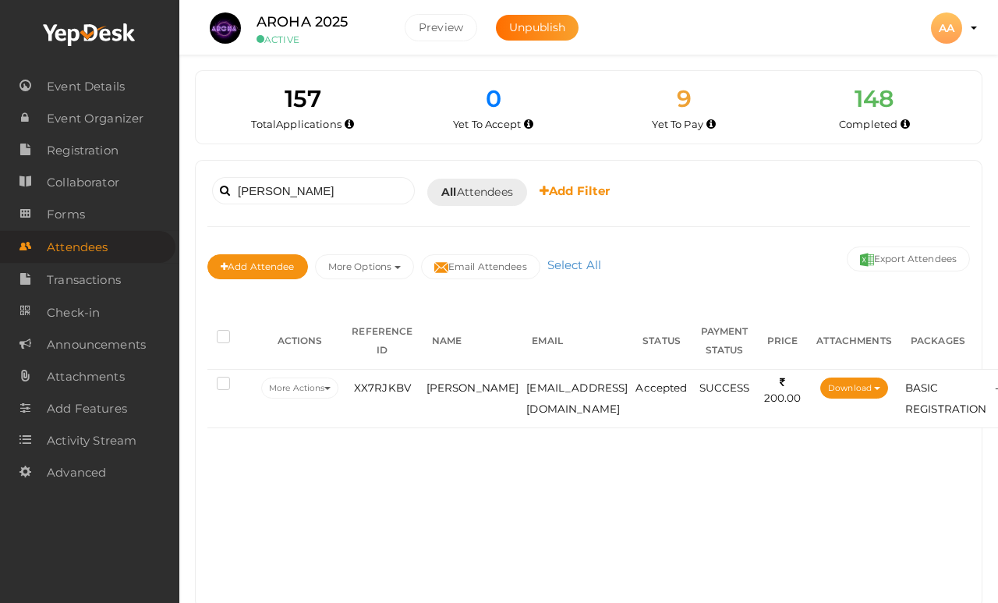
click at [466, 393] on span "Mayank Dadhich" at bounding box center [473, 387] width 93 height 12
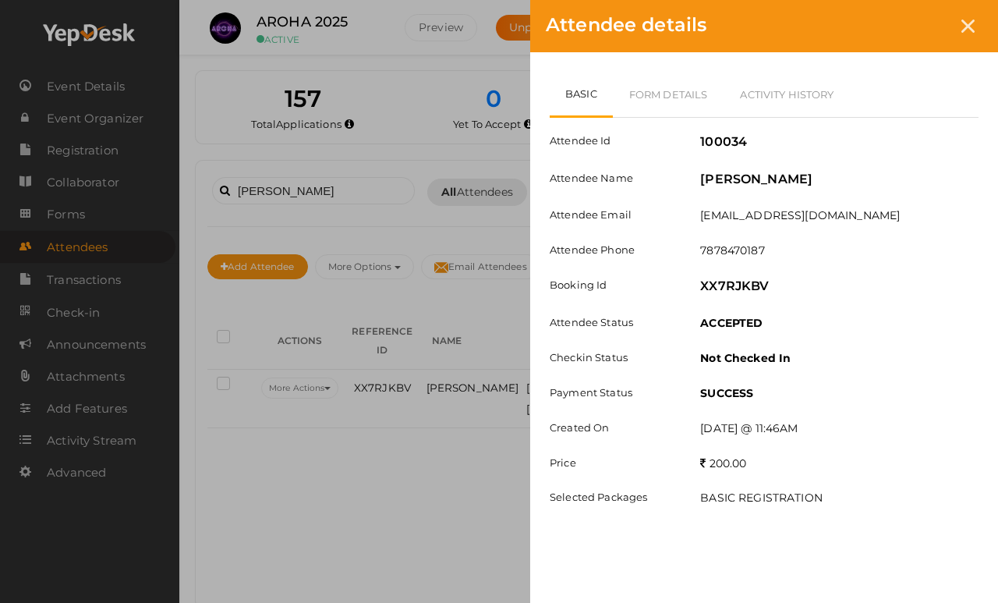
click at [650, 77] on link "Form Details" at bounding box center [669, 94] width 112 height 45
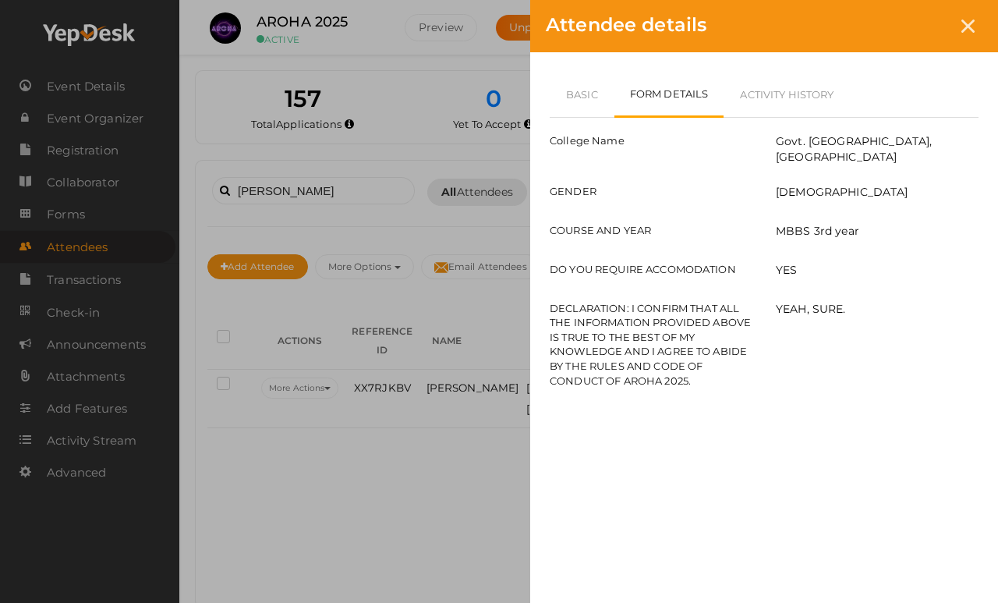
click at [974, 26] on icon at bounding box center [967, 25] width 13 height 13
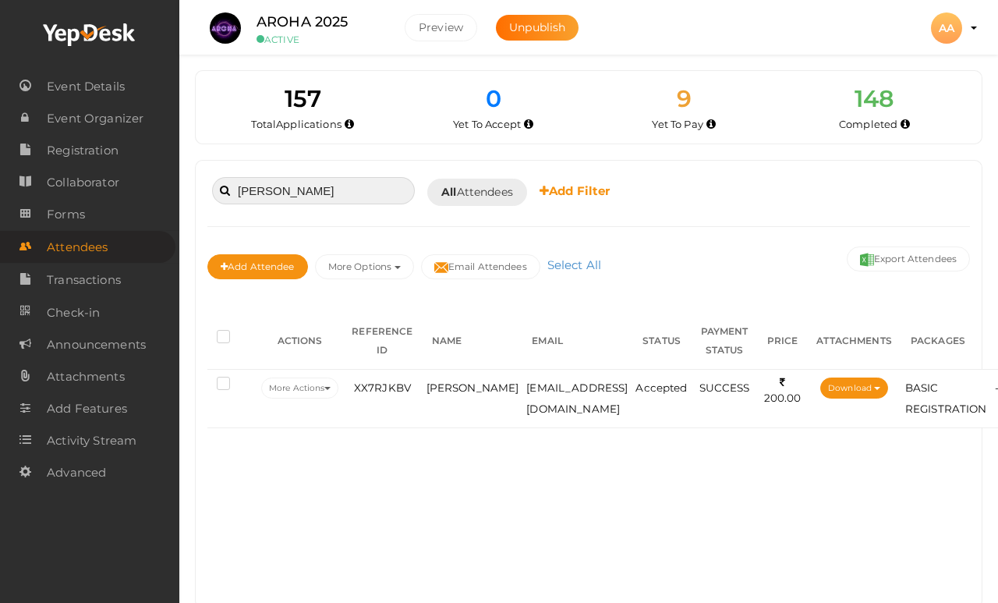
click at [371, 200] on input "Mayank" at bounding box center [313, 190] width 203 height 27
type input "M"
click at [451, 394] on span "Nirmal Nagar" at bounding box center [473, 387] width 93 height 12
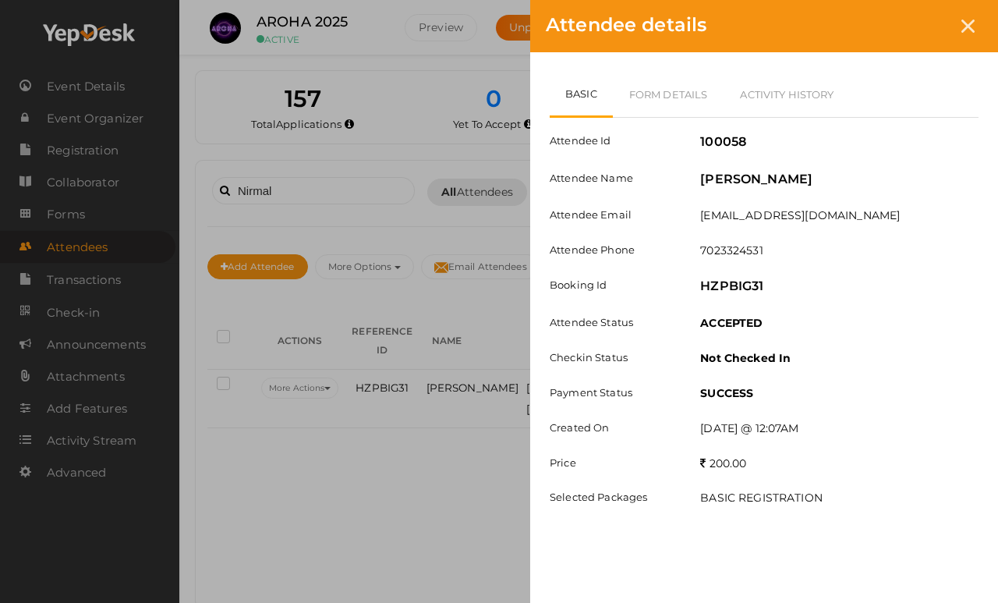
click at [678, 96] on link "Form Details" at bounding box center [669, 94] width 112 height 45
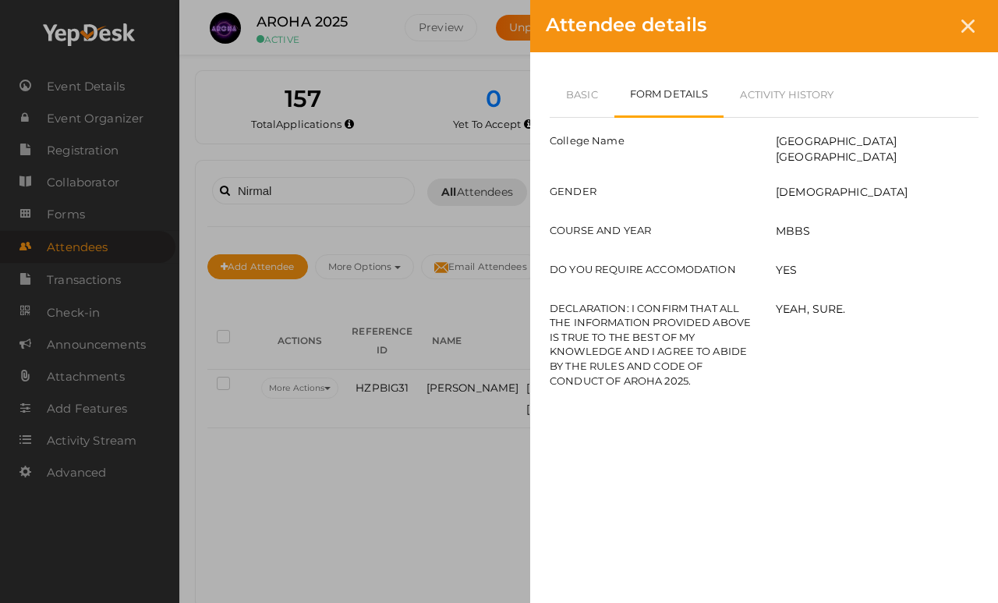
click at [954, 37] on div "Attendee details" at bounding box center [764, 26] width 468 height 52
click at [961, 23] on icon at bounding box center [967, 25] width 13 height 13
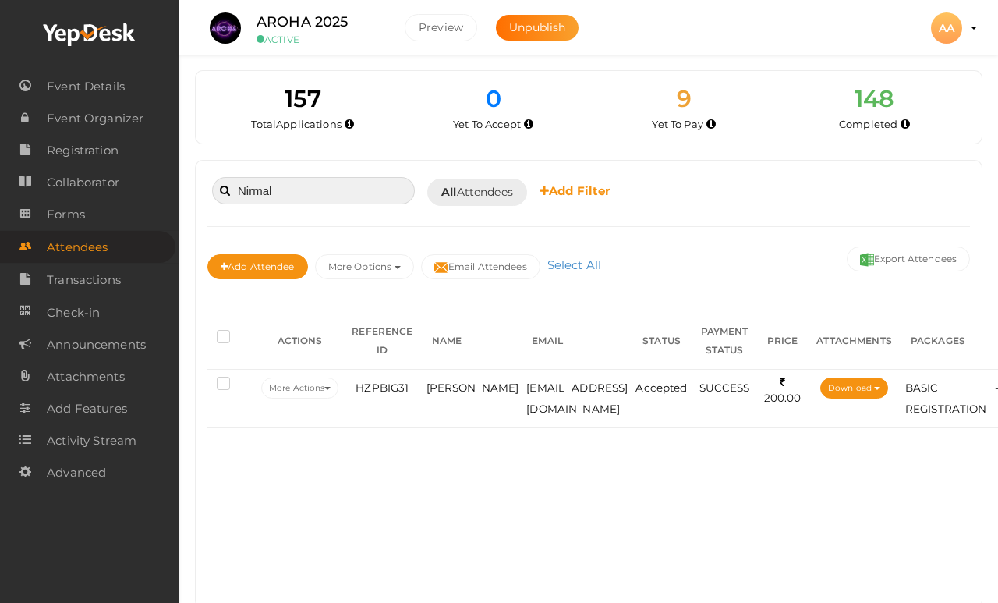
click at [377, 203] on input "Nirmal" at bounding box center [313, 190] width 203 height 27
type input "N"
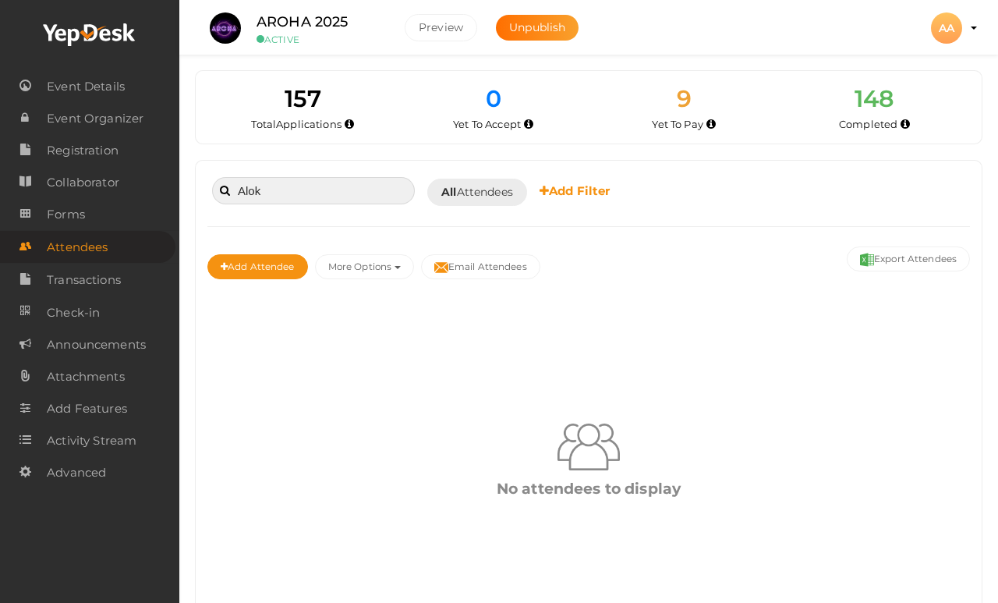
click at [336, 191] on input "Alok" at bounding box center [313, 190] width 203 height 27
type input "A"
click at [360, 177] on input "Vishesh" at bounding box center [313, 190] width 203 height 27
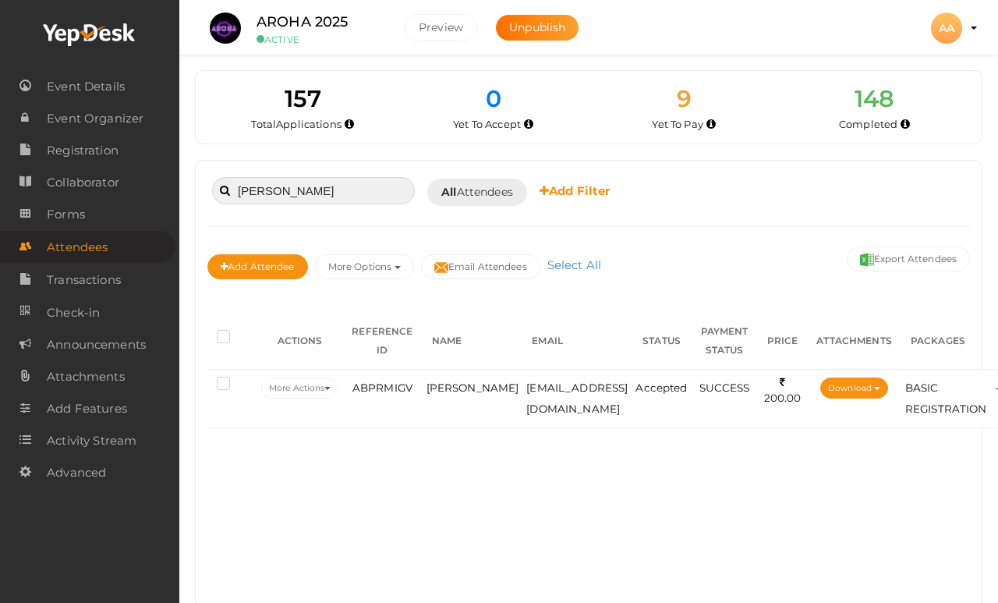
type input "Vishesh"
click at [454, 394] on span "Vishesh sharma" at bounding box center [473, 387] width 93 height 12
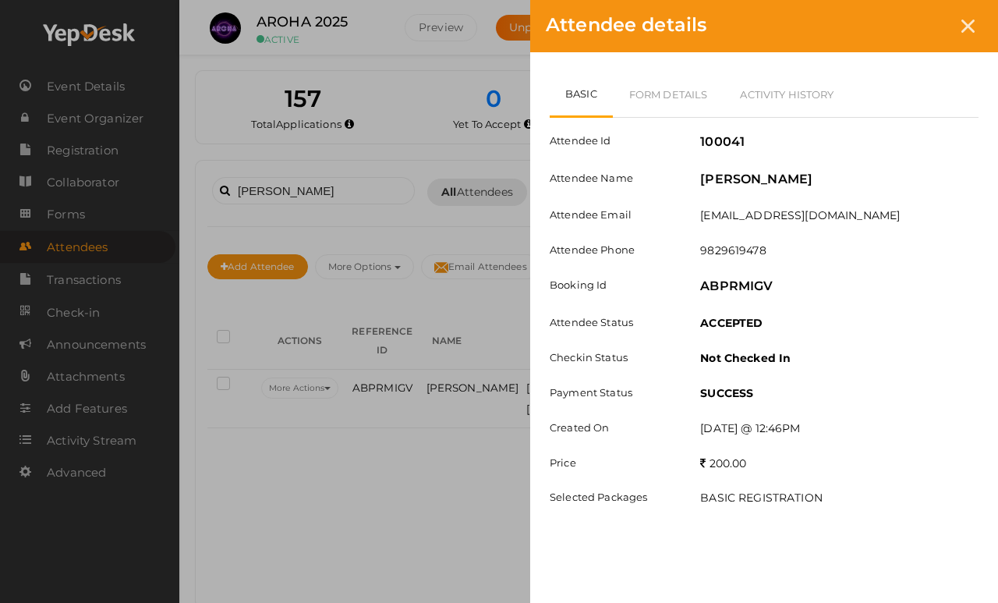
click at [671, 94] on link "Form Details" at bounding box center [669, 94] width 112 height 45
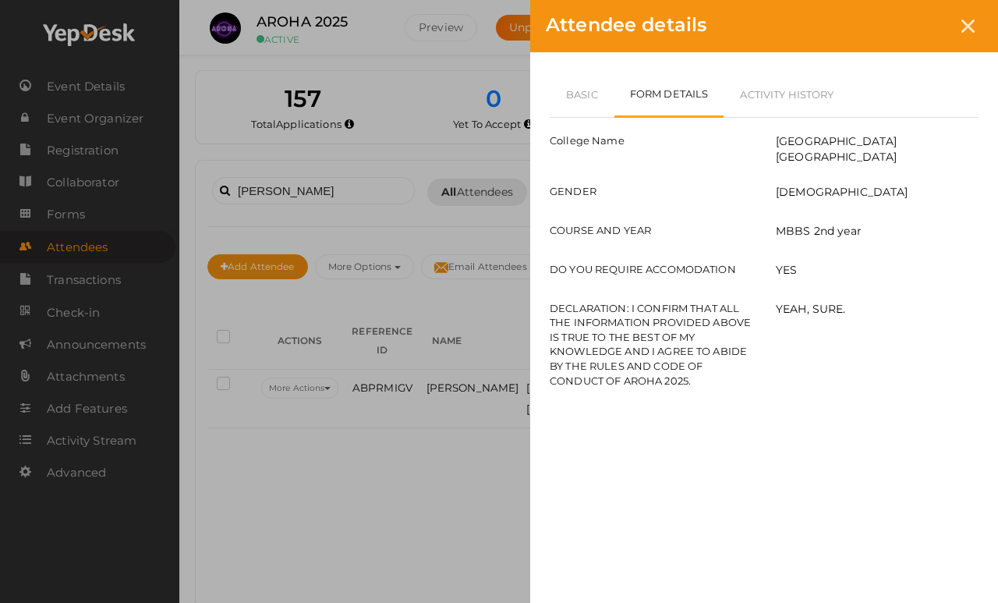
click at [980, 32] on div at bounding box center [968, 26] width 29 height 29
